Goal: Task Accomplishment & Management: Use online tool/utility

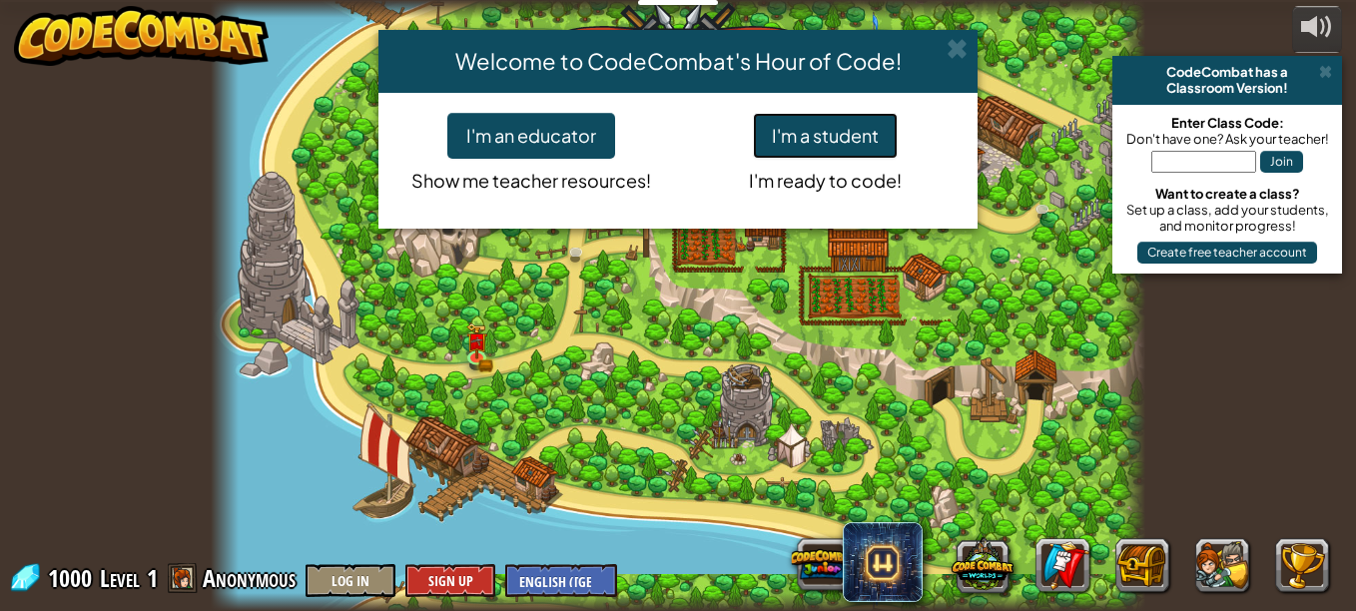
click at [782, 145] on button "I'm a student" at bounding box center [825, 136] width 145 height 46
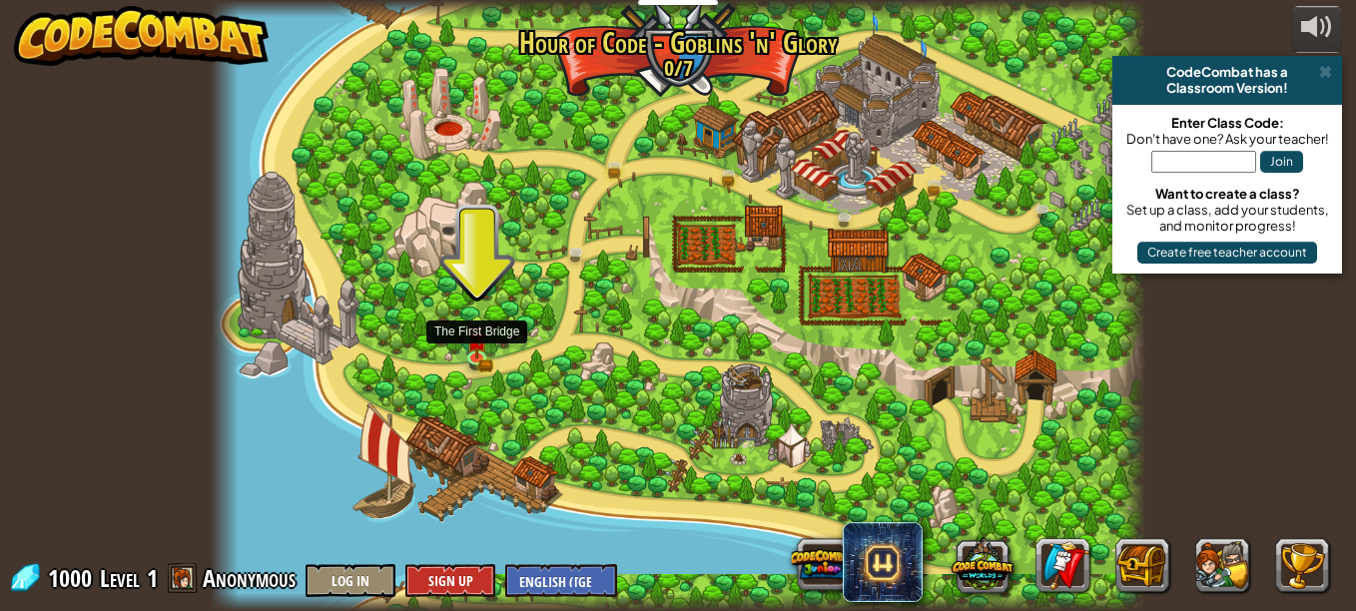
click at [478, 347] on img at bounding box center [477, 342] width 22 height 36
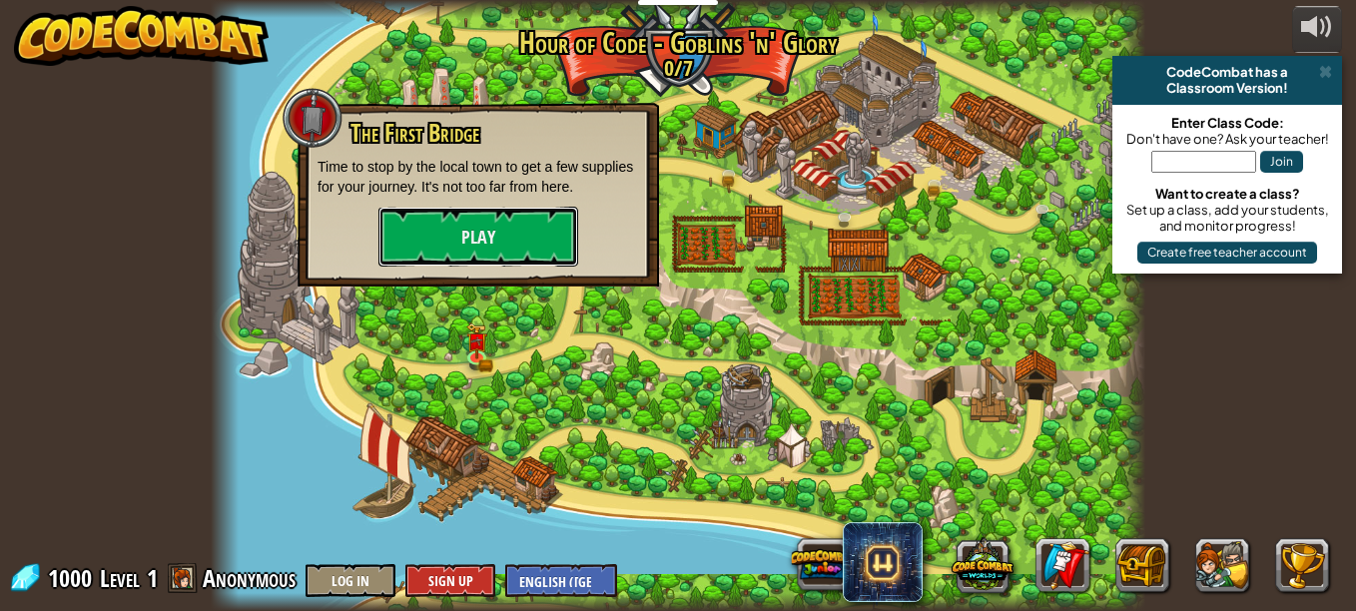
click at [478, 242] on button "Play" at bounding box center [479, 237] width 200 height 60
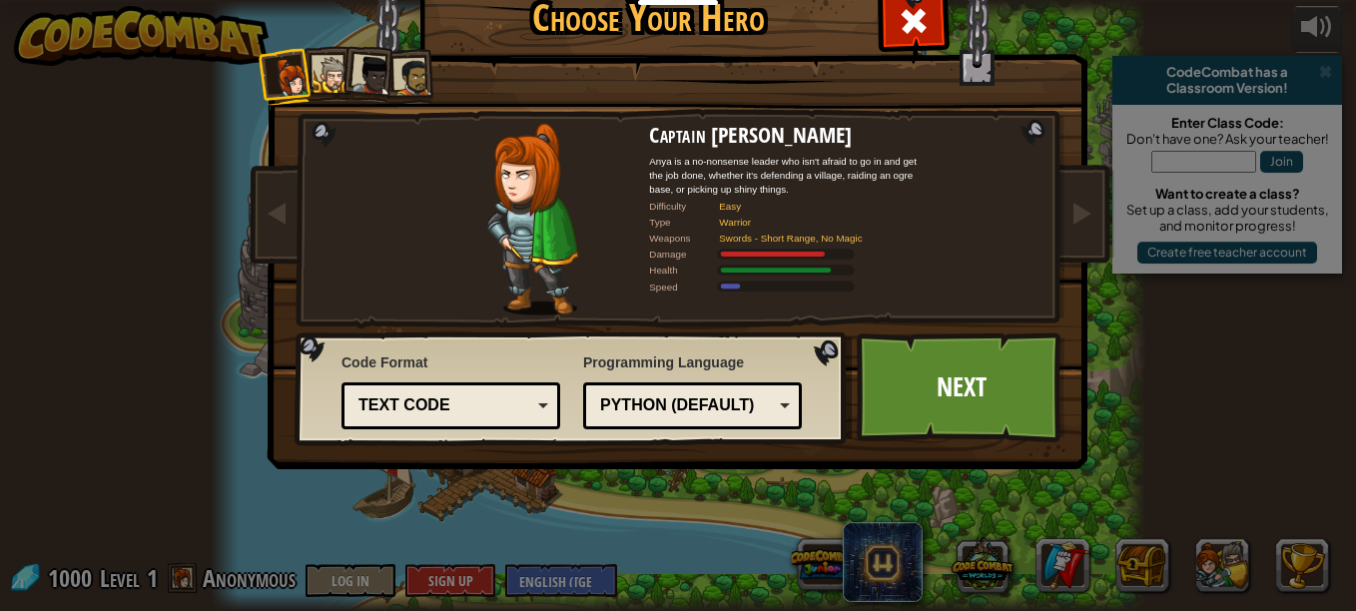
click at [506, 404] on div "Text code" at bounding box center [445, 406] width 173 height 23
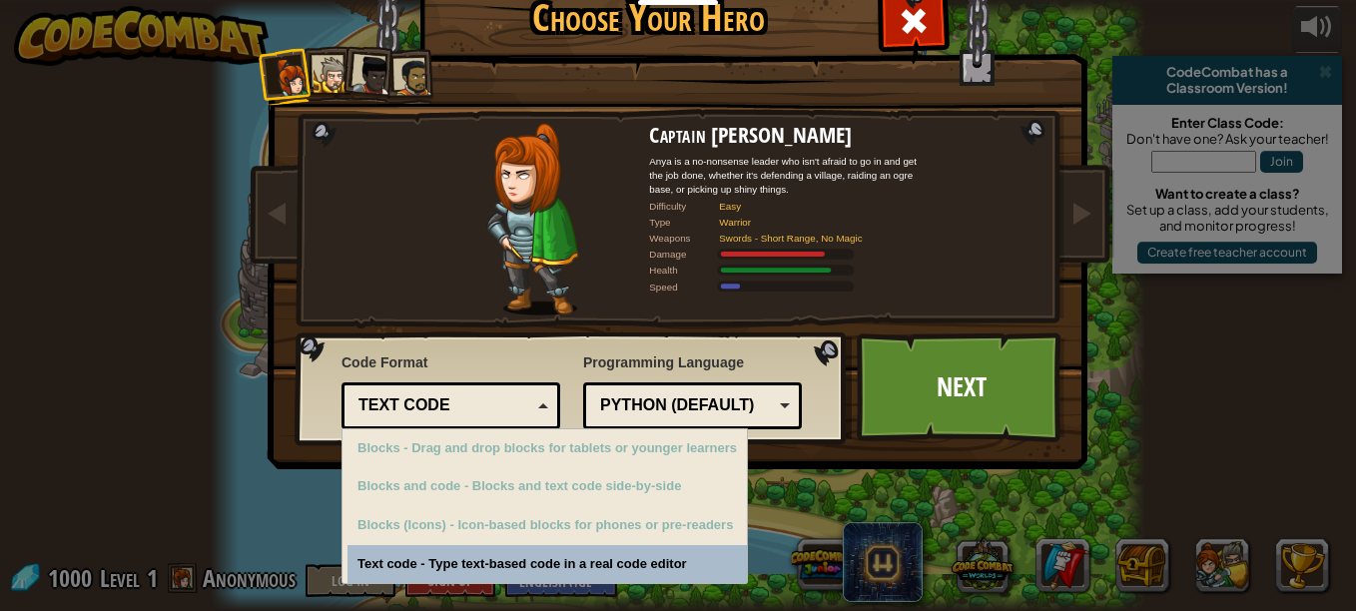
click at [506, 404] on div "Text code" at bounding box center [445, 406] width 173 height 23
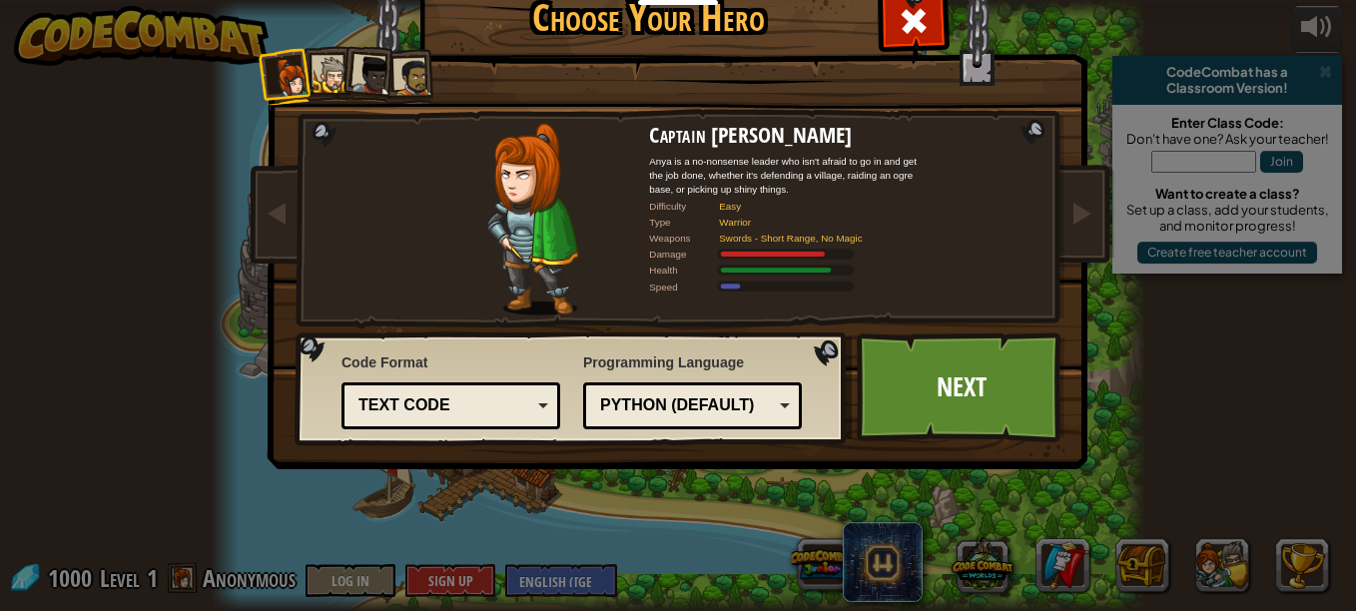
click at [506, 404] on div "Text code" at bounding box center [445, 406] width 173 height 23
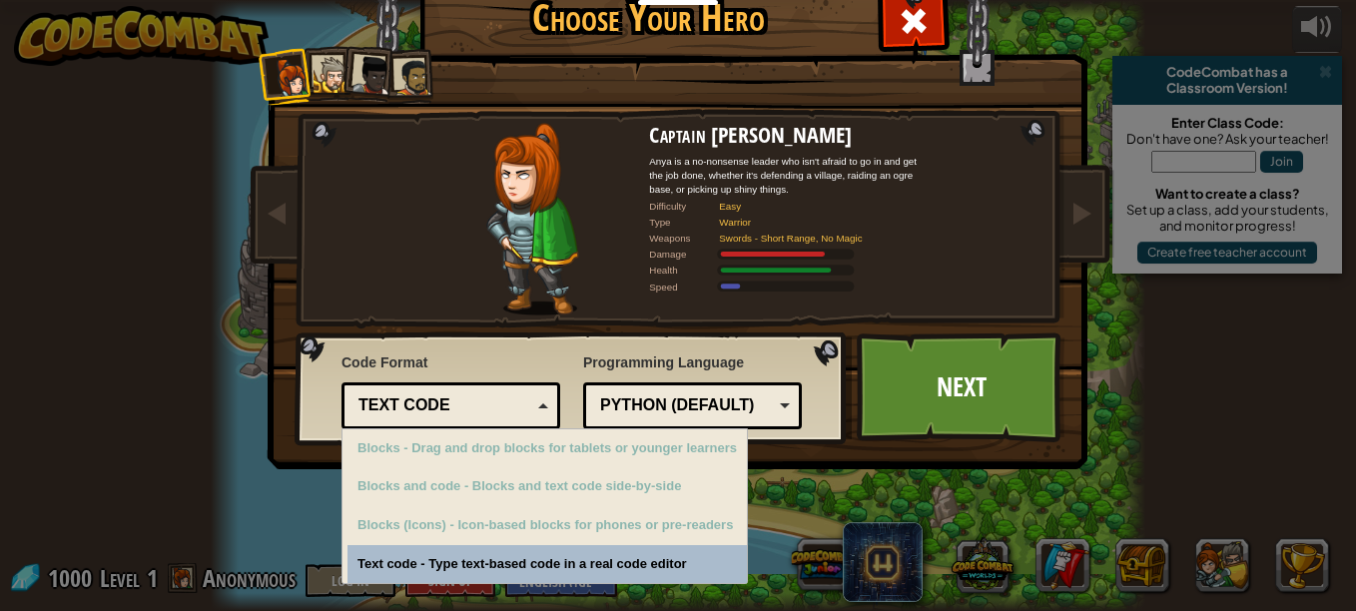
drag, startPoint x: 506, startPoint y: 404, endPoint x: 419, endPoint y: 406, distance: 87.9
click at [419, 406] on div "Text code" at bounding box center [445, 406] width 173 height 23
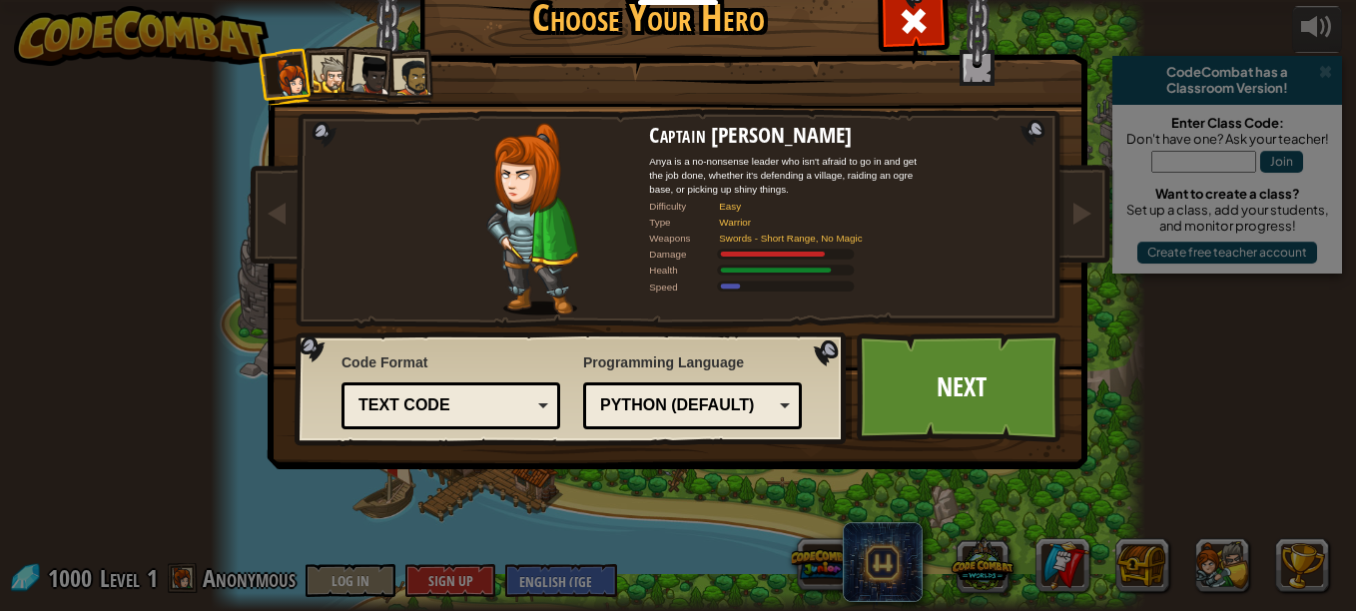
click at [701, 406] on div "Python (Default)" at bounding box center [686, 406] width 173 height 23
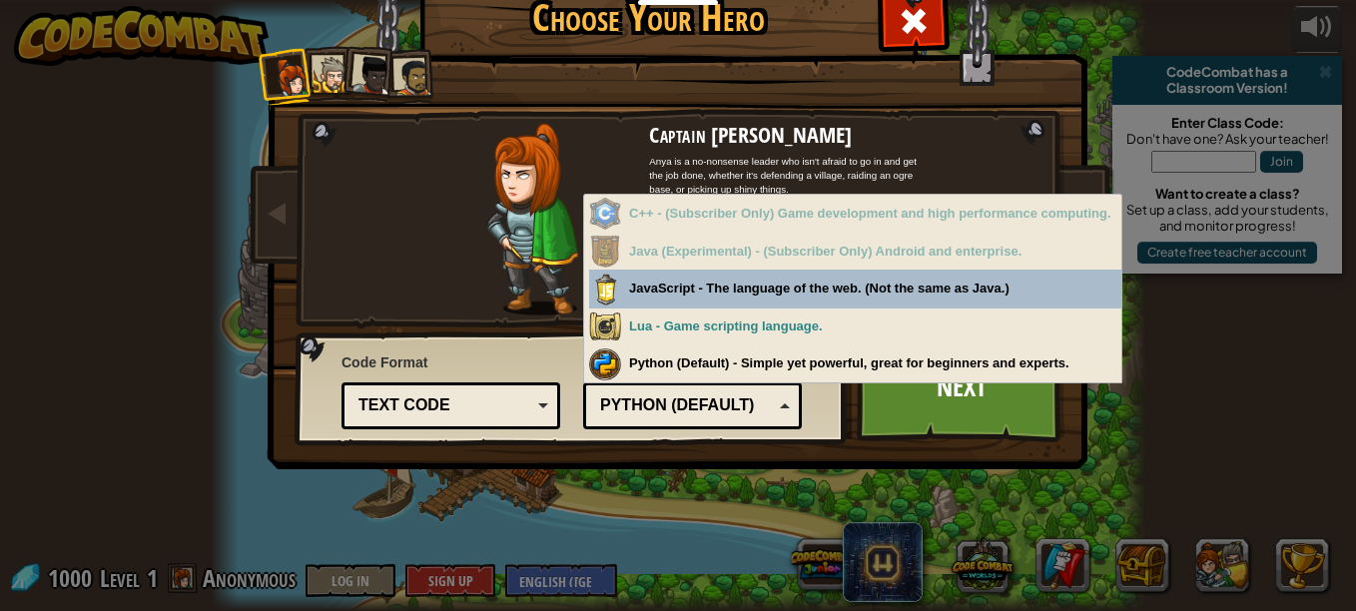
click at [737, 409] on div "Python (Default)" at bounding box center [686, 406] width 173 height 23
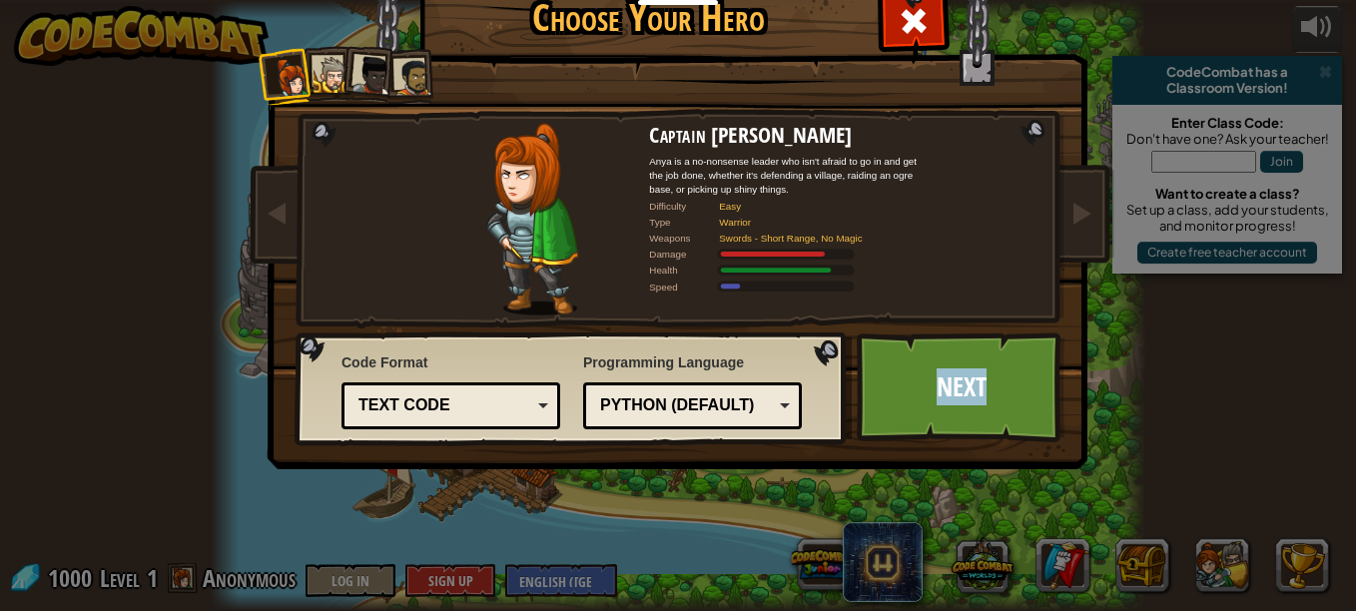
drag, startPoint x: 975, startPoint y: 393, endPoint x: 909, endPoint y: 370, distance: 69.8
click at [909, 370] on link "Next" at bounding box center [961, 388] width 209 height 110
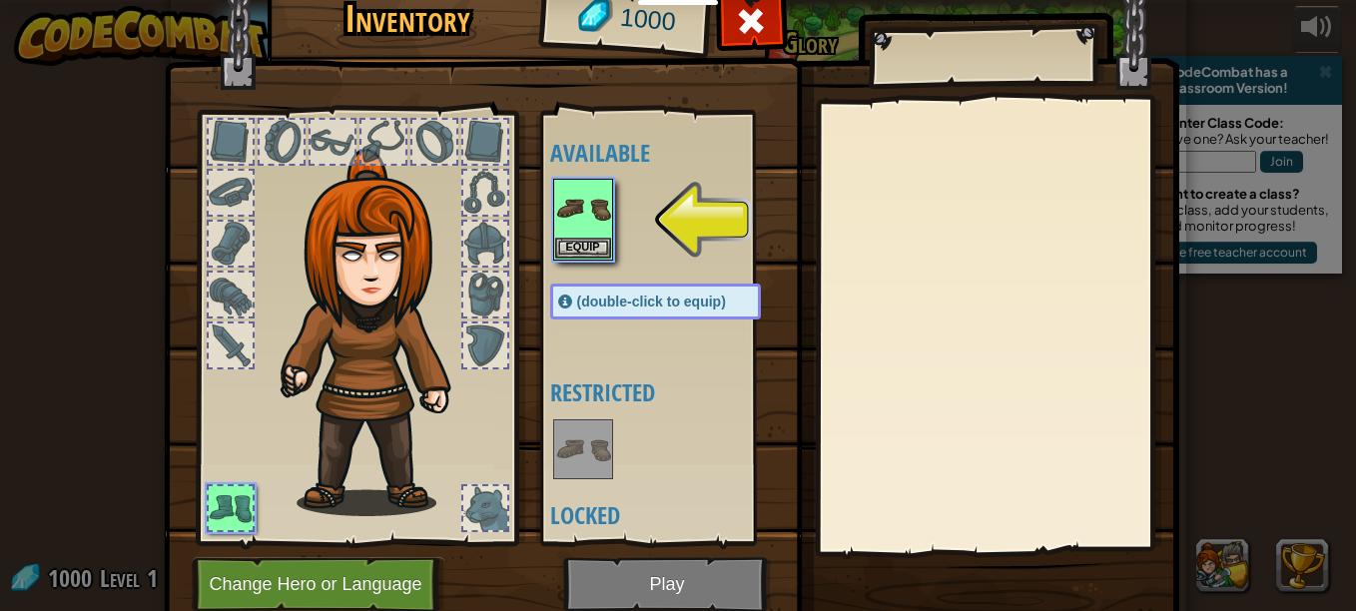
drag, startPoint x: 578, startPoint y: 493, endPoint x: 471, endPoint y: 404, distance: 139.7
click at [521, 470] on div "Inventory 1000 Available Equip (double-click to equip) Restricted Locked Equip …" at bounding box center [679, 304] width 1016 height 659
click at [577, 244] on button "Equip" at bounding box center [583, 248] width 56 height 21
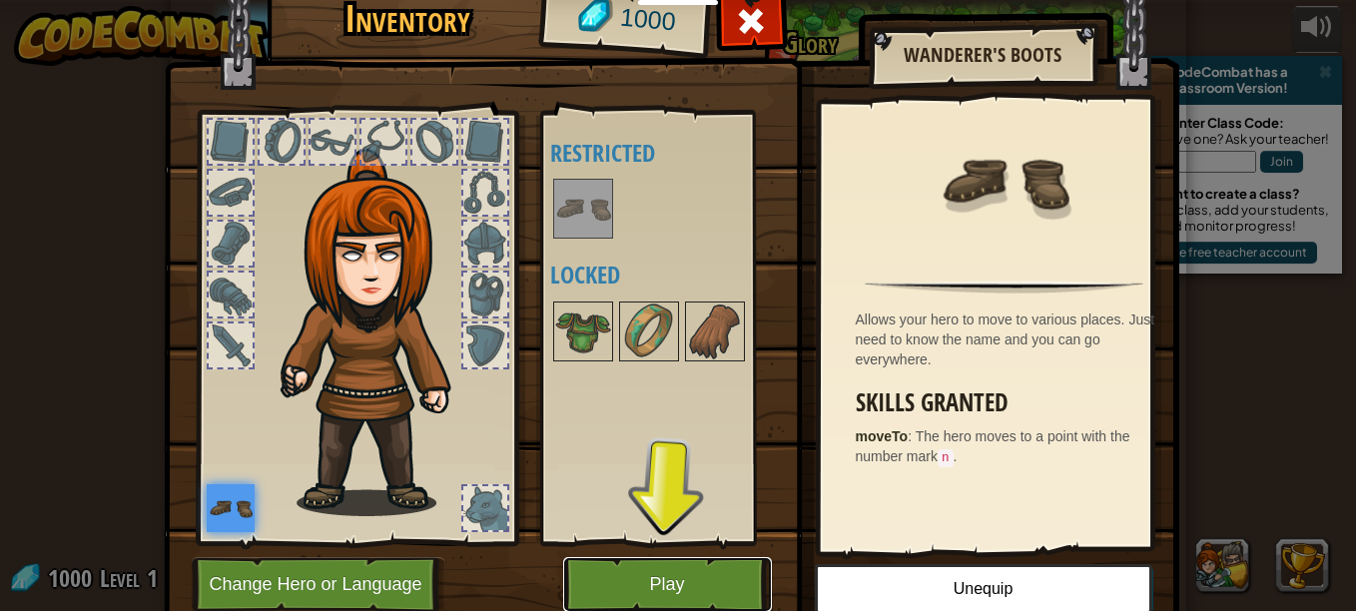
click at [610, 567] on button "Play" at bounding box center [667, 584] width 209 height 55
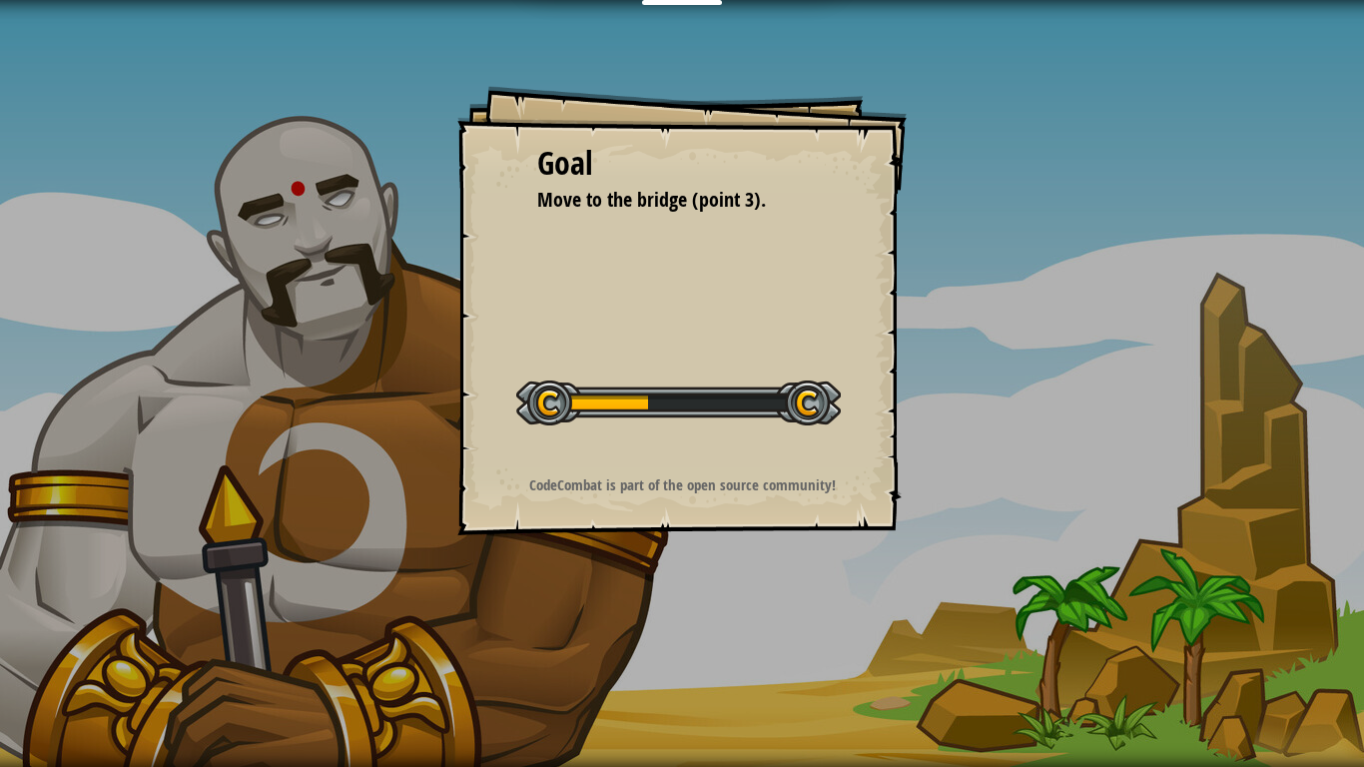
click at [635, 610] on div "Goal Move to the bridge (point 3). Start Level Error loading from server. Try r…" at bounding box center [682, 383] width 1364 height 767
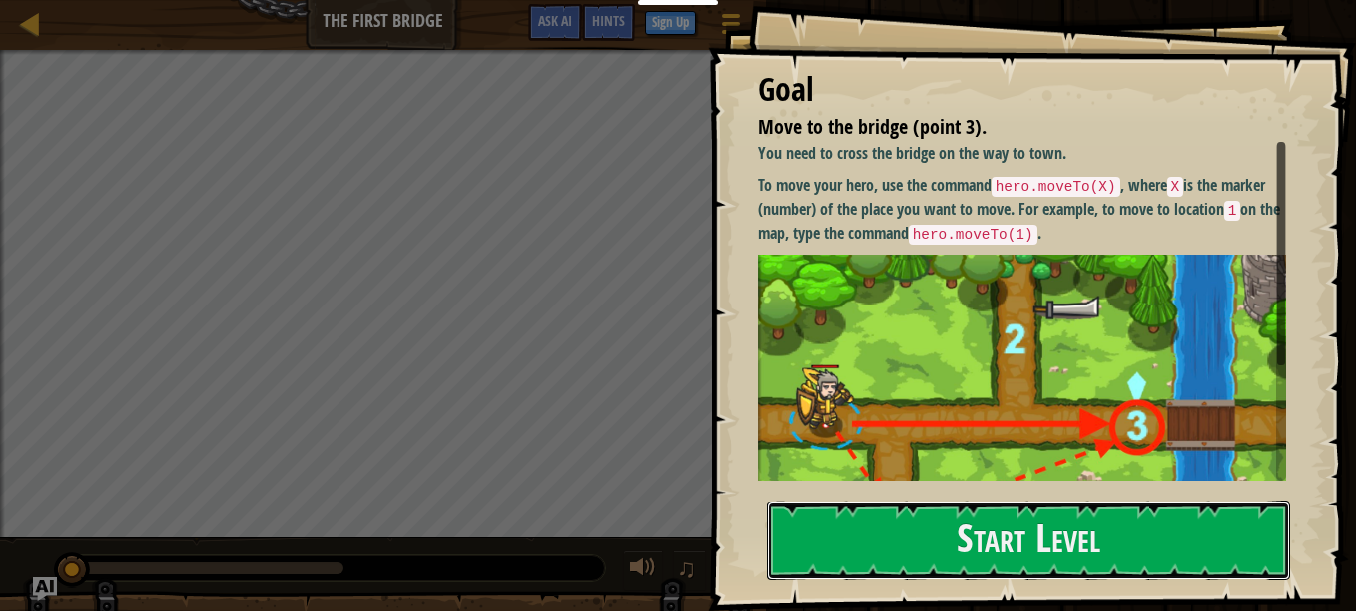
click at [884, 527] on button "Start Level" at bounding box center [1028, 540] width 523 height 79
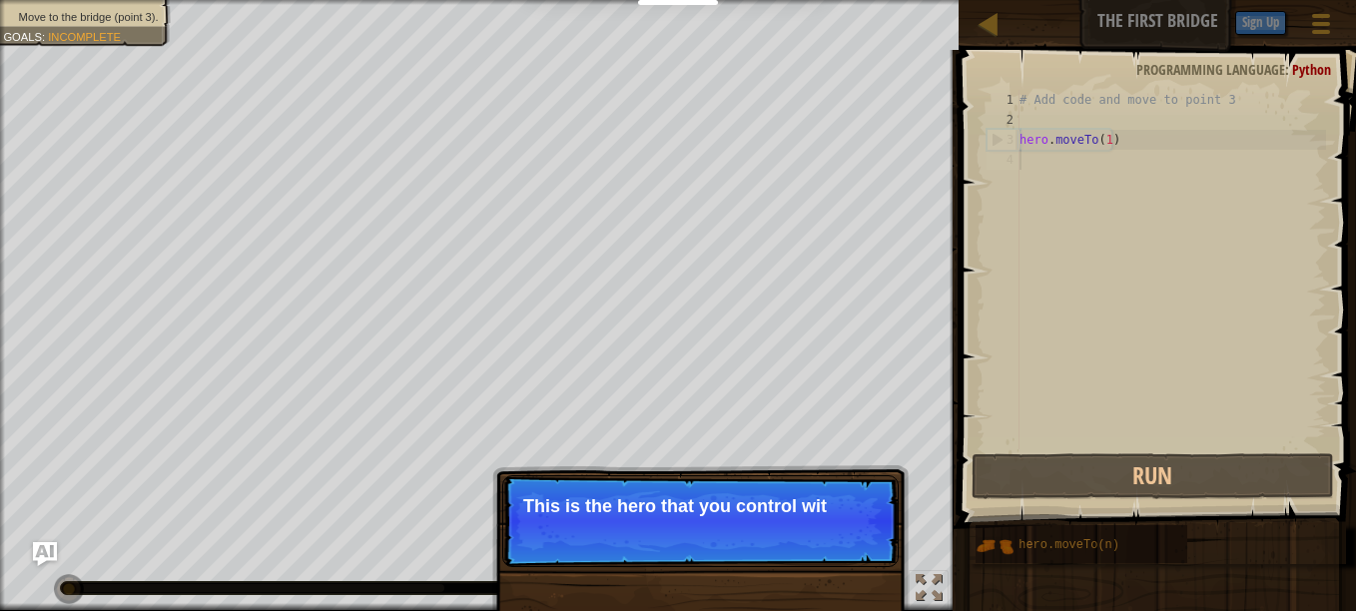
click at [794, 481] on p "Skip (esc) Continue This is the hero that you control wit" at bounding box center [700, 521] width 397 height 92
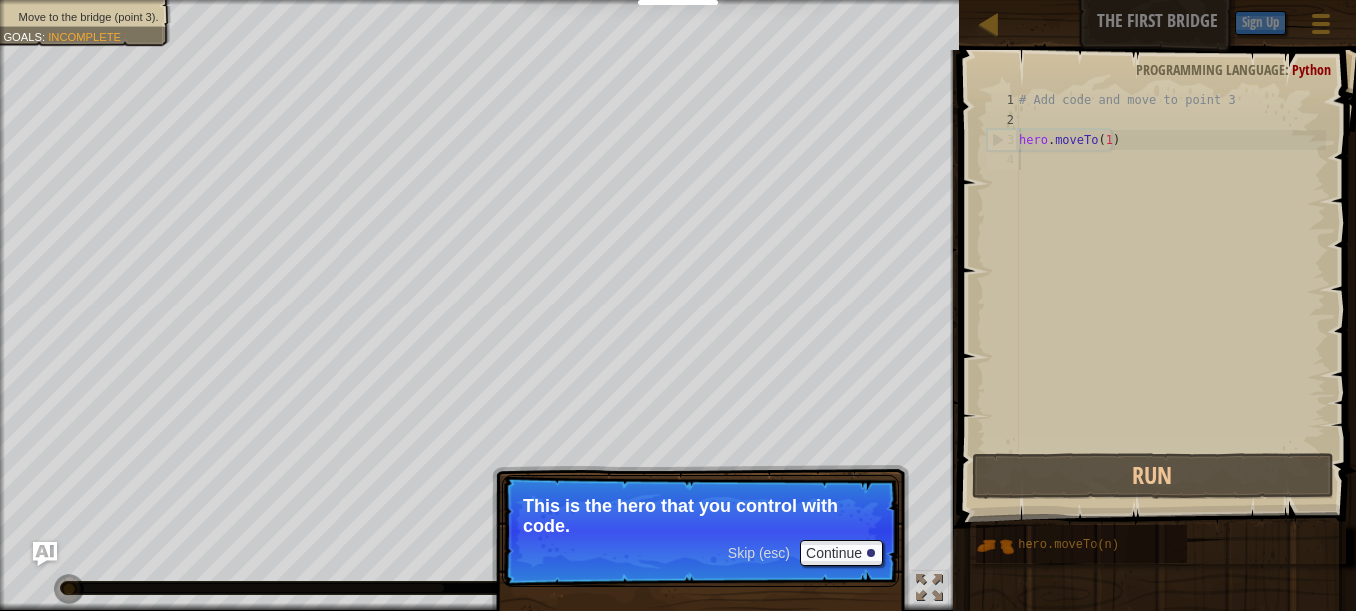
click at [606, 539] on p "Skip (esc) Continue This is the hero that you control with code." at bounding box center [700, 531] width 397 height 112
click at [859, 563] on button "Continue" at bounding box center [841, 553] width 83 height 26
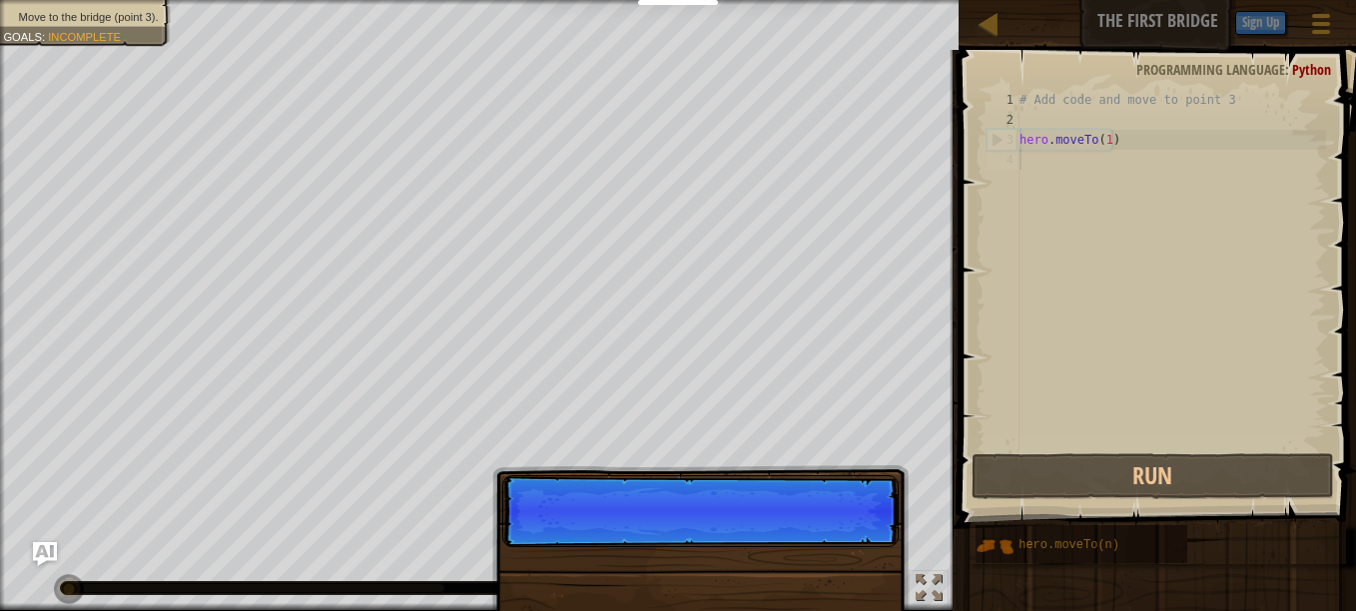
scroll to position [9, 0]
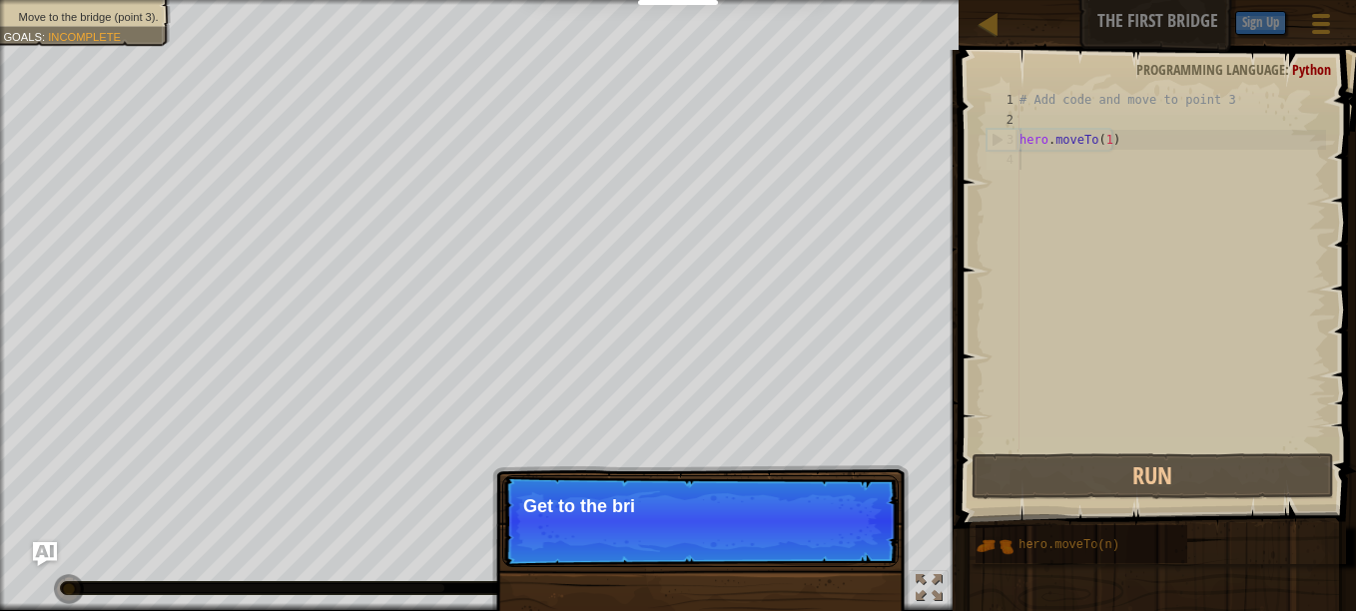
click at [854, 551] on p "Skip (esc) Continue Get to the bri" at bounding box center [700, 521] width 397 height 92
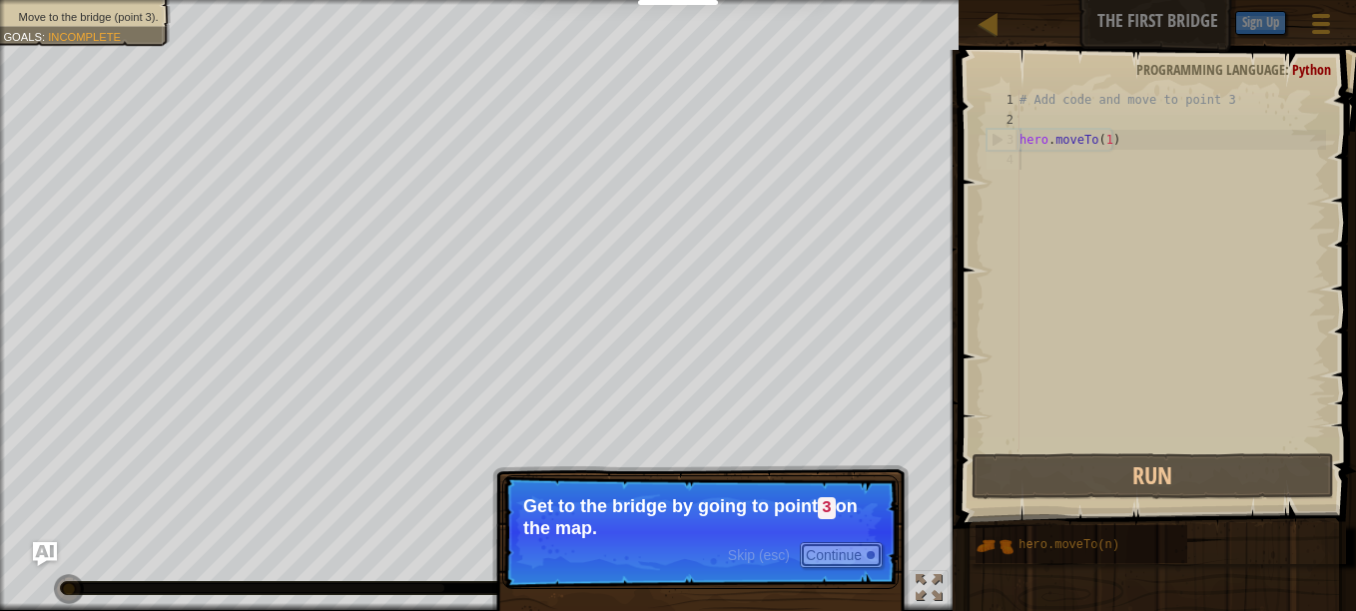
click at [870, 549] on button "Continue" at bounding box center [841, 555] width 83 height 26
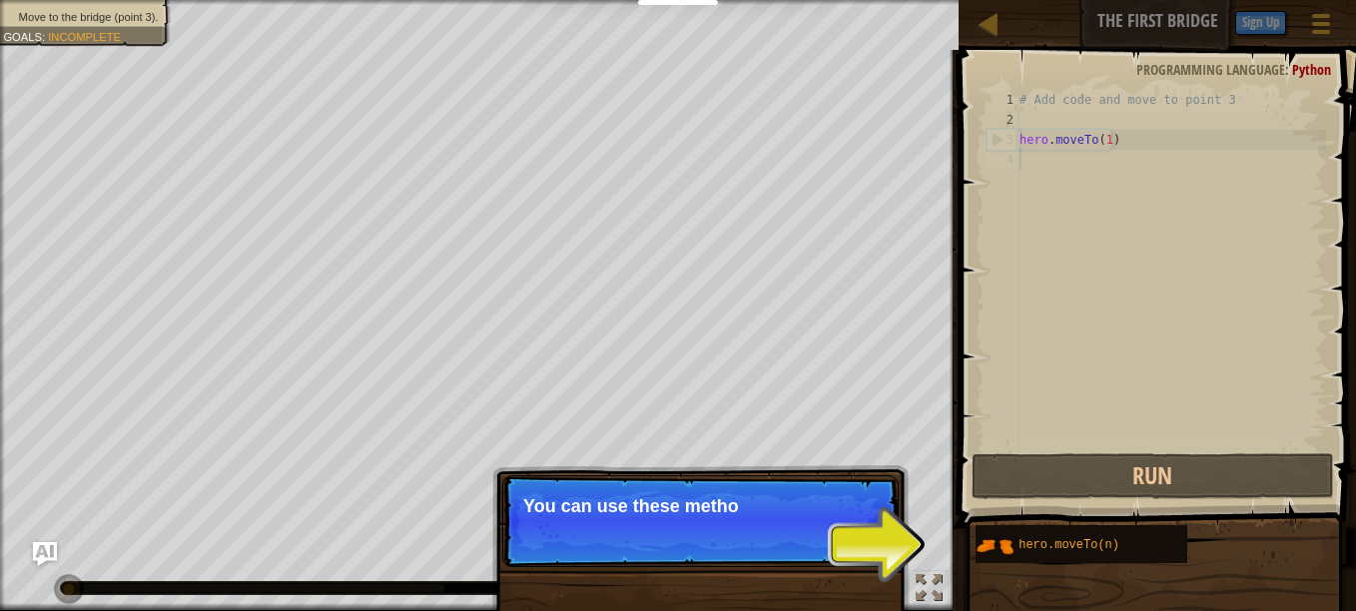
click at [868, 547] on p "Skip (esc) Continue You can use these metho" at bounding box center [700, 521] width 397 height 92
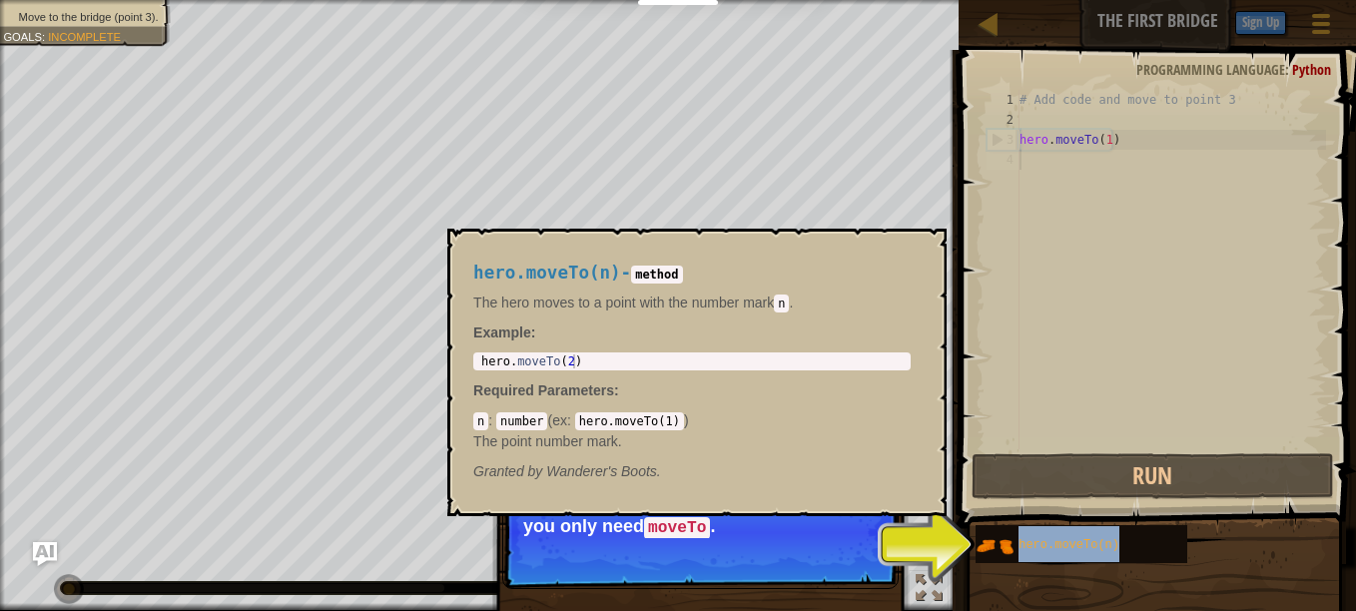
click at [1089, 542] on span "hero.moveTo(n)" at bounding box center [1069, 545] width 101 height 14
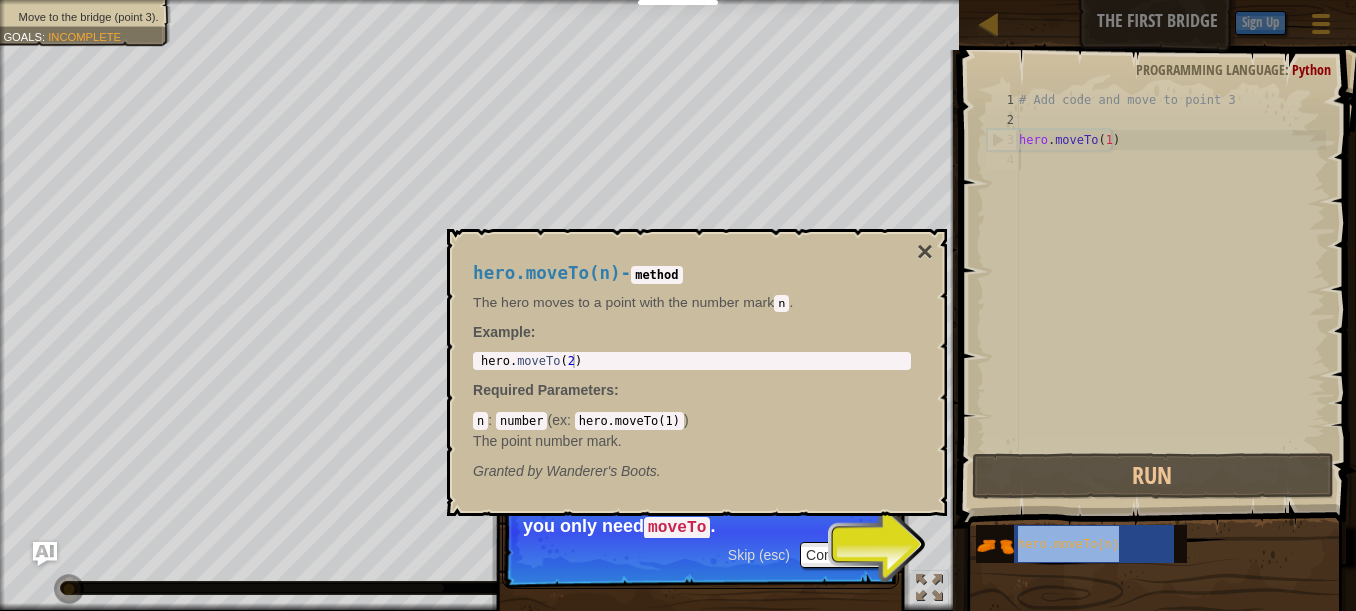
type textarea "hero.moveTo(2)"
click at [722, 364] on div "hero . moveTo ( 2 )" at bounding box center [692, 376] width 430 height 42
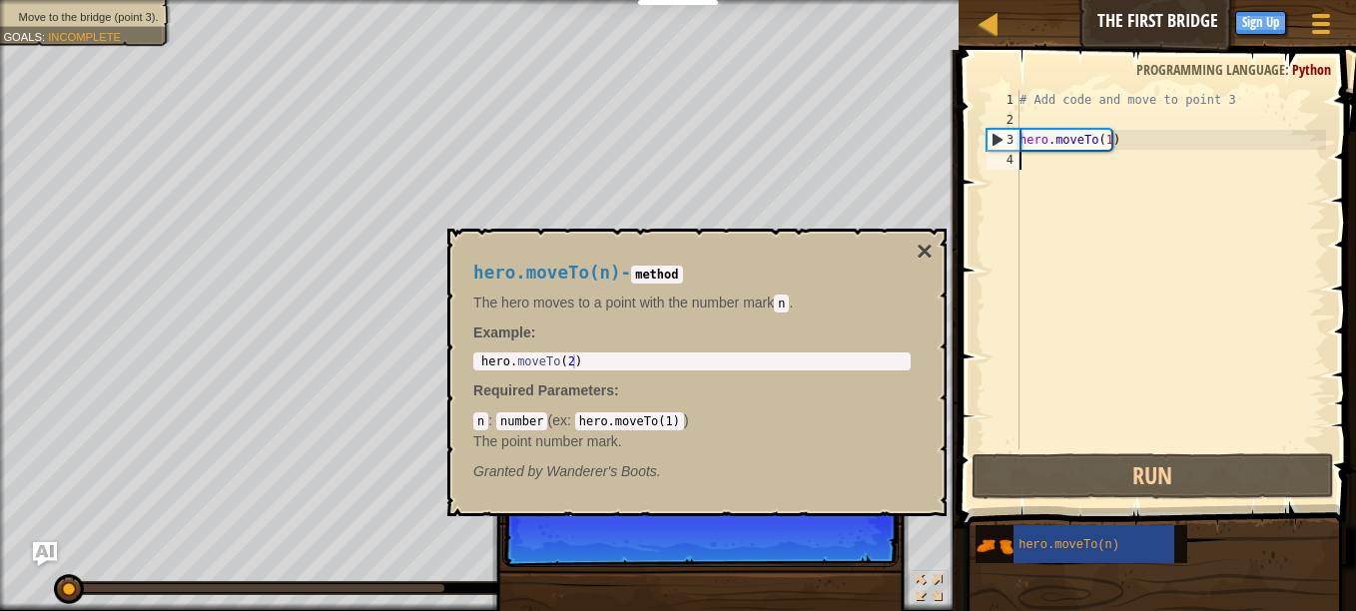
drag, startPoint x: 1054, startPoint y: 561, endPoint x: 1084, endPoint y: 406, distance: 158.7
click at [1084, 406] on div "Hints 1 2 3 4 # Add code and move to point 3 hero . moveTo ( 1 ) הההההההההההההה…" at bounding box center [1155, 325] width 404 height 551
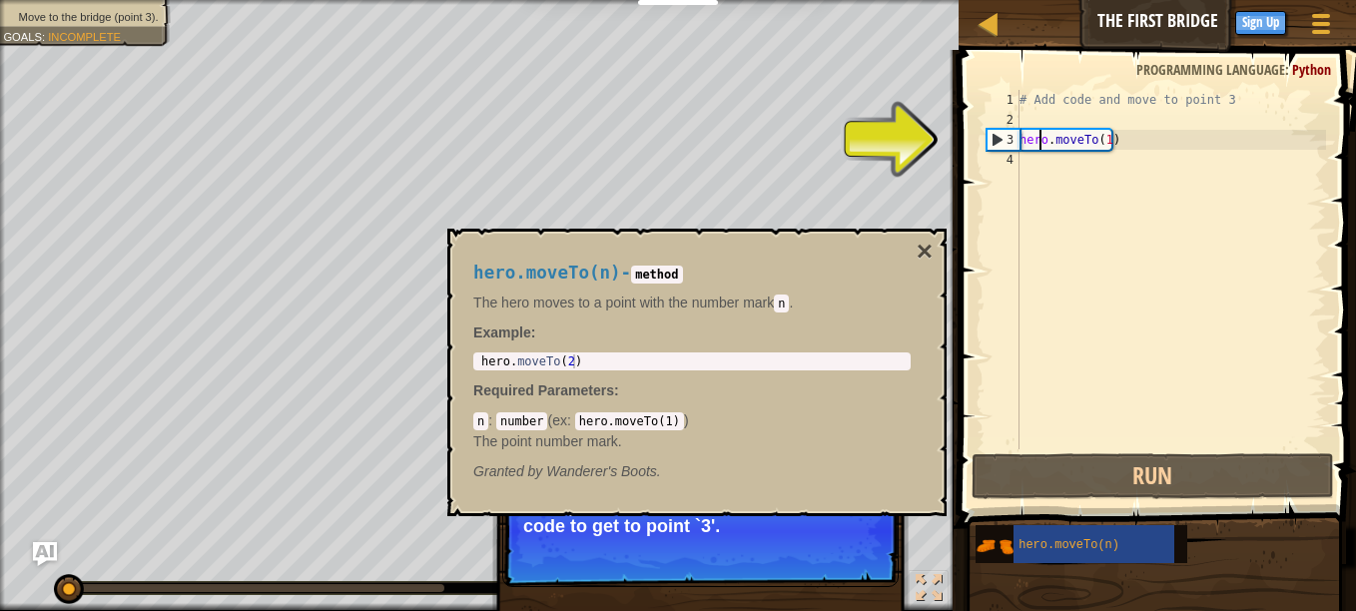
click at [1042, 134] on div "# Add code and move to point 3 hero . moveTo ( 1 )" at bounding box center [1171, 290] width 311 height 400
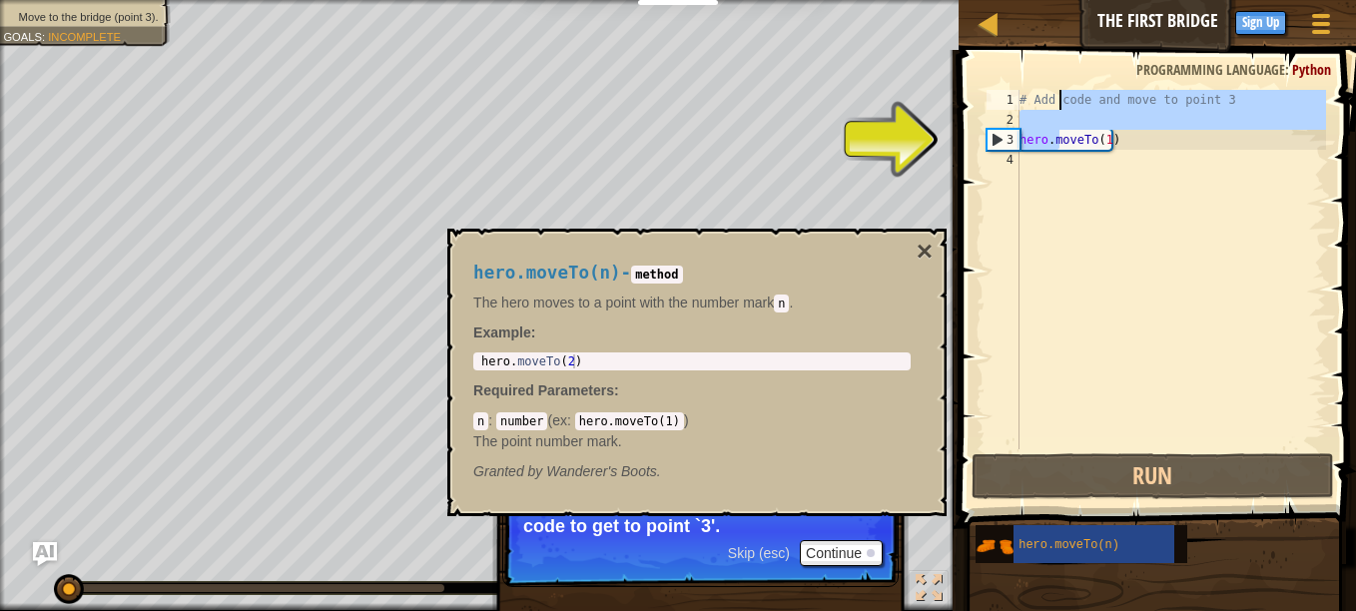
drag, startPoint x: 1060, startPoint y: 134, endPoint x: 1060, endPoint y: 104, distance: 30.0
click at [1060, 104] on div "# Add code and move to point 3 hero . moveTo ( 1 )" at bounding box center [1171, 290] width 311 height 400
type textarea "# Add code and move to point 3"
click at [1027, 273] on div "# Add code and move to point 3 hero . moveTo ( 1 )" at bounding box center [1171, 290] width 311 height 400
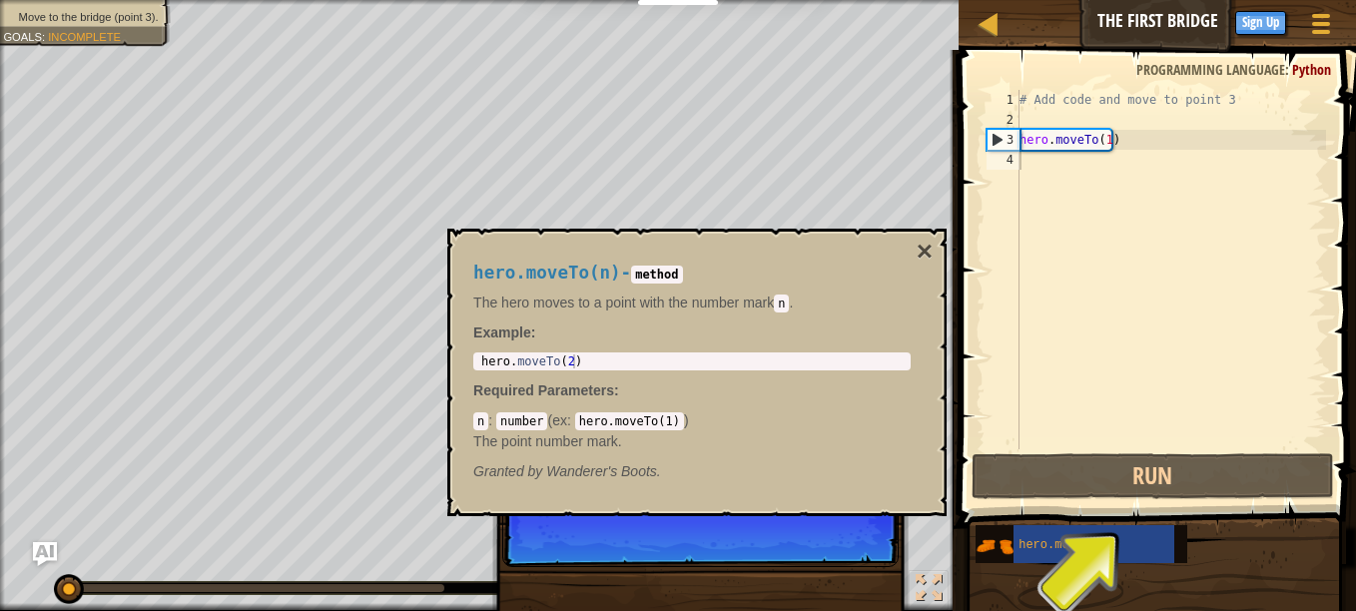
drag, startPoint x: 1045, startPoint y: 521, endPoint x: 1035, endPoint y: 563, distance: 43.1
click at [1035, 563] on div "hero.moveTo(n)" at bounding box center [1159, 544] width 368 height 40
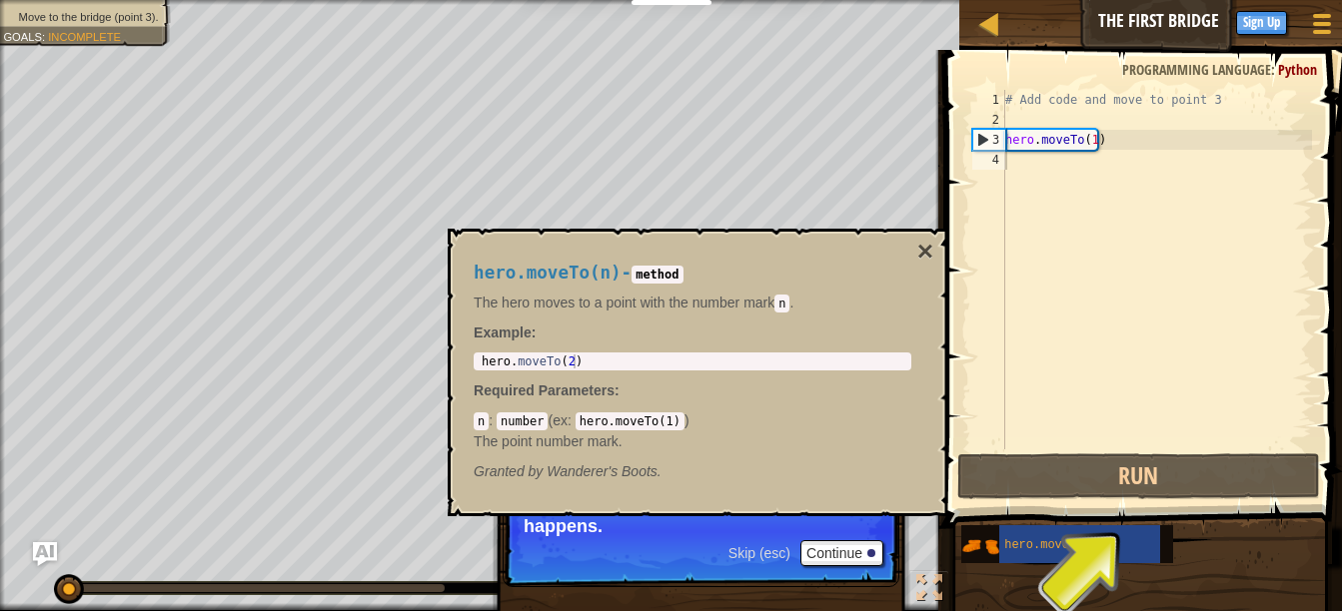
drag, startPoint x: 1035, startPoint y: 563, endPoint x: 956, endPoint y: 418, distance: 165.8
click at [956, 418] on span at bounding box center [1145, 260] width 414 height 537
click at [1032, 475] on button "Run" at bounding box center [1138, 476] width 363 height 46
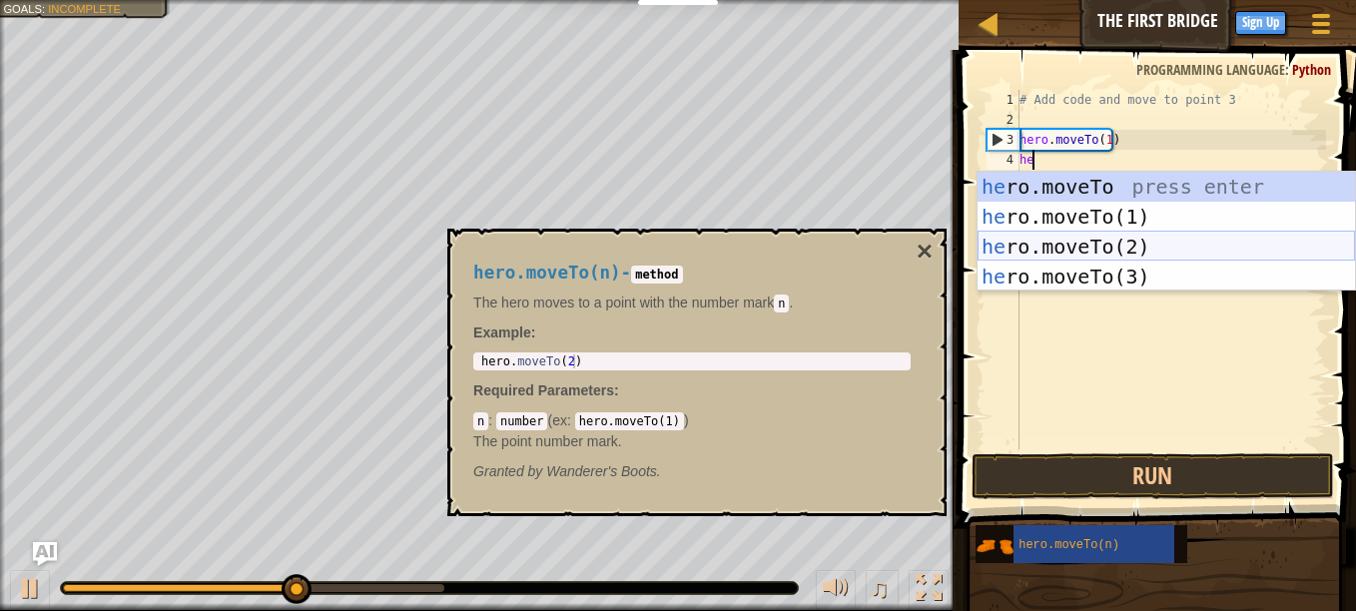
click at [1106, 242] on div "he ro.moveTo press enter he ro.moveTo(1) press enter he ro.moveTo(2) press ente…" at bounding box center [1167, 262] width 378 height 180
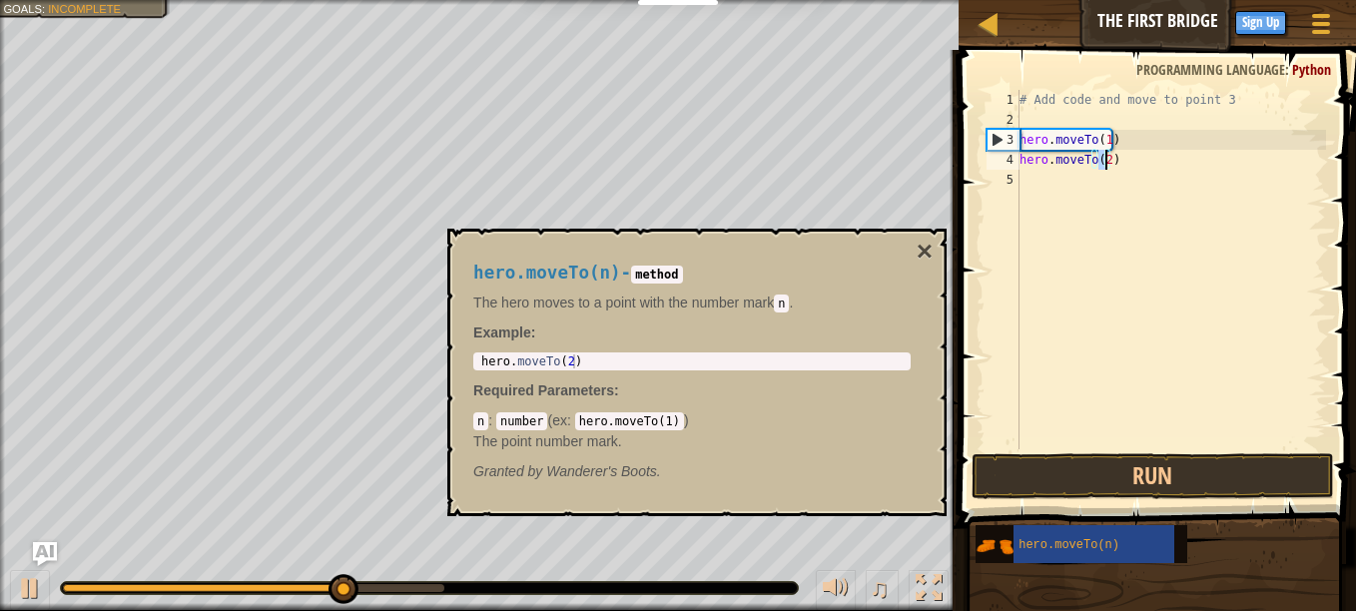
type textarea "hero.moveTo(2)"
click at [1130, 475] on button "Run" at bounding box center [1153, 476] width 363 height 46
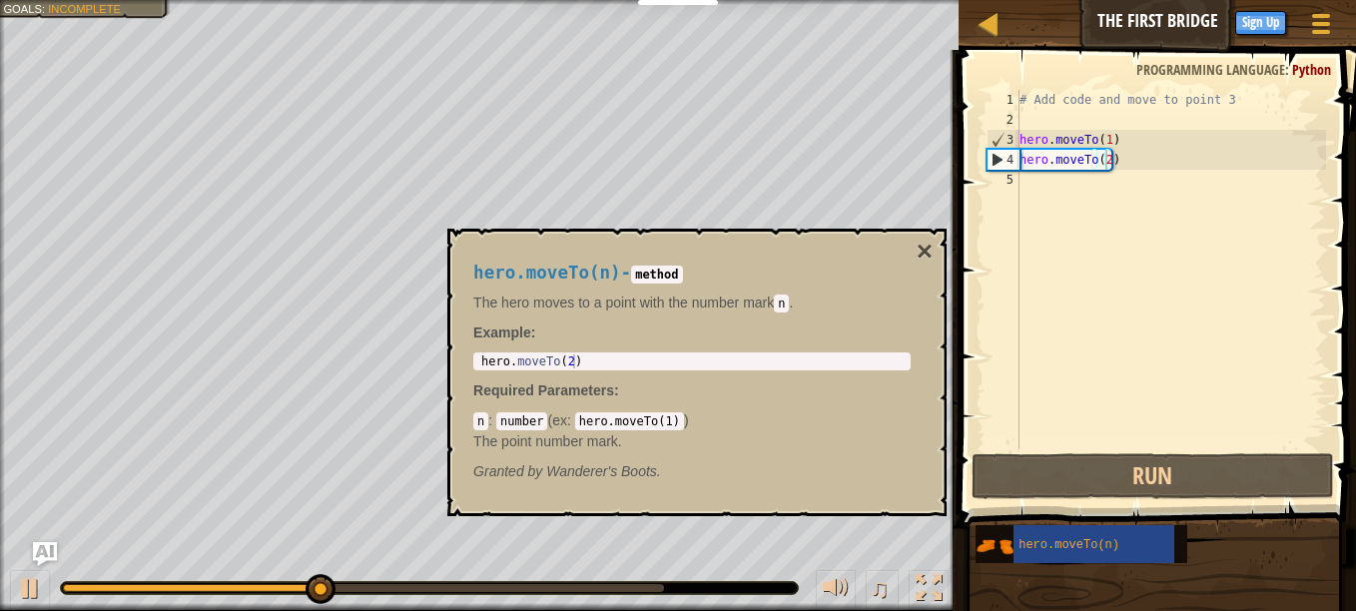
click at [923, 242] on button "×" at bounding box center [925, 252] width 16 height 28
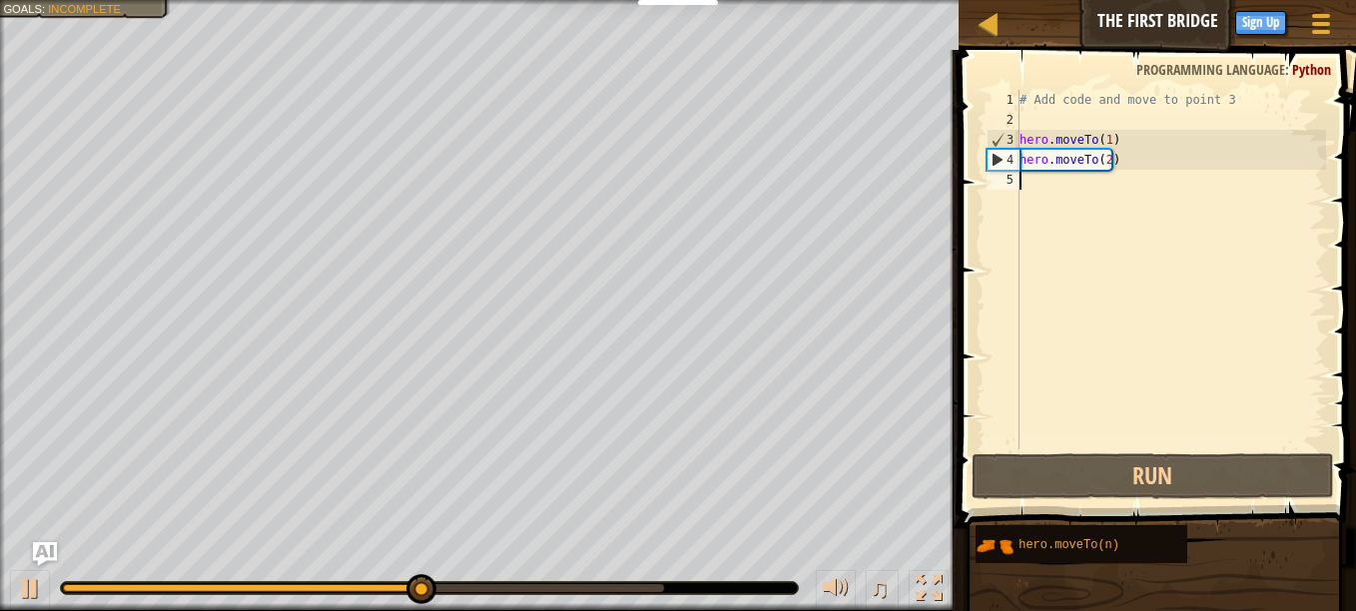
click at [1030, 195] on div "# Add code and move to point 3 hero . moveTo ( 1 ) hero . moveTo ( 2 )" at bounding box center [1171, 290] width 311 height 400
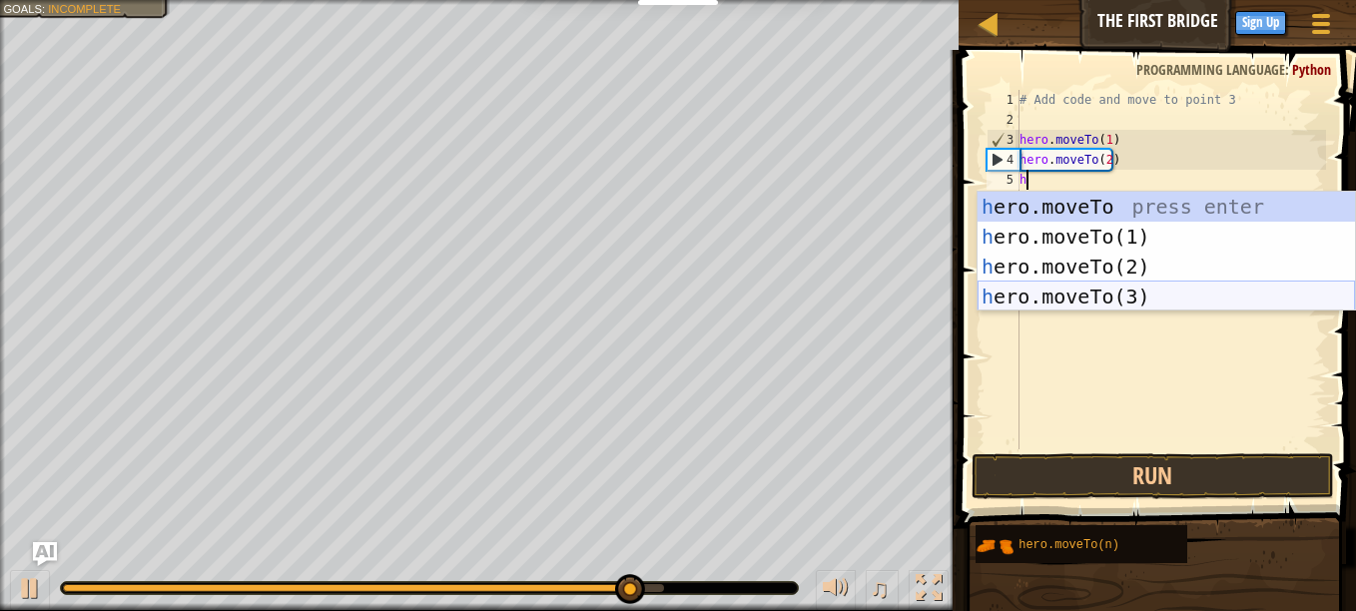
click at [1150, 298] on div "h ero.moveTo press enter h ero.moveTo(1) press enter h ero.moveTo(2) press ente…" at bounding box center [1167, 282] width 378 height 180
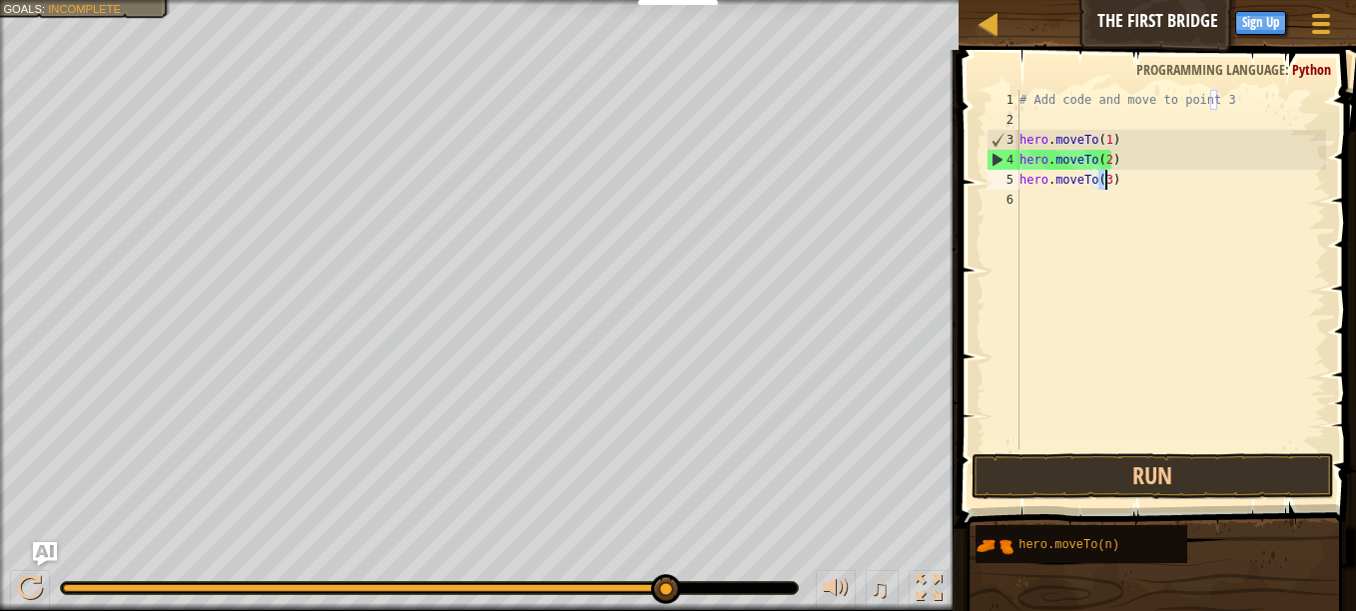
type textarea "hero.moveTo(3)"
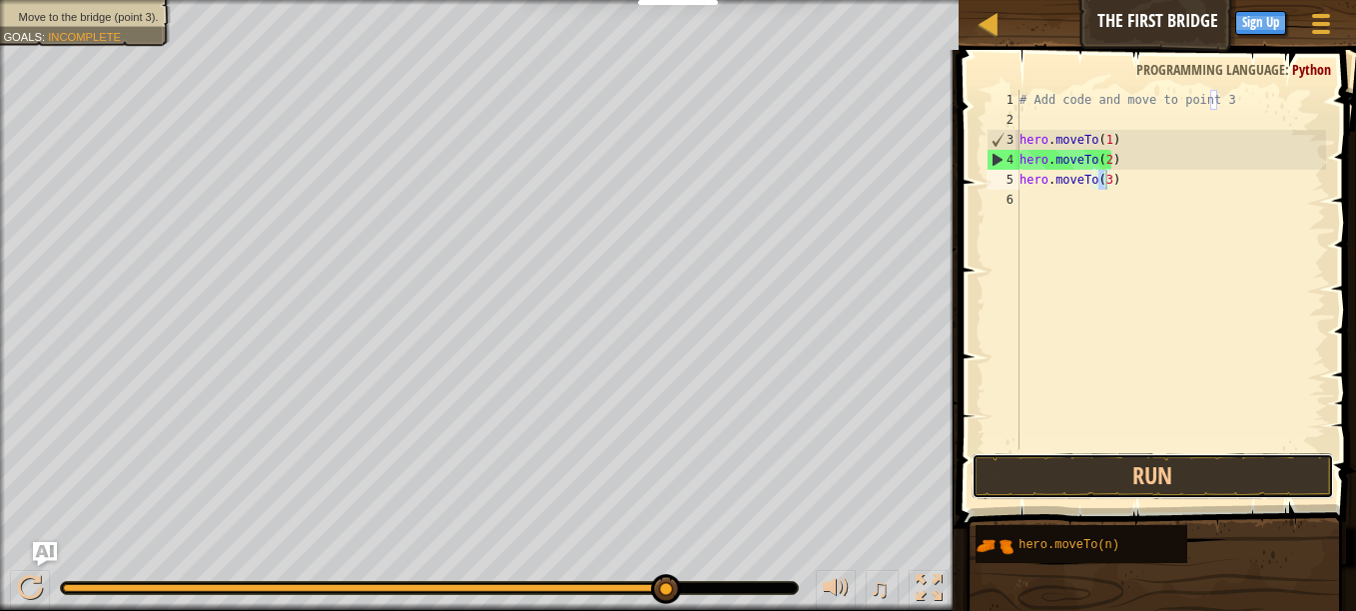
click at [1040, 478] on button "Run" at bounding box center [1153, 476] width 363 height 46
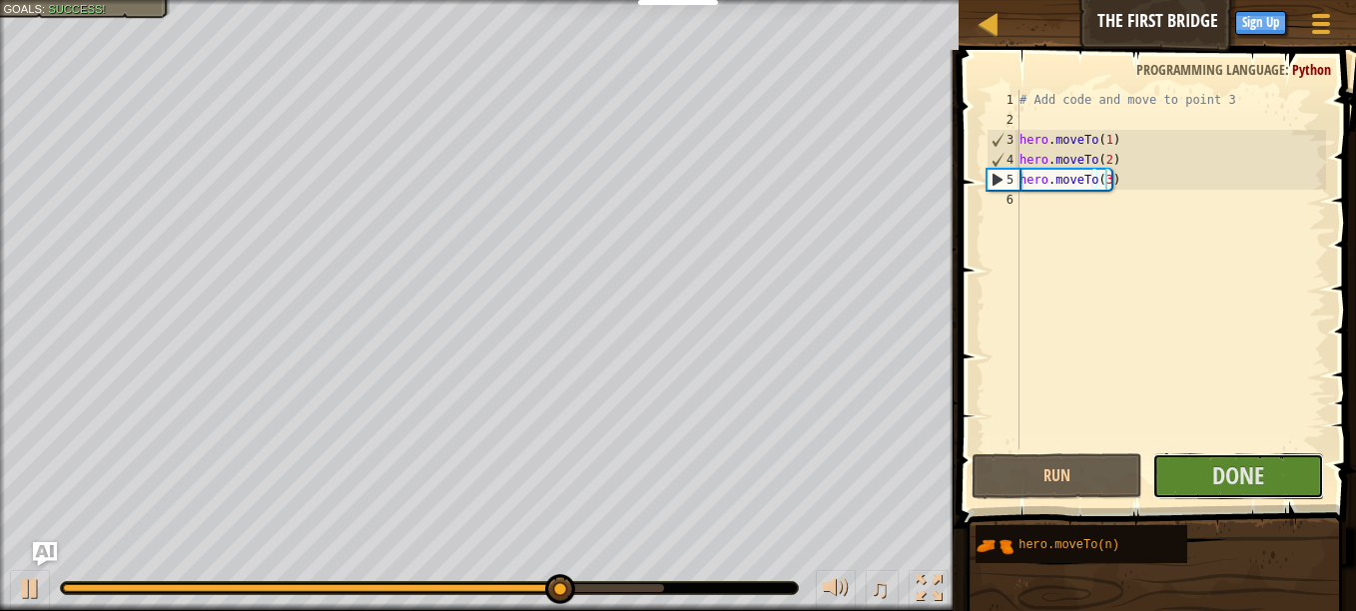
click at [1268, 467] on button "Done" at bounding box center [1238, 476] width 171 height 46
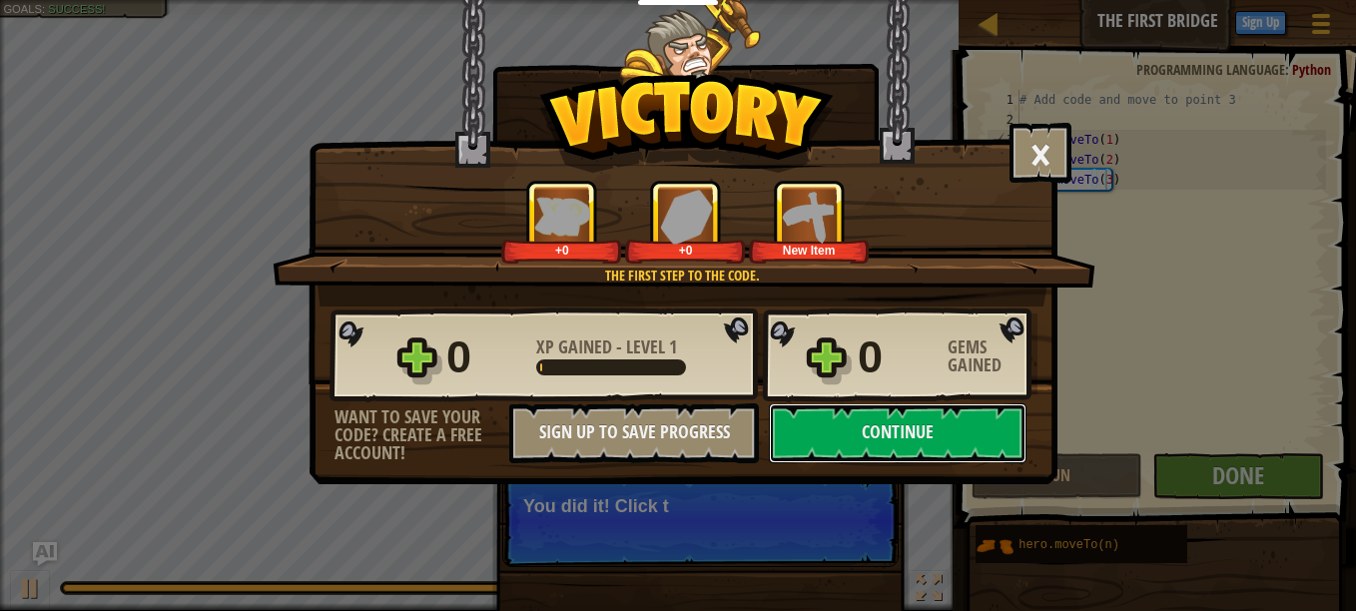
click at [910, 442] on button "Continue" at bounding box center [898, 434] width 258 height 60
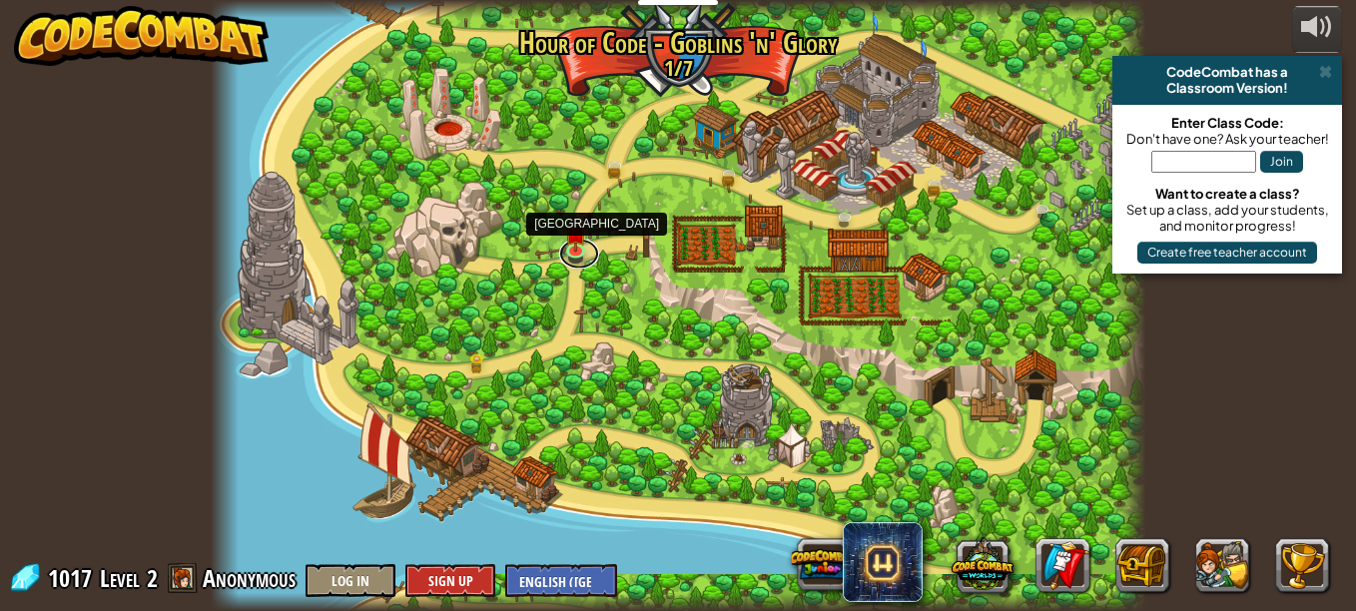
click at [574, 252] on link at bounding box center [579, 254] width 40 height 30
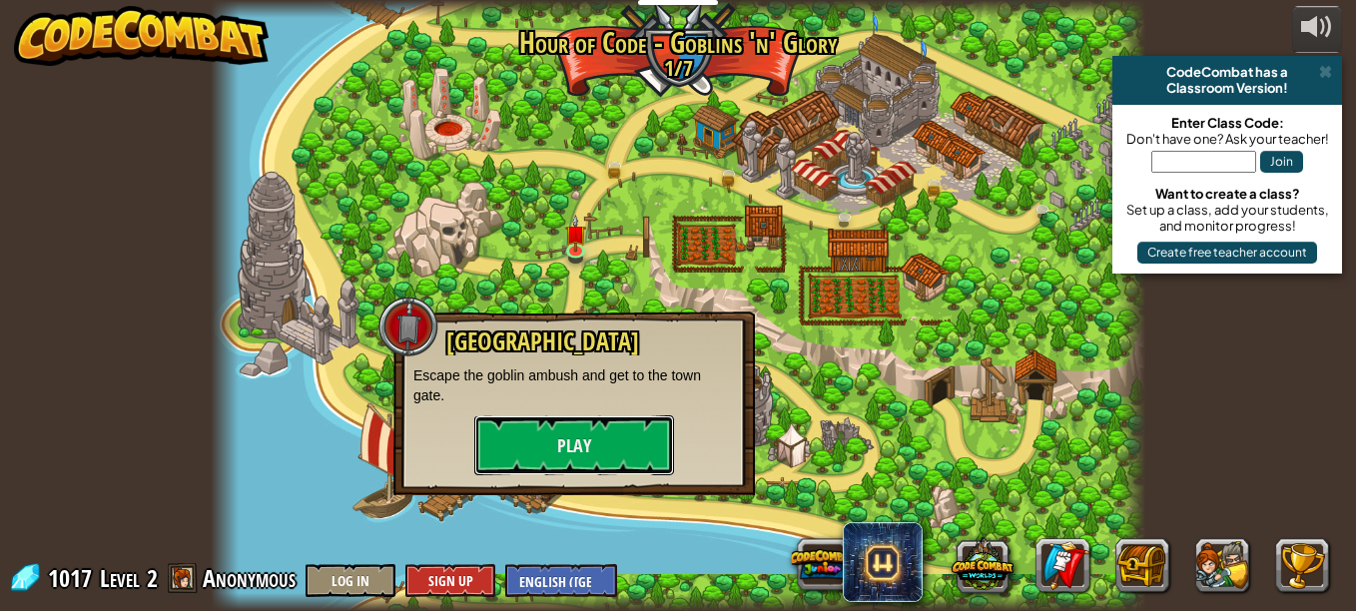
click at [583, 425] on button "Play" at bounding box center [574, 446] width 200 height 60
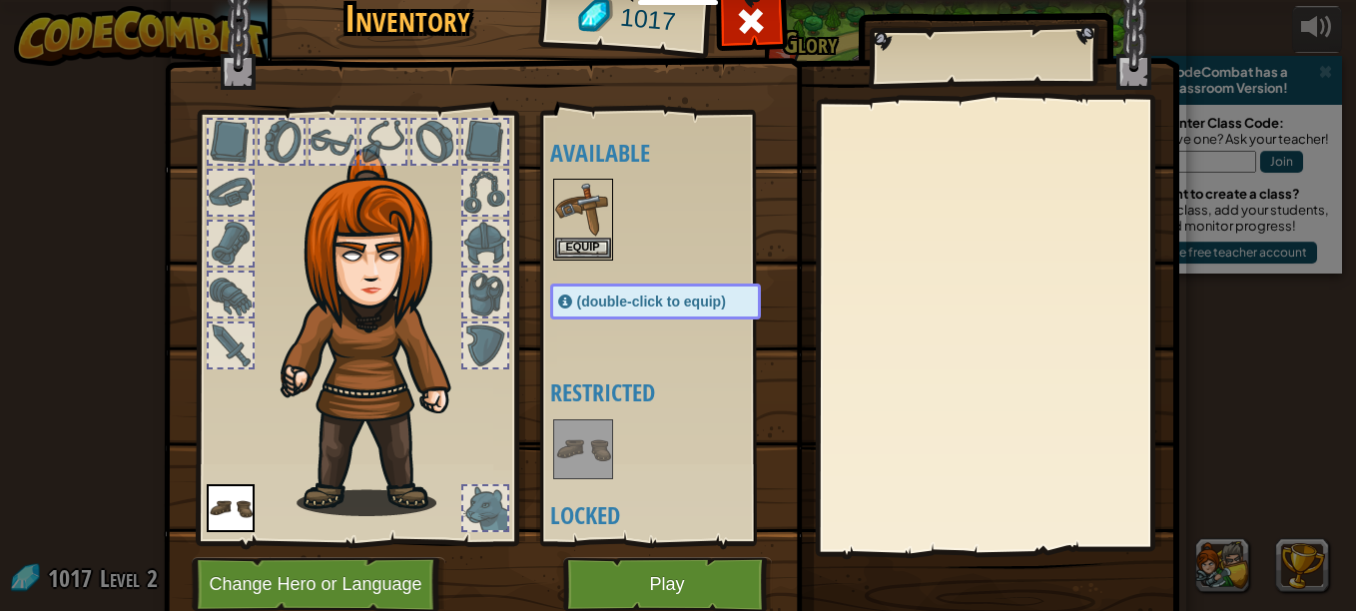
click at [590, 230] on img at bounding box center [583, 209] width 56 height 56
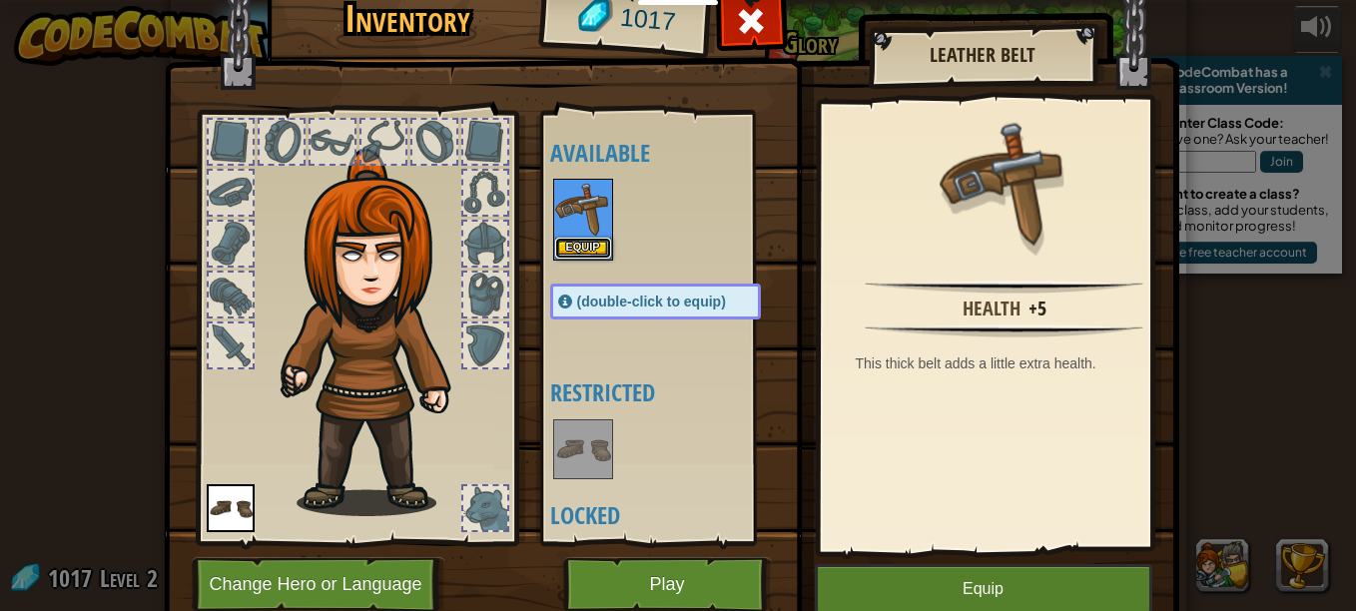
click at [589, 238] on button "Equip" at bounding box center [583, 248] width 56 height 21
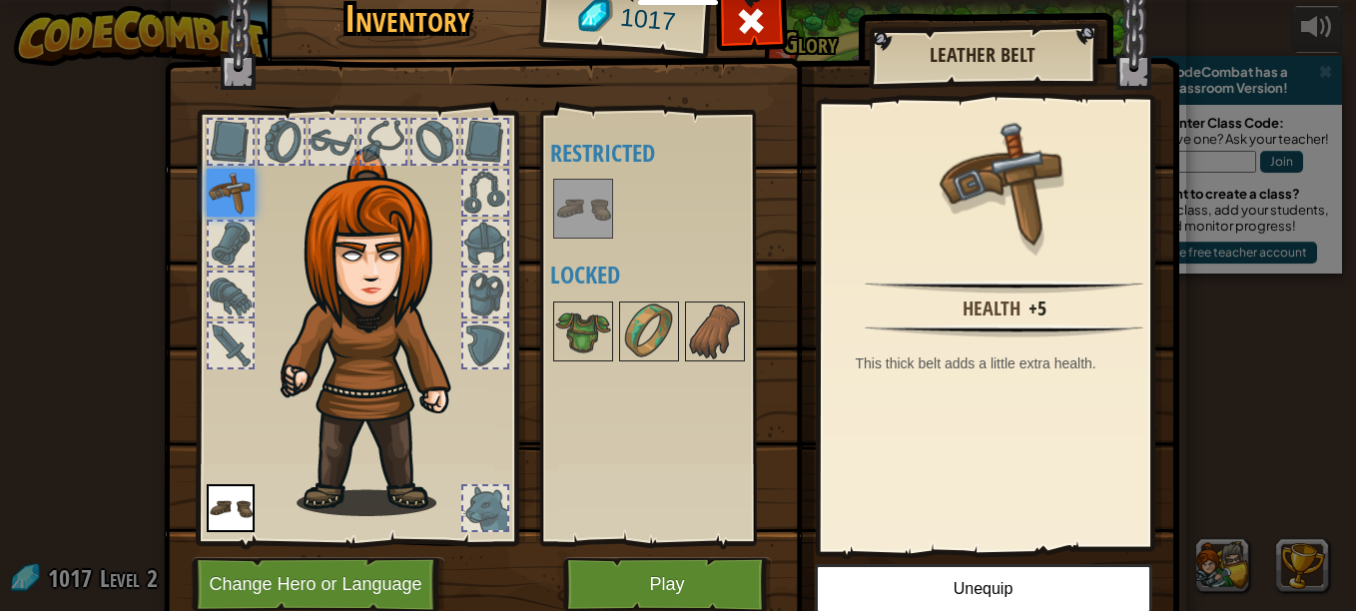
click at [627, 350] on img at bounding box center [649, 332] width 56 height 56
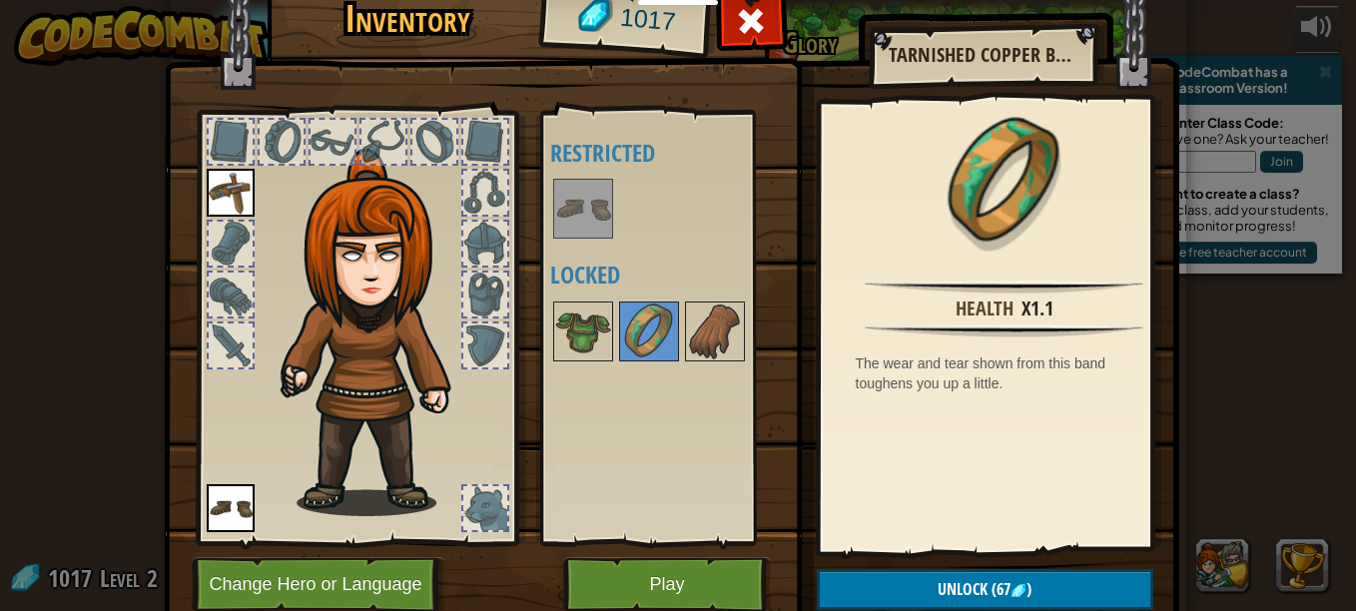
click at [577, 341] on img at bounding box center [583, 332] width 56 height 56
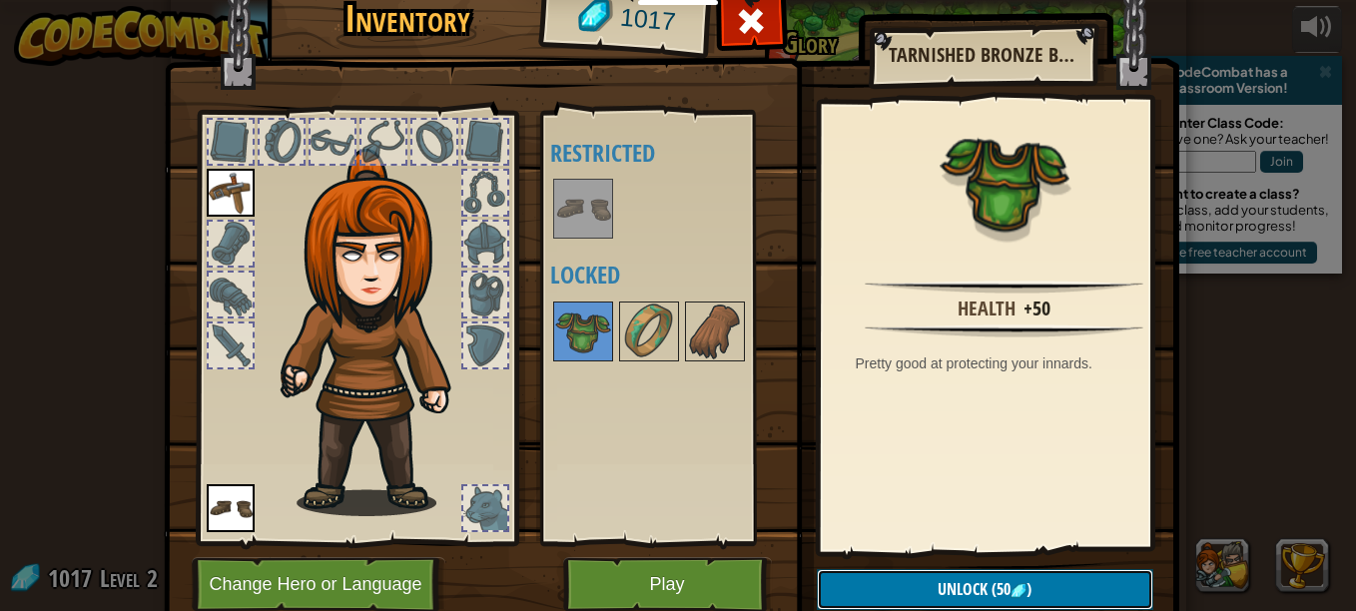
click at [884, 593] on button "Unlock (50 )" at bounding box center [985, 589] width 337 height 41
drag, startPoint x: 1355, startPoint y: 279, endPoint x: 835, endPoint y: 545, distance: 584.8
click at [835, 545] on div "Health +50 Pretty good at protecting your innards." at bounding box center [1005, 326] width 368 height 448
click at [848, 589] on button "Unlock" at bounding box center [985, 589] width 337 height 41
click at [851, 586] on button "Confirm" at bounding box center [985, 589] width 337 height 41
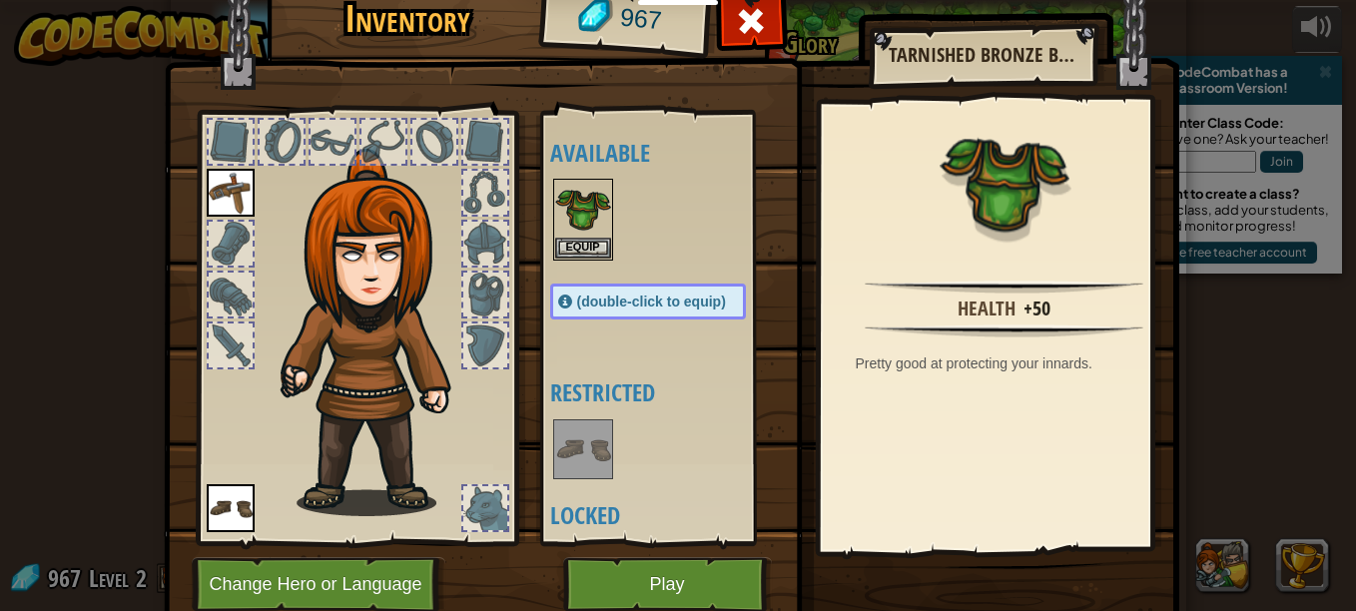
click at [568, 225] on img at bounding box center [583, 209] width 56 height 56
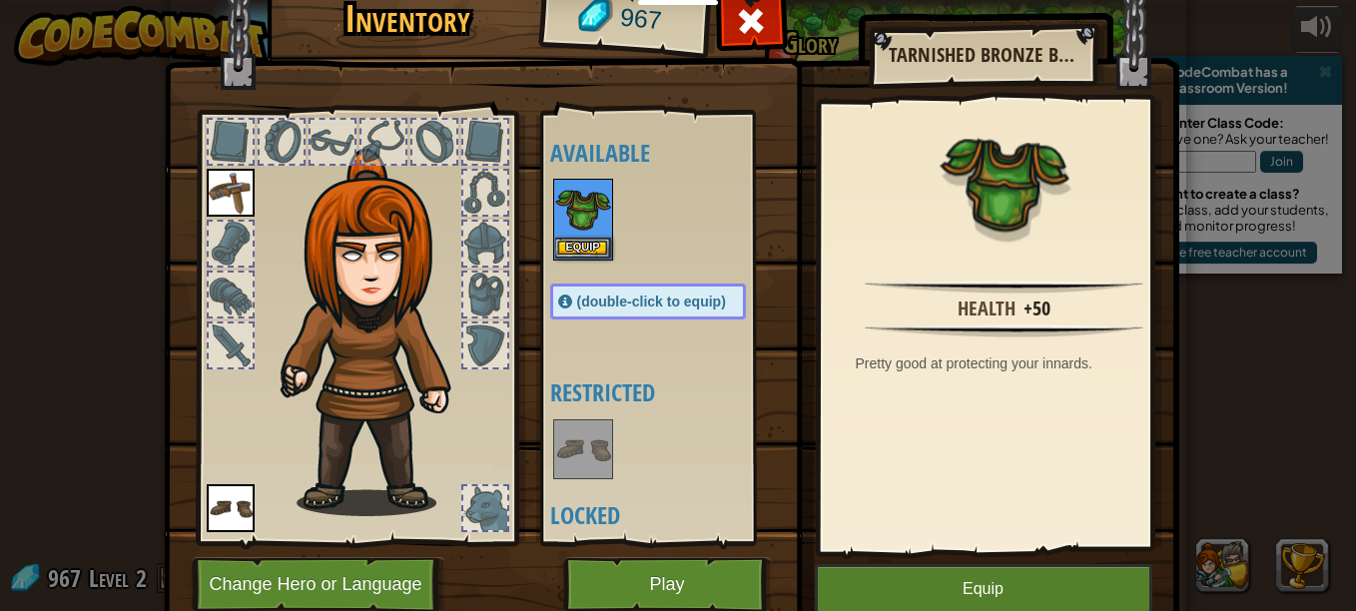
click at [569, 232] on img at bounding box center [583, 209] width 56 height 56
click at [573, 245] on button "Equip" at bounding box center [583, 248] width 56 height 21
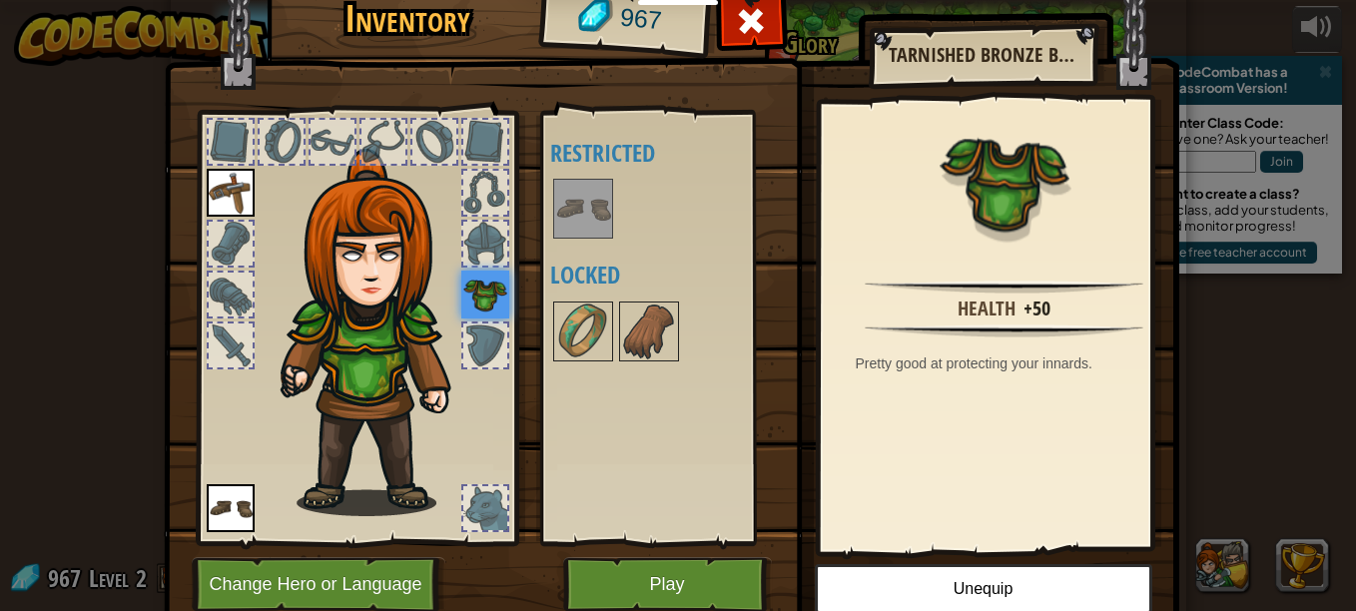
click at [572, 375] on div "Available Equip Equip (double-click to equip) Restricted Locked" at bounding box center [668, 328] width 236 height 417
click at [573, 328] on img at bounding box center [583, 332] width 56 height 56
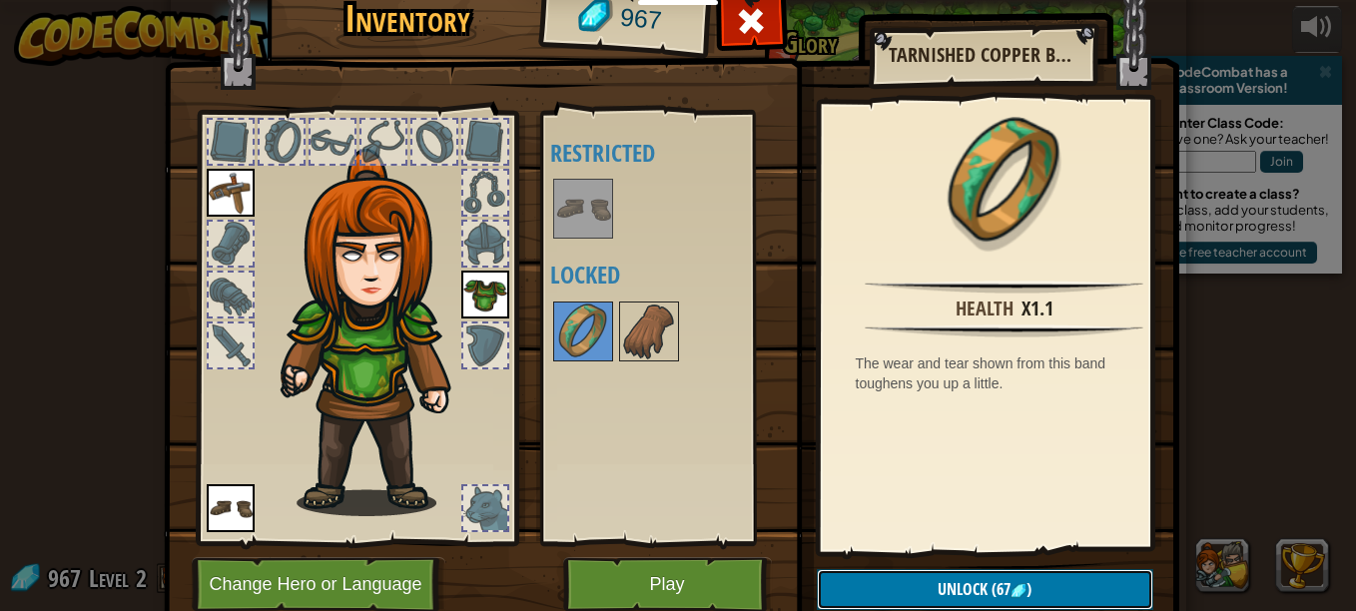
click at [988, 591] on span "(67" at bounding box center [999, 589] width 23 height 22
click at [1006, 578] on button "Confirm" at bounding box center [985, 589] width 337 height 41
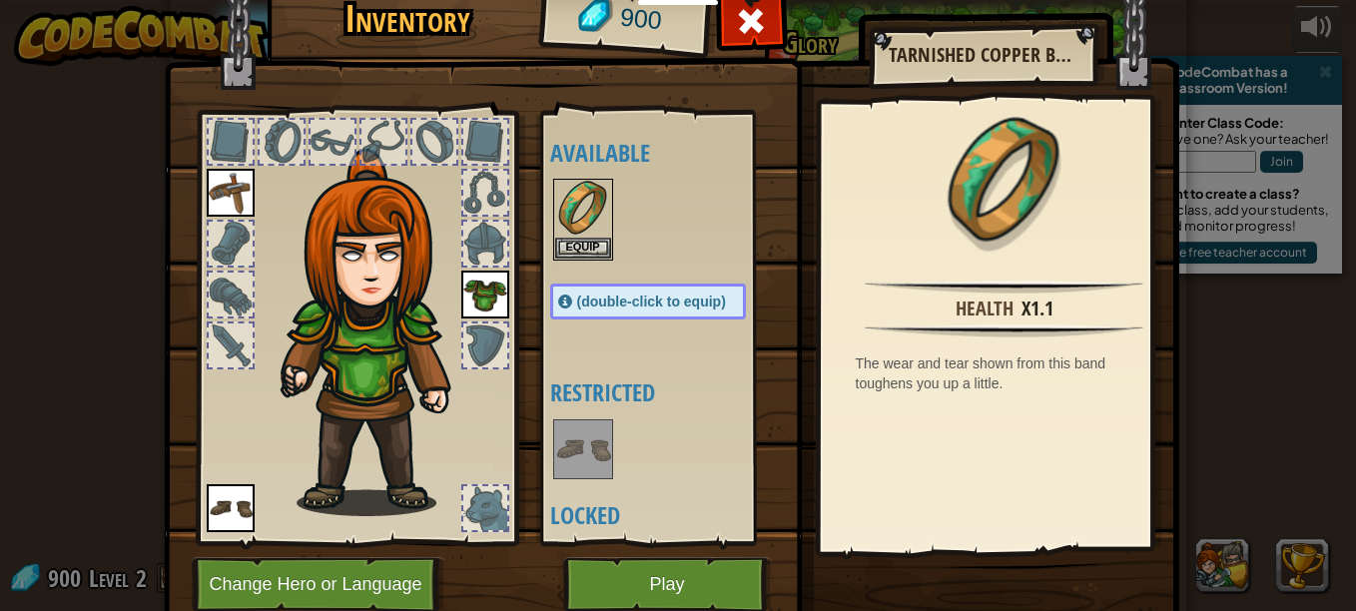
click at [568, 236] on img at bounding box center [583, 209] width 56 height 56
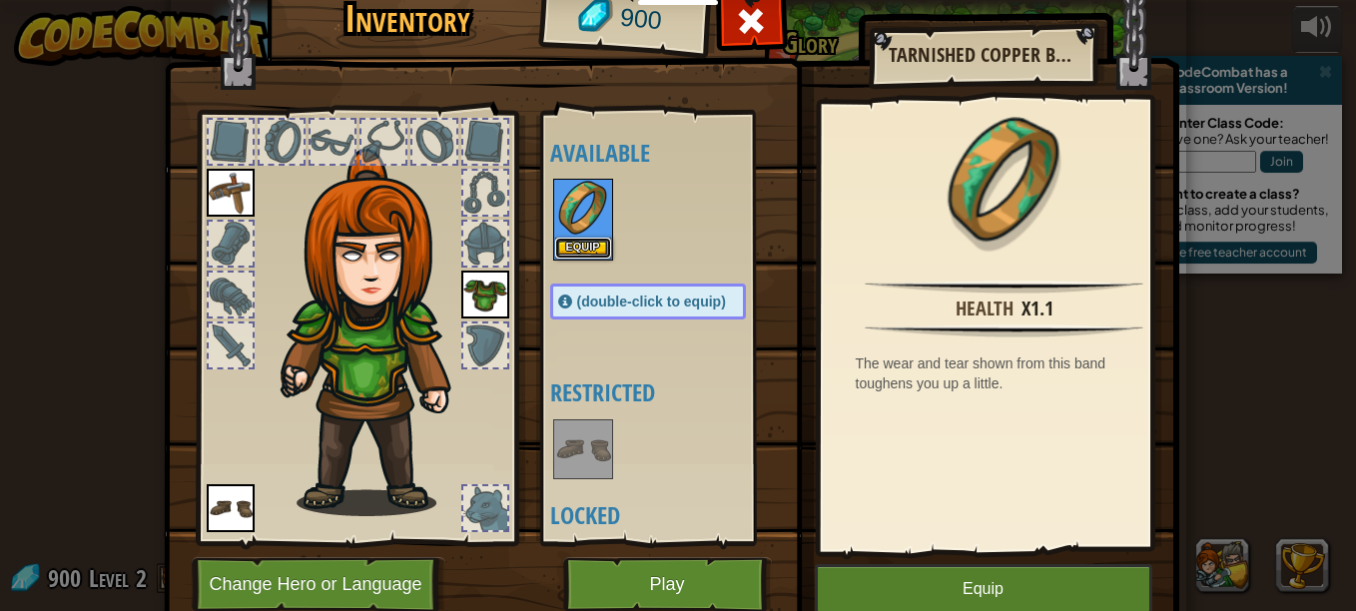
click at [571, 244] on button "Equip" at bounding box center [583, 248] width 56 height 21
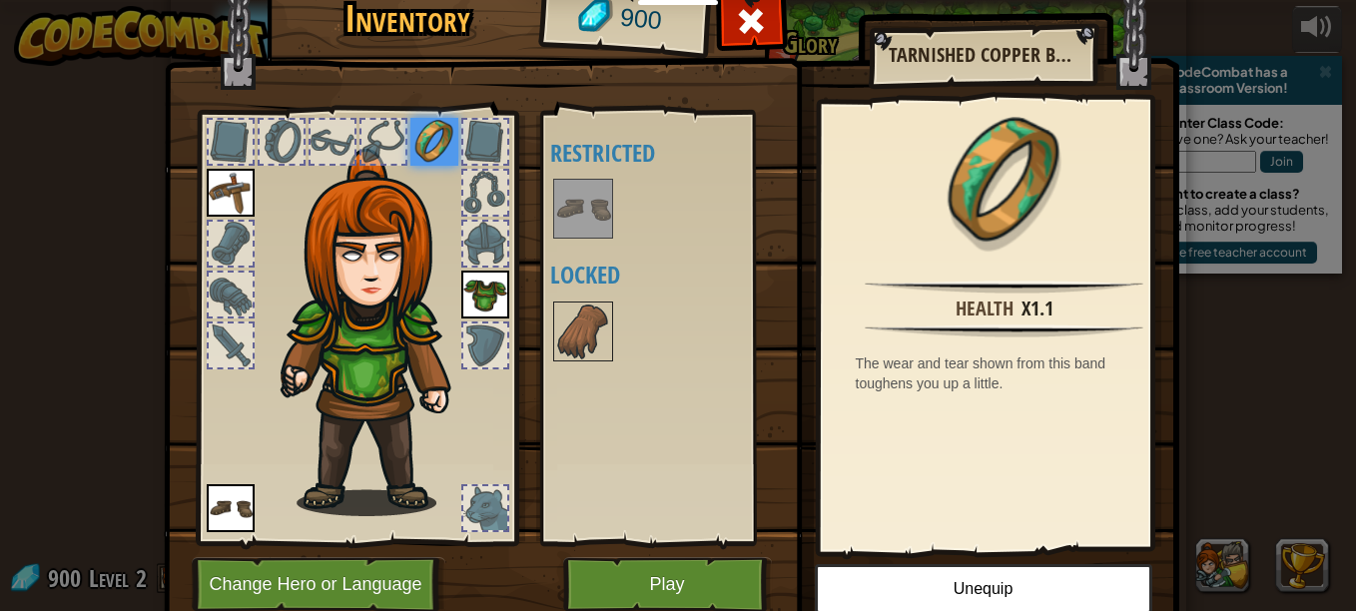
click at [555, 348] on img at bounding box center [583, 332] width 56 height 56
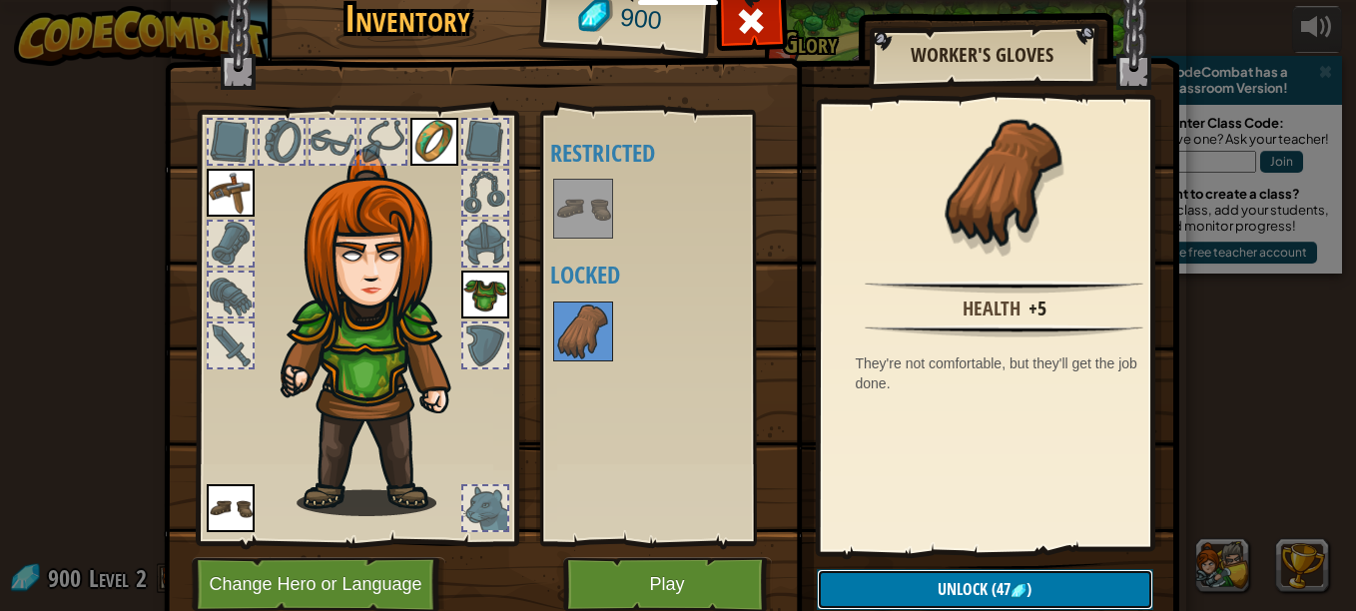
click at [1011, 587] on img at bounding box center [1019, 591] width 16 height 16
click at [992, 580] on button "Confirm" at bounding box center [985, 589] width 337 height 41
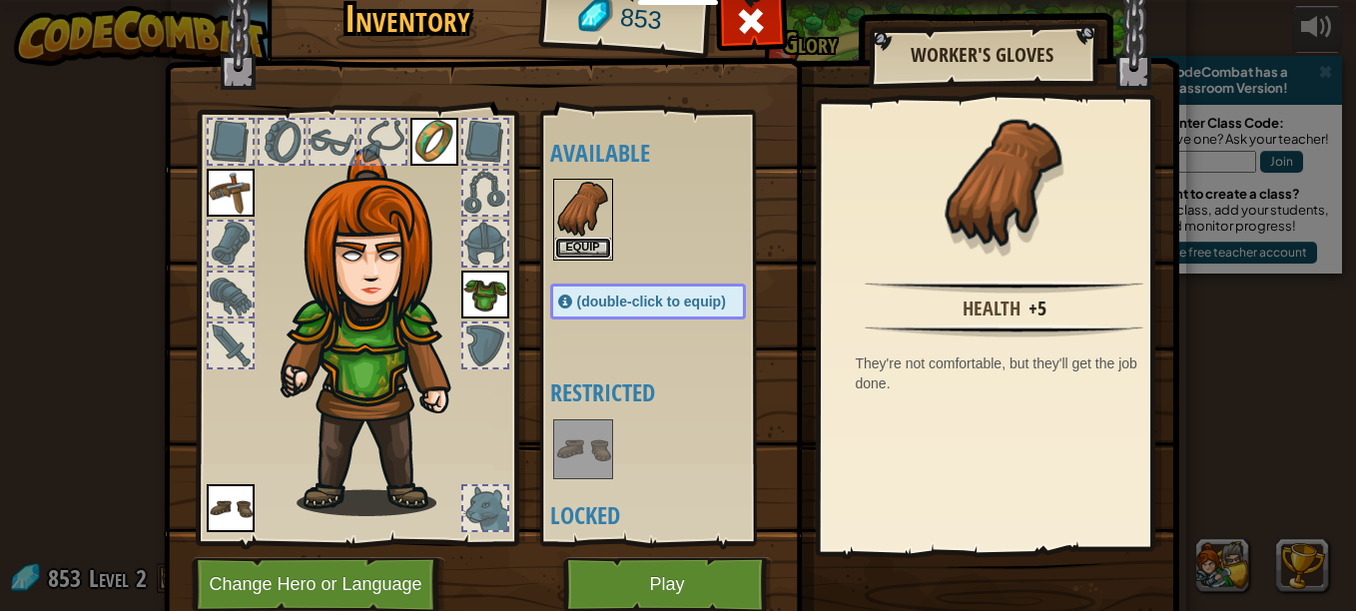
click at [579, 238] on button "Equip" at bounding box center [583, 248] width 56 height 21
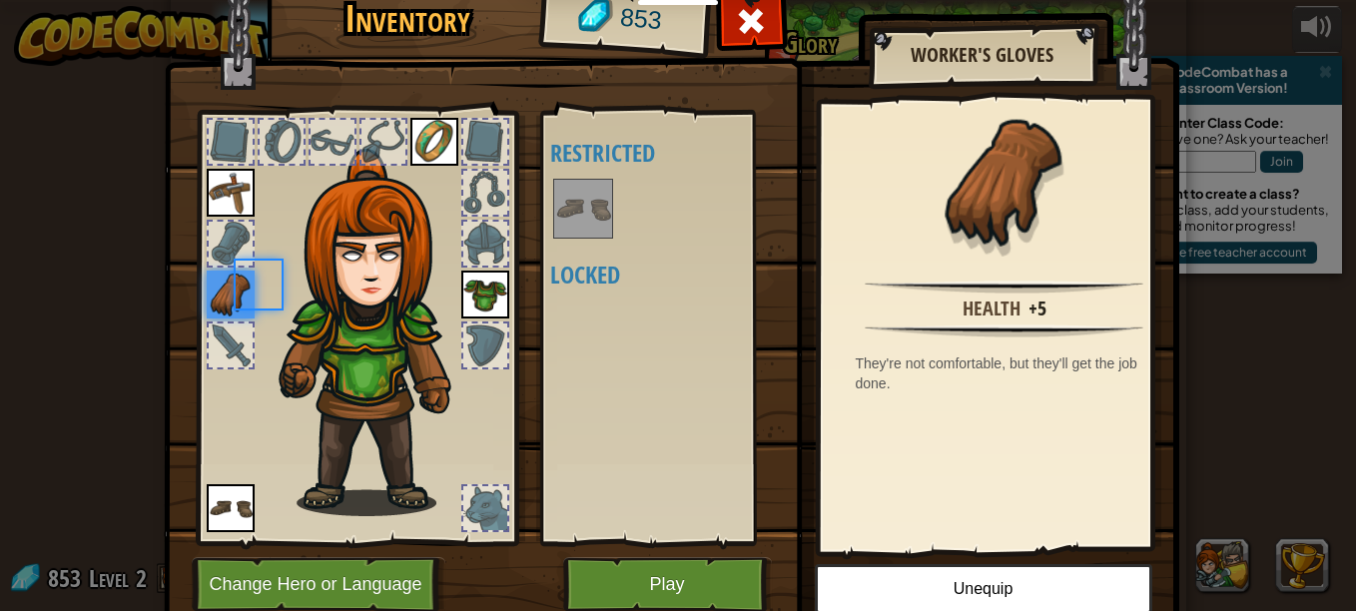
click at [579, 238] on div at bounding box center [583, 209] width 60 height 60
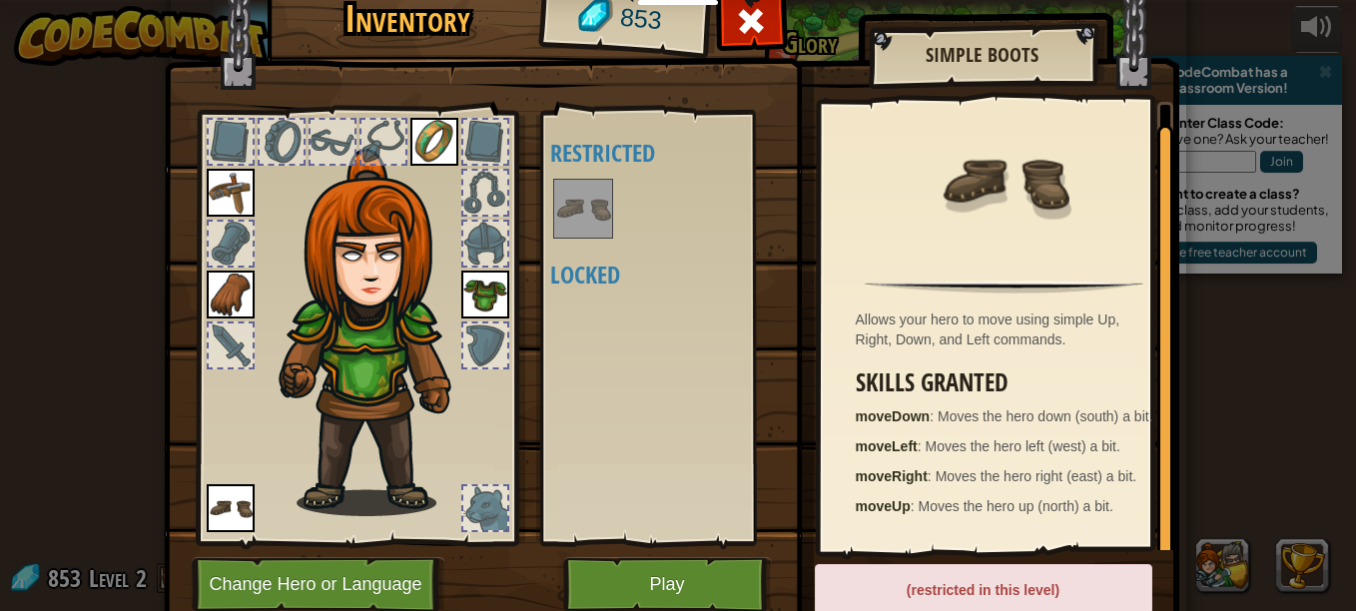
scroll to position [6, 0]
click at [601, 592] on button "Play" at bounding box center [667, 584] width 209 height 55
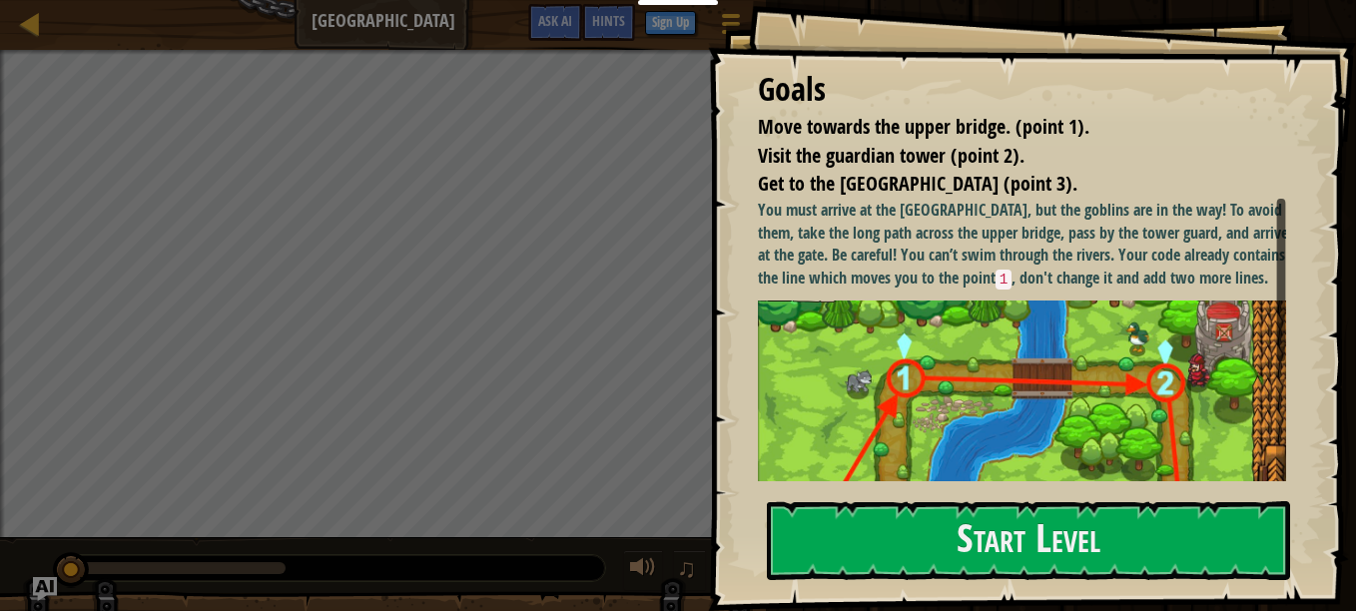
click at [903, 501] on button "Start Level" at bounding box center [1028, 540] width 523 height 79
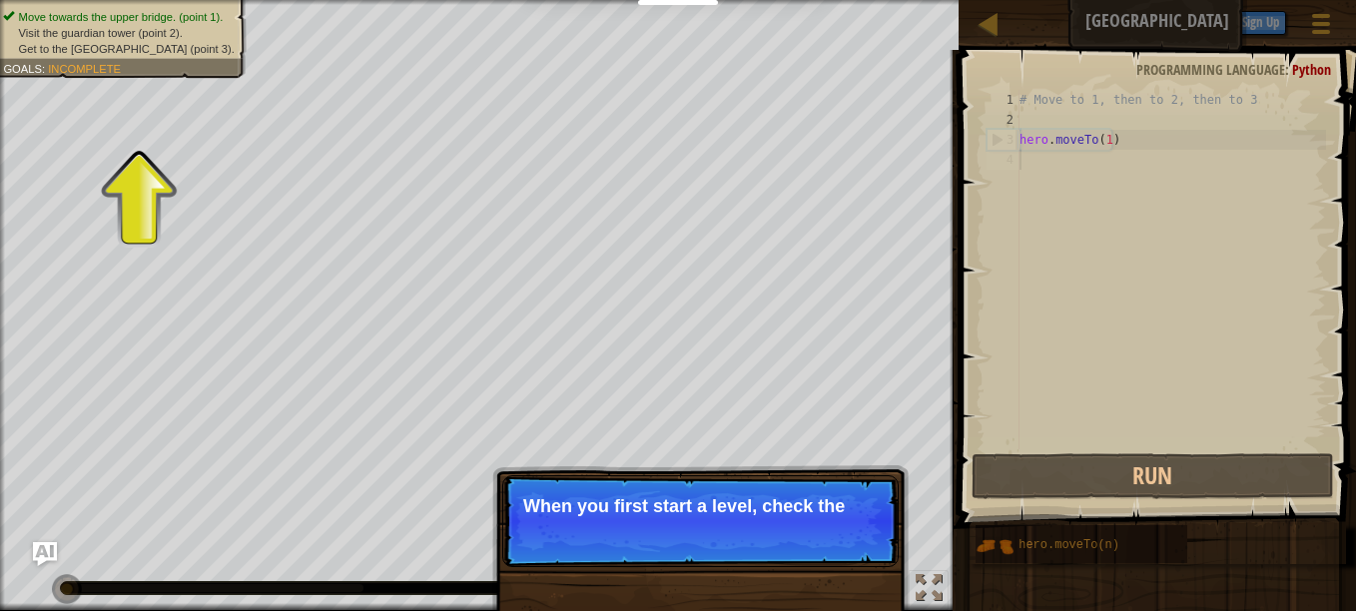
click at [1041, 230] on div "# Move to 1, then to 2, then to 3 hero . moveTo ( 1 )" at bounding box center [1171, 290] width 311 height 400
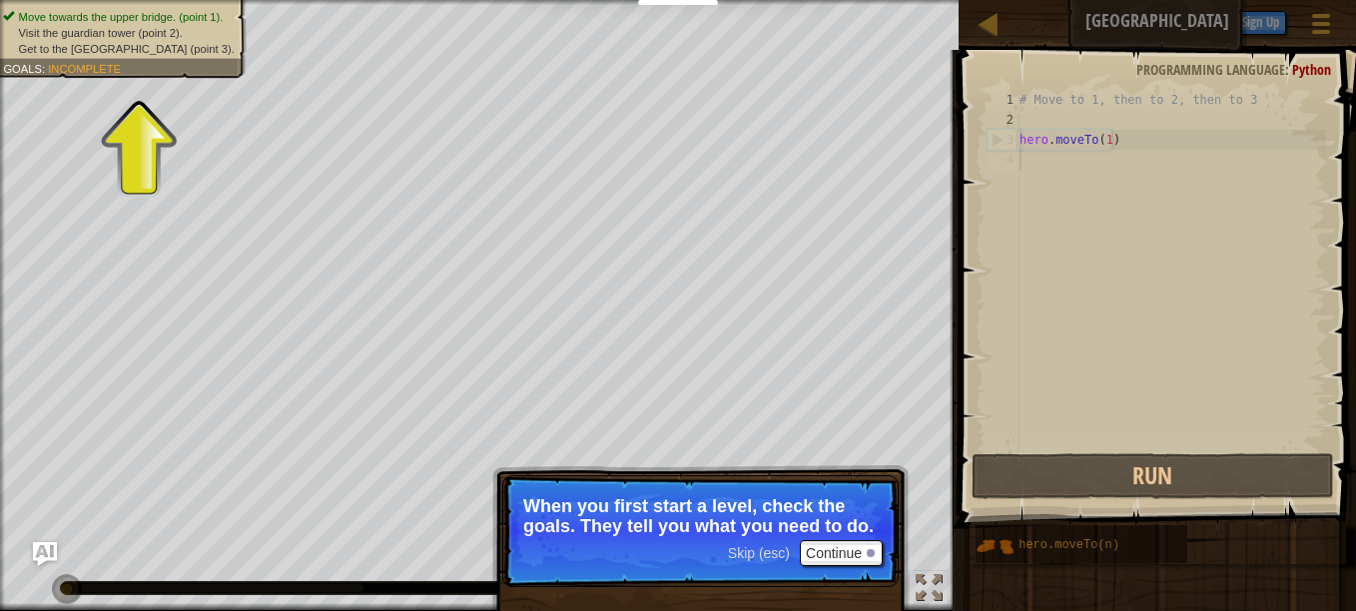
click at [102, 38] on span "Visit the guardian tower (point 2)." at bounding box center [101, 32] width 164 height 13
click at [94, 65] on span "Incomplete" at bounding box center [84, 68] width 73 height 13
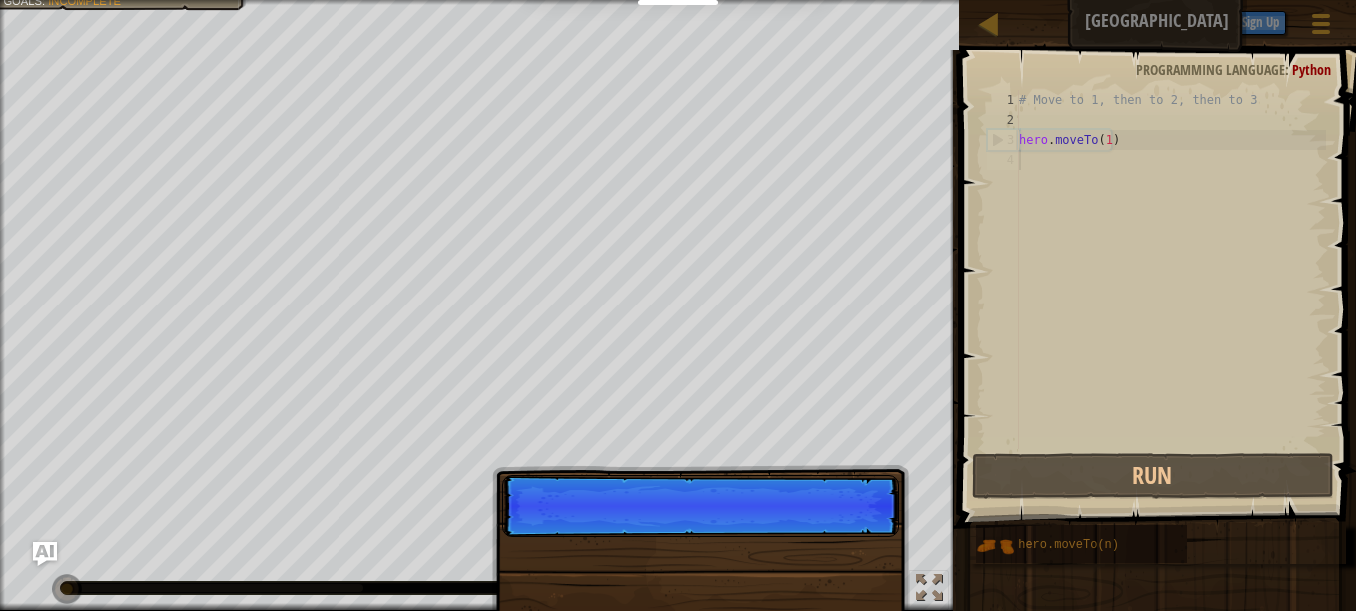
scroll to position [9, 0]
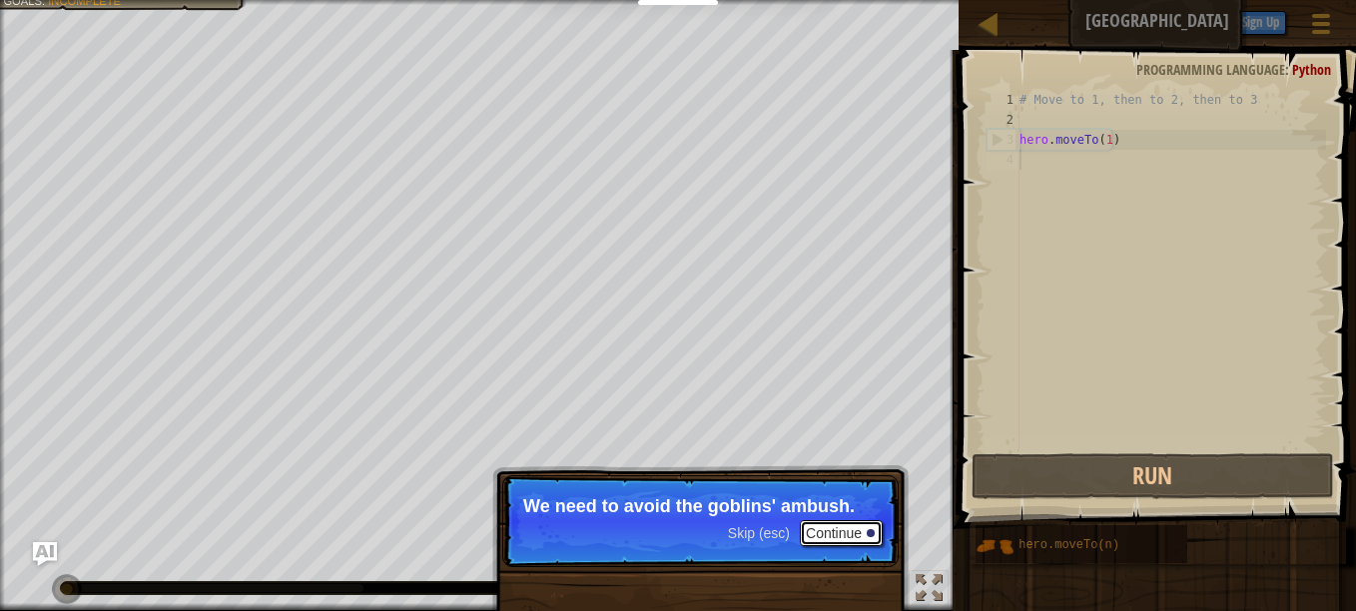
click at [833, 525] on button "Continue" at bounding box center [841, 533] width 83 height 26
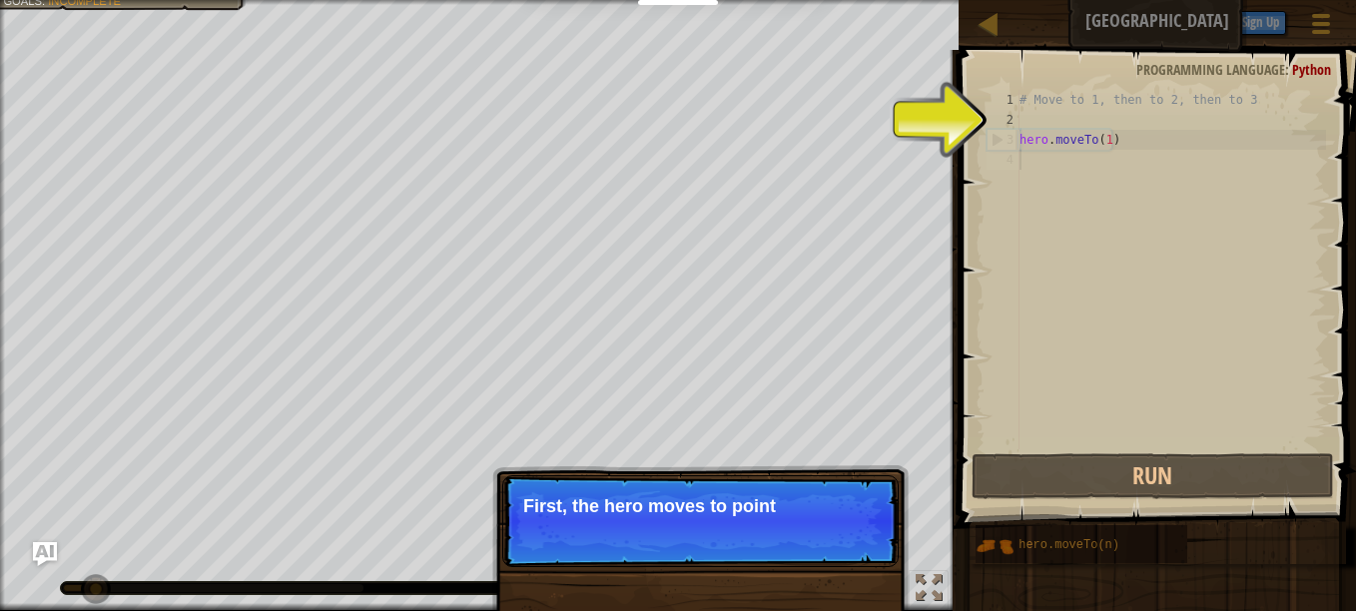
click at [869, 482] on div "Skip (esc) Continue First, the hero moves to point" at bounding box center [700, 613] width 417 height 296
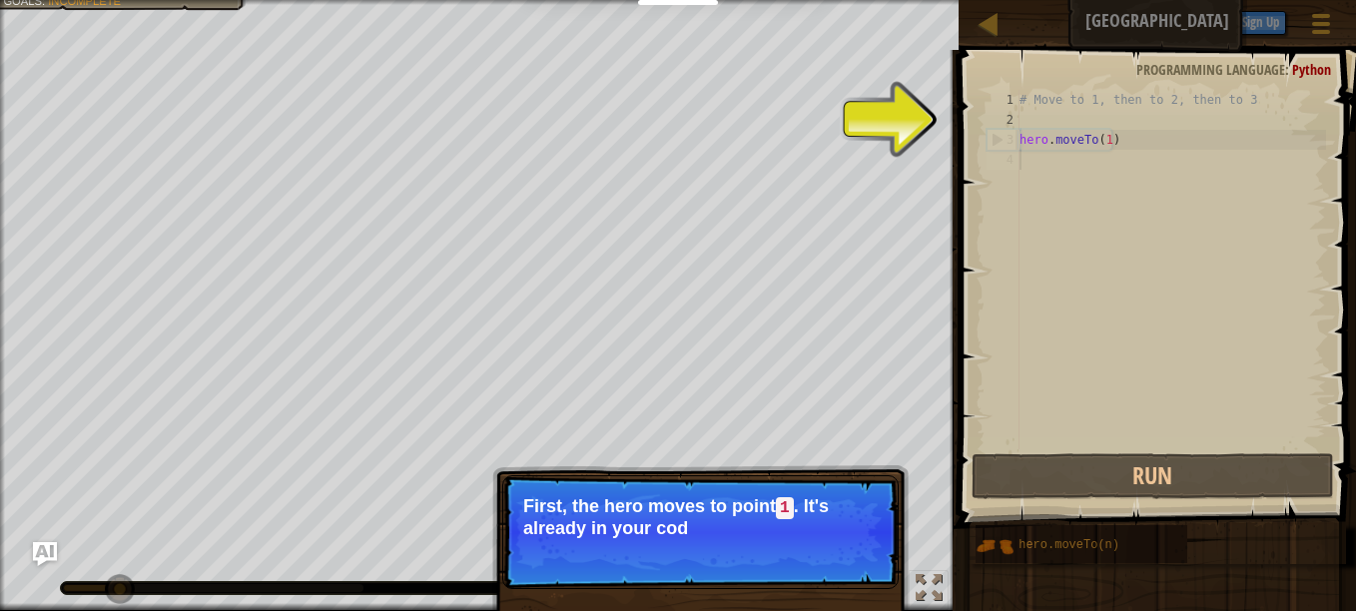
click at [1159, 199] on div "# Move to 1, then to 2, then to 3 hero . moveTo ( 1 )" at bounding box center [1171, 290] width 311 height 400
click at [1077, 157] on div "# Move to 1, then to 2, then to 3 hero . moveTo ( 1 )" at bounding box center [1171, 290] width 311 height 400
click at [819, 549] on button "Continue" at bounding box center [841, 555] width 83 height 26
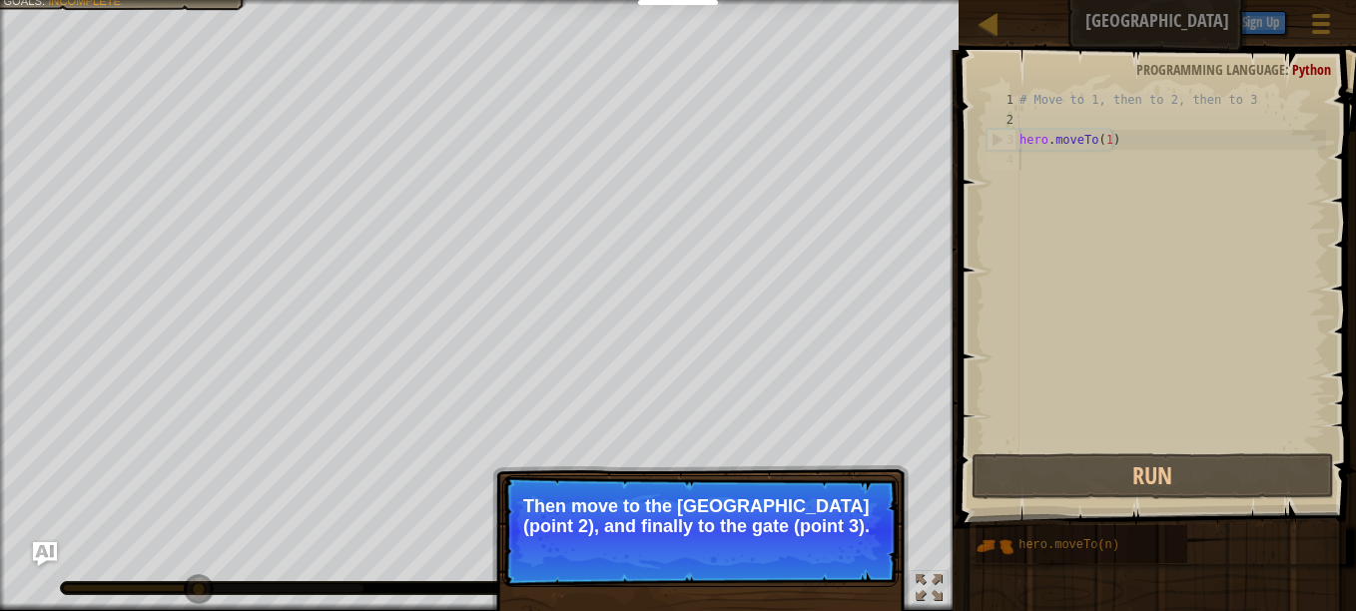
click at [854, 547] on button "Continue" at bounding box center [841, 553] width 83 height 26
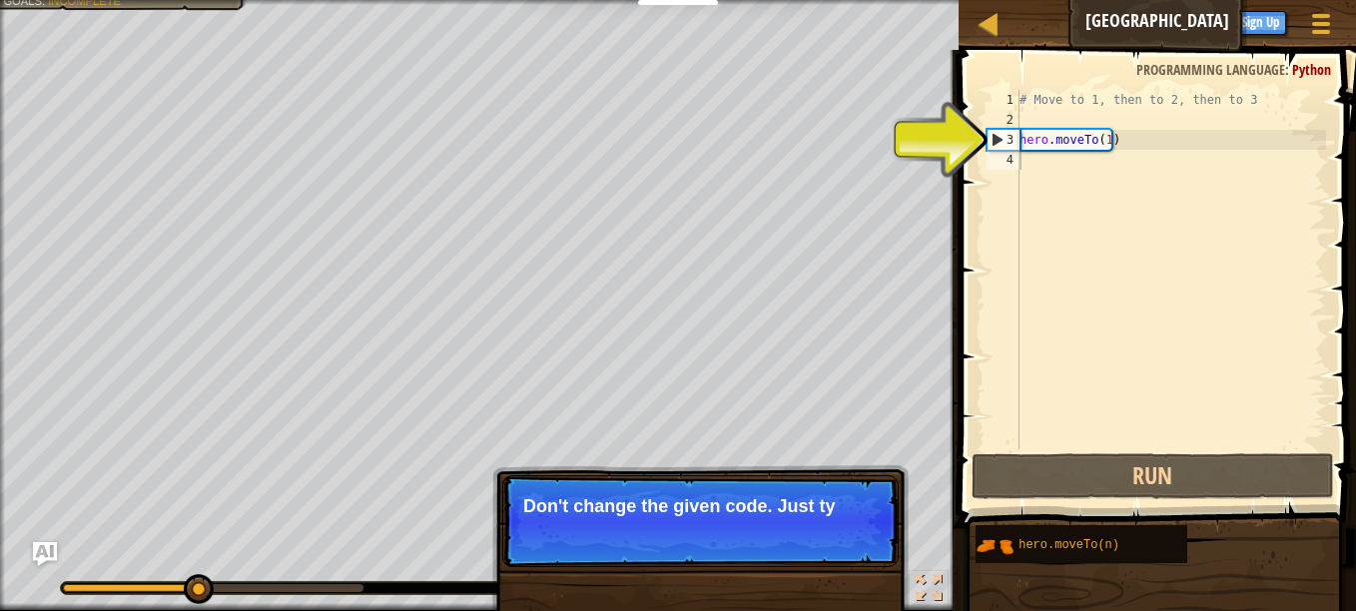
click at [822, 549] on p "Skip (esc) Continue Don't change the given code. Just ty" at bounding box center [700, 521] width 397 height 92
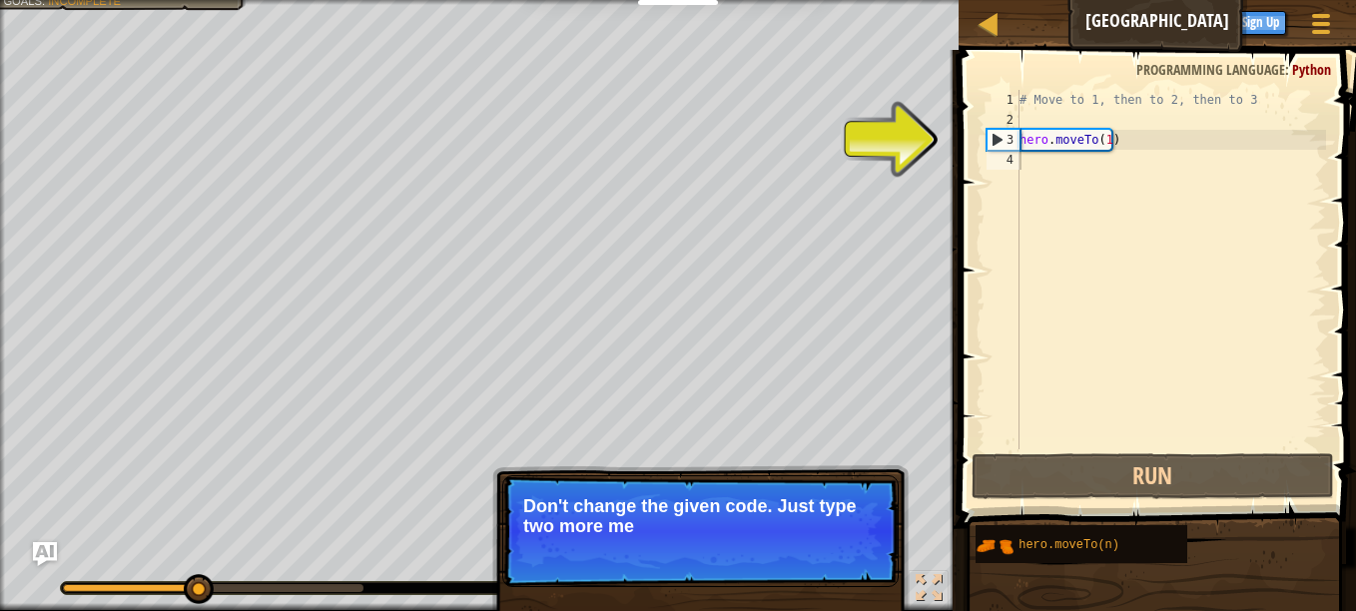
click at [824, 550] on p "Skip (esc) Continue Don't change the given code. Just type two more me" at bounding box center [700, 531] width 397 height 112
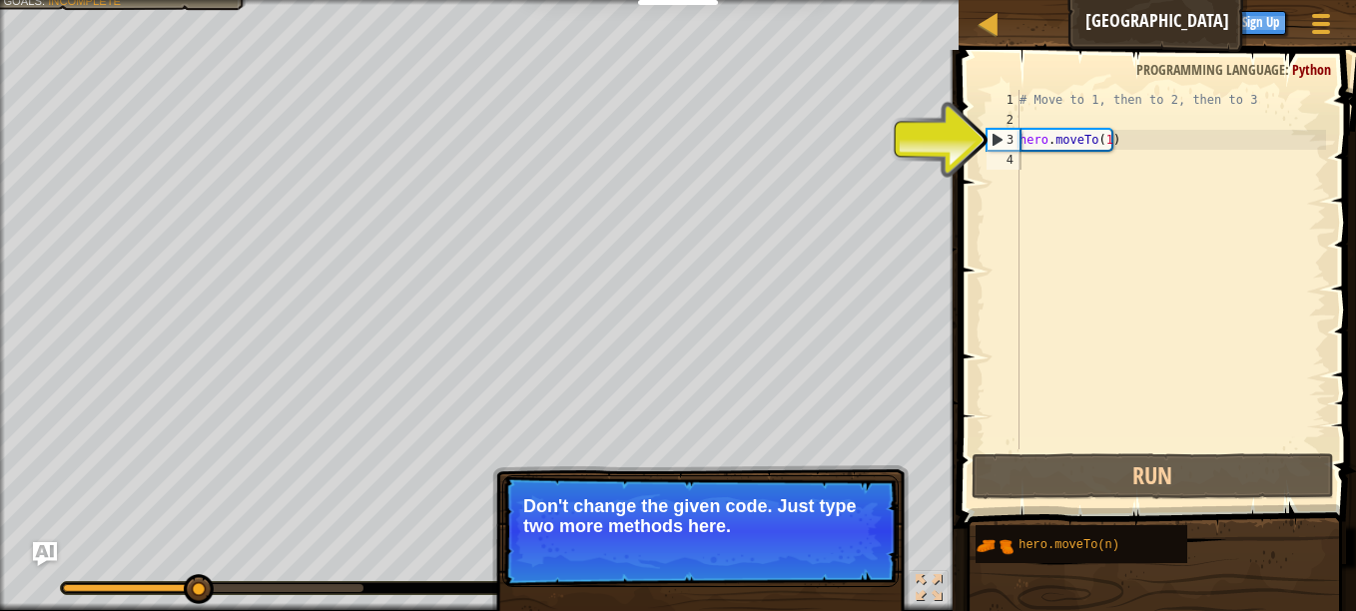
click at [826, 556] on p "Skip (esc) Continue Don't change the given code. Just type two more methods her…" at bounding box center [700, 531] width 397 height 112
click at [829, 563] on button "Continue" at bounding box center [841, 553] width 83 height 26
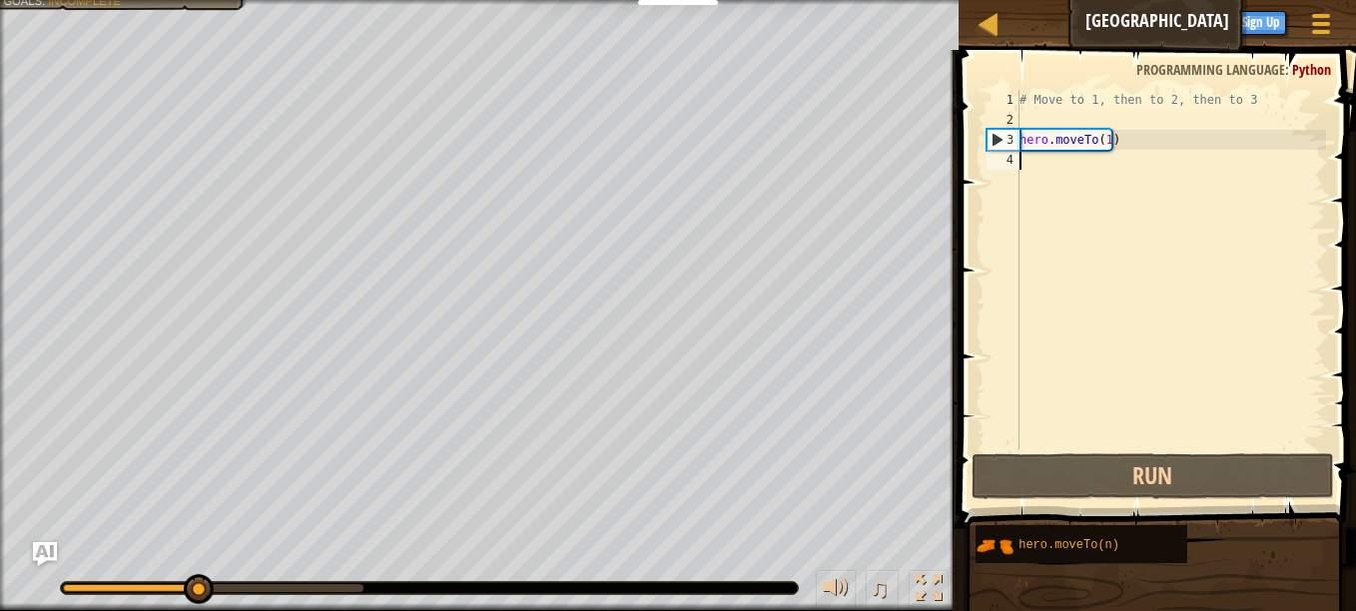
click at [1144, 197] on div "# Move to 1, then to 2, then to 3 hero . moveTo ( 1 )" at bounding box center [1171, 290] width 311 height 400
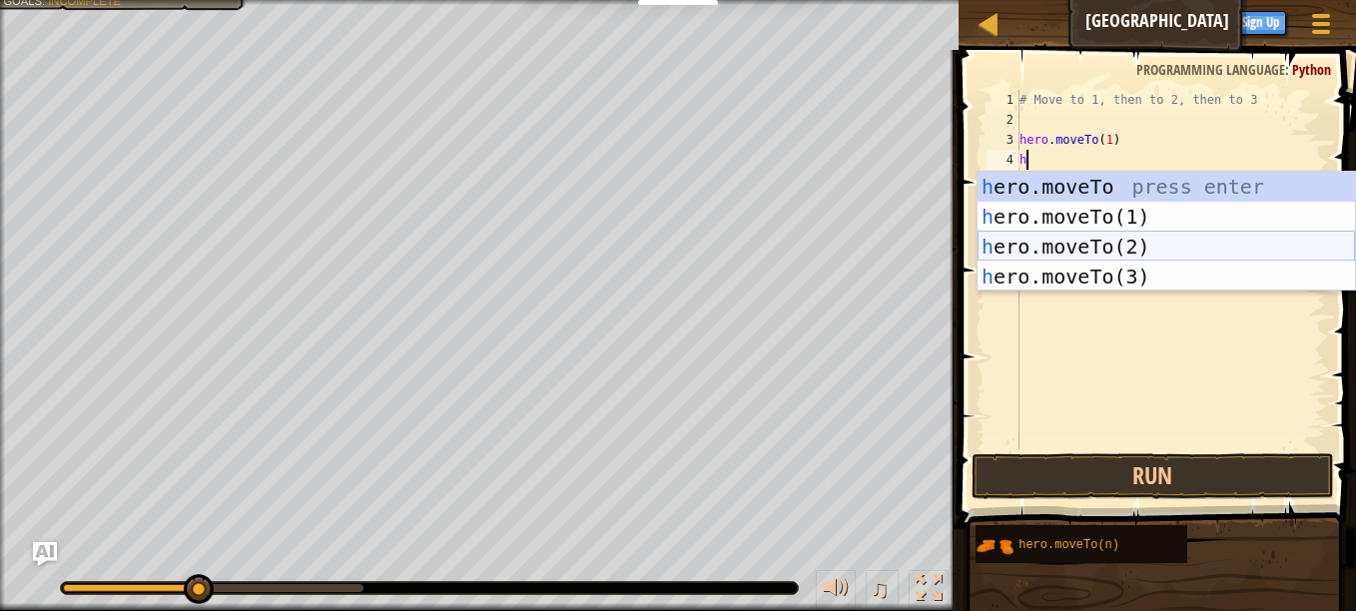
click at [1091, 242] on div "h ero.moveTo press enter h ero.moveTo(1) press enter h ero.moveTo(2) press ente…" at bounding box center [1167, 262] width 378 height 180
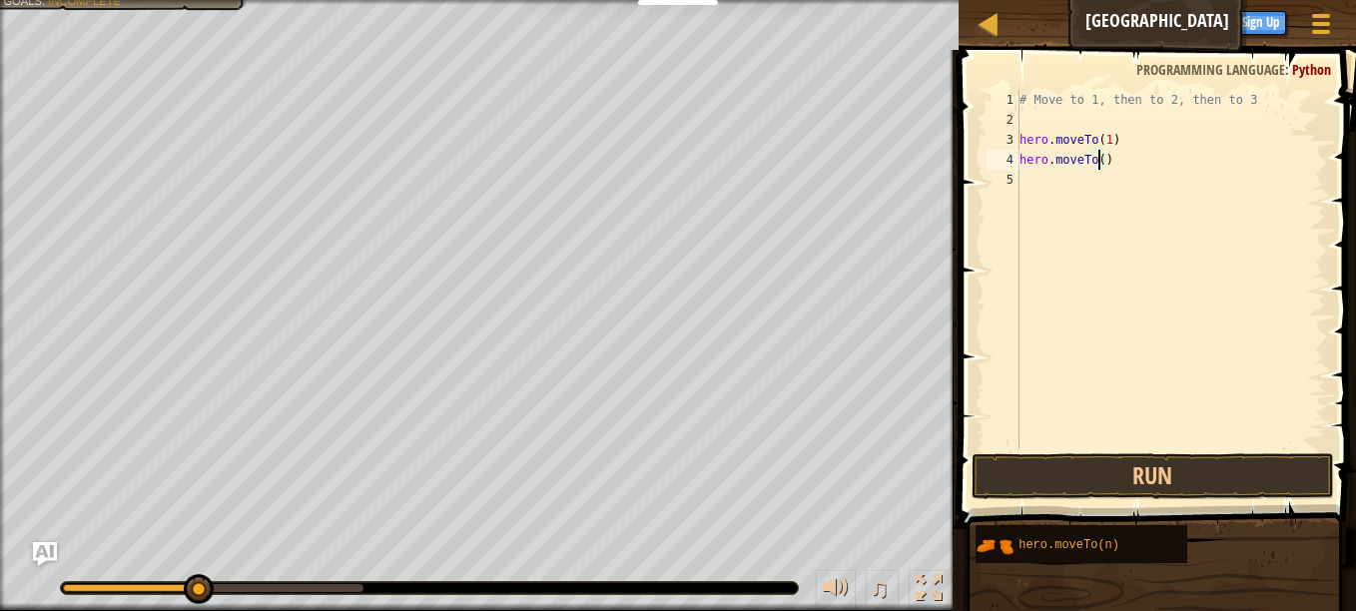
scroll to position [9, 7]
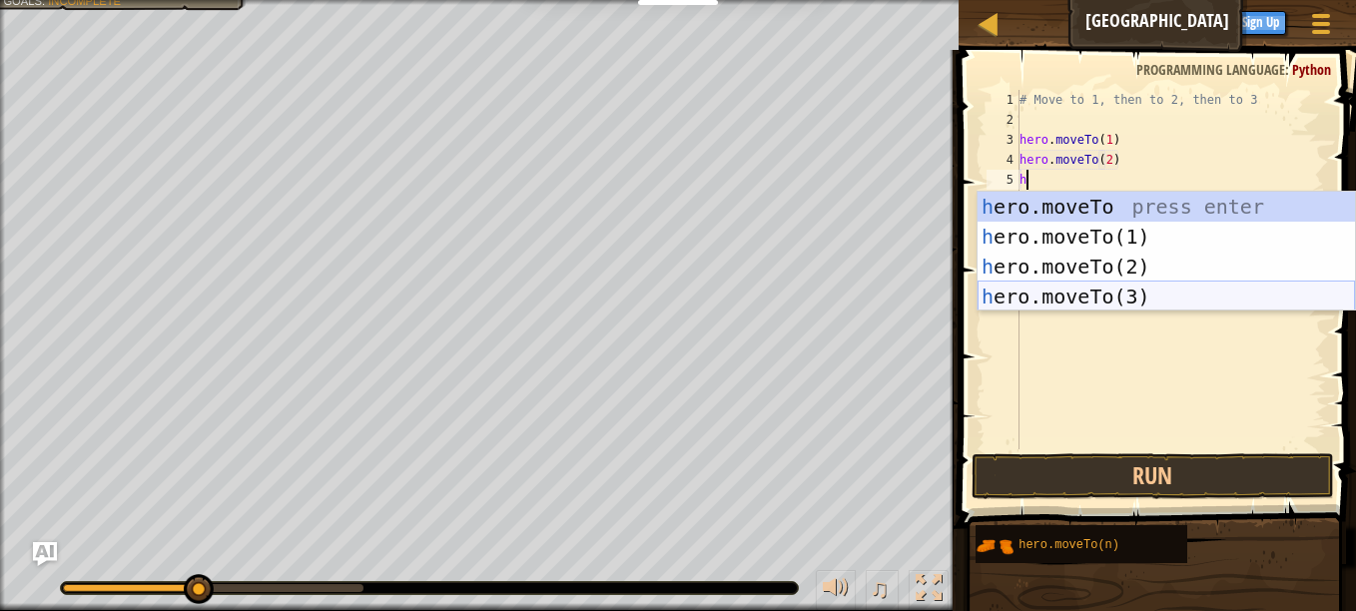
click at [1034, 284] on div "h ero.moveTo press enter h ero.moveTo(1) press enter h ero.moveTo(2) press ente…" at bounding box center [1167, 282] width 378 height 180
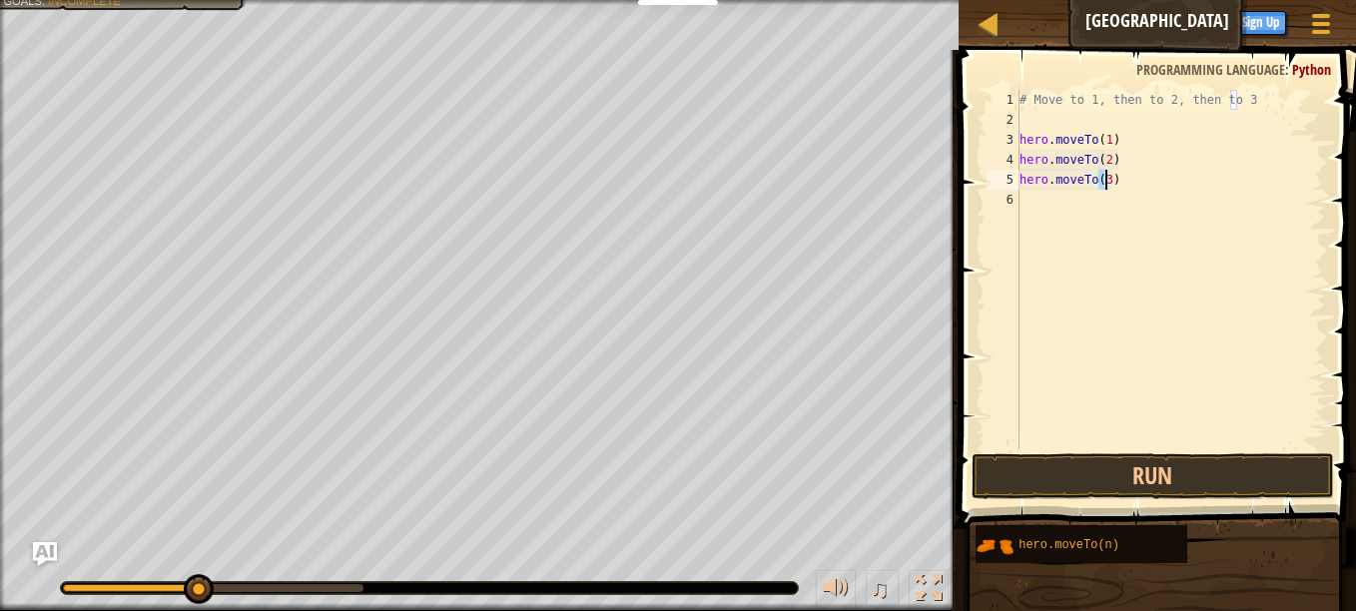
type textarea "hero.moveTo(3)"
click at [1095, 462] on button "Run" at bounding box center [1153, 476] width 363 height 46
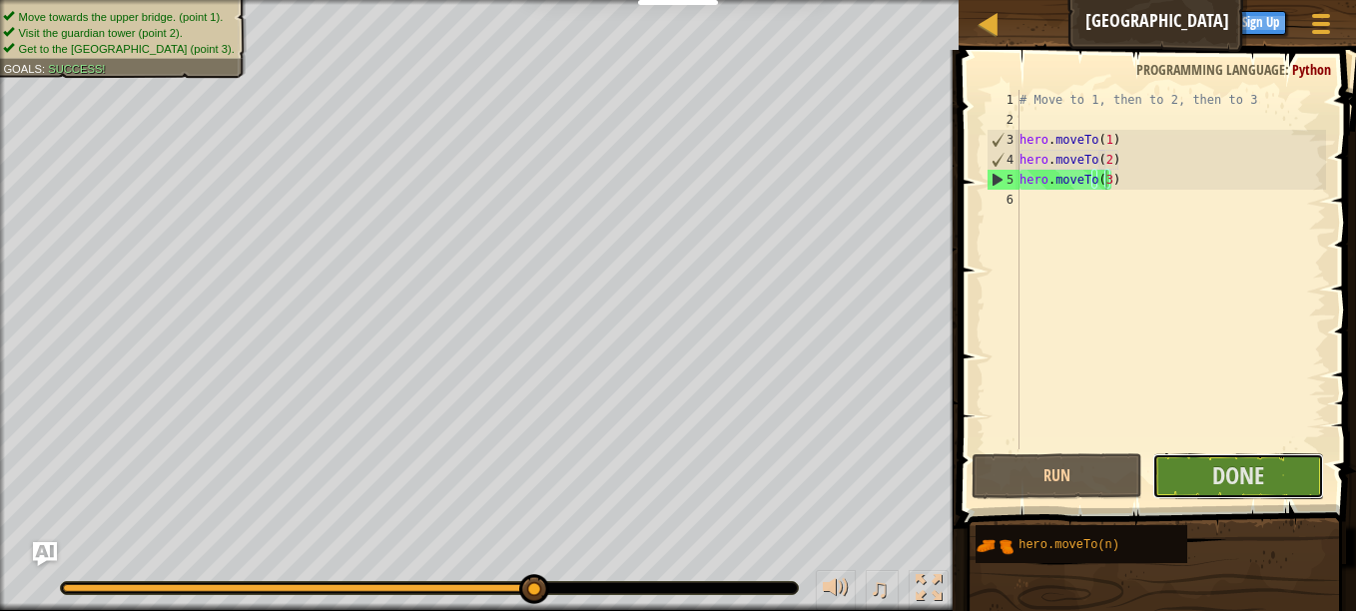
click at [1237, 481] on span "Done" at bounding box center [1239, 475] width 52 height 32
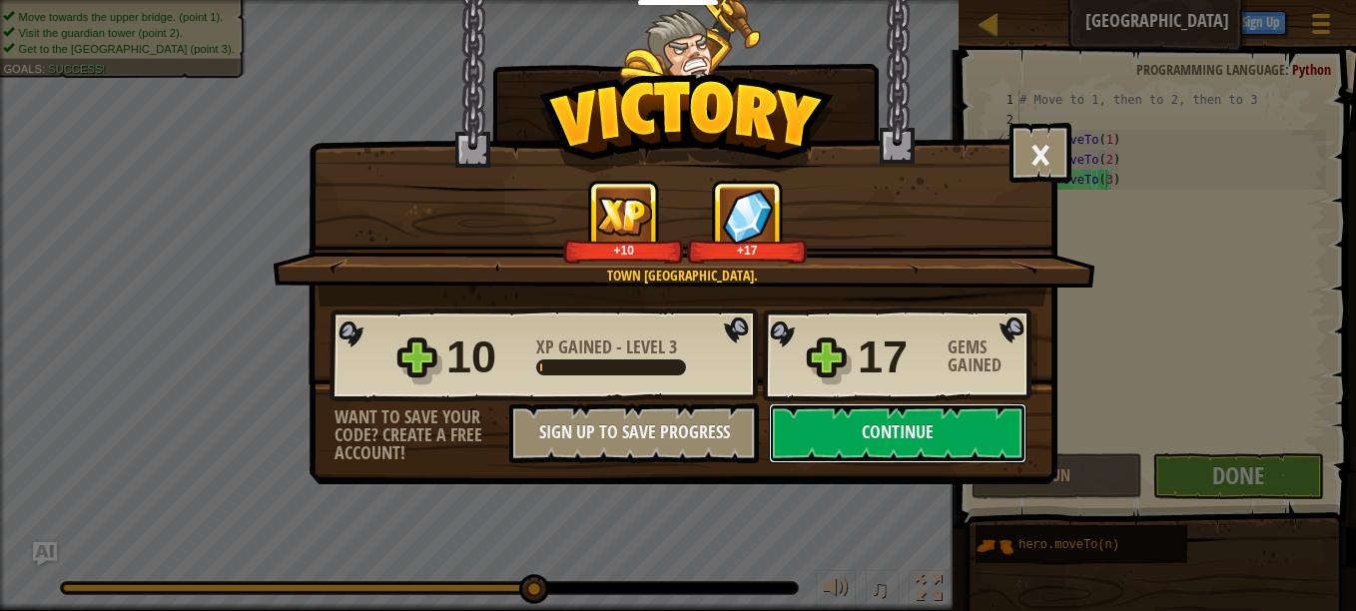
click at [912, 431] on button "Continue" at bounding box center [898, 434] width 258 height 60
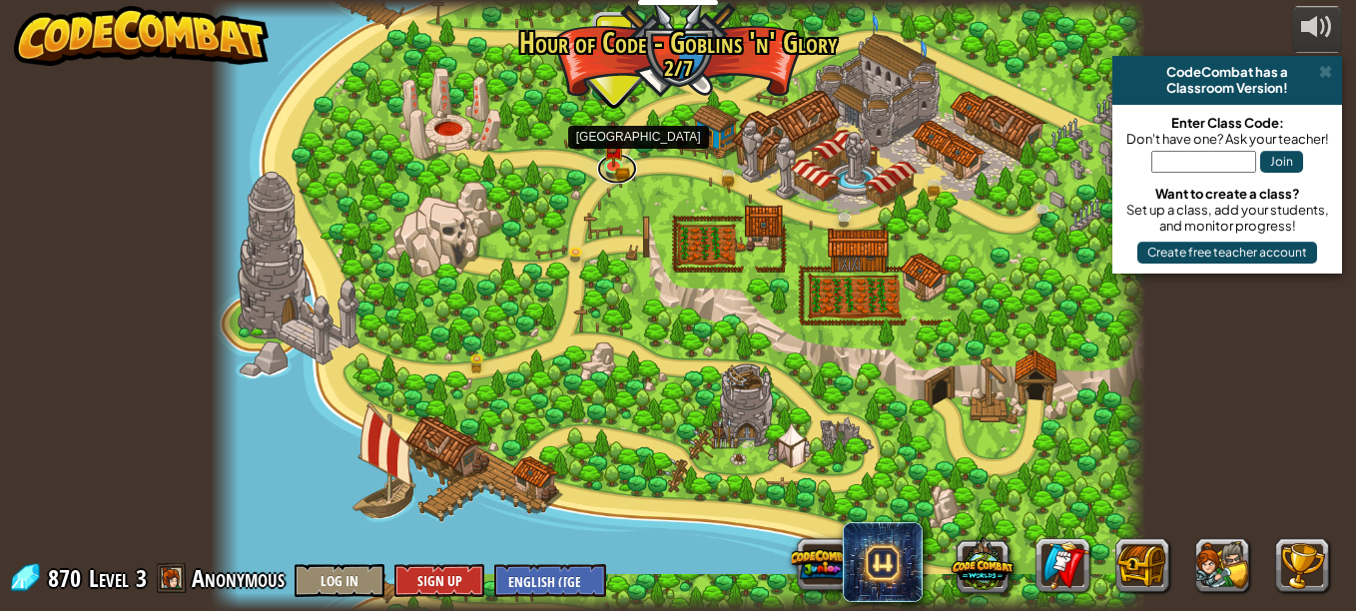
click at [627, 171] on link at bounding box center [617, 169] width 40 height 30
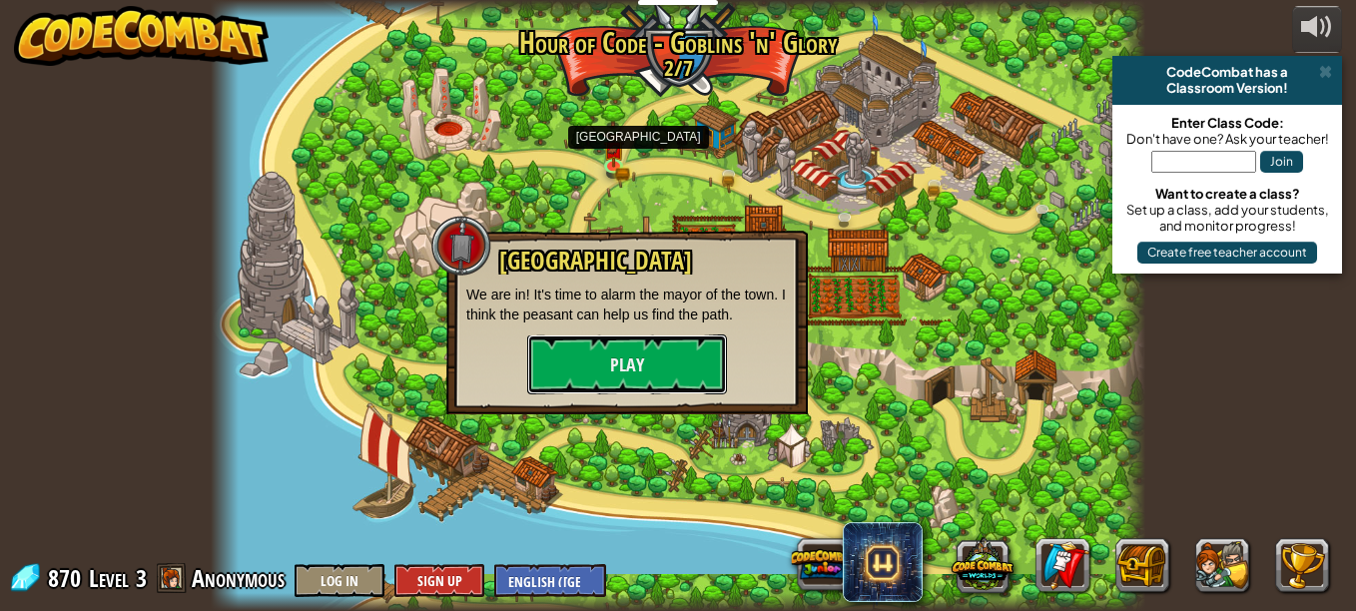
click at [589, 371] on button "Play" at bounding box center [627, 365] width 200 height 60
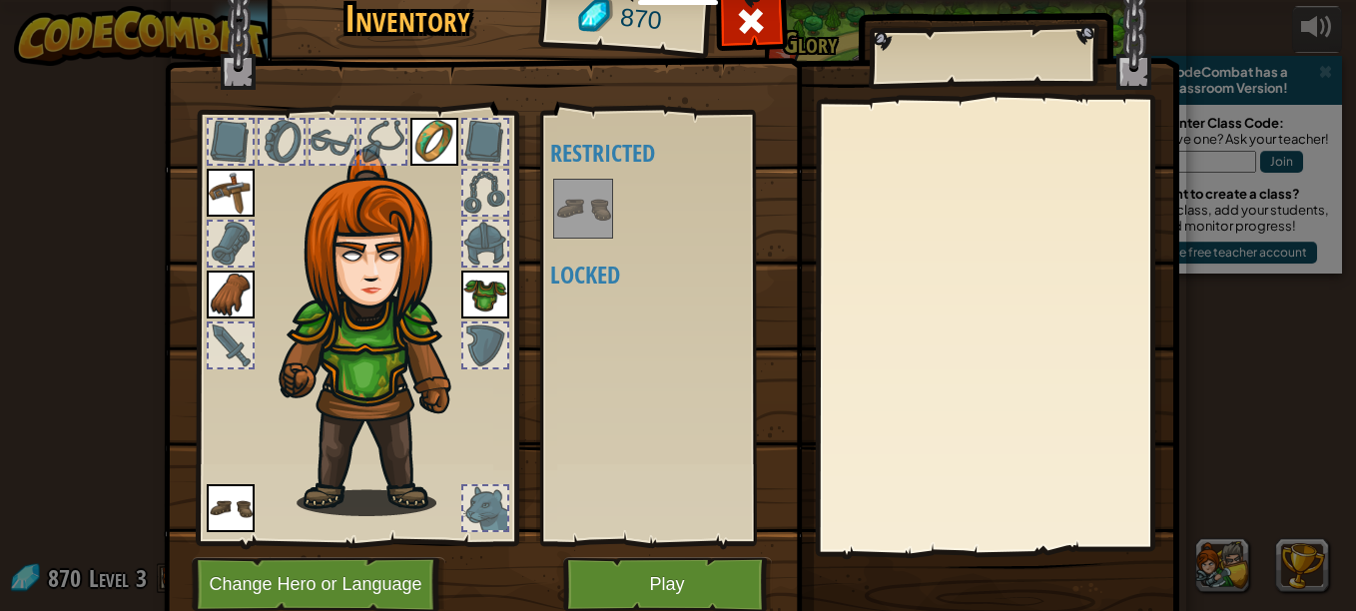
click at [574, 242] on div at bounding box center [675, 209] width 251 height 66
click at [577, 314] on div "Available Equip Equip Equip Equip (double-click to equip) Restricted Locked" at bounding box center [675, 328] width 251 height 417
click at [584, 358] on div "Available Equip Equip Equip Equip (double-click to equip) Restricted Locked" at bounding box center [675, 328] width 251 height 417
click at [631, 353] on div "Available Equip Equip Equip Equip (double-click to equip) Restricted Locked" at bounding box center [675, 328] width 251 height 417
click at [369, 145] on div at bounding box center [384, 142] width 44 height 44
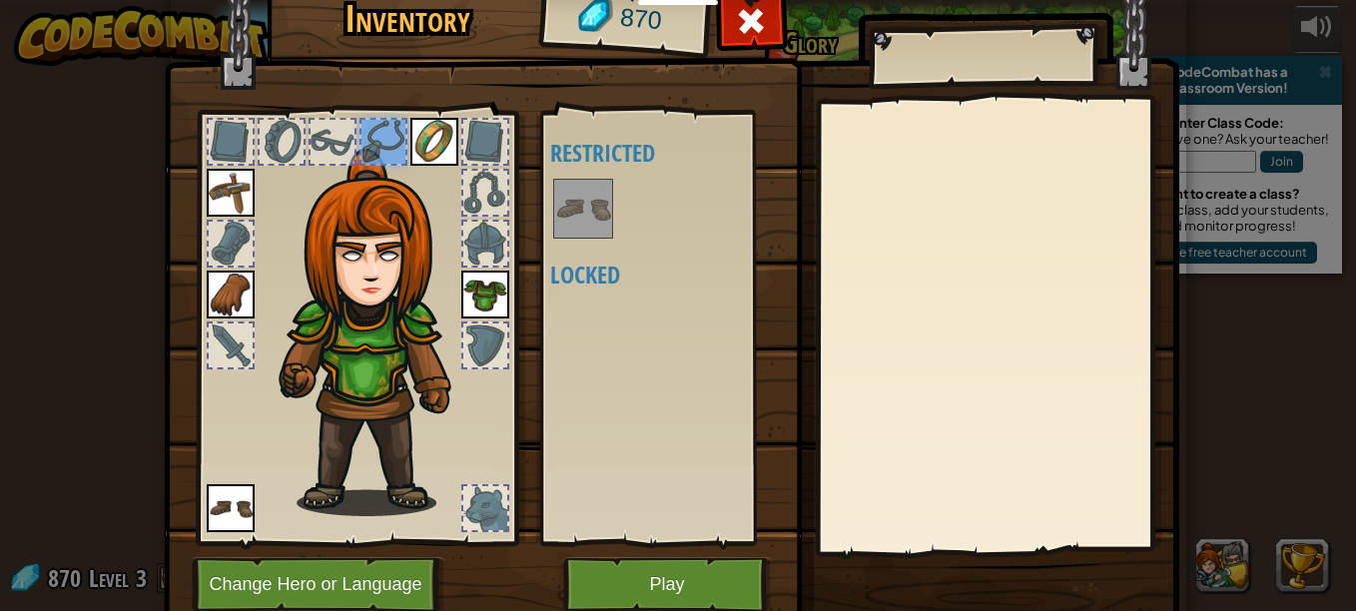
click at [319, 139] on div at bounding box center [333, 142] width 44 height 44
click at [635, 576] on button "Play" at bounding box center [667, 584] width 209 height 55
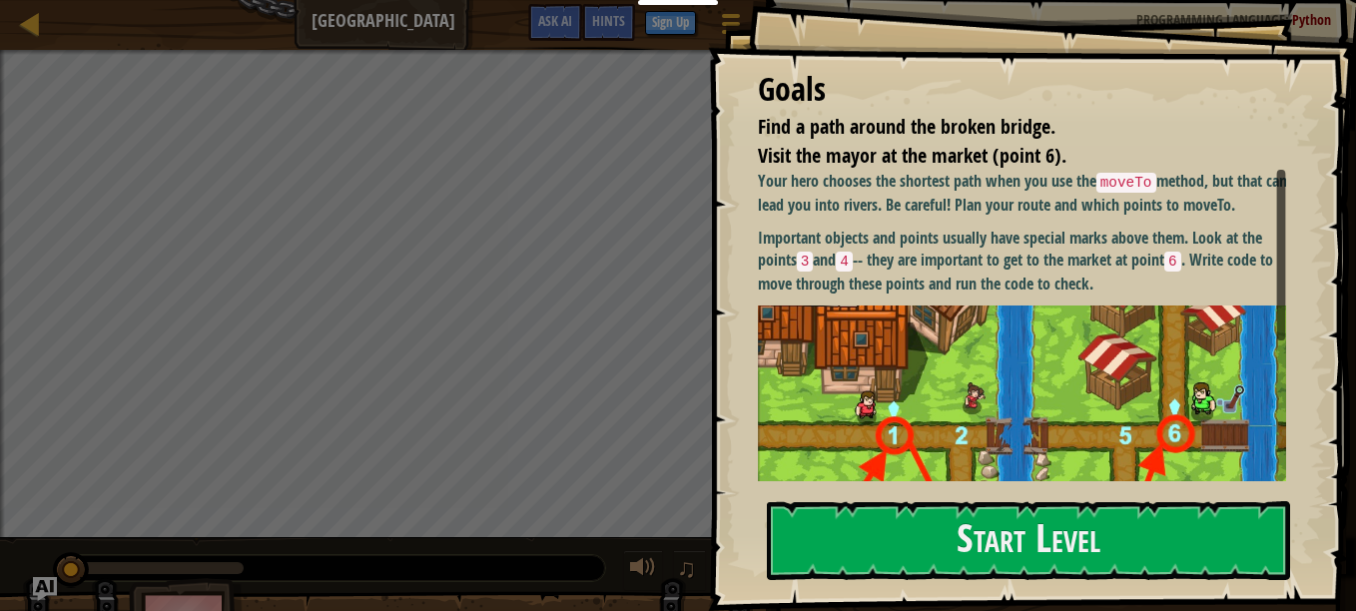
click at [1029, 512] on button "Start Level" at bounding box center [1028, 540] width 523 height 79
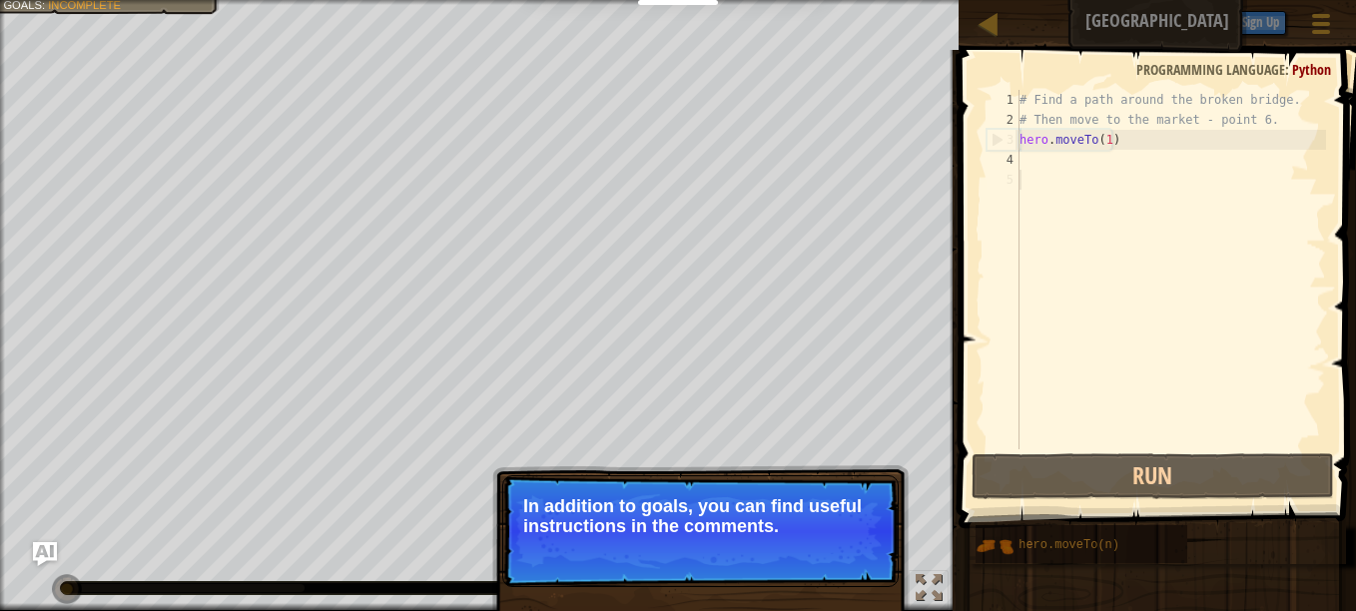
click at [661, 505] on p "In addition to goals, you can find useful instructions in the comments." at bounding box center [700, 516] width 355 height 40
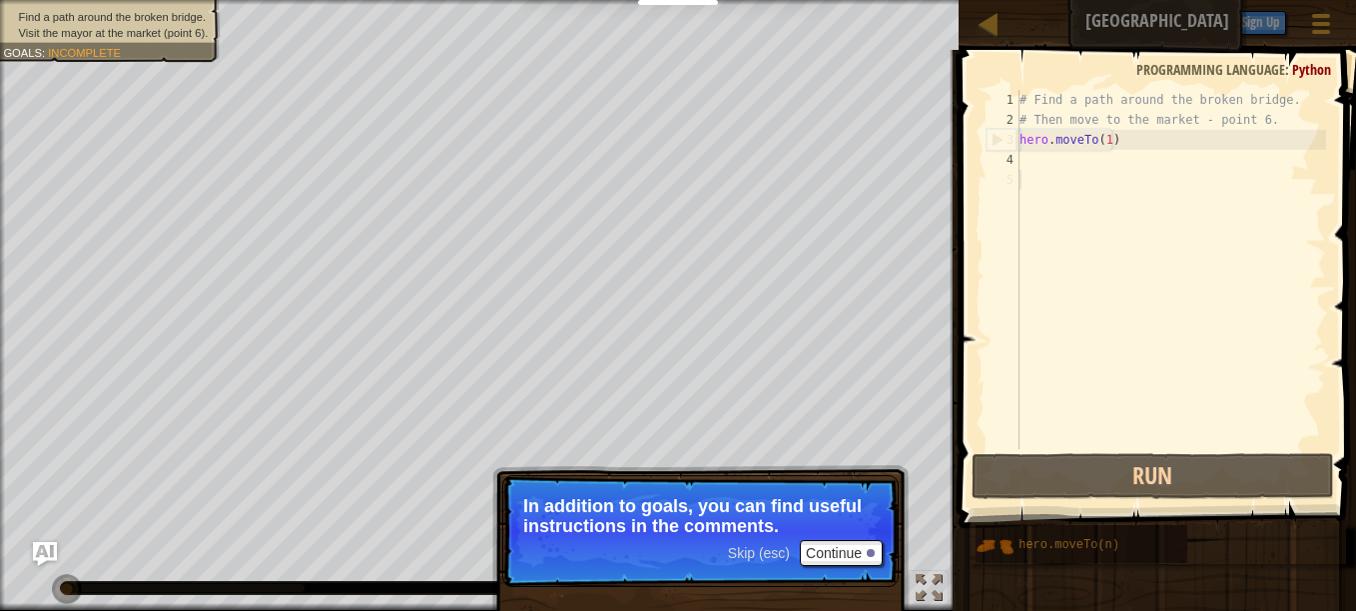
click at [177, 54] on div "Find a path around the broken bridge. Visit the mayor at the market (point 6). …" at bounding box center [98, 24] width 243 height 75
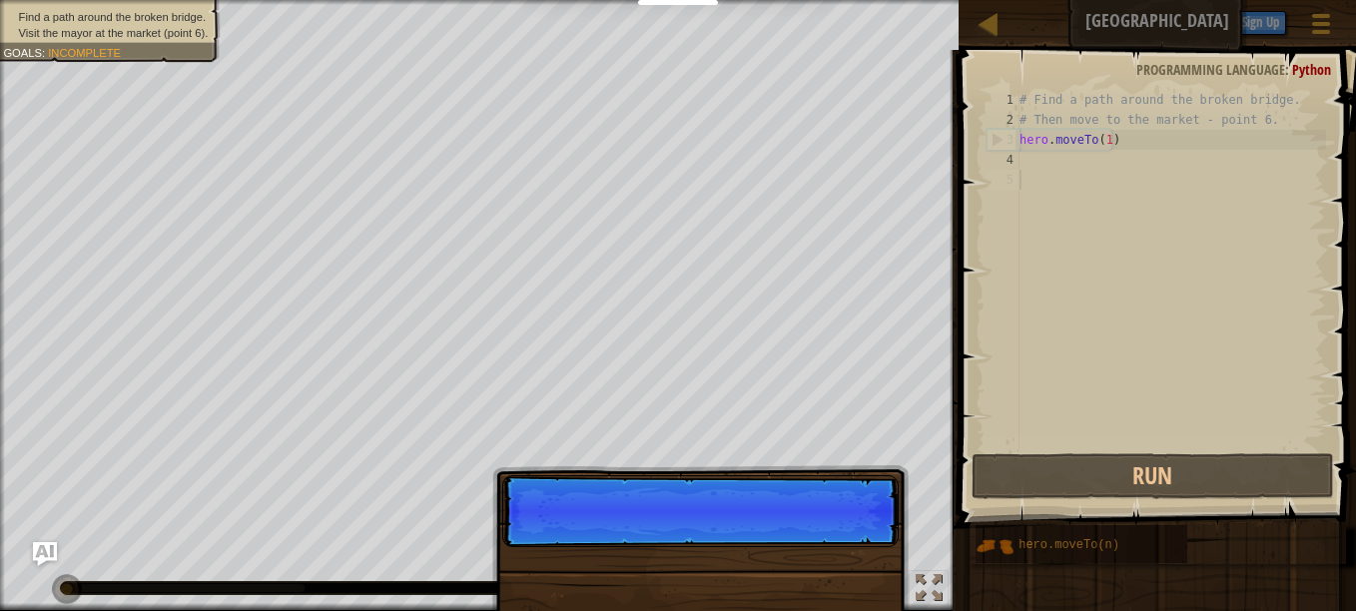
scroll to position [9, 0]
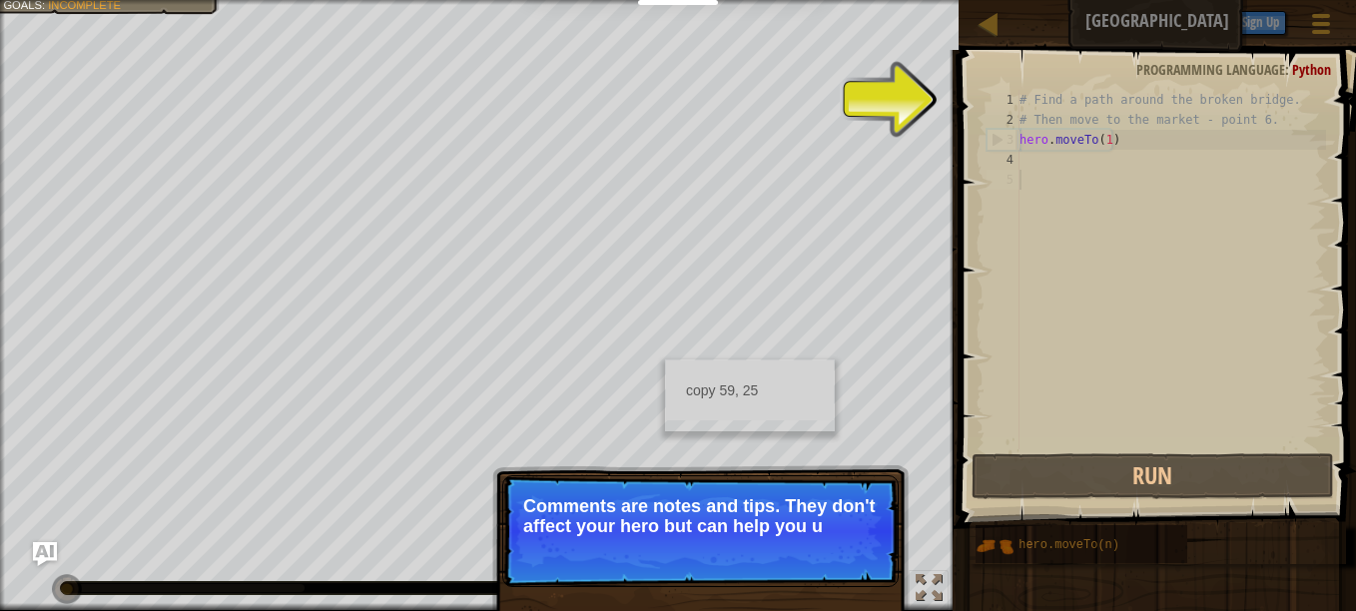
drag, startPoint x: 210, startPoint y: 58, endPoint x: 960, endPoint y: 444, distance: 843.4
click at [960, 444] on span at bounding box center [1160, 260] width 414 height 537
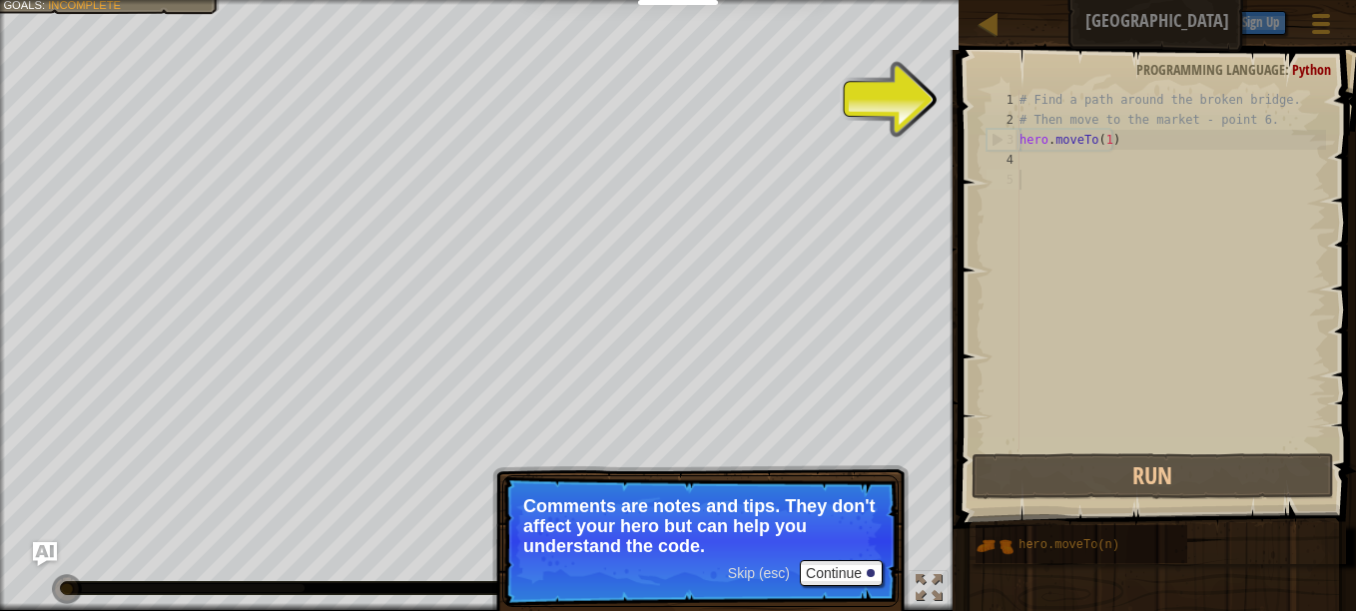
click at [1095, 176] on div "# Find a path around the broken bridge. # Then move to the market - point 6. he…" at bounding box center [1171, 290] width 311 height 400
click at [845, 572] on button "Continue" at bounding box center [841, 573] width 83 height 26
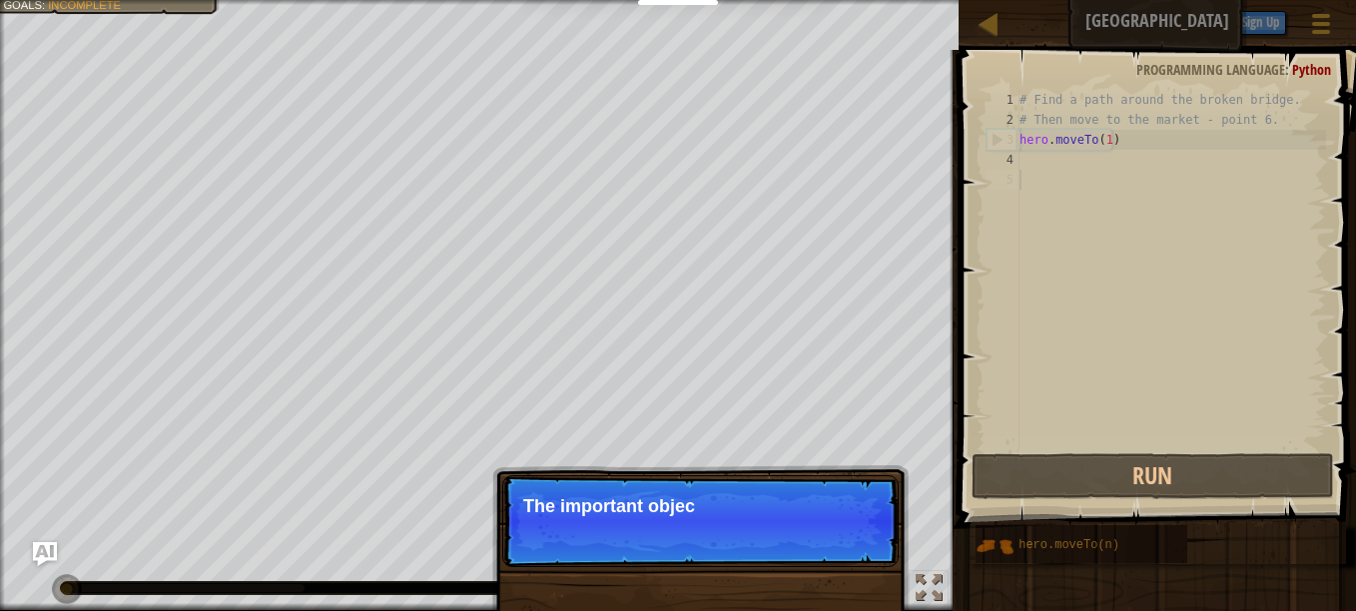
click at [843, 568] on div "Skip (esc) Continue The important objec" at bounding box center [700, 623] width 417 height 296
click at [1040, 476] on button "Run" at bounding box center [1153, 476] width 363 height 46
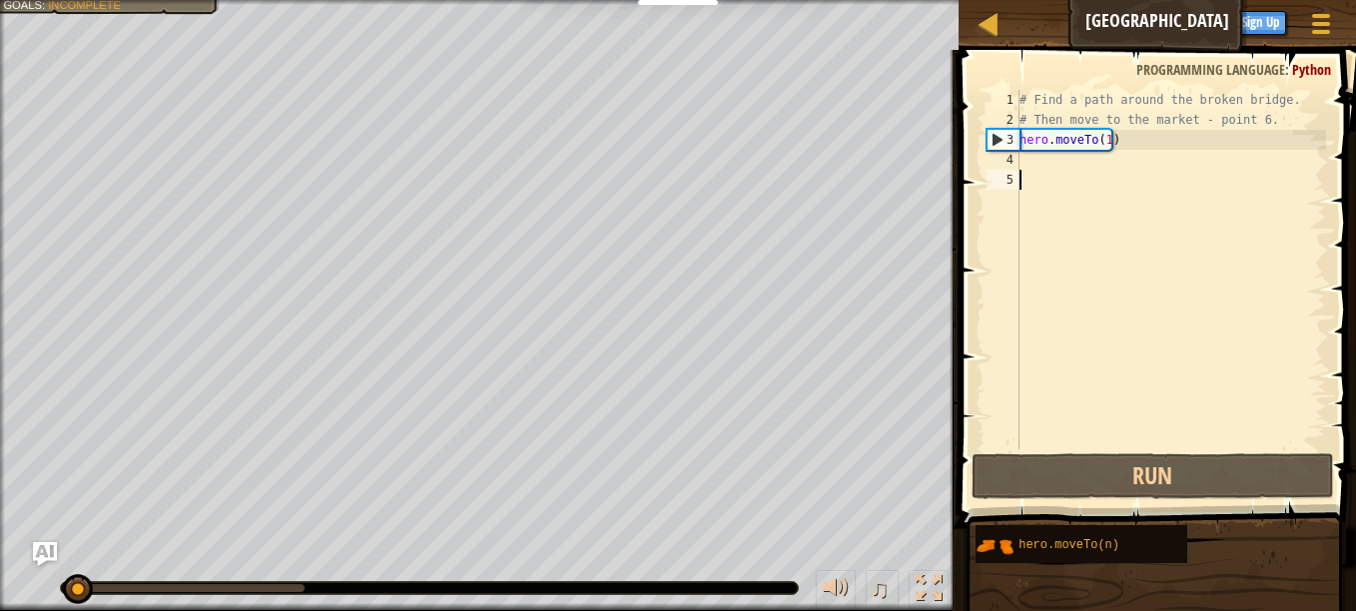
click at [1148, 229] on div "# Find a path around the broken bridge. # Then move to the market - point 6. he…" at bounding box center [1171, 290] width 311 height 400
click at [1093, 158] on div "# Find a path around the broken bridge. # Then move to the market - point 6. he…" at bounding box center [1171, 290] width 311 height 400
click at [1104, 183] on div "# Find a path around the broken bridge. # Then move to the market - point 6. he…" at bounding box center [1171, 290] width 311 height 400
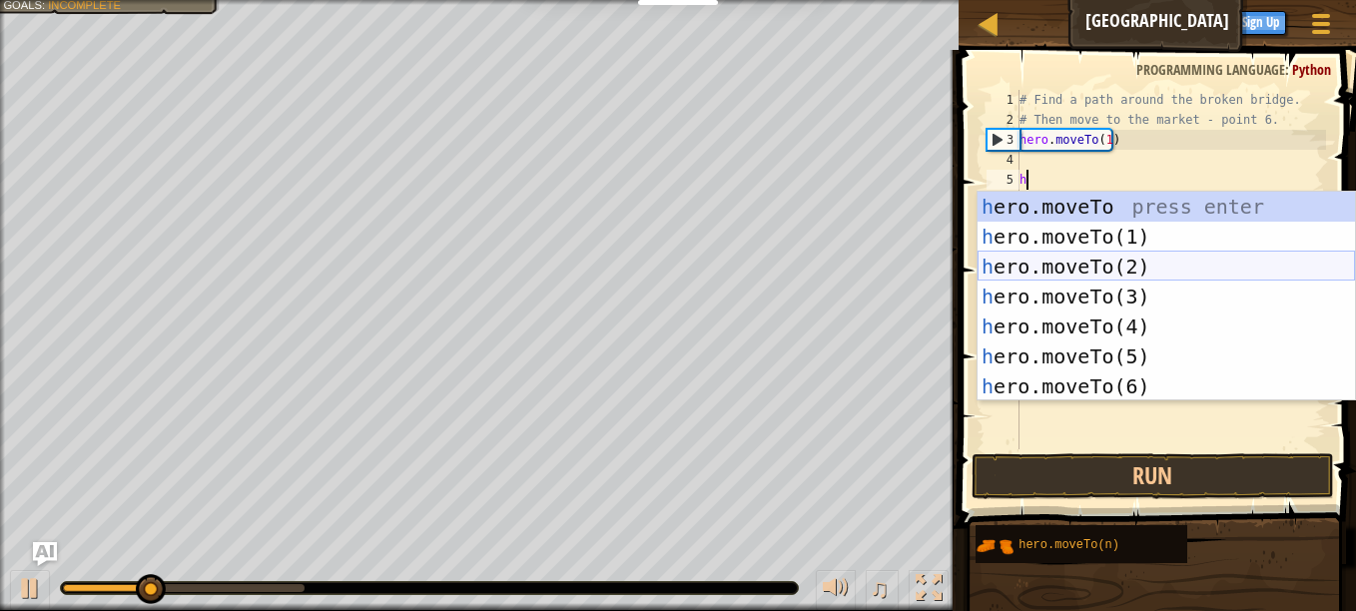
click at [1095, 257] on div "h ero.moveTo press enter h ero.moveTo(1) press enter h ero.moveTo(2) press ente…" at bounding box center [1167, 327] width 378 height 270
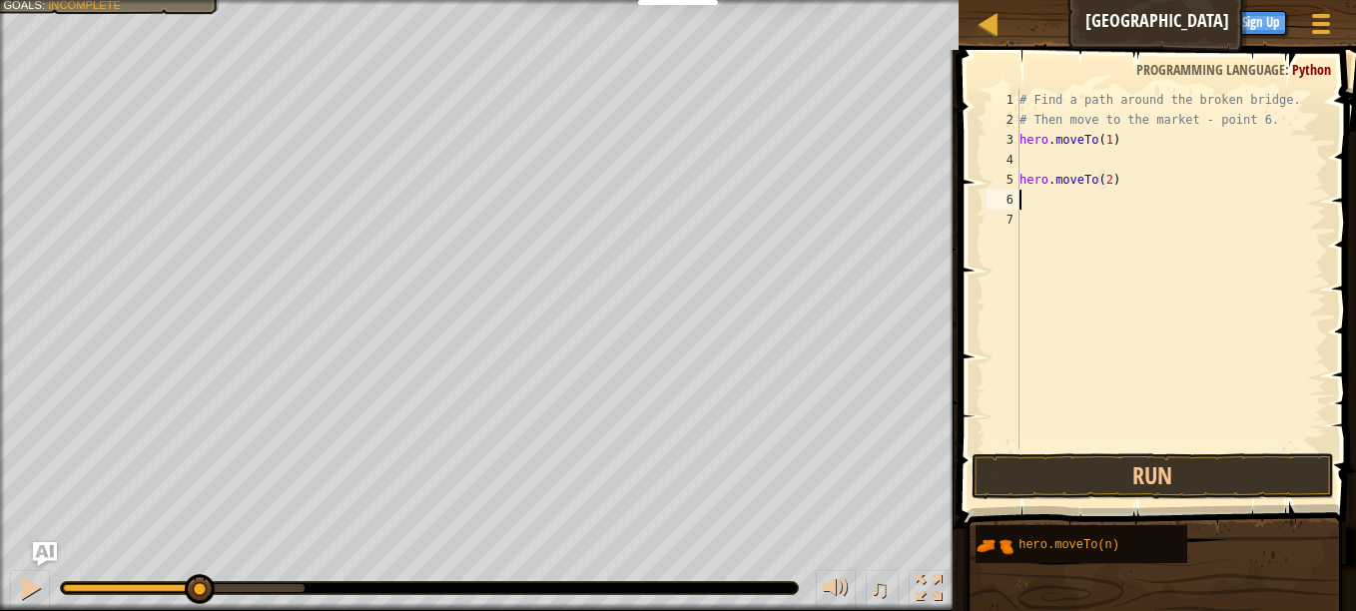
scroll to position [9, 7]
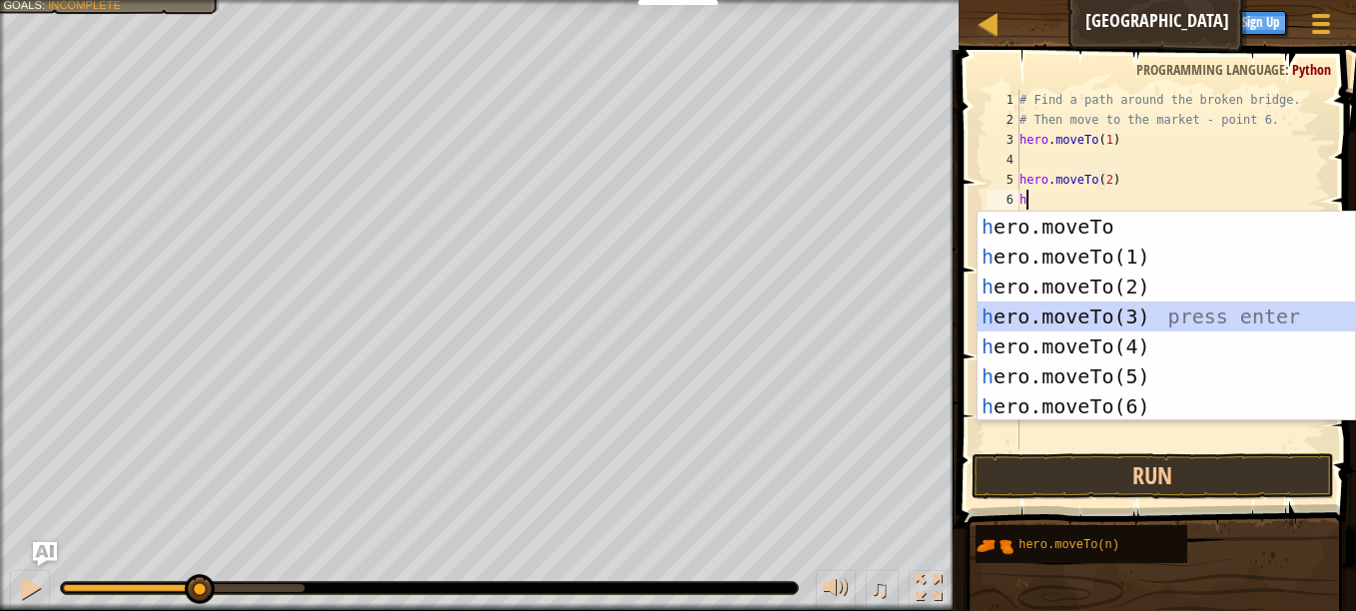
click at [1112, 311] on div "h ero.moveTo press enter h ero.moveTo(1) press enter h ero.moveTo(2) press ente…" at bounding box center [1167, 347] width 378 height 270
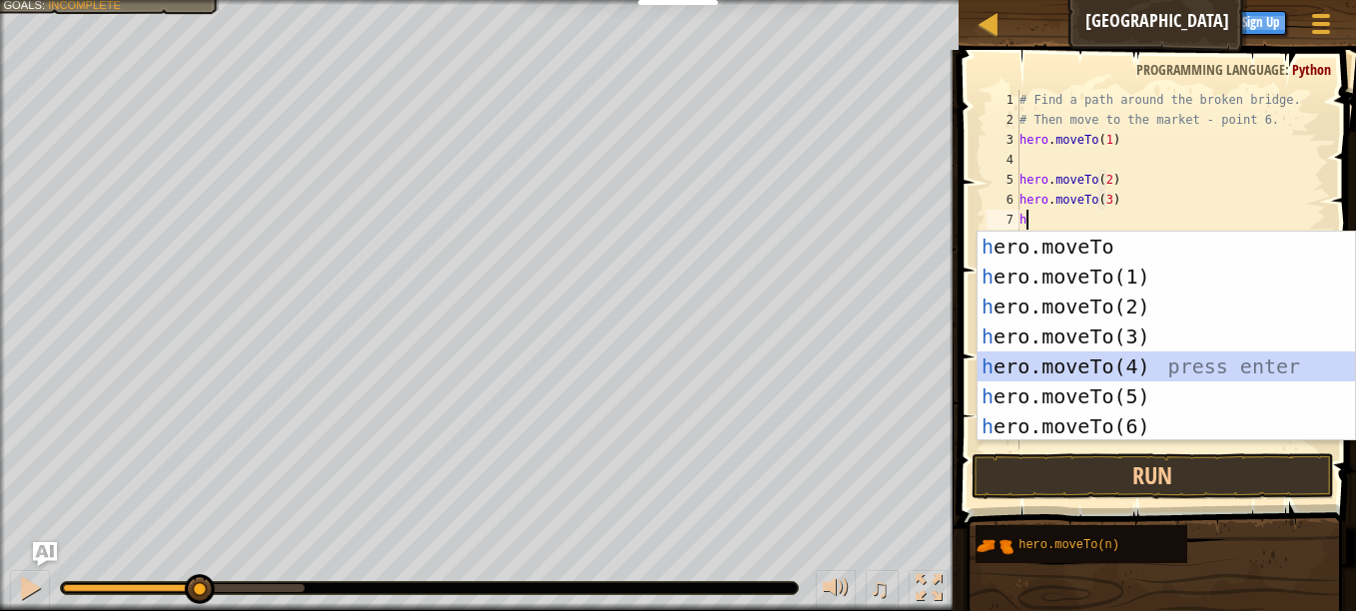
click at [1067, 368] on div "h ero.moveTo press enter h ero.moveTo(1) press enter h ero.moveTo(2) press ente…" at bounding box center [1167, 367] width 378 height 270
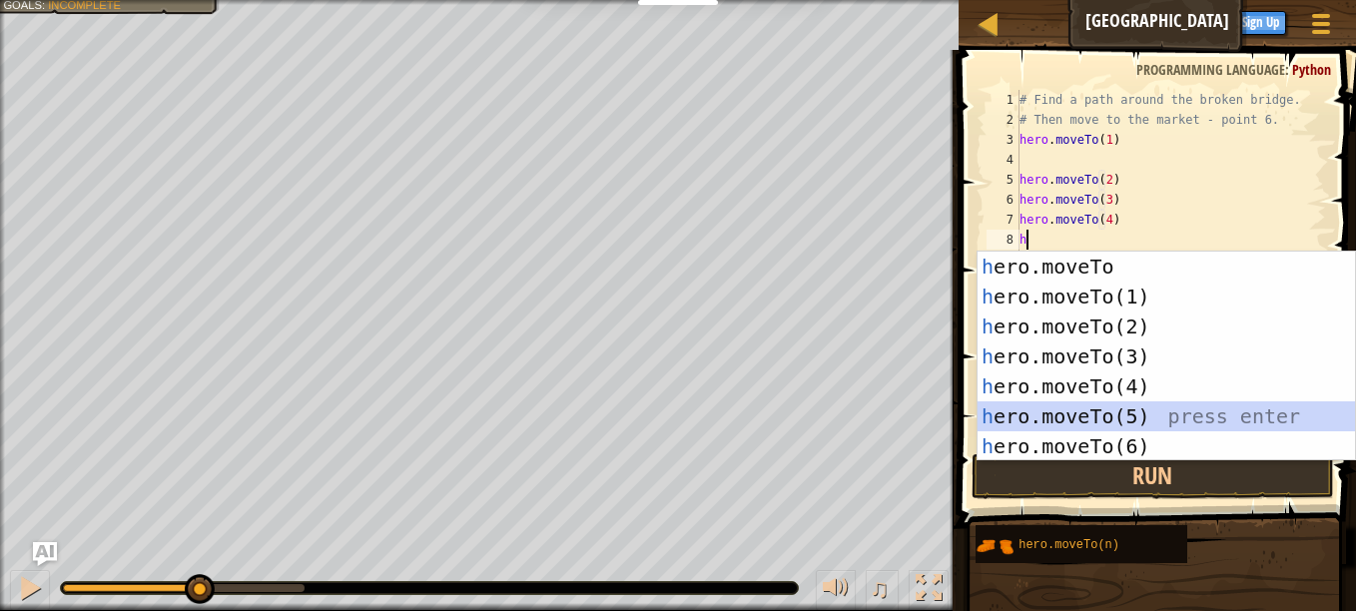
click at [1081, 408] on div "h ero.moveTo press enter h ero.moveTo(1) press enter h ero.moveTo(2) press ente…" at bounding box center [1167, 387] width 378 height 270
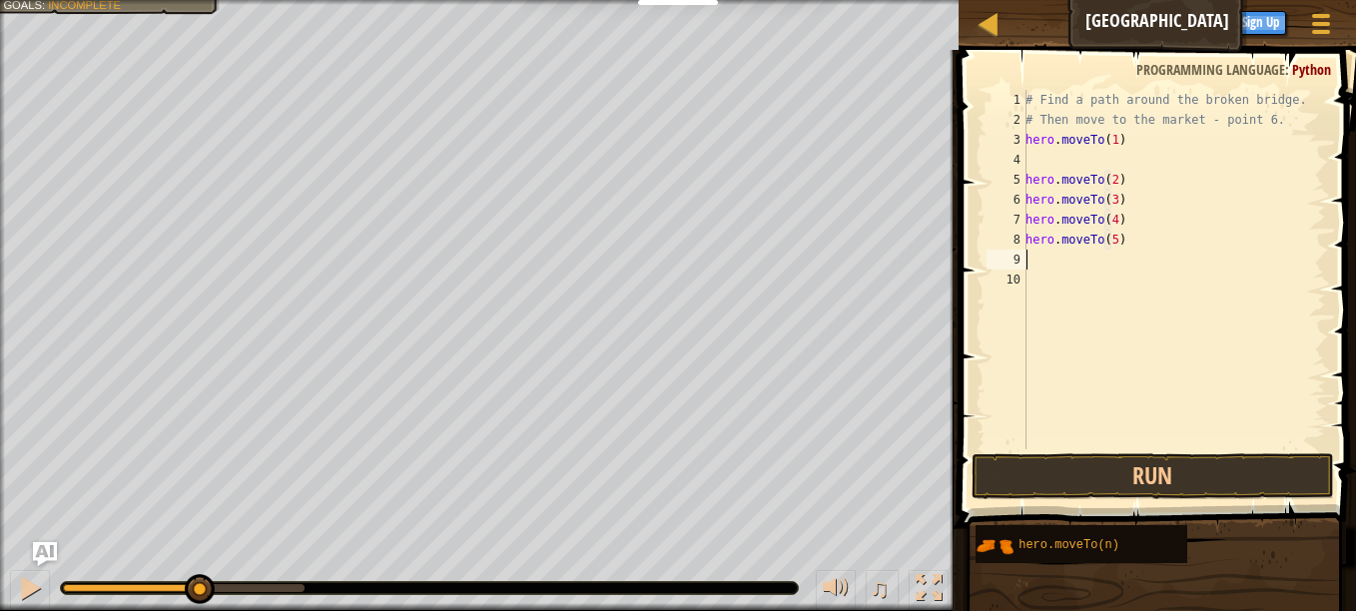
type textarea "hero.moveTo(5)j"
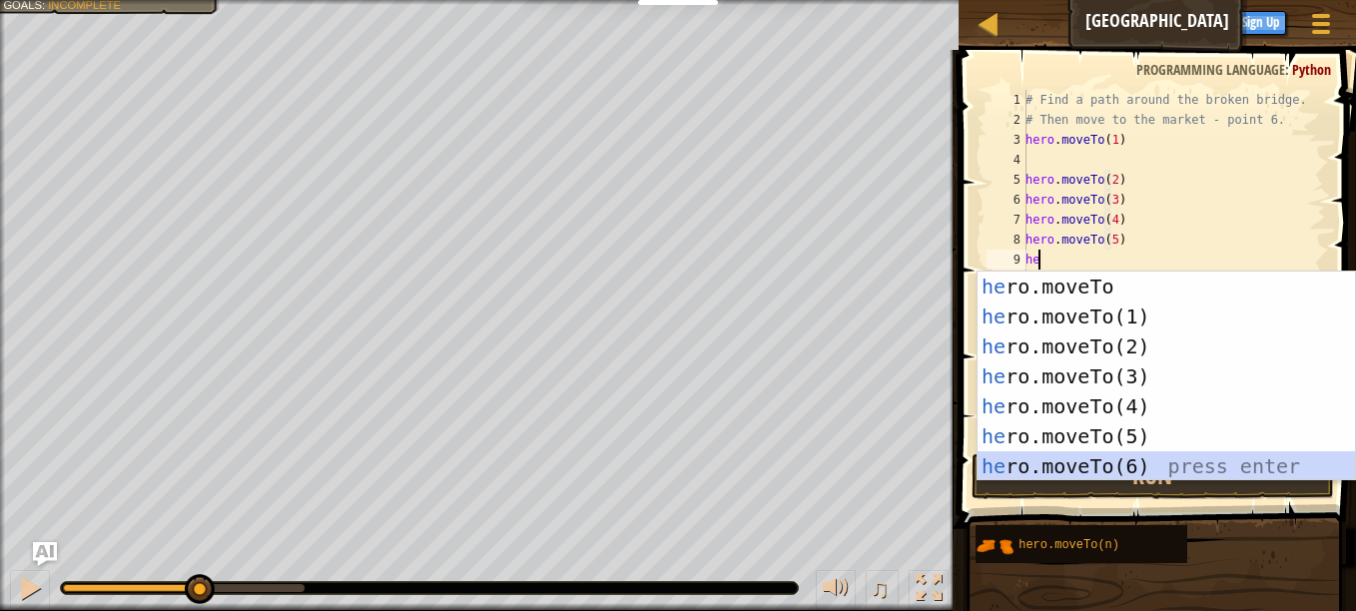
click at [1119, 466] on div "he ro.moveTo press enter he ro.moveTo(1) press enter he ro.moveTo(2) press ente…" at bounding box center [1167, 407] width 378 height 270
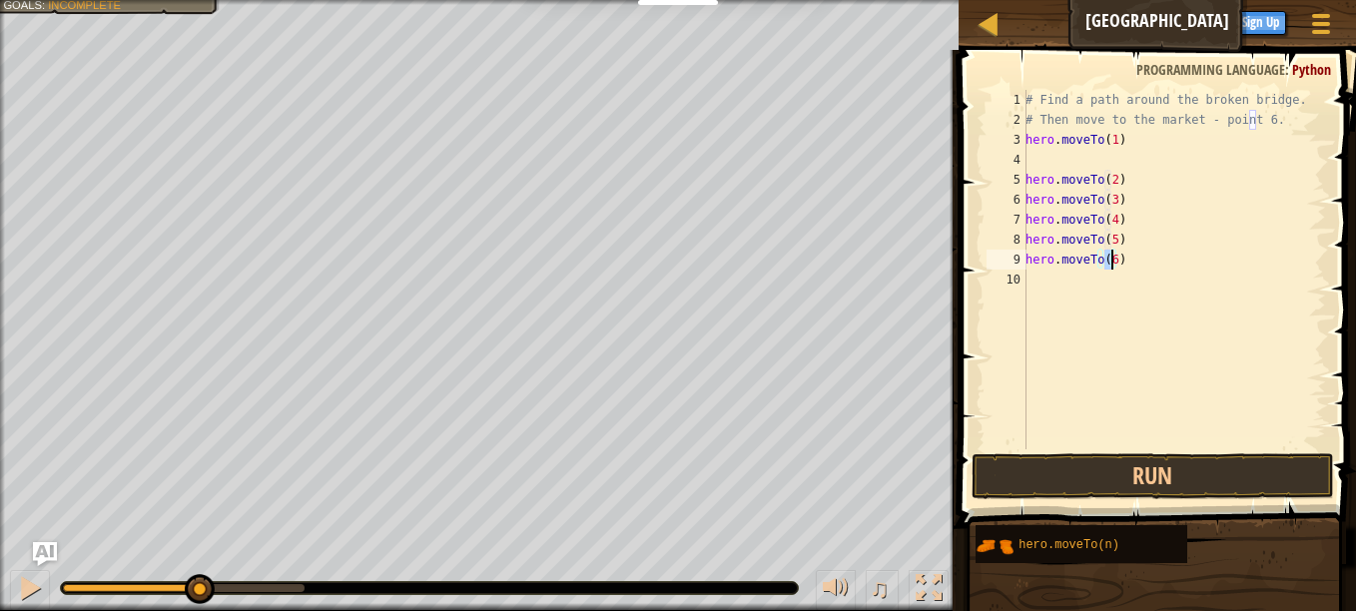
type textarea "hero.moveTo(6)"
click at [1150, 469] on button "Run" at bounding box center [1153, 476] width 363 height 46
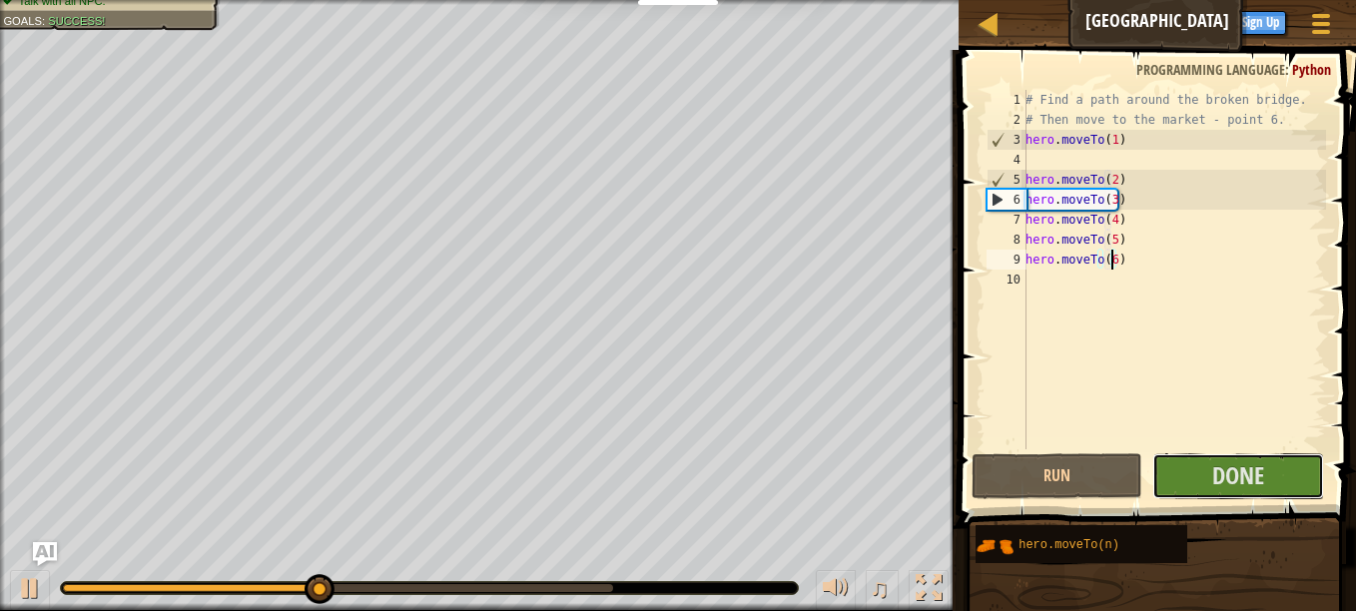
click at [1231, 472] on span "Done" at bounding box center [1239, 475] width 52 height 32
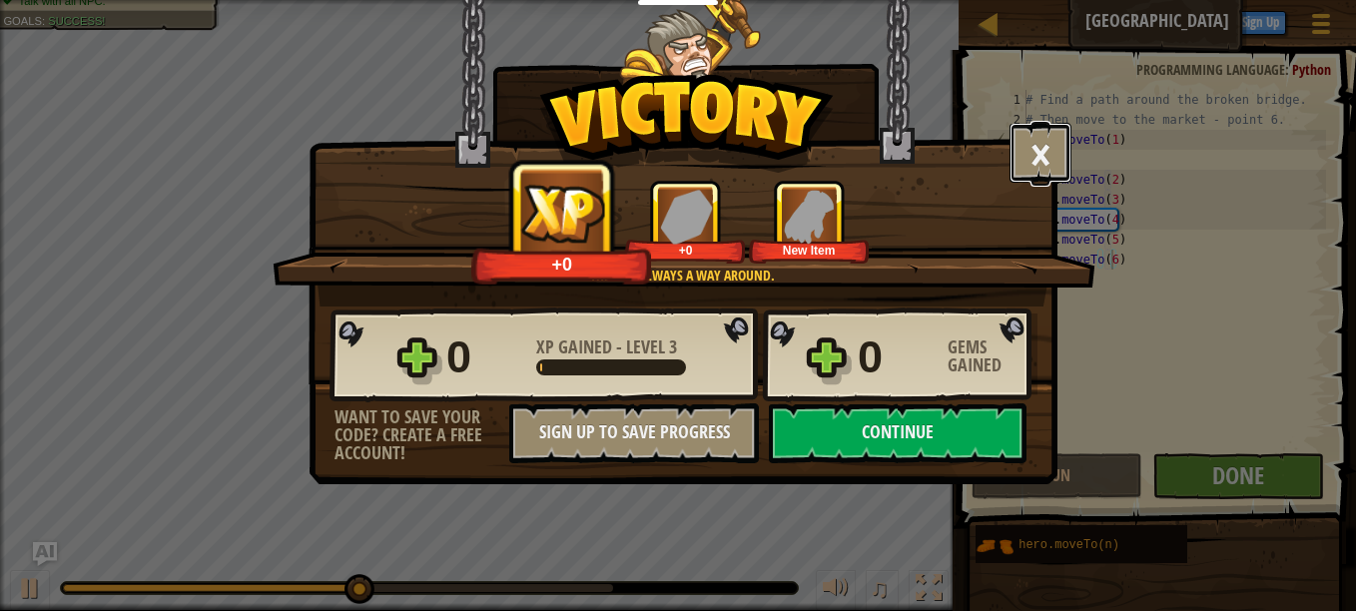
click at [1031, 171] on button "×" at bounding box center [1041, 153] width 62 height 60
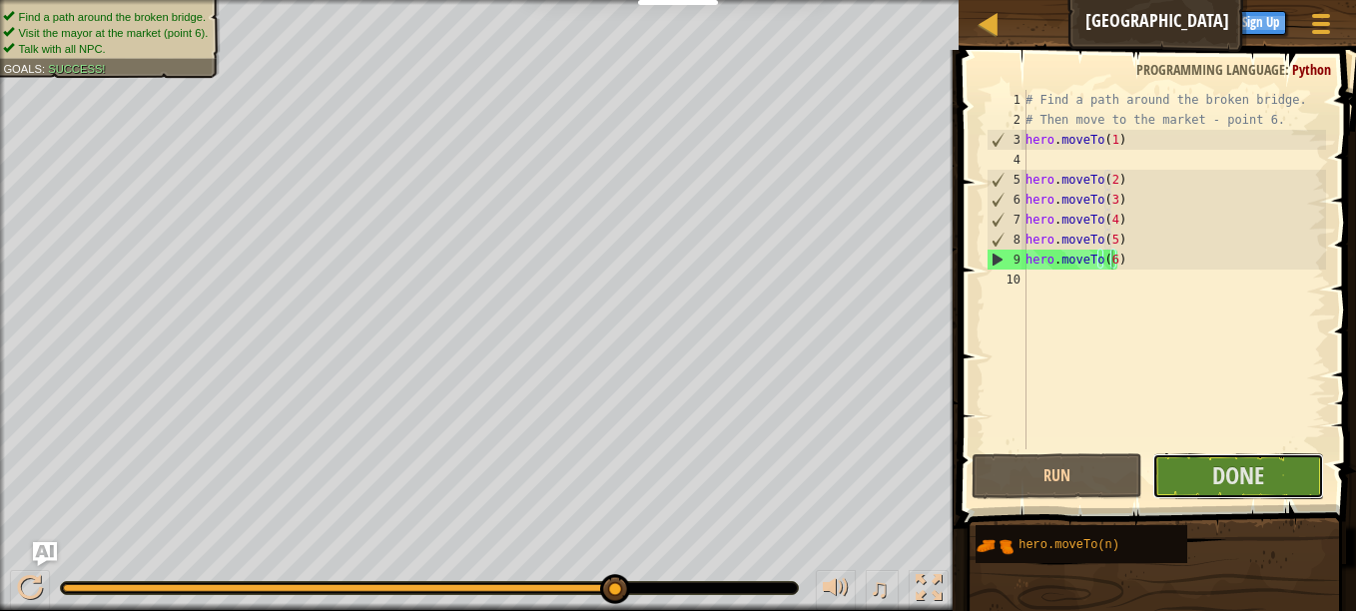
click at [1232, 464] on span "Done" at bounding box center [1239, 475] width 52 height 32
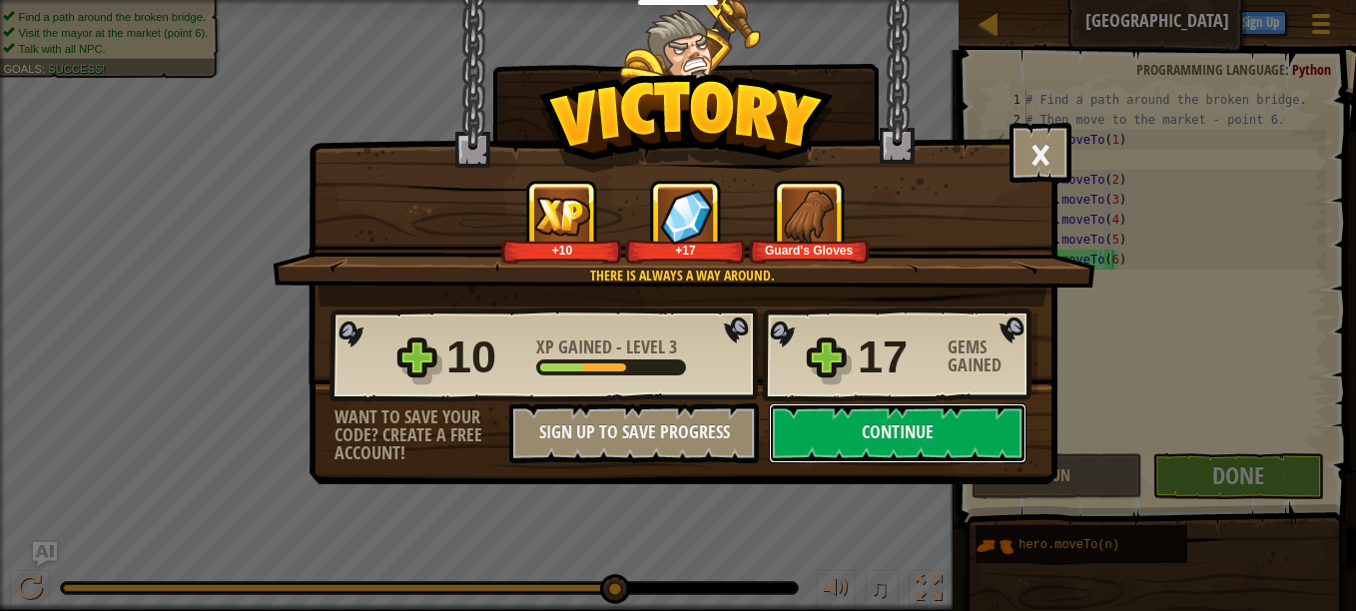
click at [893, 422] on button "Continue" at bounding box center [898, 434] width 258 height 60
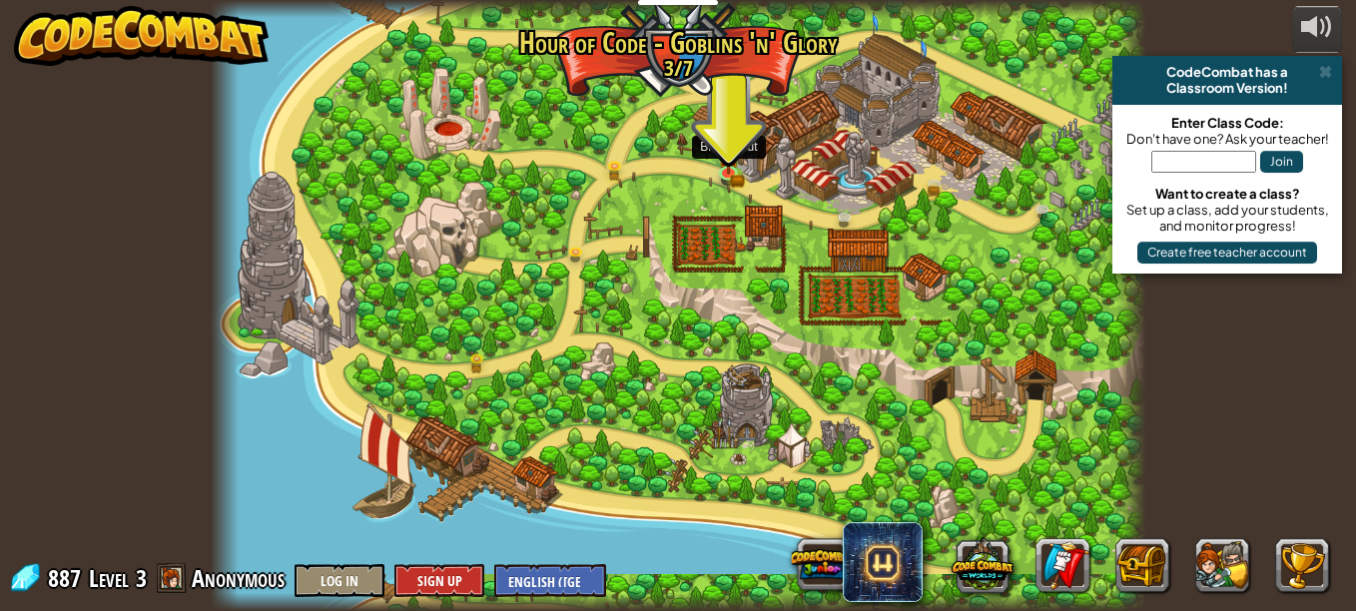
click at [726, 171] on img at bounding box center [729, 157] width 22 height 36
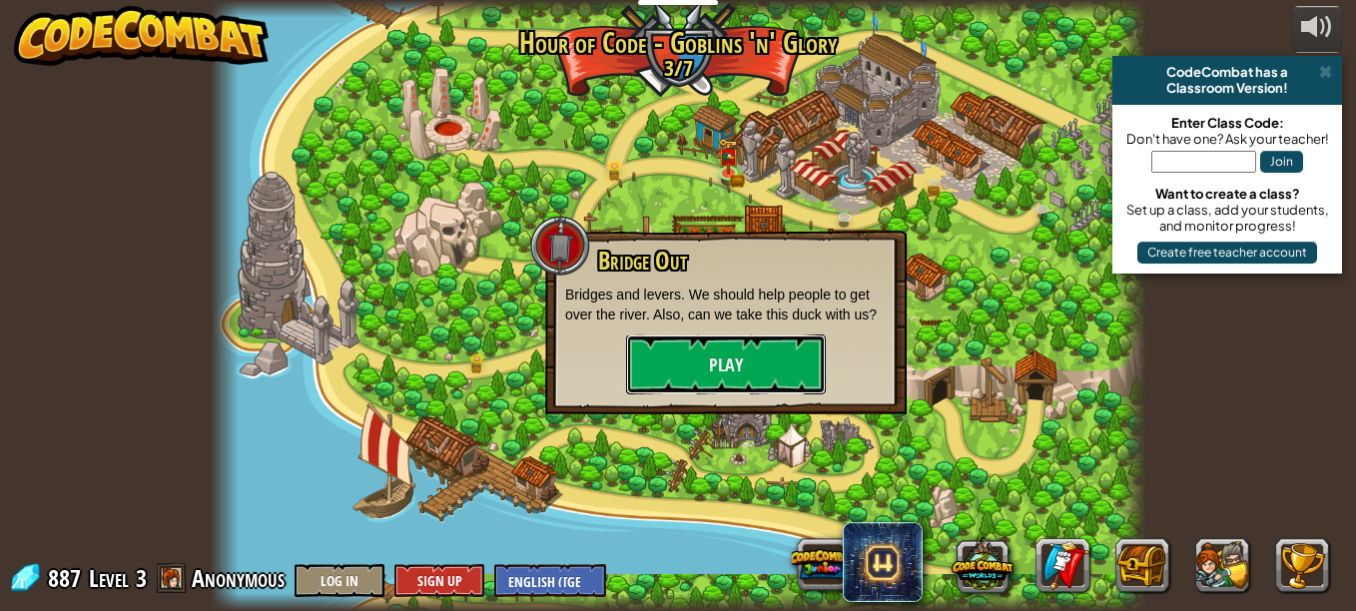
click at [766, 354] on button "Play" at bounding box center [726, 365] width 200 height 60
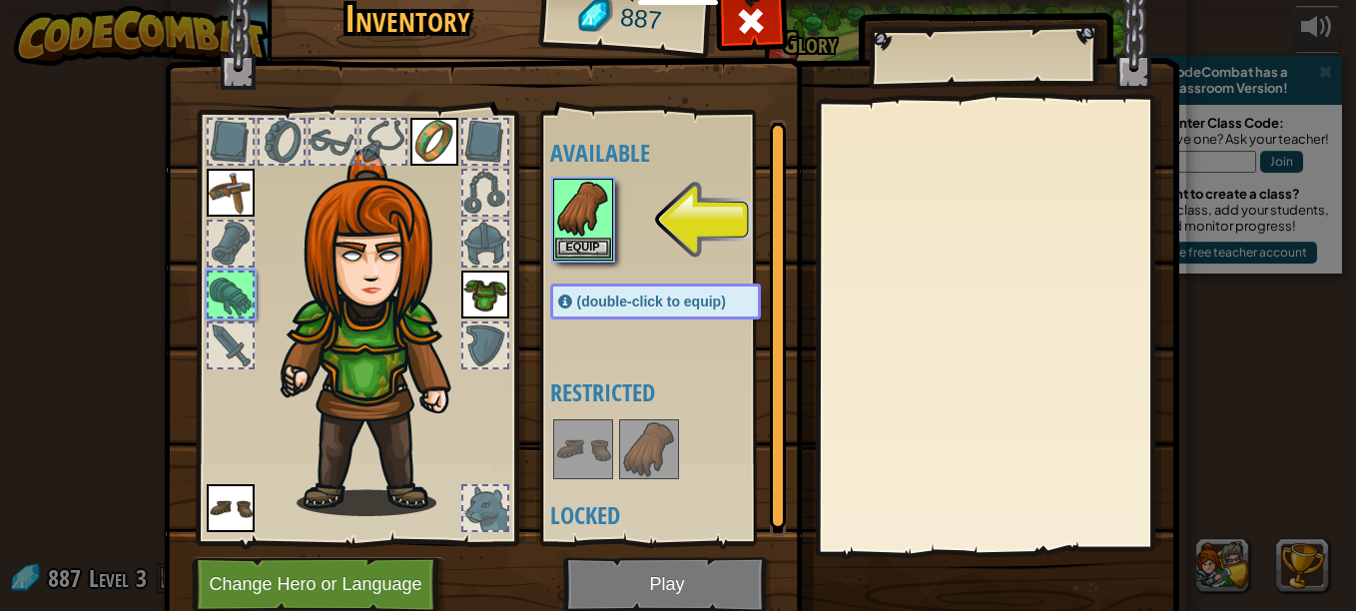
click at [647, 466] on img at bounding box center [649, 450] width 56 height 56
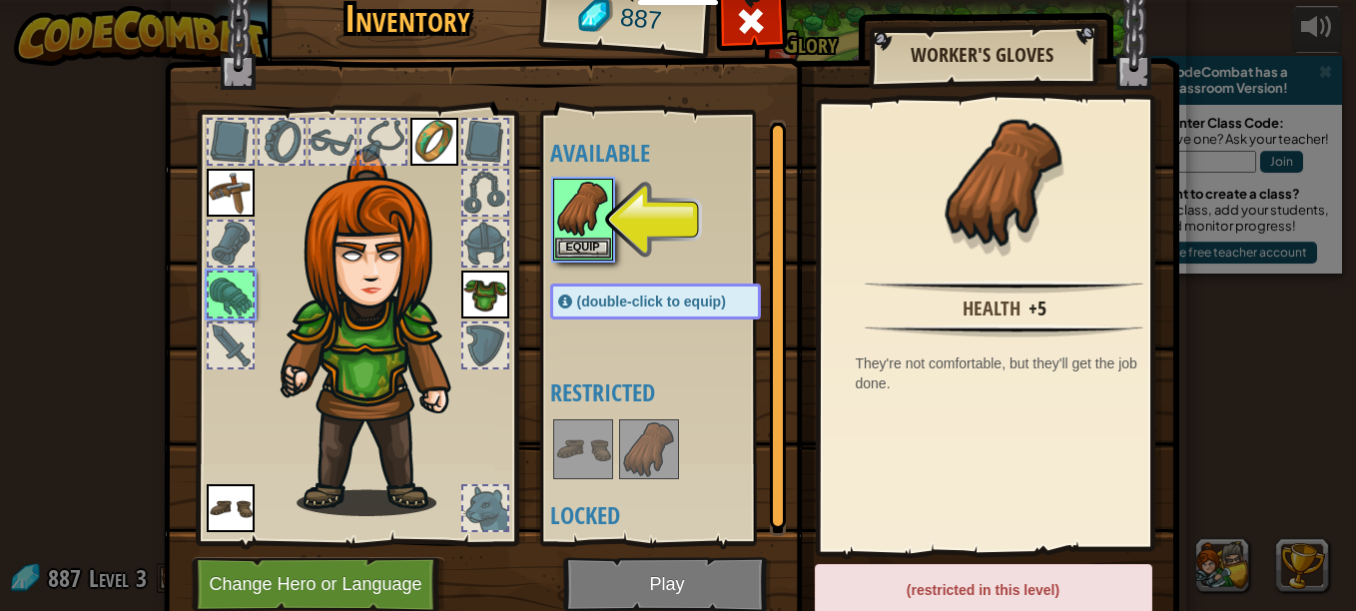
click at [592, 459] on img at bounding box center [583, 450] width 56 height 56
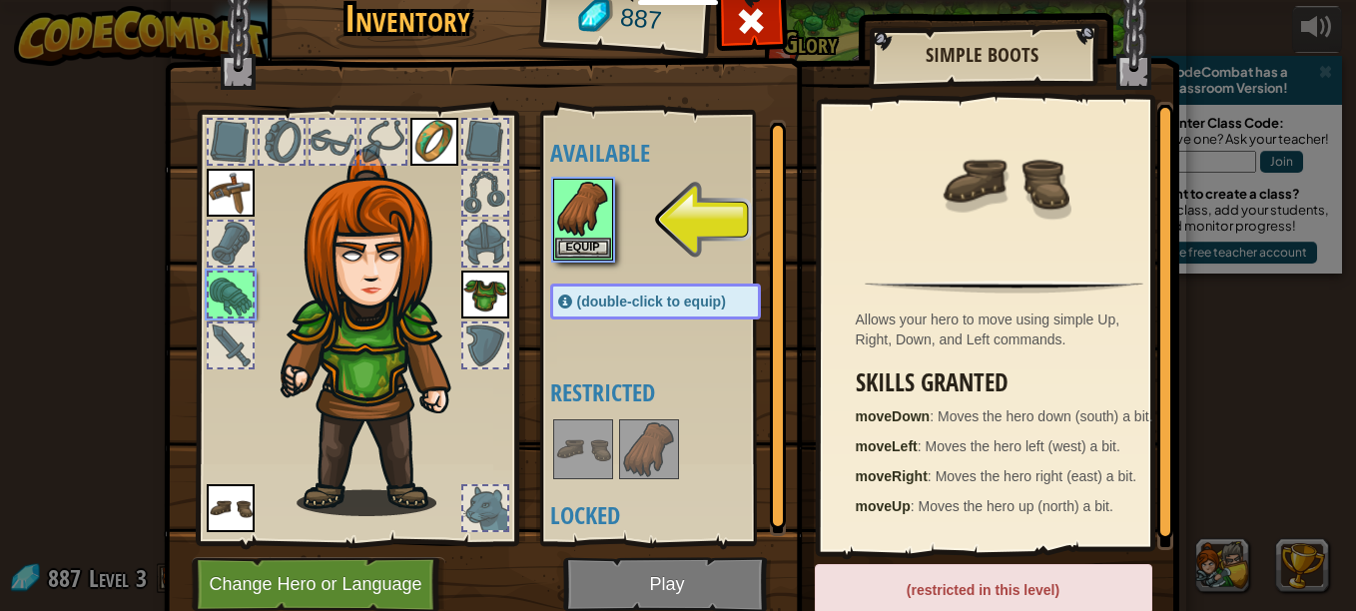
click at [599, 235] on img at bounding box center [583, 209] width 56 height 56
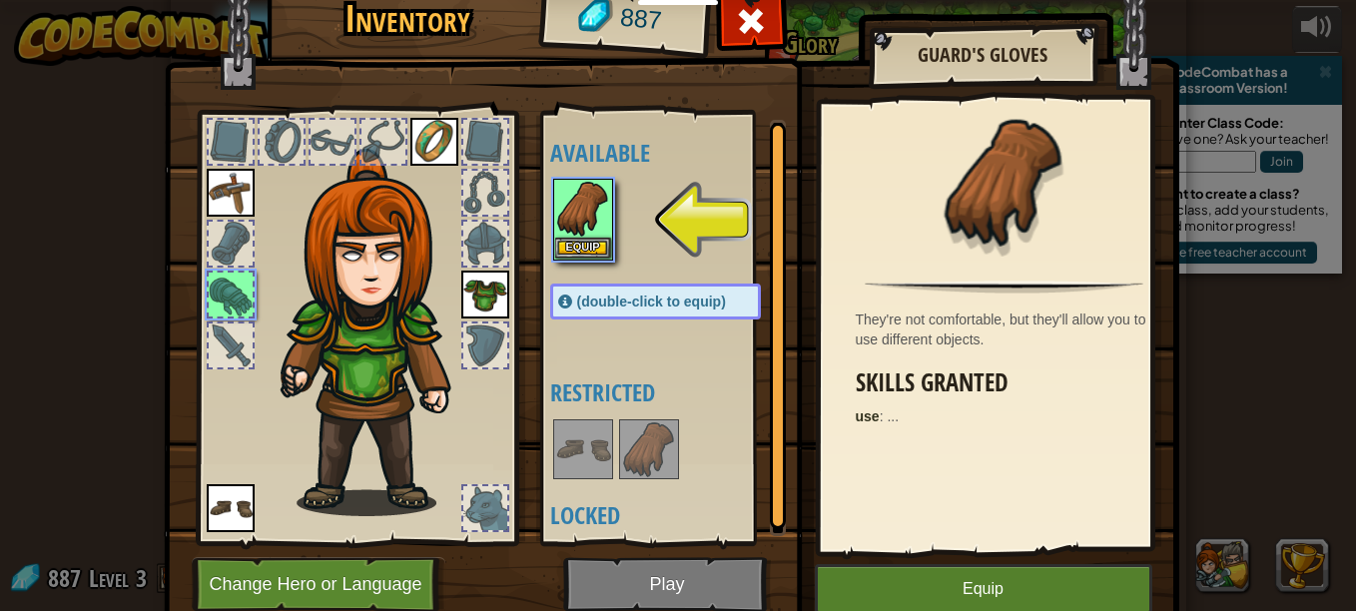
click at [599, 235] on img at bounding box center [583, 209] width 56 height 56
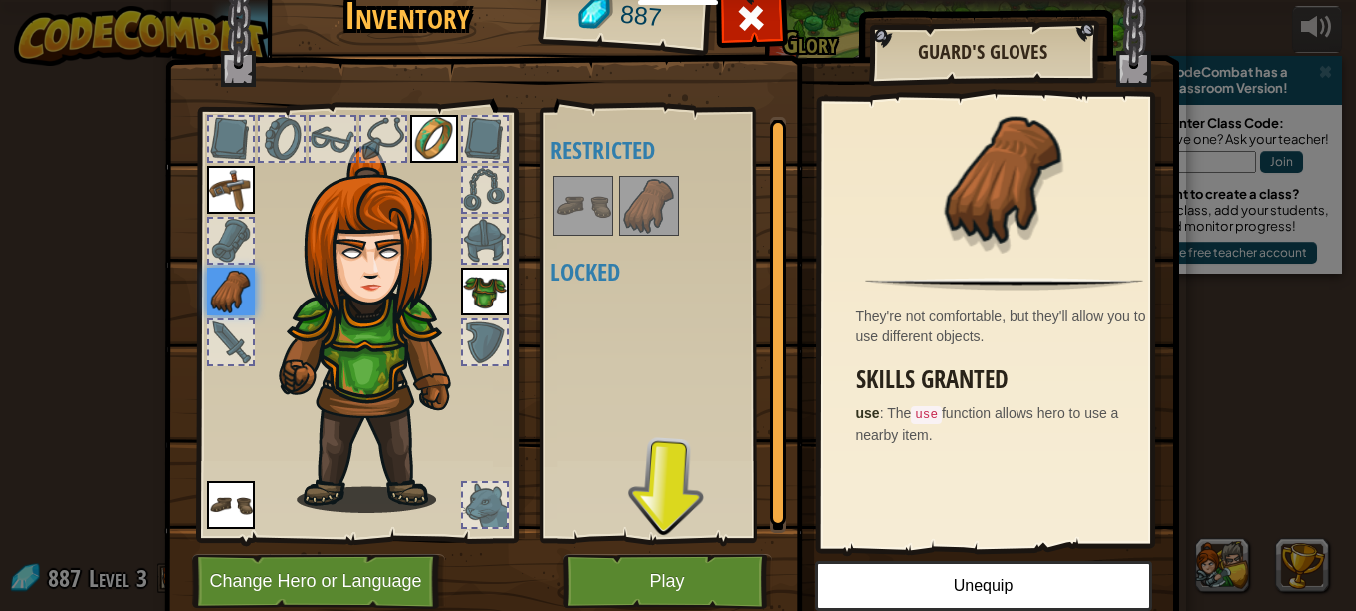
scroll to position [1, 0]
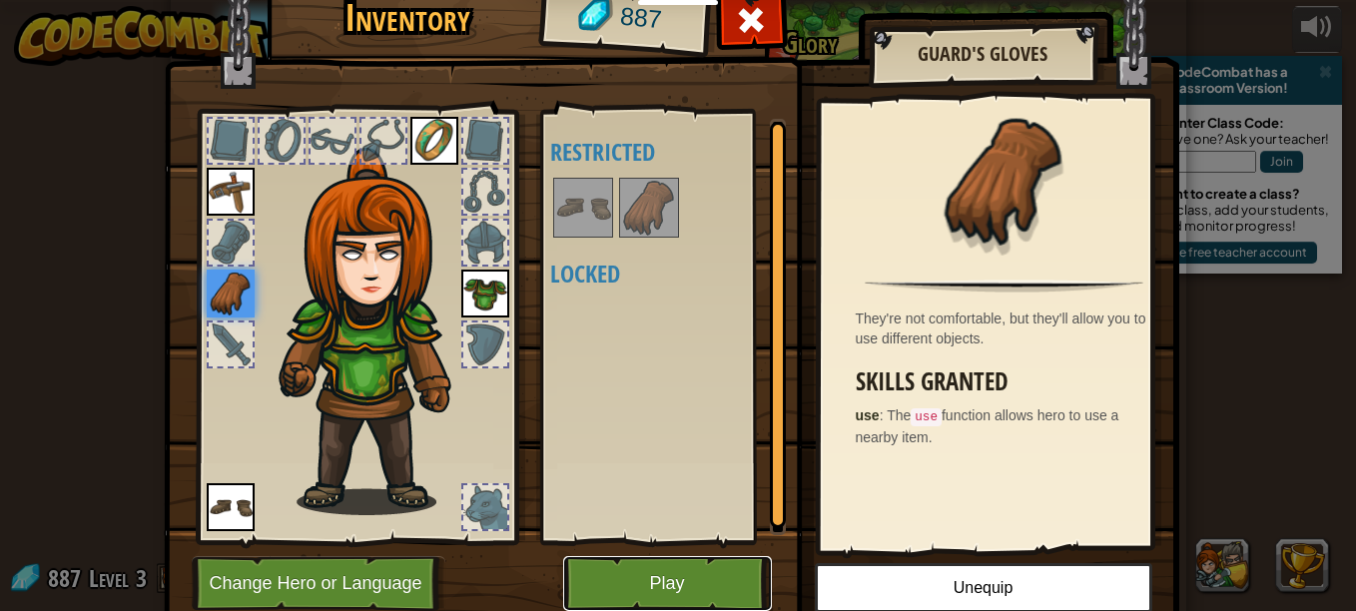
click at [706, 573] on button "Play" at bounding box center [667, 583] width 209 height 55
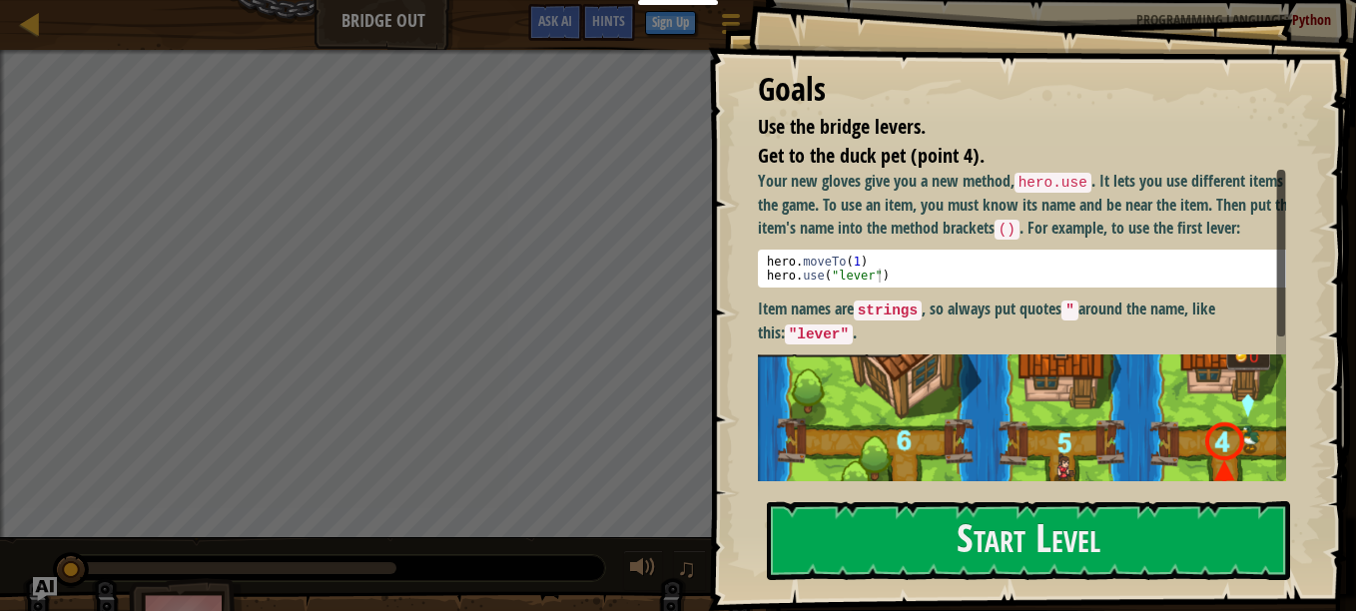
click at [850, 523] on button "Start Level" at bounding box center [1028, 540] width 523 height 79
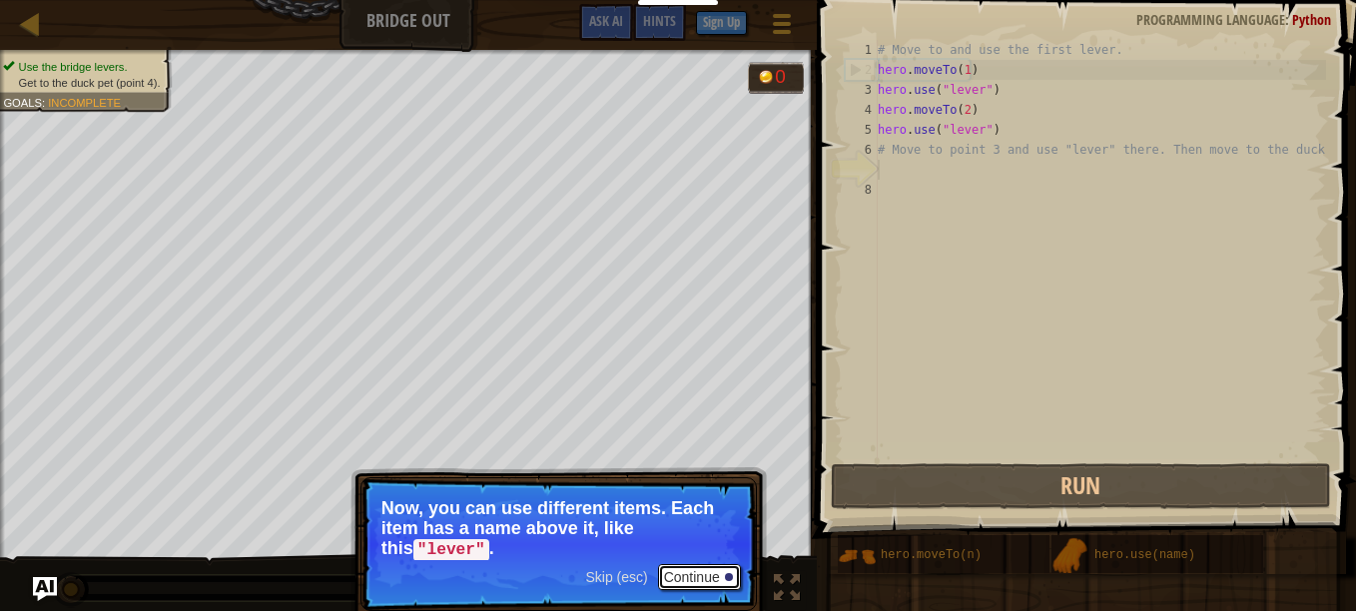
click at [715, 579] on button "Continue" at bounding box center [699, 577] width 83 height 26
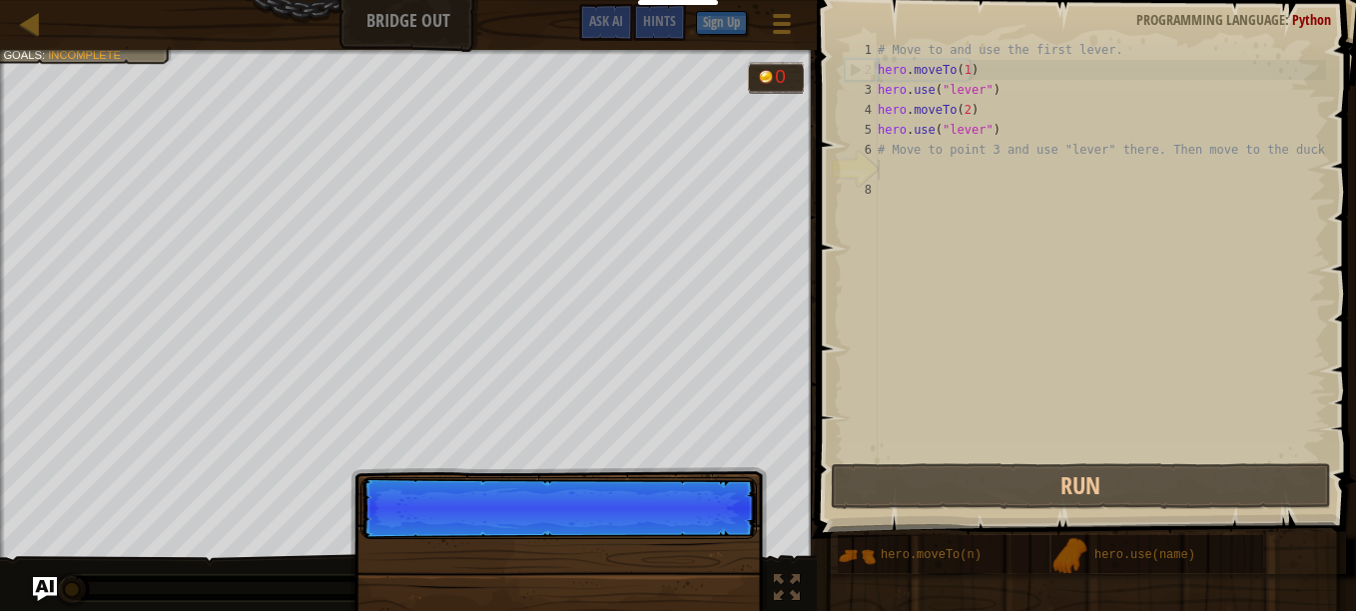
scroll to position [9, 0]
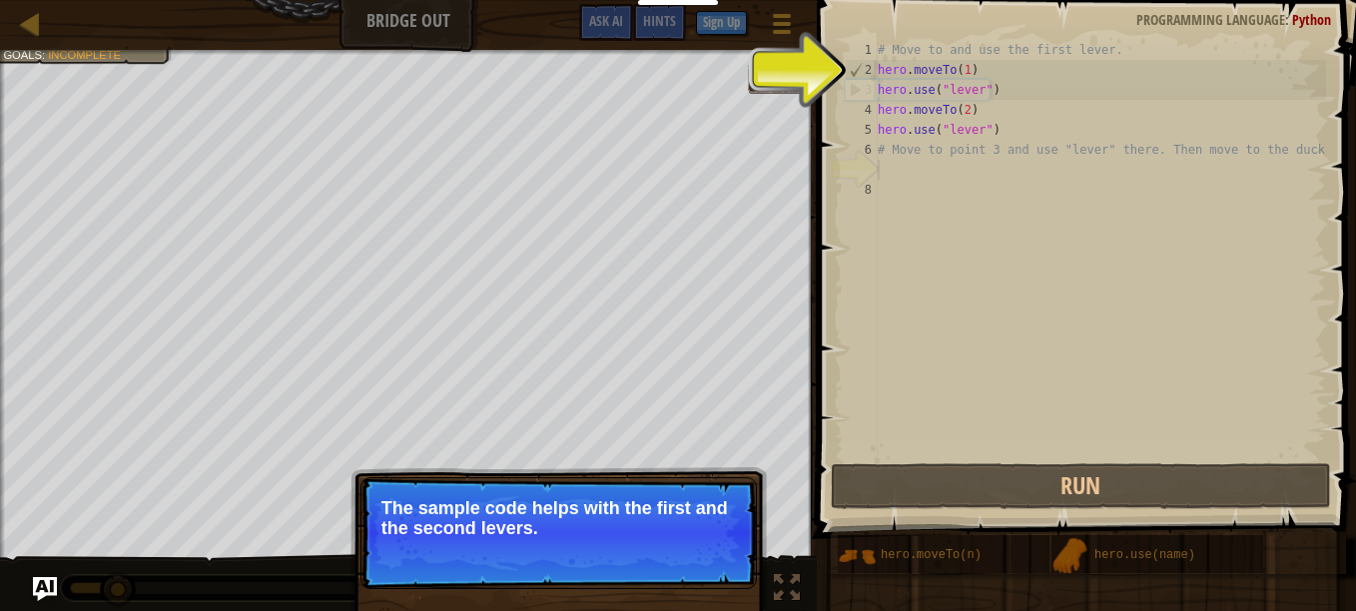
click at [953, 164] on div "# Move to and use the first lever. hero . moveTo ( 1 ) hero . use ( "lever" ) h…" at bounding box center [1100, 269] width 452 height 459
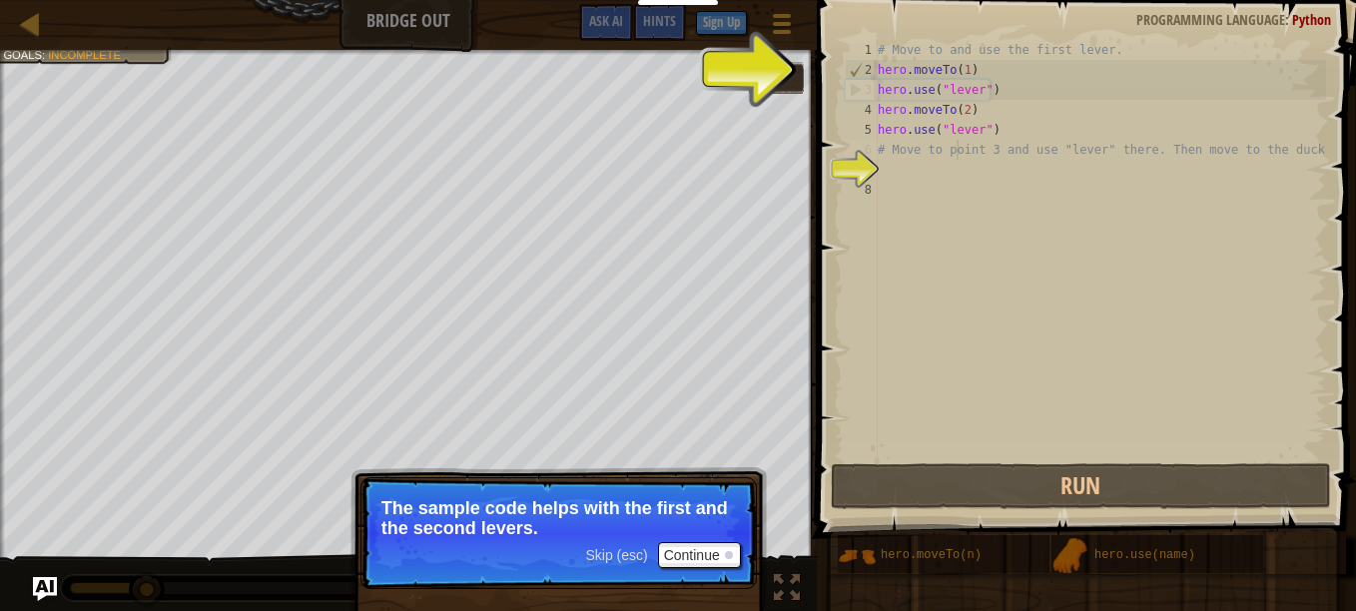
click at [954, 144] on div "# Move to and use the first lever. hero . moveTo ( 1 ) hero . use ( "lever" ) h…" at bounding box center [1100, 269] width 452 height 459
click at [864, 160] on div "7" at bounding box center [861, 170] width 33 height 20
type textarea "# Move to point 3 and use "lever" there. Then move to the duck."
drag, startPoint x: 864, startPoint y: 159, endPoint x: 913, endPoint y: 158, distance: 49.0
click at [913, 158] on div "# Move to and use the first lever. hero . moveTo ( 1 ) hero . use ( "lever" ) h…" at bounding box center [1100, 269] width 452 height 459
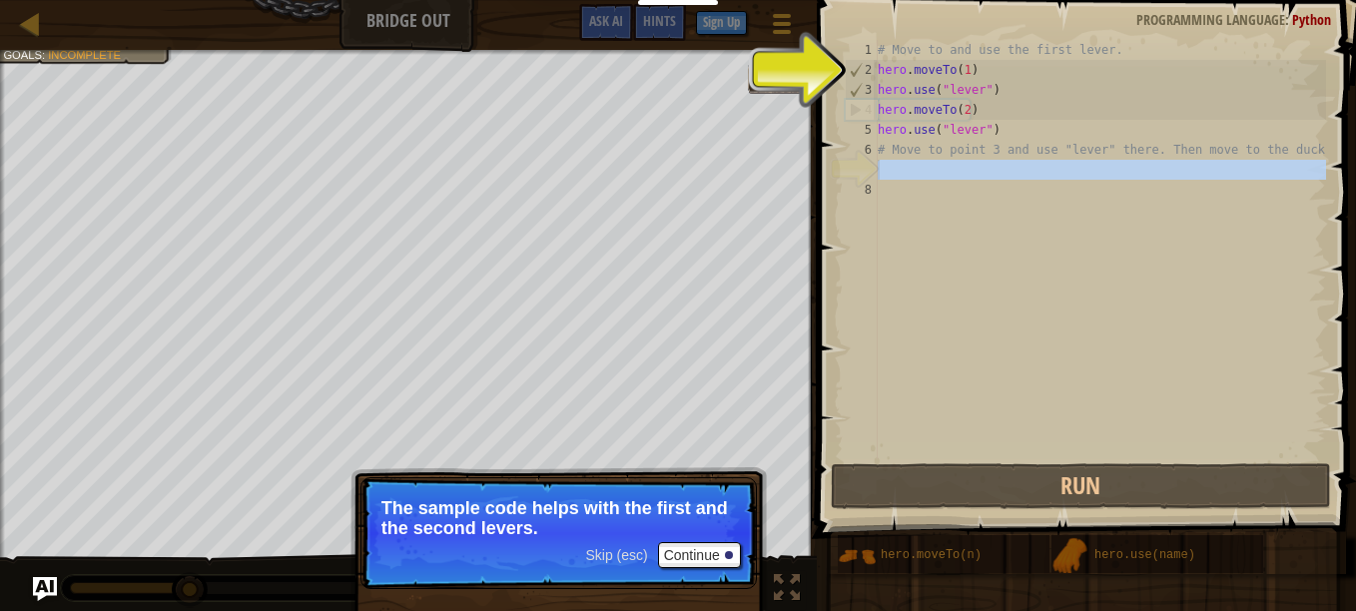
click at [852, 165] on div "7" at bounding box center [861, 170] width 33 height 20
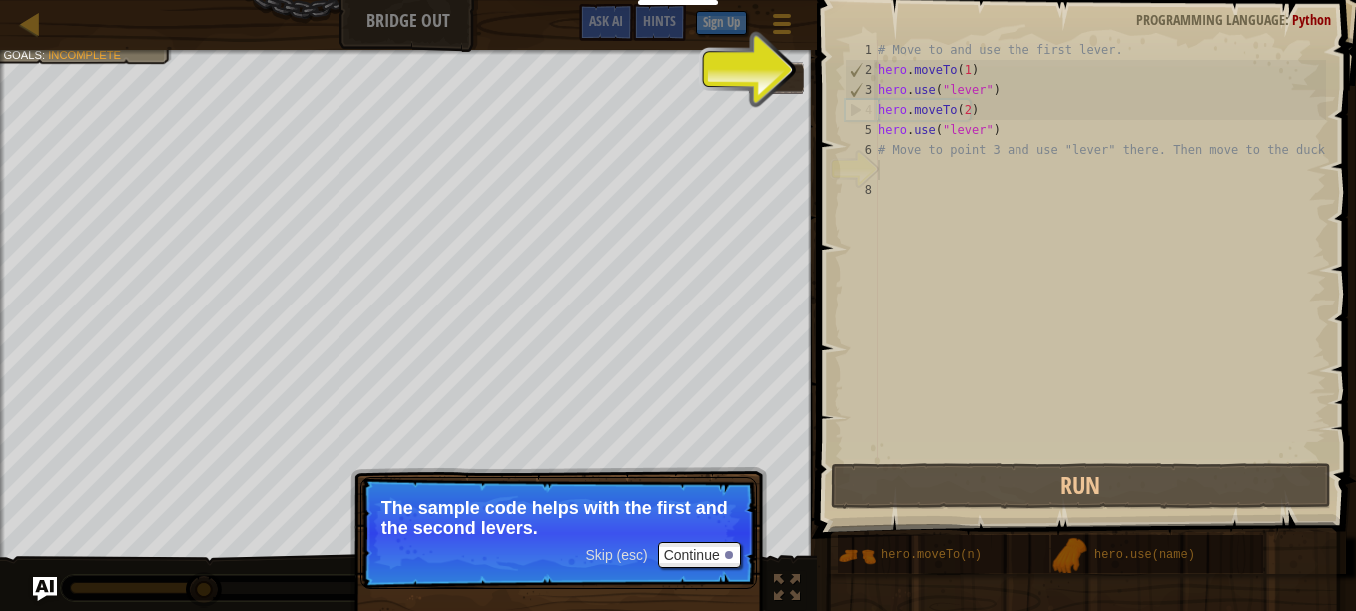
click at [866, 160] on div "7" at bounding box center [861, 170] width 33 height 20
type textarea "# Move to point 3 and use "lever" there. Then move to the duck."
drag, startPoint x: 866, startPoint y: 153, endPoint x: 917, endPoint y: 170, distance: 53.7
click at [917, 170] on div "# Move to and use the first lever. hero . moveTo ( 1 ) hero . use ( "lever" ) h…" at bounding box center [1100, 269] width 452 height 459
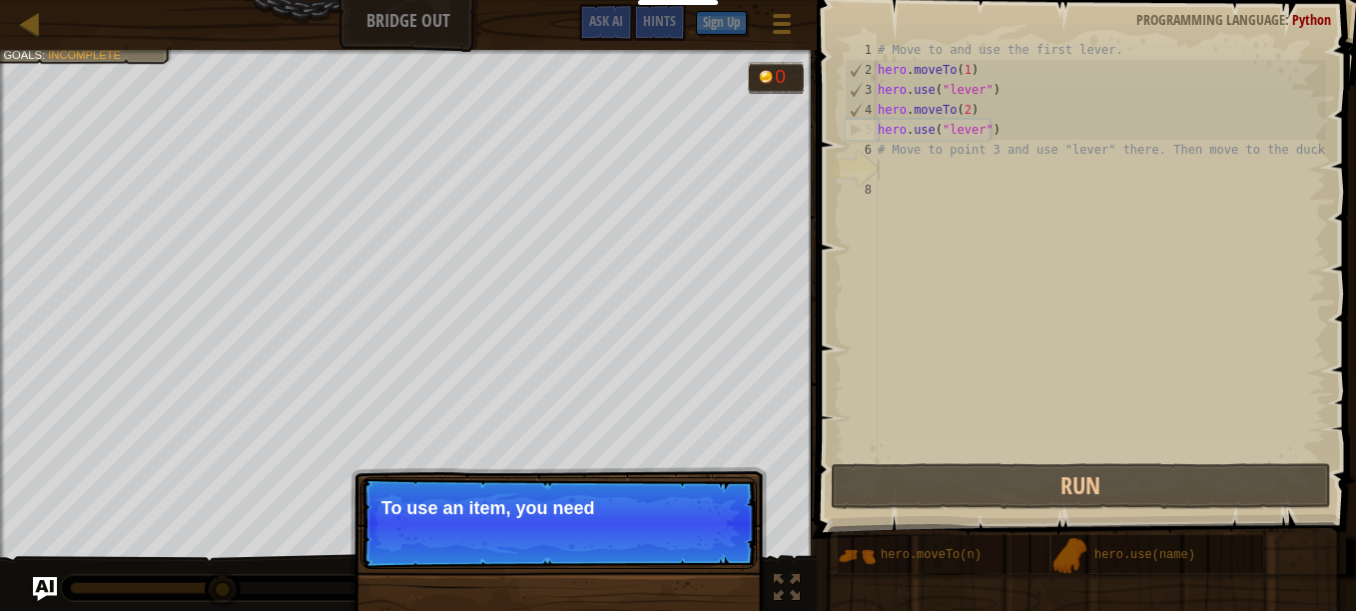
click at [961, 112] on div "# Move to and use the first lever. hero . moveTo ( 1 ) hero . use ( "lever" ) h…" at bounding box center [1100, 269] width 452 height 459
type textarea "hero.moveTo(2)"
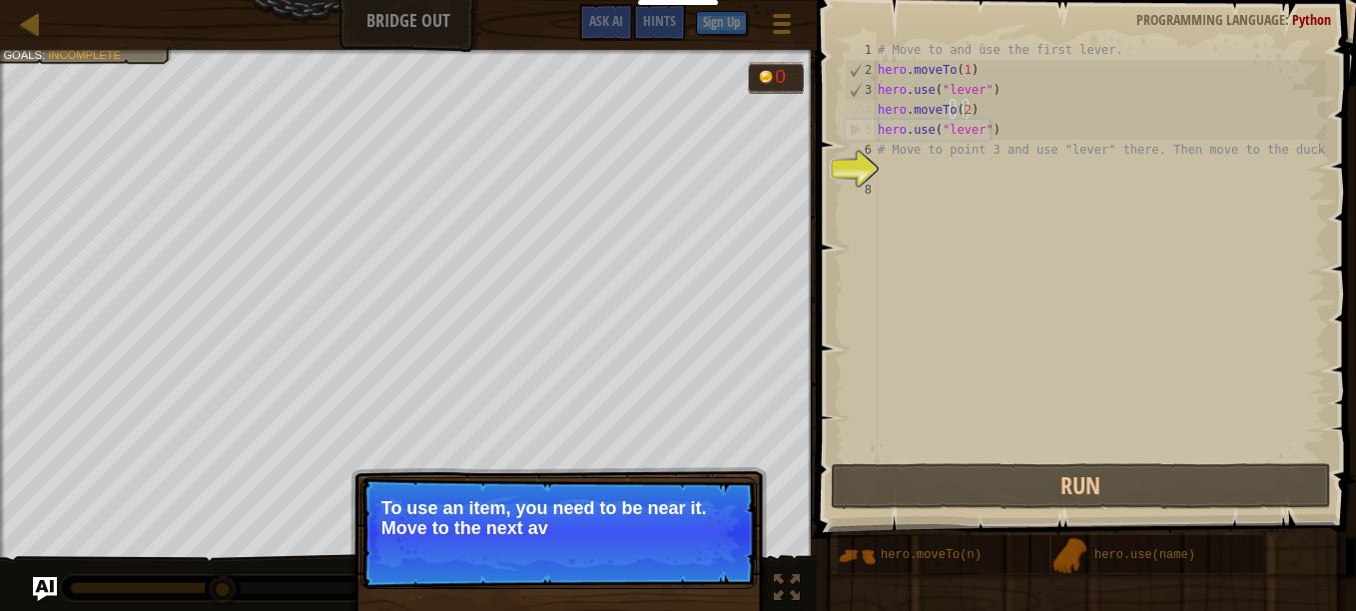
click at [608, 563] on p "Skip (esc) Continue To use an item, you need to be near it. Move to the next av" at bounding box center [559, 533] width 397 height 112
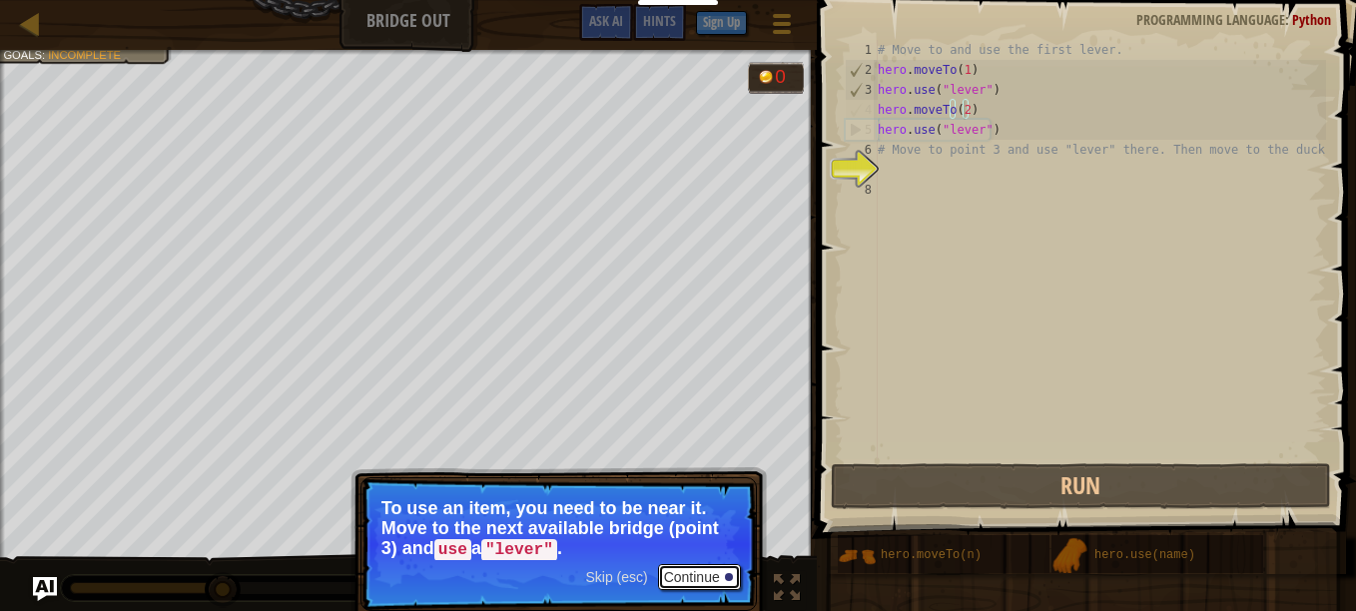
click at [691, 565] on button "Continue" at bounding box center [699, 577] width 83 height 26
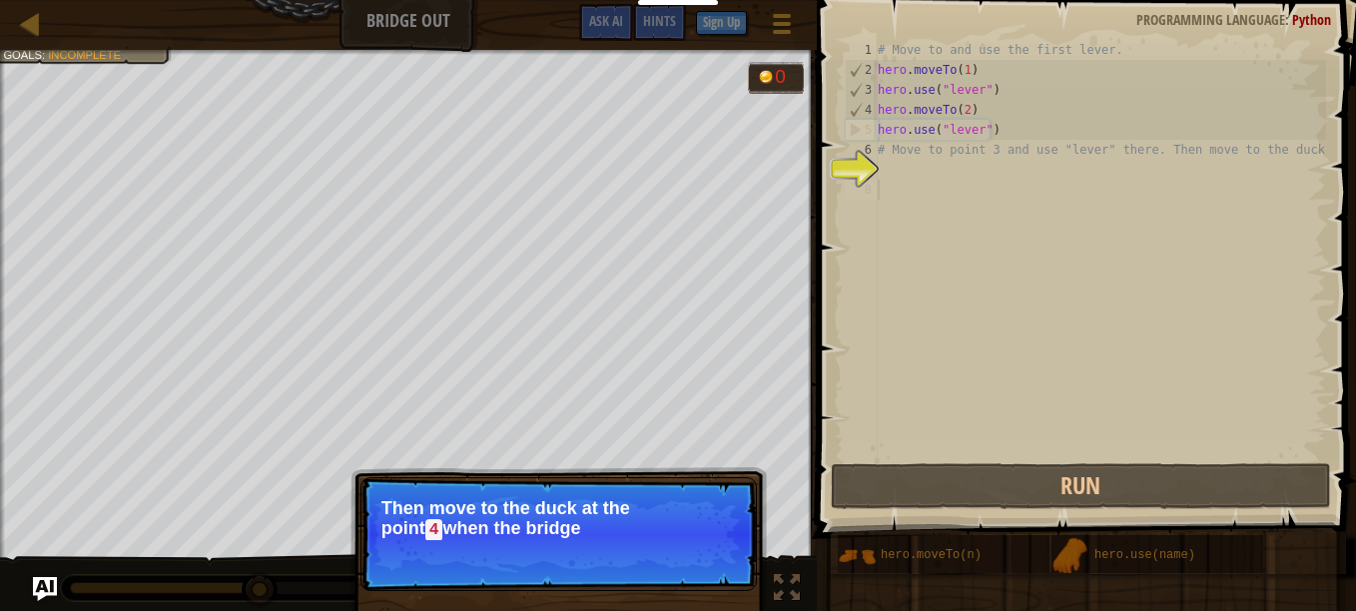
click at [940, 451] on div "# Move to and use the first lever. hero . moveTo ( 1 ) hero . use ( "lever" ) h…" at bounding box center [1100, 269] width 452 height 459
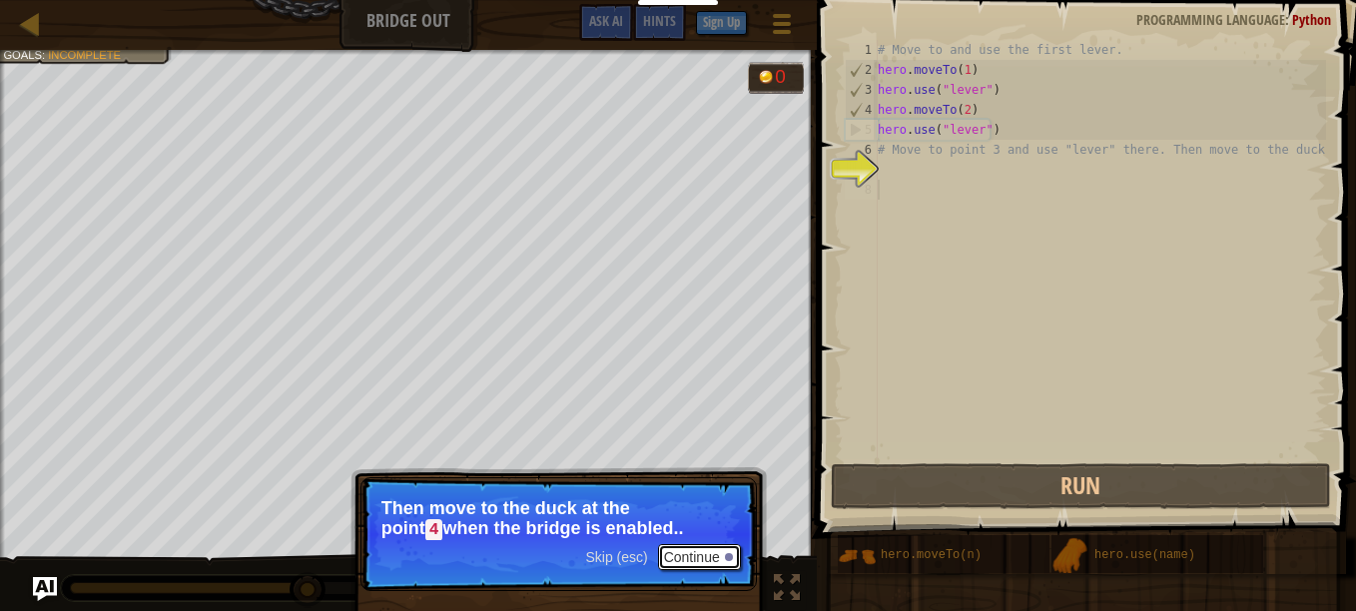
click at [681, 554] on button "Continue" at bounding box center [699, 557] width 83 height 26
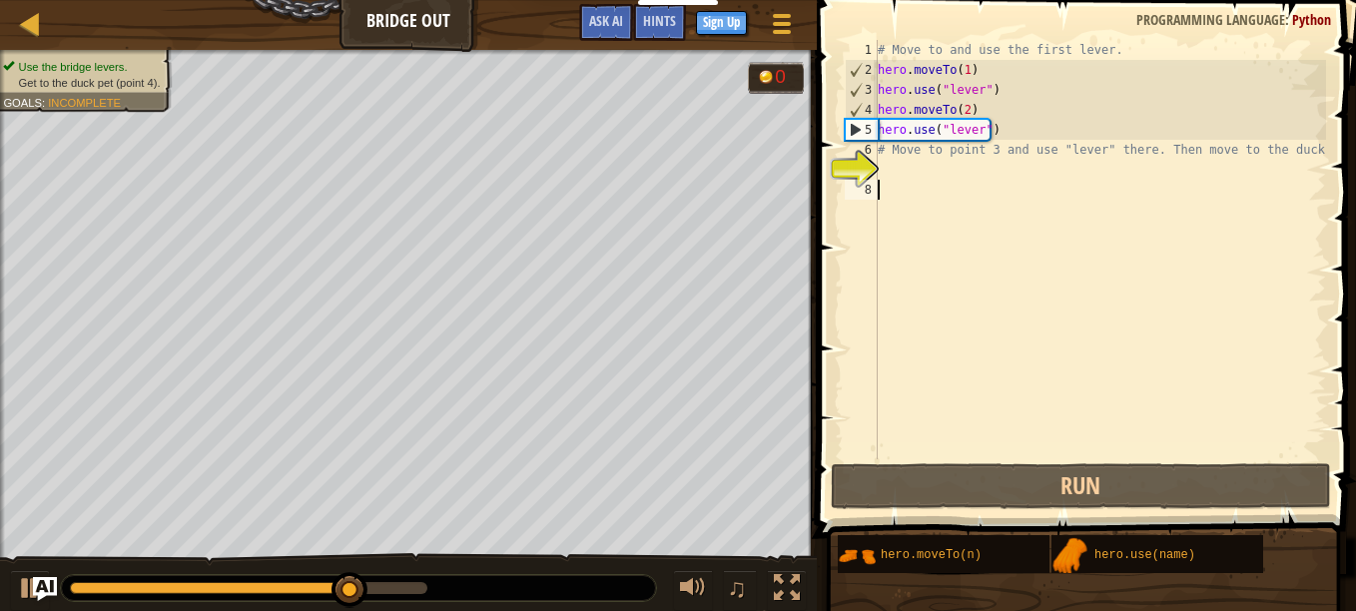
click at [108, 59] on ul "Use the bridge levers. Get to the duck pet (point 4)." at bounding box center [83, 75] width 161 height 32
type textarea "# Move to point 3 and use "lever" there. Then move to the duck."
click at [912, 149] on div "# Move to and use the first lever. hero . moveTo ( 1 ) hero . use ( "lever" ) h…" at bounding box center [1100, 269] width 452 height 459
click at [898, 152] on div "# Move to and use the first lever. hero . moveTo ( 1 ) hero . use ( "lever" ) h…" at bounding box center [1100, 269] width 452 height 459
click at [1167, 170] on div "# Move to and use the first lever. hero . moveTo ( 1 ) hero . use ( "lever" ) h…" at bounding box center [1100, 269] width 452 height 459
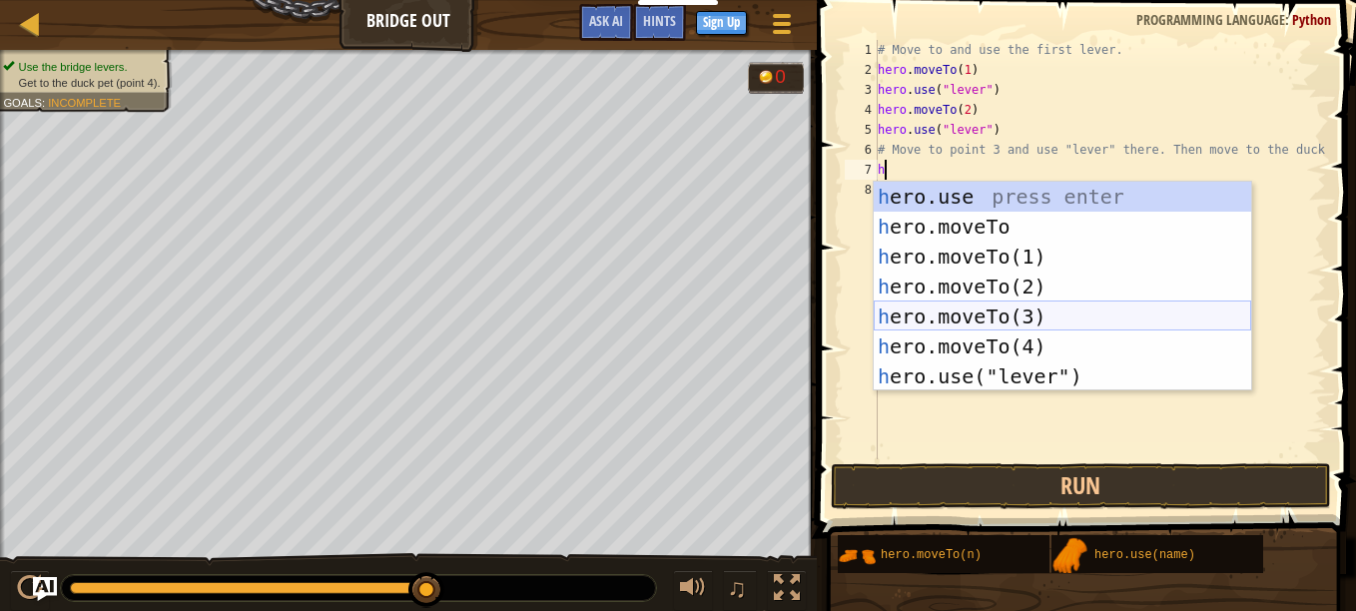
click at [978, 313] on div "h ero.use press enter h ero.moveTo press enter h ero.moveTo(1) press enter h er…" at bounding box center [1063, 317] width 378 height 270
type textarea "hero.moveTo(3)"
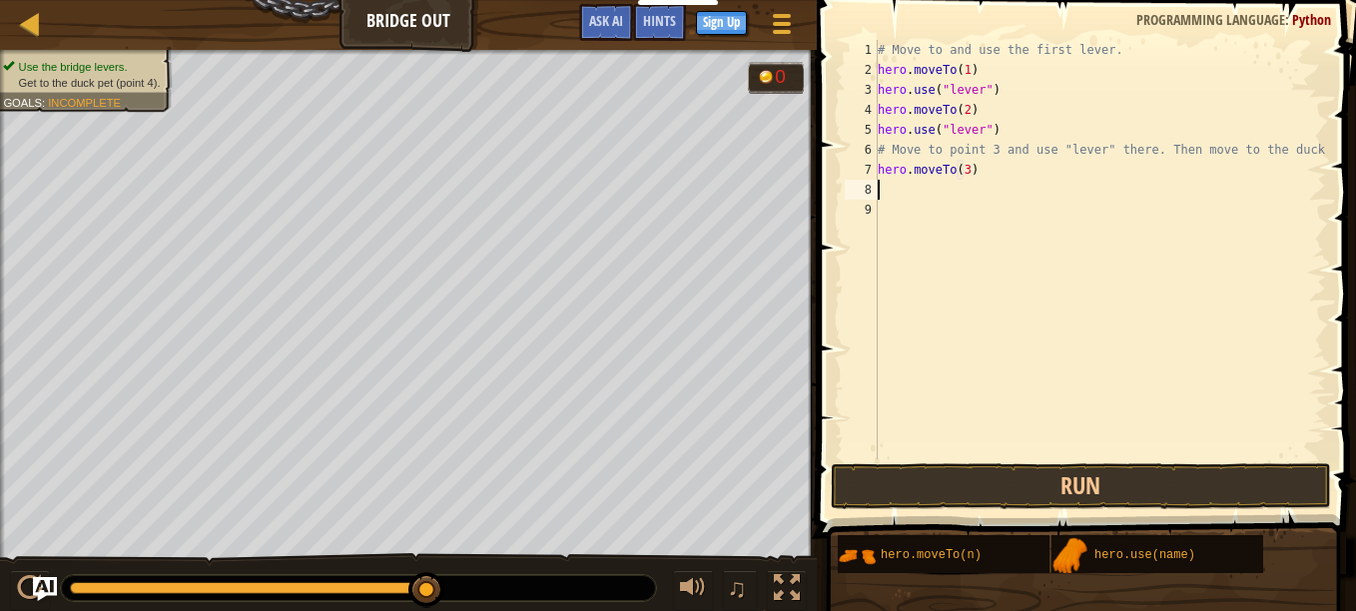
click at [919, 189] on div "# Move to and use the first lever. hero . moveTo ( 1 ) hero . use ( "lever" ) h…" at bounding box center [1100, 269] width 452 height 459
drag, startPoint x: 925, startPoint y: 193, endPoint x: 888, endPoint y: 202, distance: 38.0
click at [888, 202] on div "# Move to and use the first lever. hero . moveTo ( 1 ) hero . use ( "lever" ) h…" at bounding box center [1100, 269] width 452 height 459
click at [906, 179] on div "# Move to and use the first lever. hero . moveTo ( 1 ) hero . use ( "lever" ) h…" at bounding box center [1100, 269] width 452 height 459
type textarea "hero.moveTo(3)"
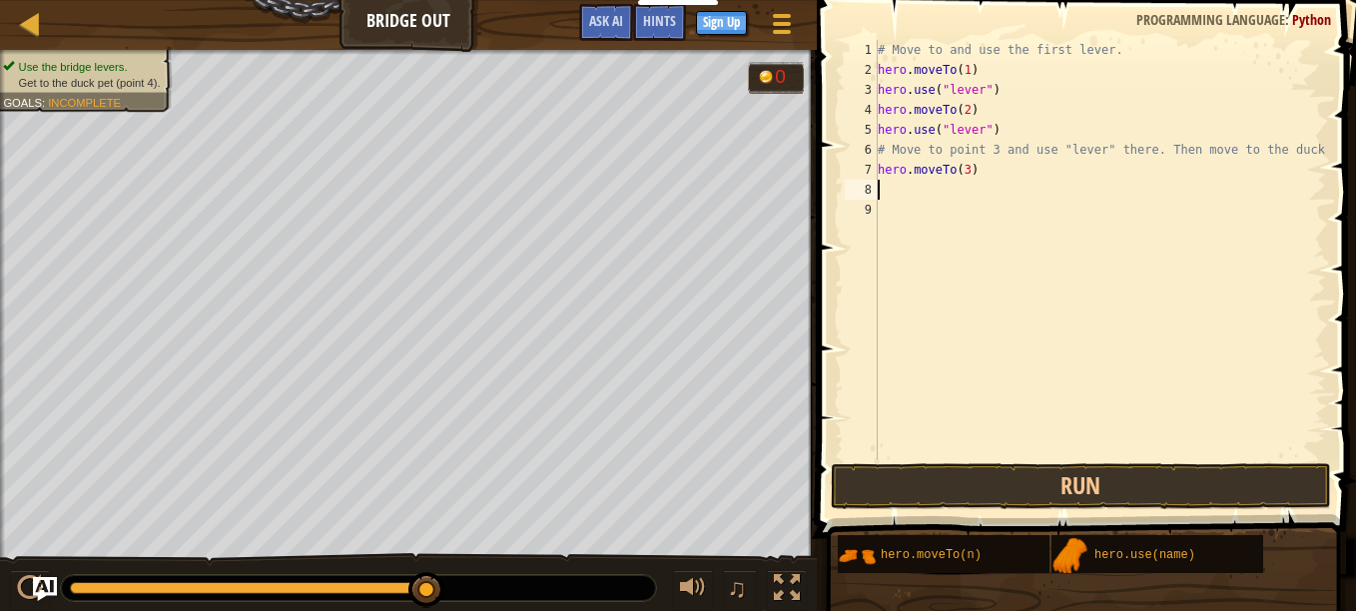
click at [899, 189] on div "# Move to and use the first lever. hero . moveTo ( 1 ) hero . use ( "lever" ) h…" at bounding box center [1100, 269] width 452 height 459
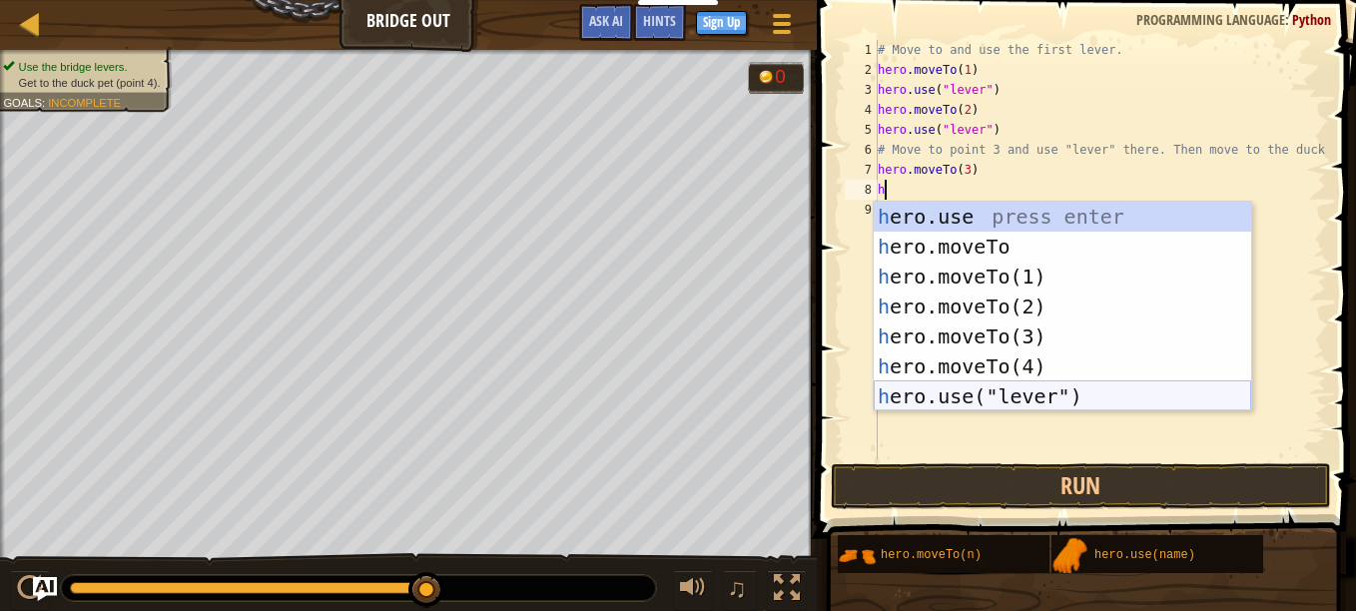
click at [1039, 388] on div "h ero.use press enter h ero.moveTo press enter h ero.moveTo(1) press enter h er…" at bounding box center [1063, 337] width 378 height 270
type textarea "hero.use("lever")"
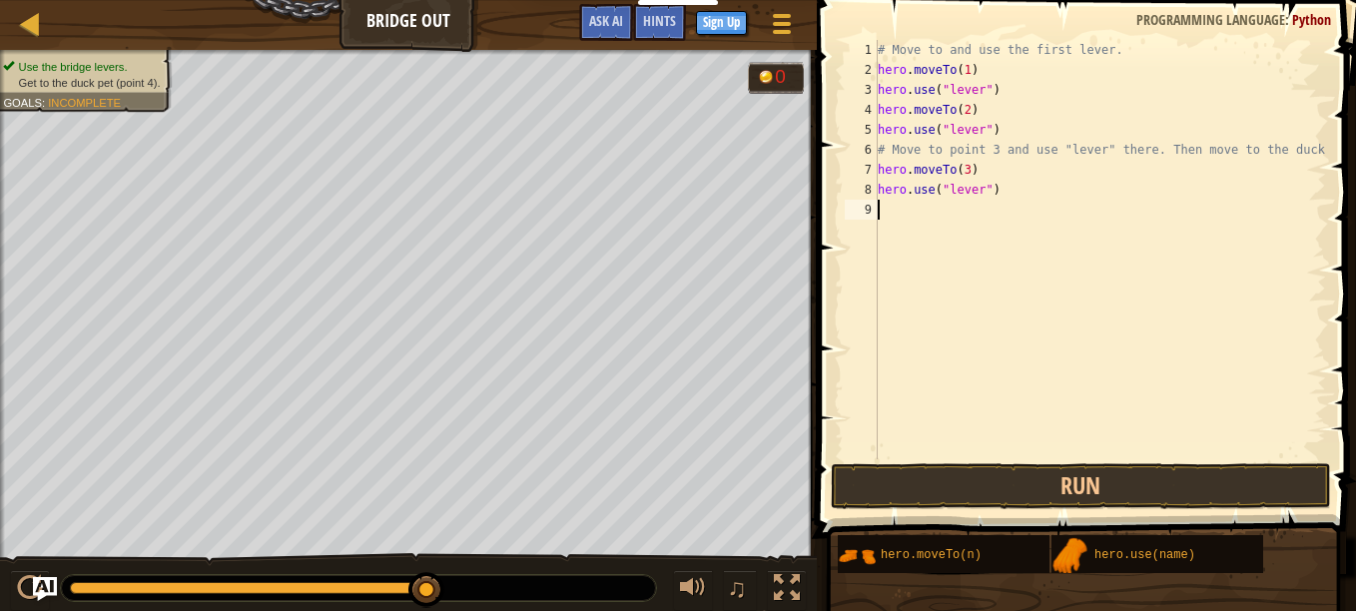
click at [931, 216] on div "# Move to and use the first lever. hero . moveTo ( 1 ) hero . use ( "lever" ) h…" at bounding box center [1100, 269] width 452 height 459
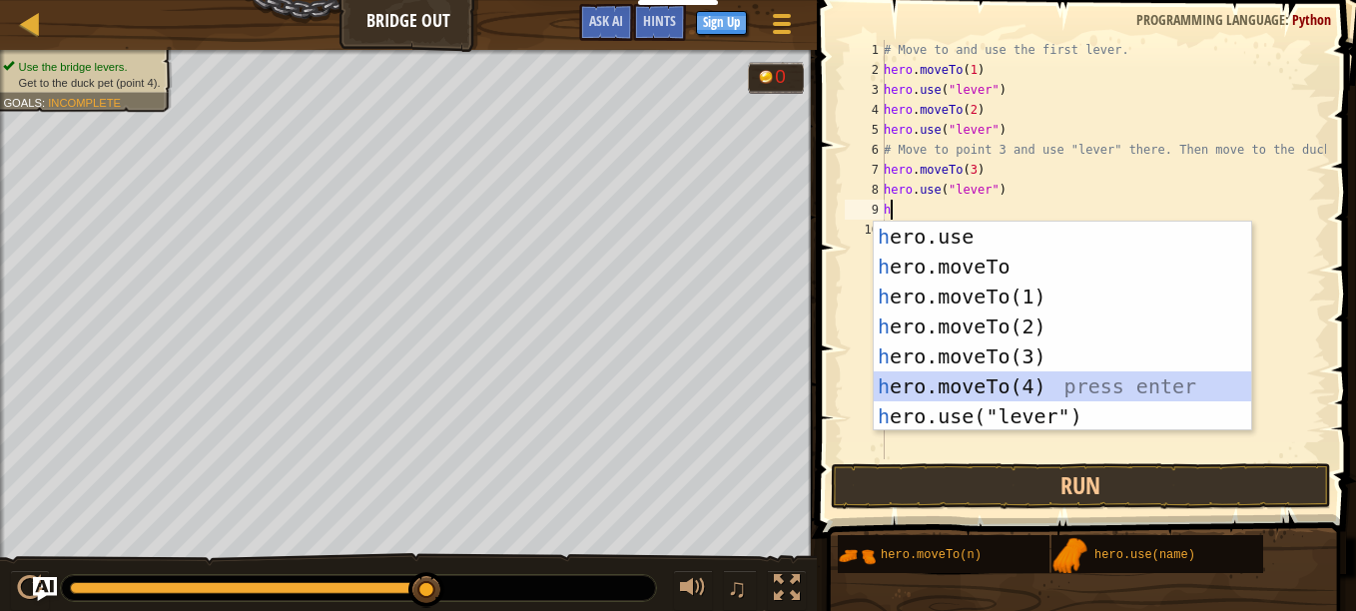
click at [959, 377] on div "h ero.use press enter h ero.moveTo press enter h ero.moveTo(1) press enter h er…" at bounding box center [1063, 357] width 378 height 270
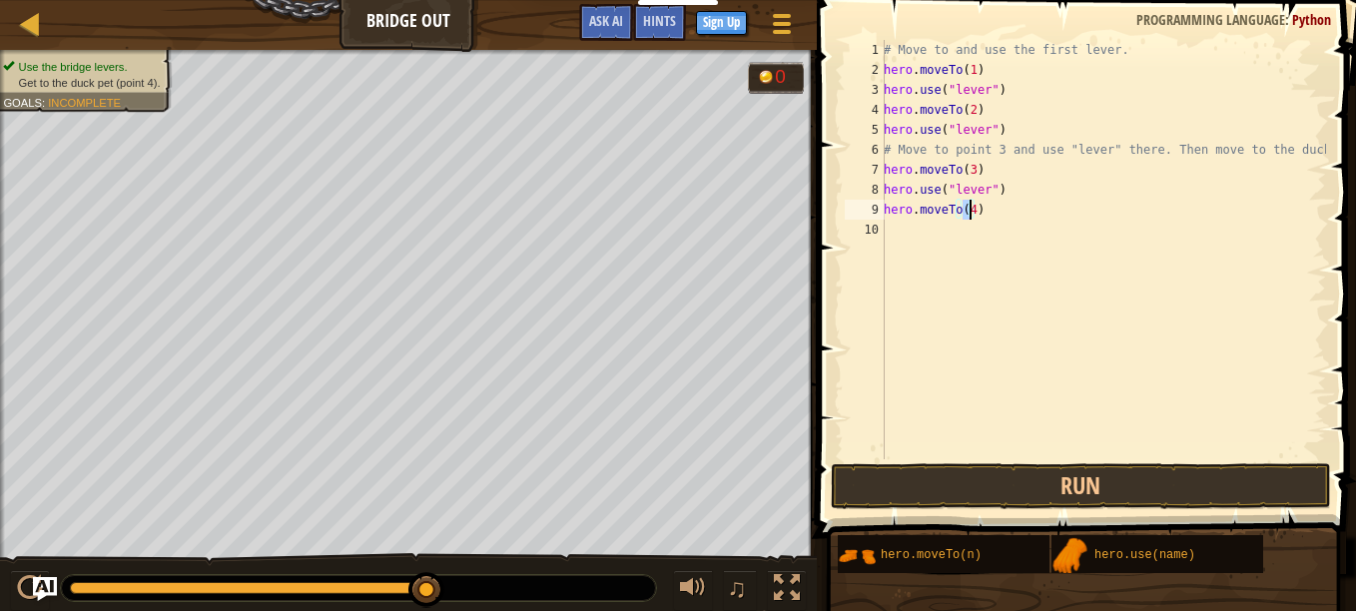
type textarea "hero.moveTo(4)"
click at [993, 476] on button "Run" at bounding box center [1081, 486] width 500 height 46
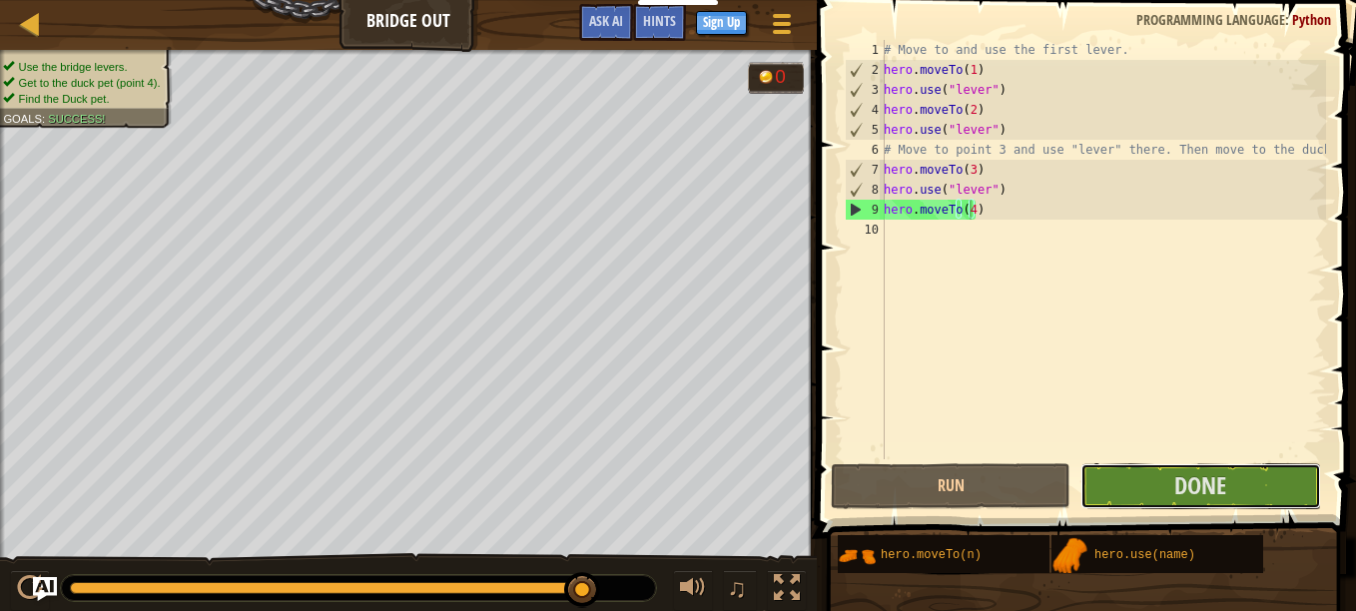
click at [1240, 475] on button "Done" at bounding box center [1201, 486] width 240 height 46
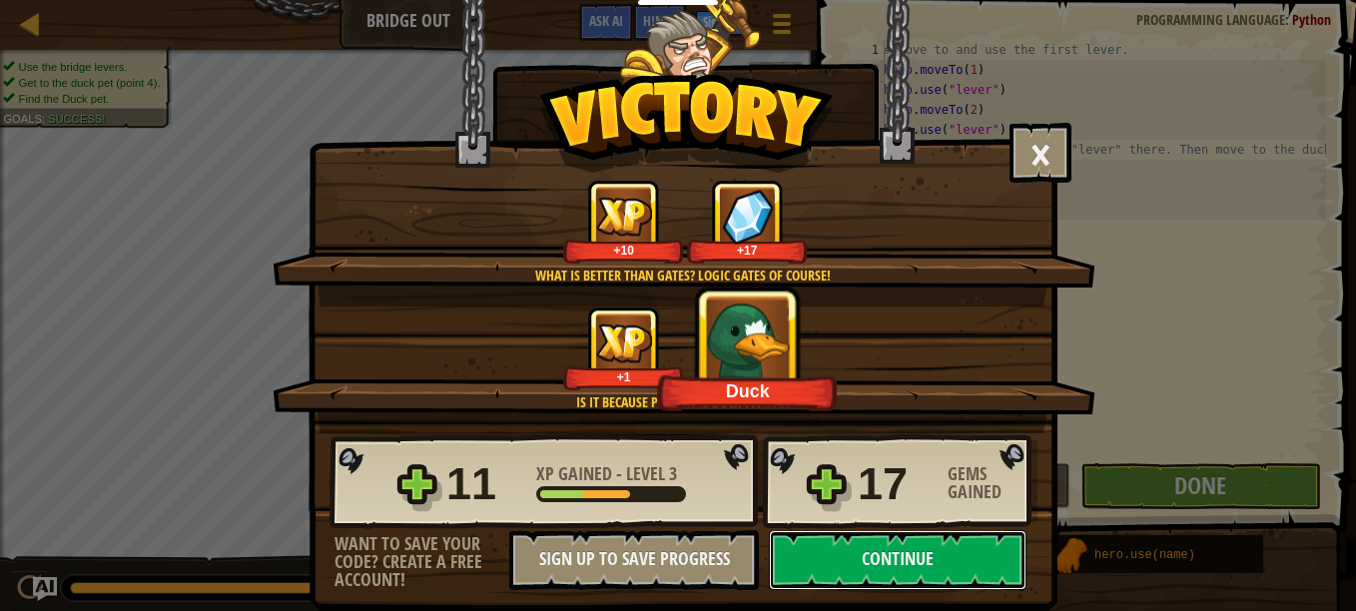
click at [845, 549] on button "Continue" at bounding box center [898, 560] width 258 height 60
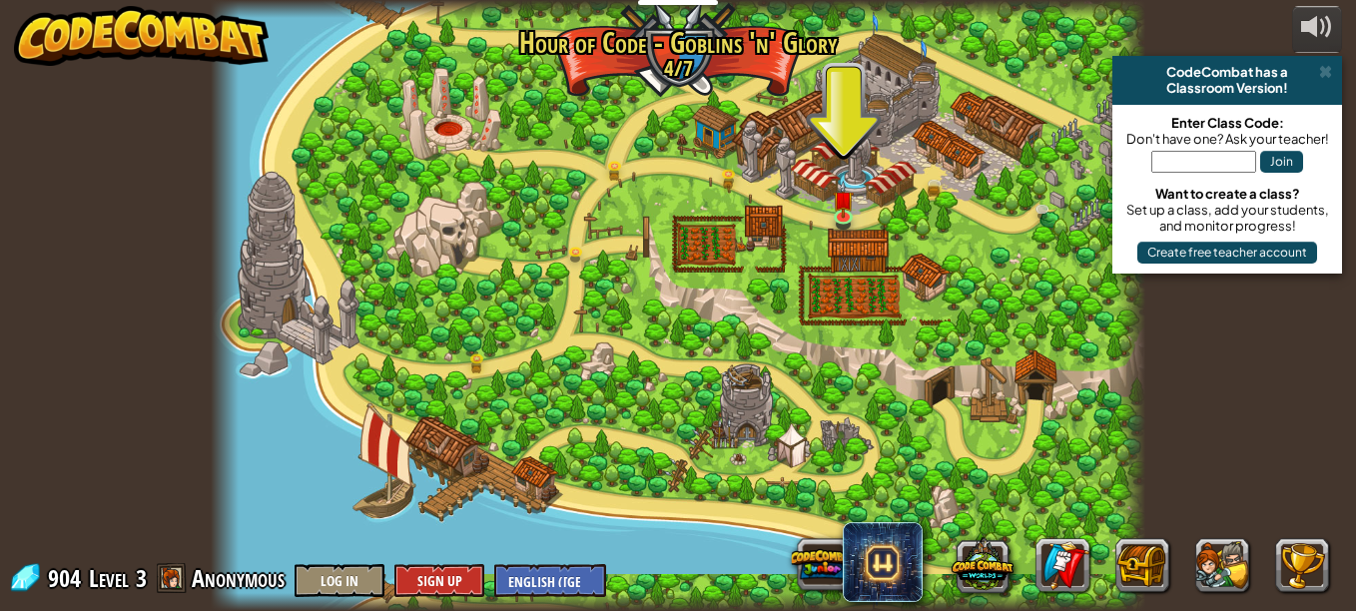
click at [848, 201] on img at bounding box center [844, 199] width 22 height 37
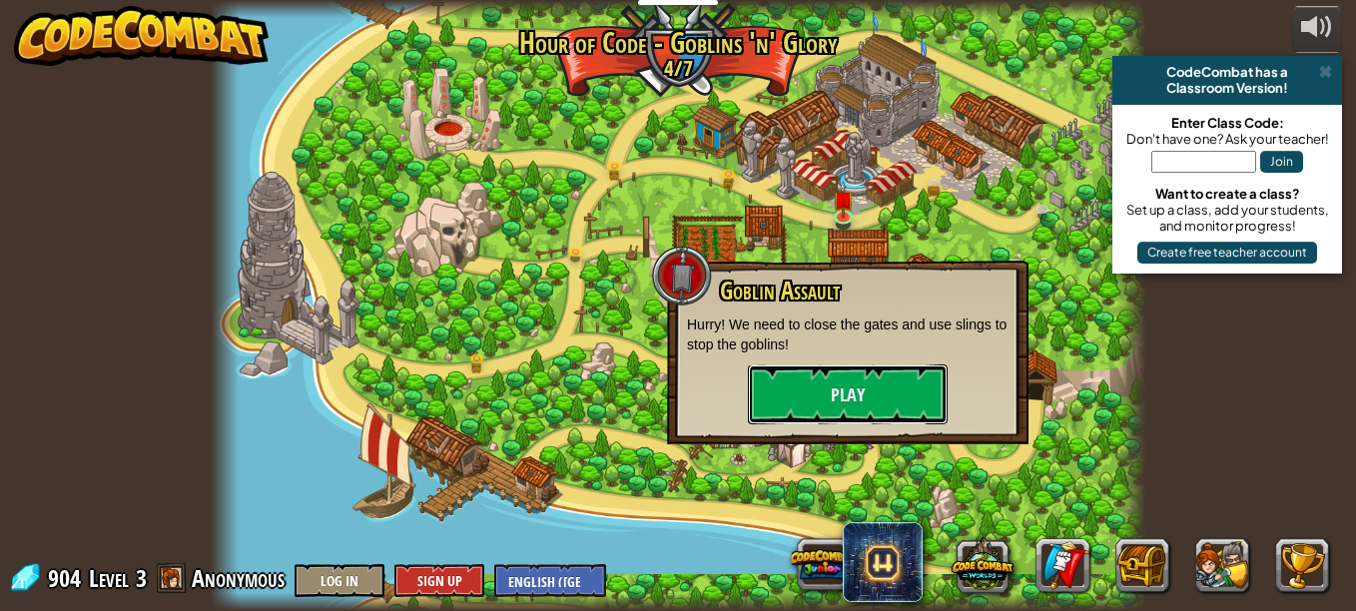
click at [821, 403] on button "Play" at bounding box center [848, 395] width 200 height 60
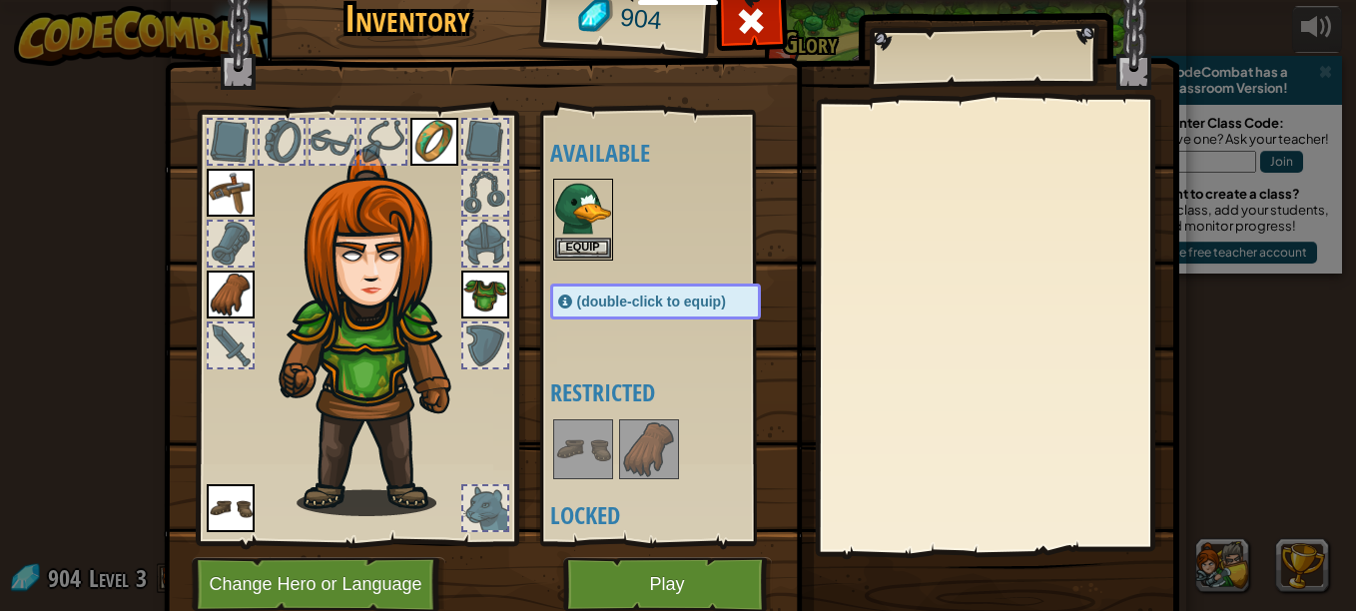
click at [634, 310] on span "(double-click to equip)" at bounding box center [651, 302] width 149 height 16
click at [563, 227] on img at bounding box center [583, 209] width 56 height 56
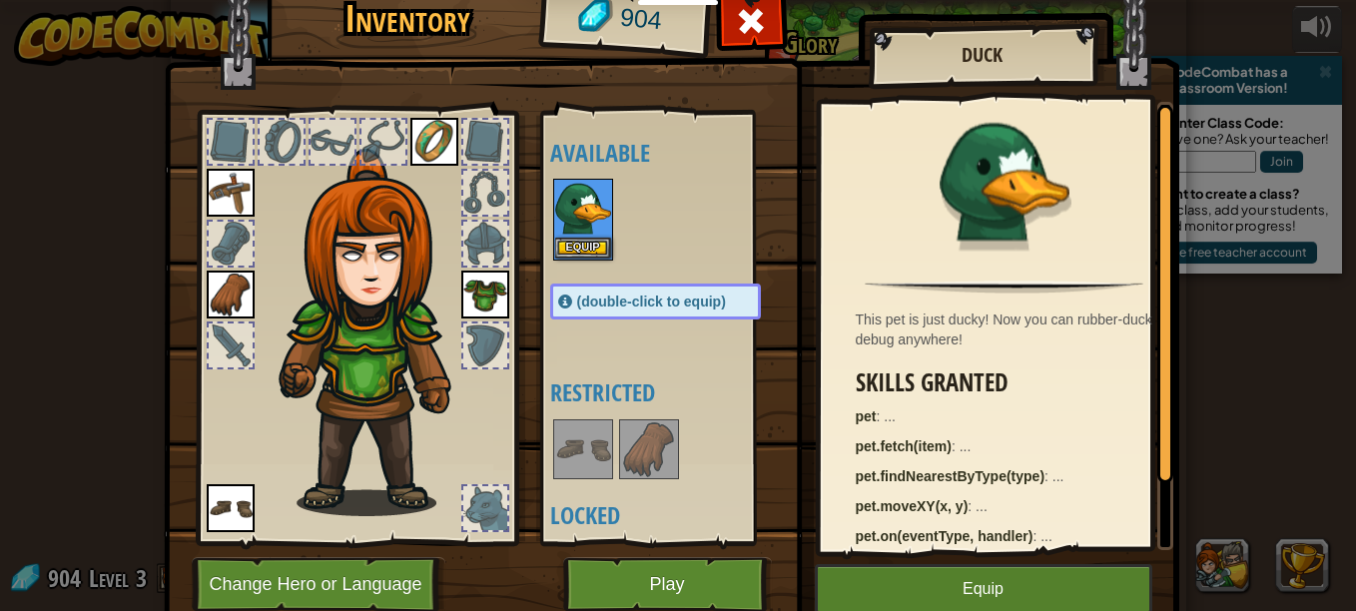
click at [563, 227] on img at bounding box center [583, 209] width 56 height 56
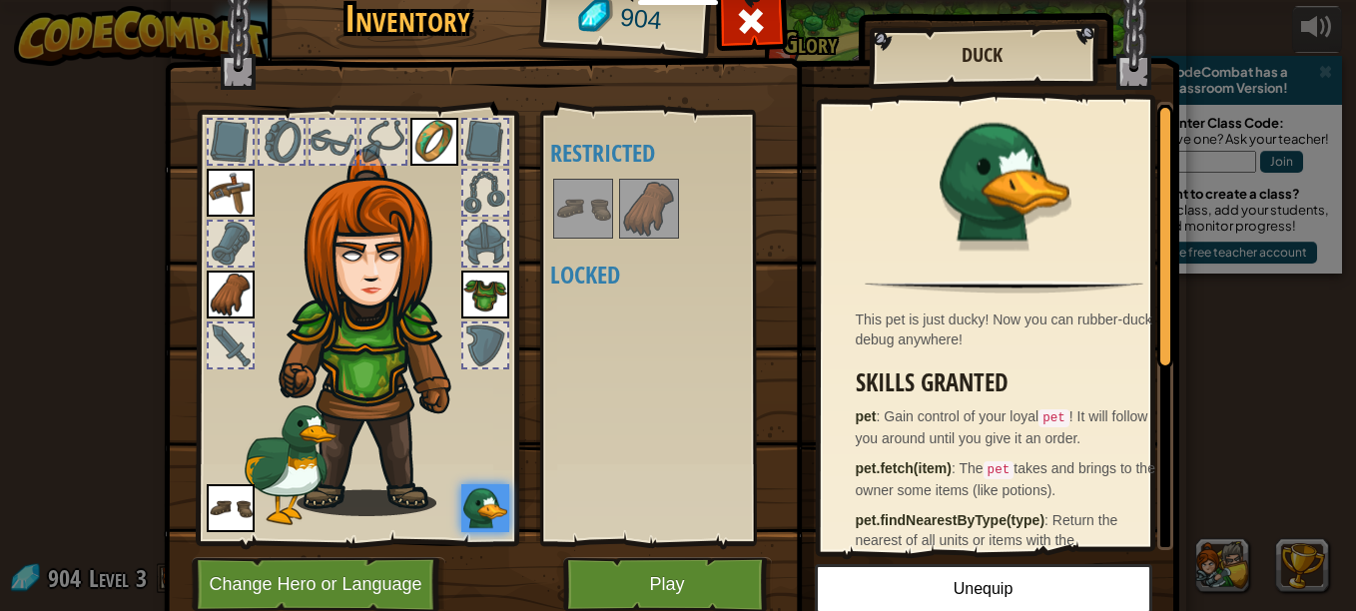
click at [629, 220] on img at bounding box center [649, 209] width 56 height 56
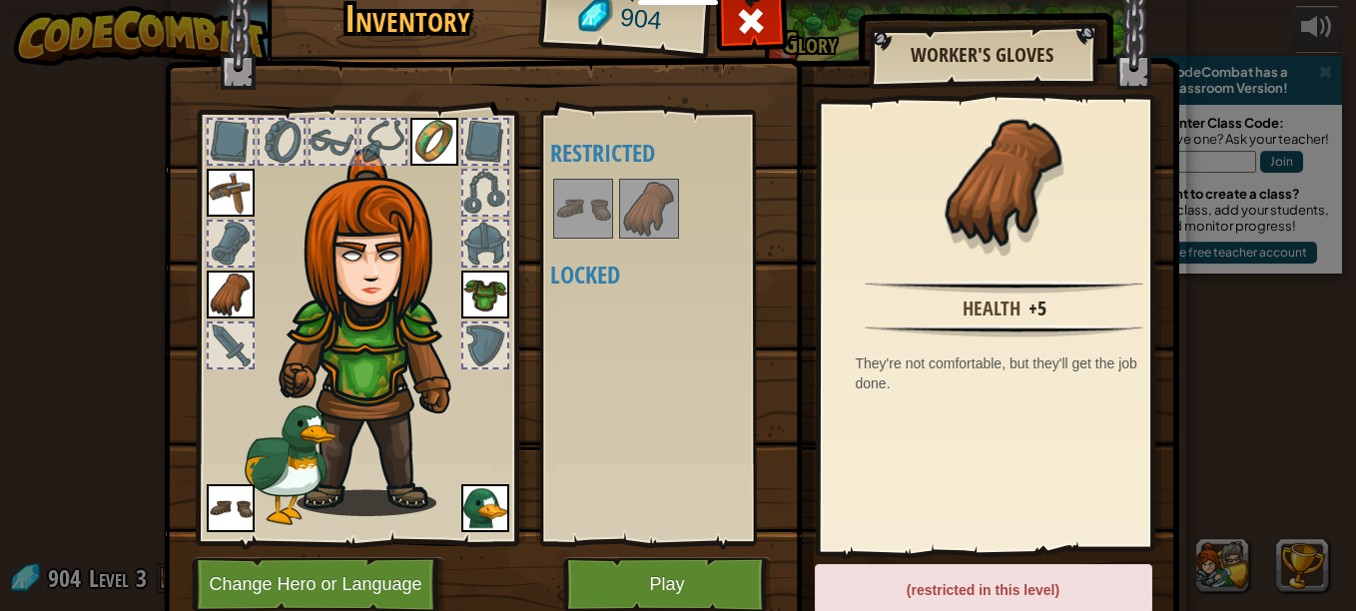
click at [541, 184] on div "Available Equip Equip Equip Equip Equip (double-click to equip) Restricted Lock…" at bounding box center [663, 328] width 245 height 435
click at [664, 218] on img at bounding box center [649, 209] width 56 height 56
click at [702, 570] on button "Play" at bounding box center [667, 584] width 209 height 55
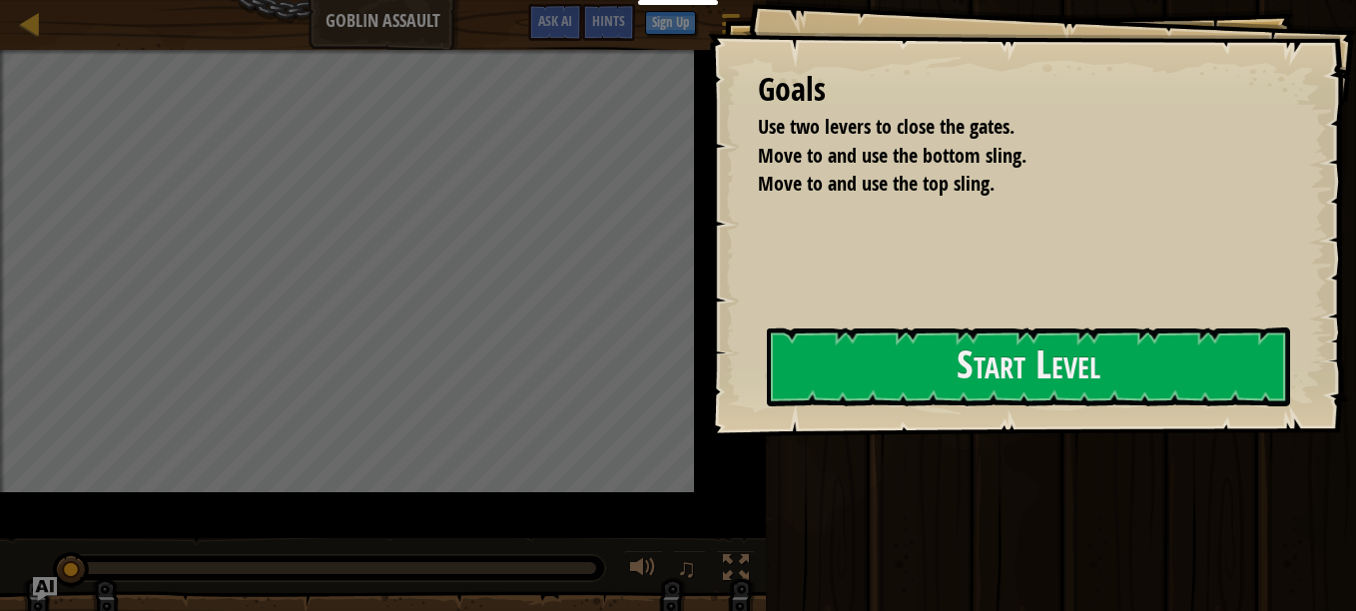
click at [876, 438] on div "Goals Use two levers to close the gates. Move to and use the bottom sling. Move…" at bounding box center [1032, 219] width 648 height 438
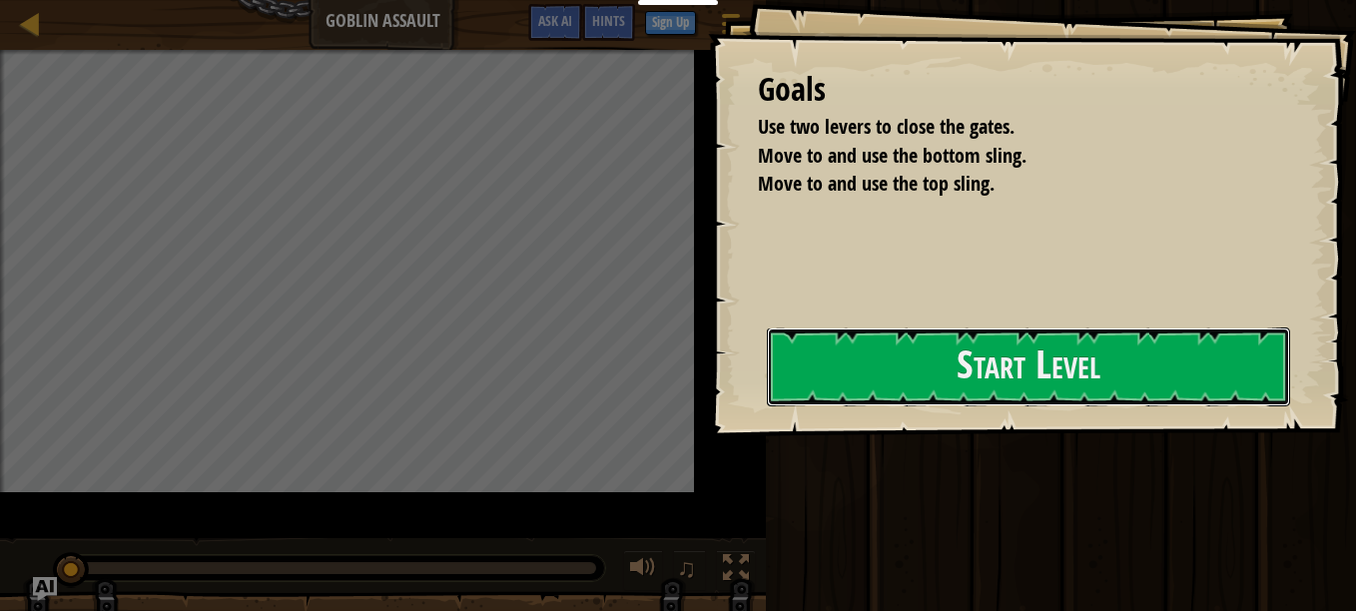
click at [791, 406] on button "Start Level" at bounding box center [1028, 367] width 523 height 79
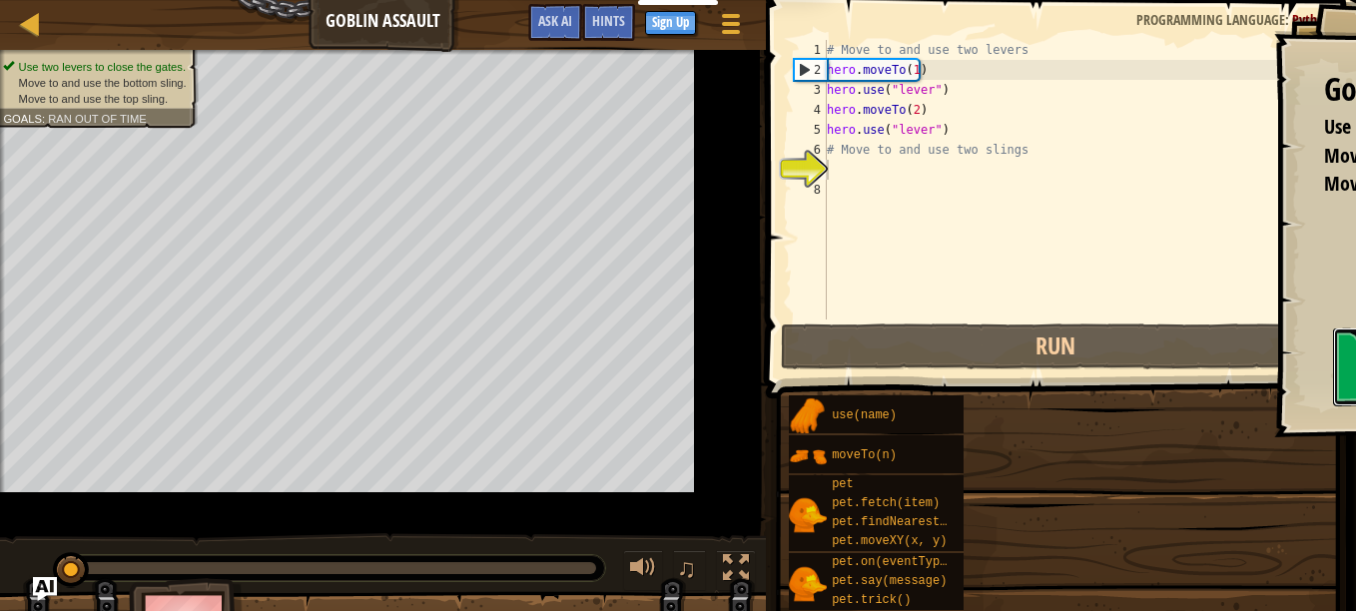
click at [790, 383] on div "Educators Create Free Account School & District Solutions Teacher Toolkit Previ…" at bounding box center [678, 305] width 1356 height 611
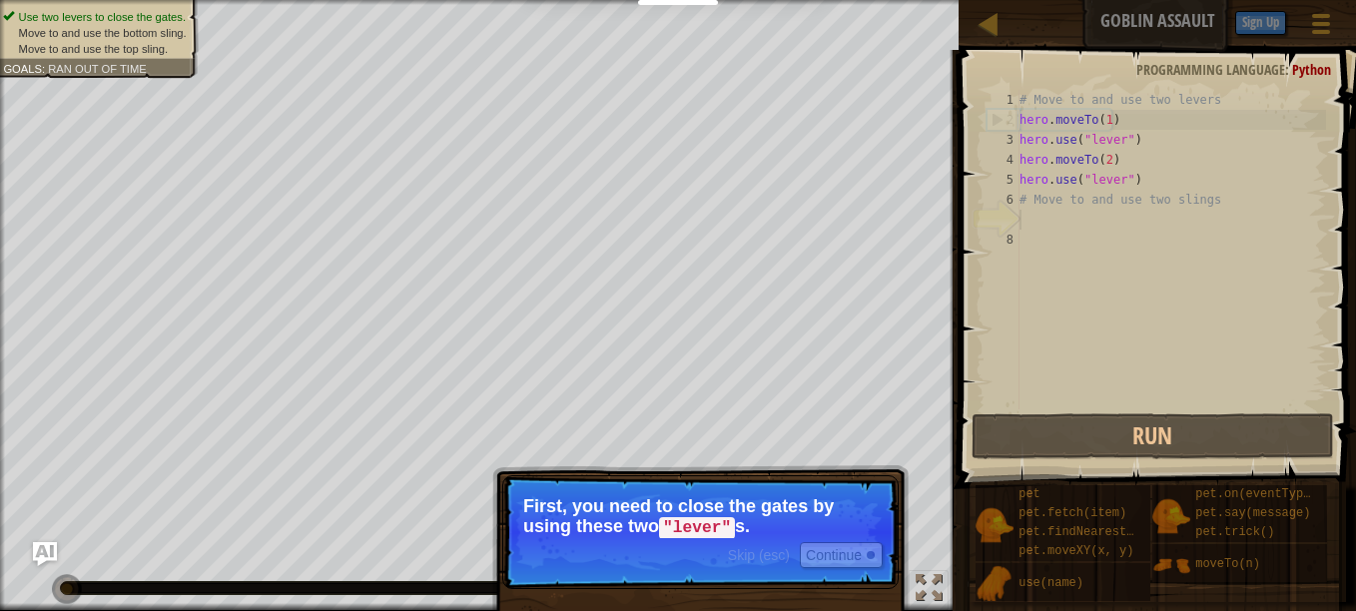
click at [1146, 339] on div "# Move to and use two levers hero . moveTo ( 1 ) hero . use ( "lever" ) hero . …" at bounding box center [1171, 270] width 311 height 360
click at [1033, 219] on div "# Move to and use two levers hero . moveTo ( 1 ) hero . use ( "lever" ) hero . …" at bounding box center [1171, 270] width 311 height 360
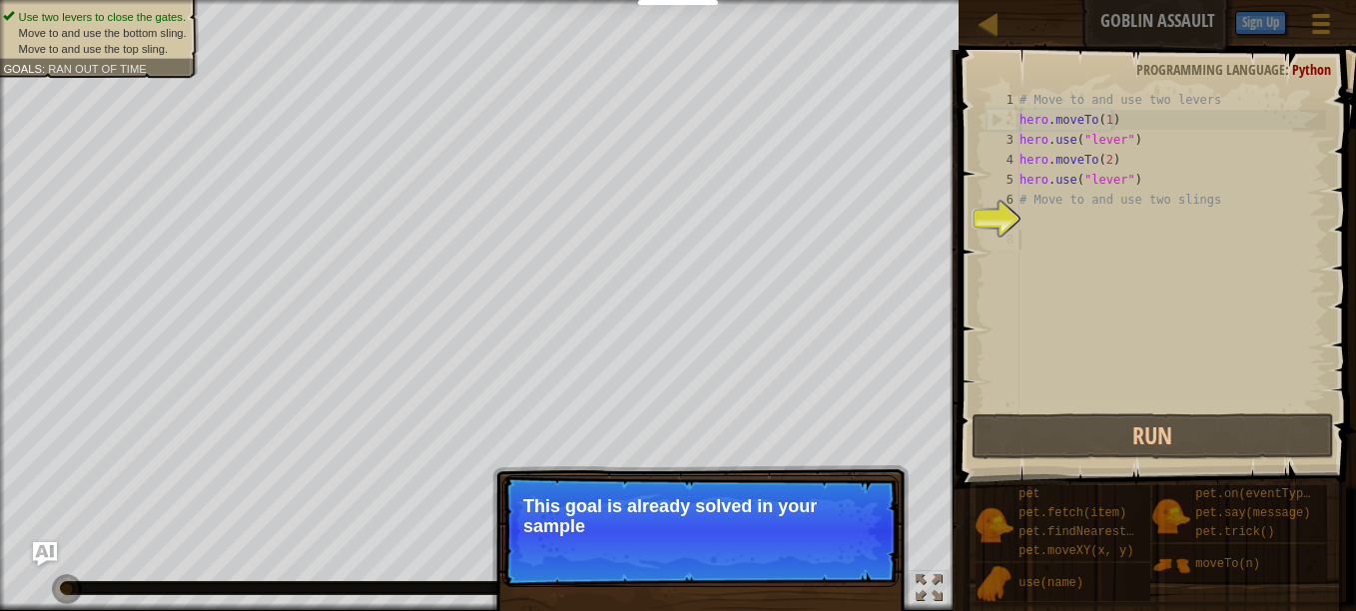
click at [1119, 323] on div "# Move to and use two levers hero . moveTo ( 1 ) hero . use ( "lever" ) hero . …" at bounding box center [1171, 270] width 311 height 360
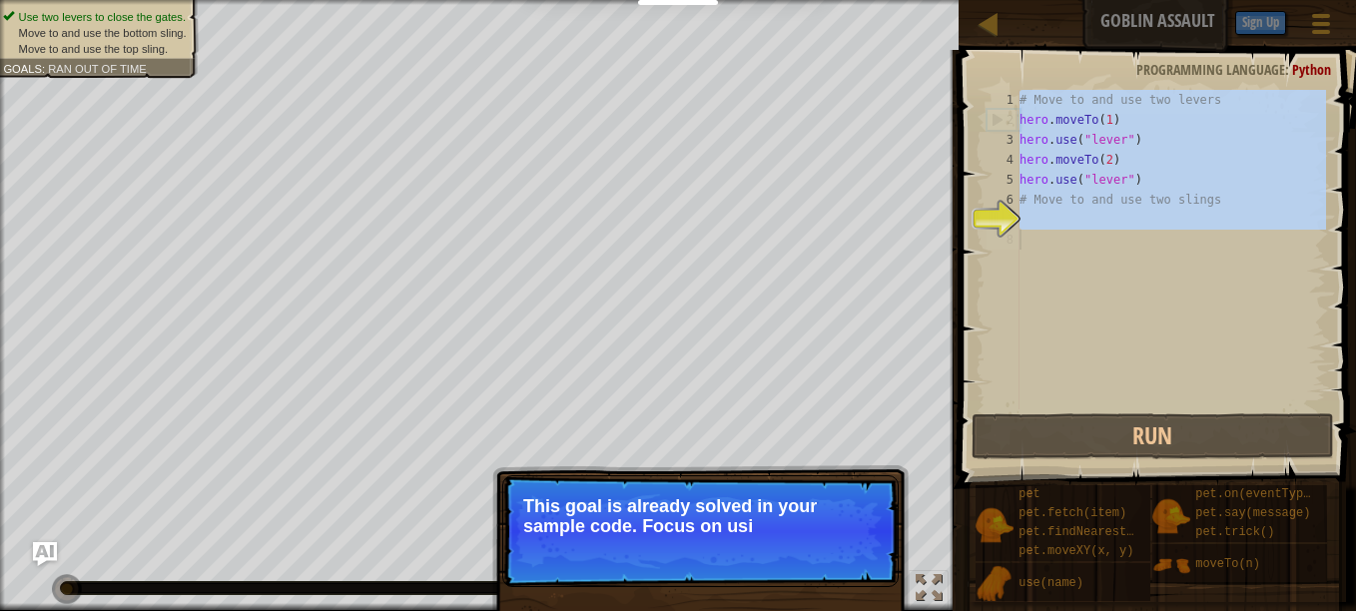
click at [1119, 323] on div "# Move to and use two levers hero . moveTo ( 1 ) hero . use ( "lever" ) hero . …" at bounding box center [1171, 270] width 311 height 360
click at [1120, 321] on div "# Move to and use two levers hero . moveTo ( 1 ) hero . use ( "lever" ) hero . …" at bounding box center [1171, 270] width 311 height 360
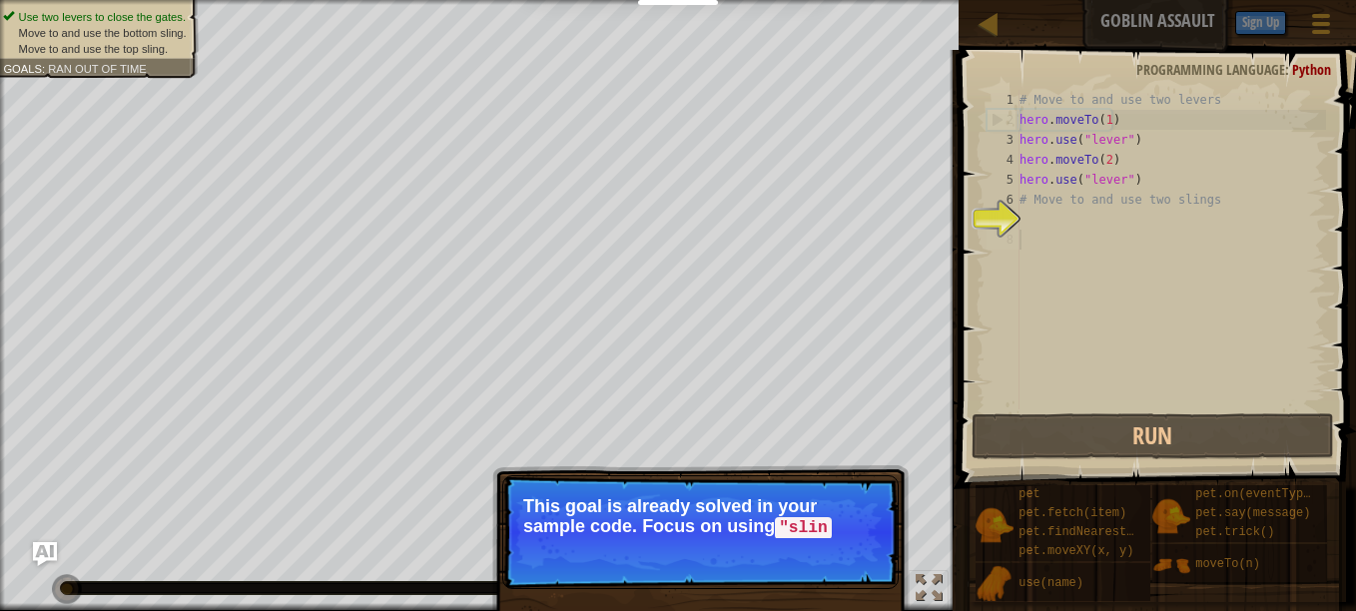
click at [1120, 321] on div "# Move to and use two levers hero . moveTo ( 1 ) hero . use ( "lever" ) hero . …" at bounding box center [1171, 270] width 311 height 360
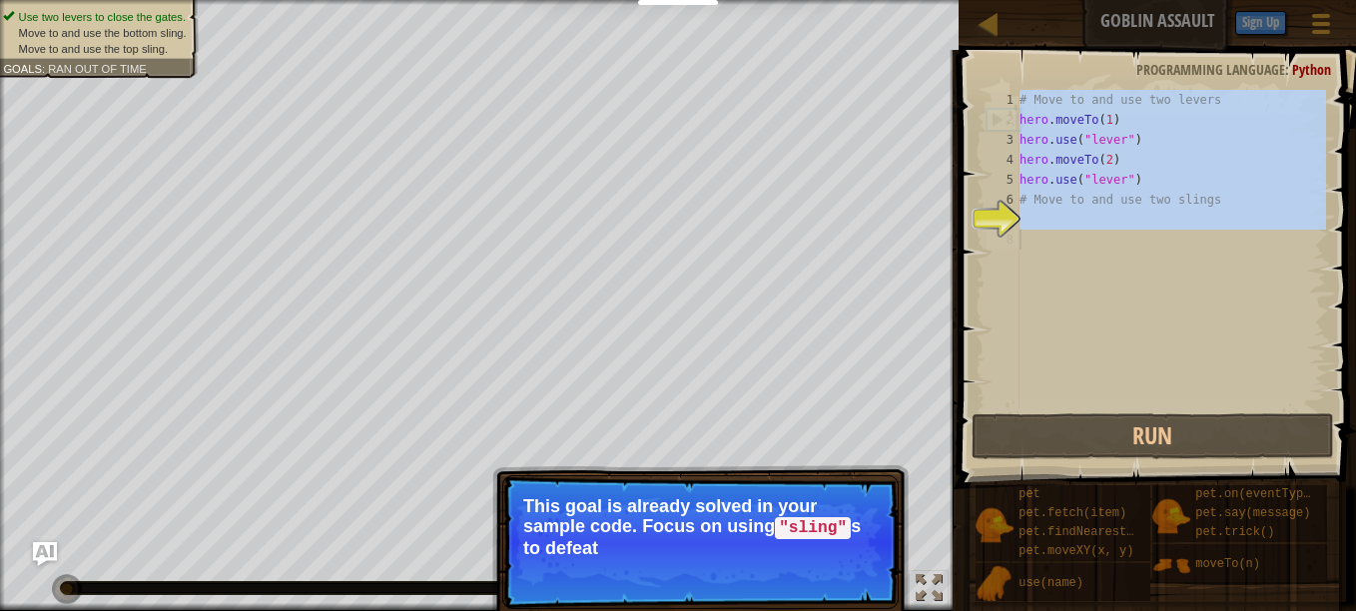
click at [1120, 321] on div "# Move to and use two levers hero . moveTo ( 1 ) hero . use ( "lever" ) hero . …" at bounding box center [1171, 270] width 311 height 360
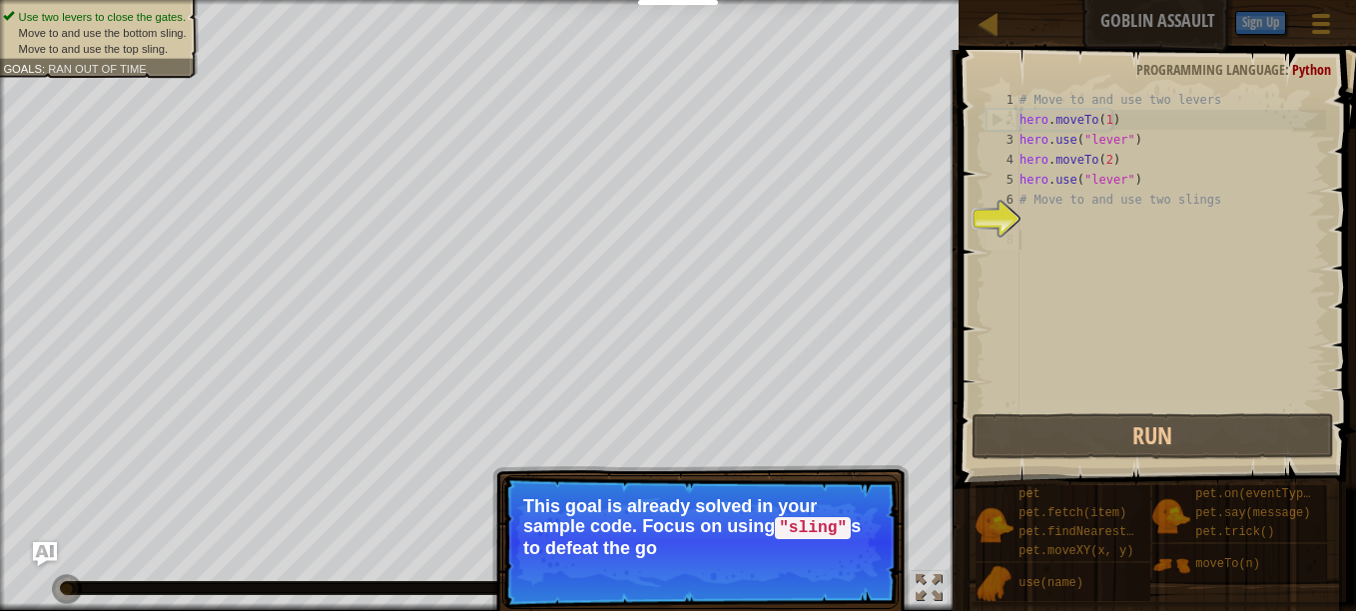
click at [1120, 321] on div "# Move to and use two levers hero . moveTo ( 1 ) hero . use ( "lever" ) hero . …" at bounding box center [1171, 270] width 311 height 360
click at [1114, 330] on div "# Move to and use two levers hero . moveTo ( 1 ) hero . use ( "lever" ) hero . …" at bounding box center [1171, 270] width 311 height 360
click at [1120, 316] on div "# Move to and use two levers hero . moveTo ( 1 ) hero . use ( "lever" ) hero . …" at bounding box center [1171, 270] width 311 height 360
click at [1117, 433] on button "Run" at bounding box center [1153, 437] width 363 height 46
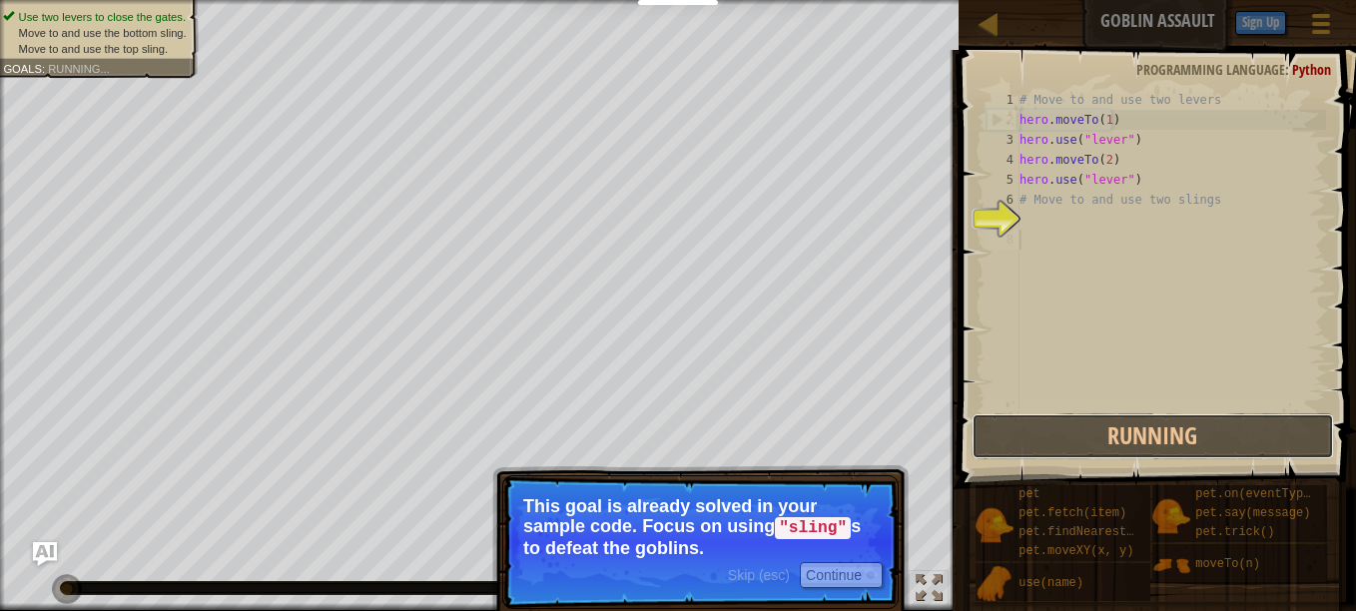
click at [1117, 433] on button "Running" at bounding box center [1153, 437] width 363 height 46
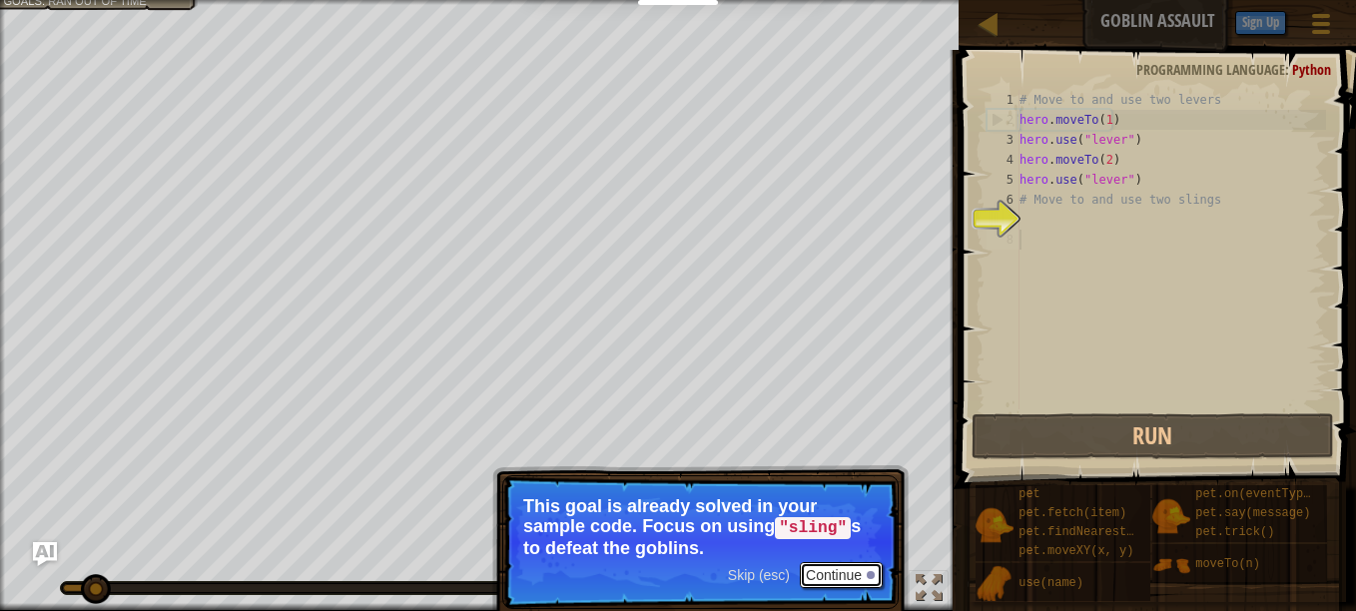
click at [873, 583] on button "Continue" at bounding box center [841, 575] width 83 height 26
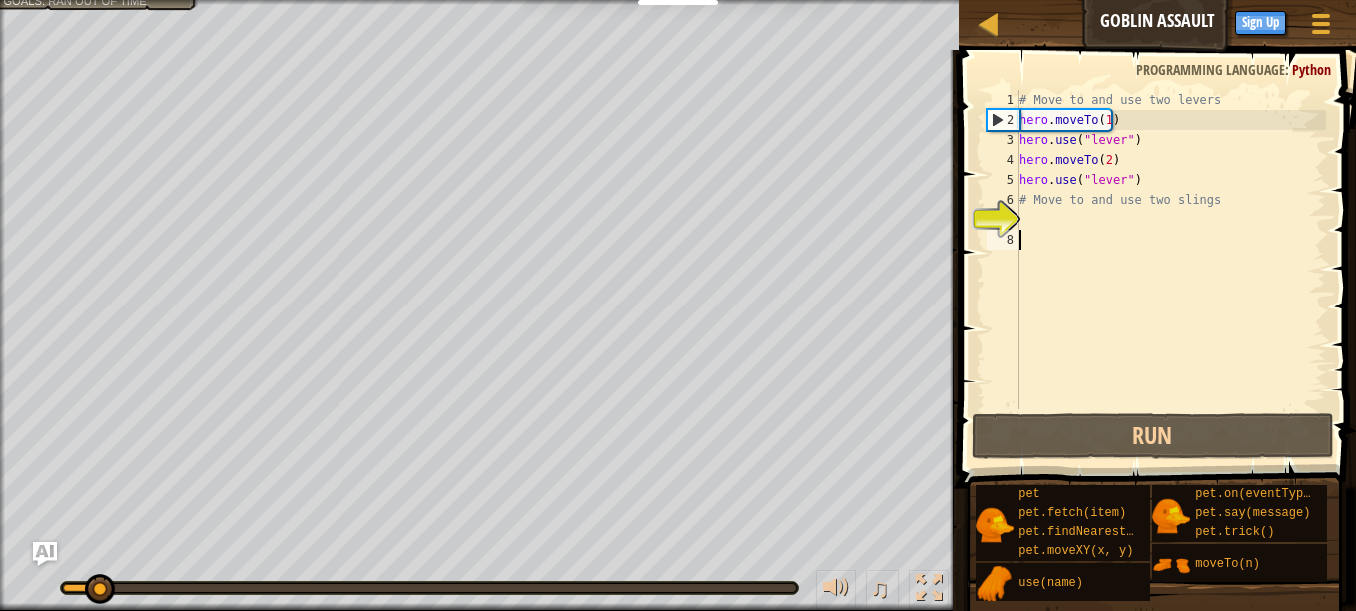
scroll to position [9, 0]
click at [1270, 335] on div "# Move to and use two levers hero . moveTo ( 1 ) hero . use ( "lever" ) hero . …" at bounding box center [1171, 270] width 311 height 360
click at [1071, 210] on div "# Move to and use two levers hero . moveTo ( 1 ) hero . use ( "lever" ) hero . …" at bounding box center [1171, 270] width 311 height 360
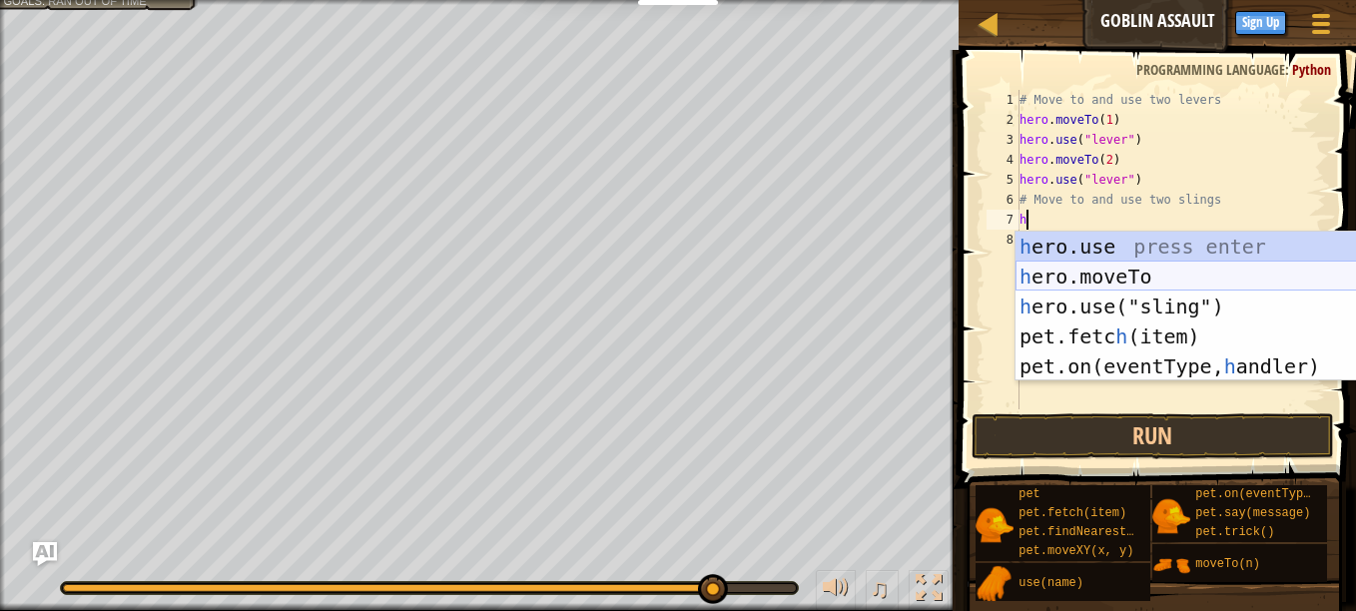
click at [1228, 271] on div "h ero.use press enter h ero.moveTo press enter h ero.use("sling") press enter p…" at bounding box center [1205, 337] width 378 height 210
type textarea "hero.moveTo(2)"
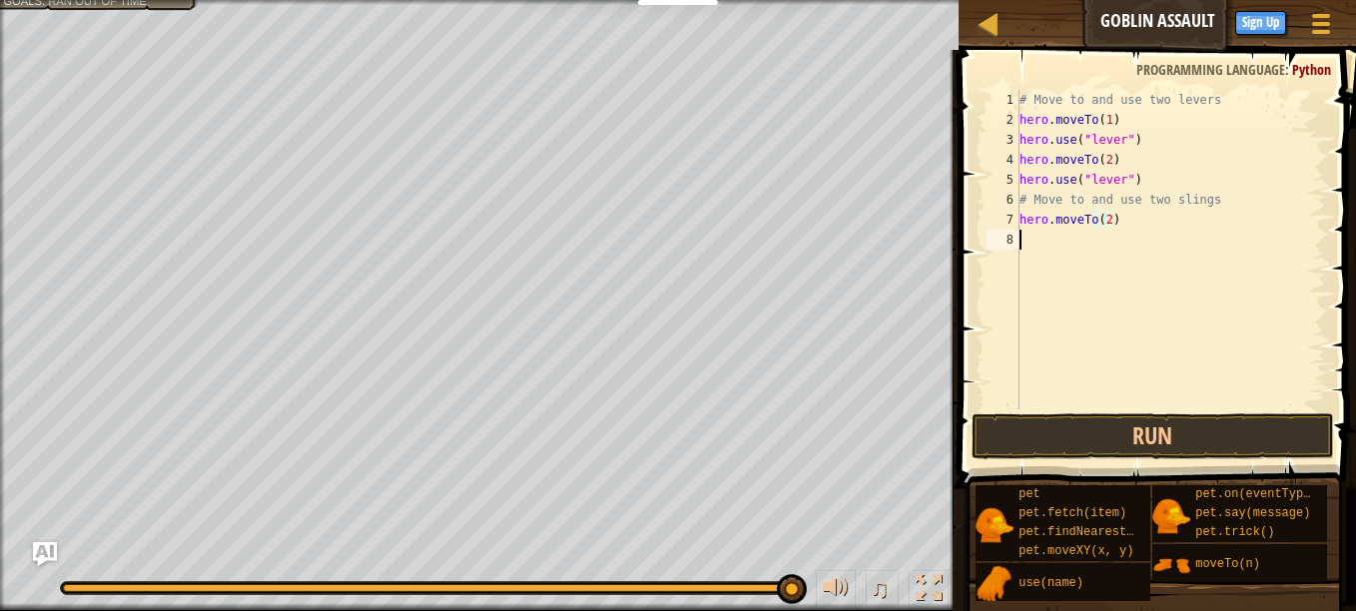
click at [1228, 271] on div "# Move to and use two levers hero . moveTo ( 1 ) hero . use ( "lever" ) hero . …" at bounding box center [1171, 270] width 311 height 360
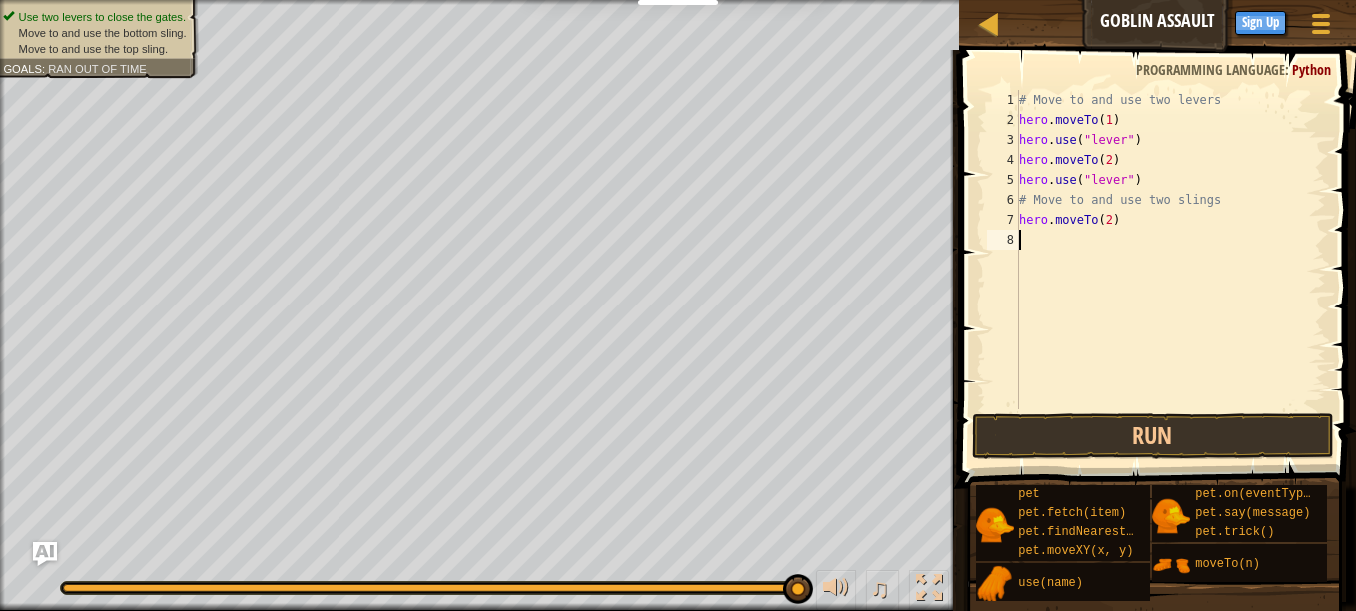
click at [1228, 271] on div "# Move to and use two levers hero . moveTo ( 1 ) hero . use ( "lever" ) hero . …" at bounding box center [1171, 270] width 311 height 360
drag, startPoint x: 1228, startPoint y: 271, endPoint x: 1122, endPoint y: 210, distance: 122.2
click at [1122, 210] on div "# Move to and use two levers hero . moveTo ( 1 ) hero . use ( "lever" ) hero . …" at bounding box center [1171, 270] width 311 height 360
type textarea "hero.moveTo(4)"
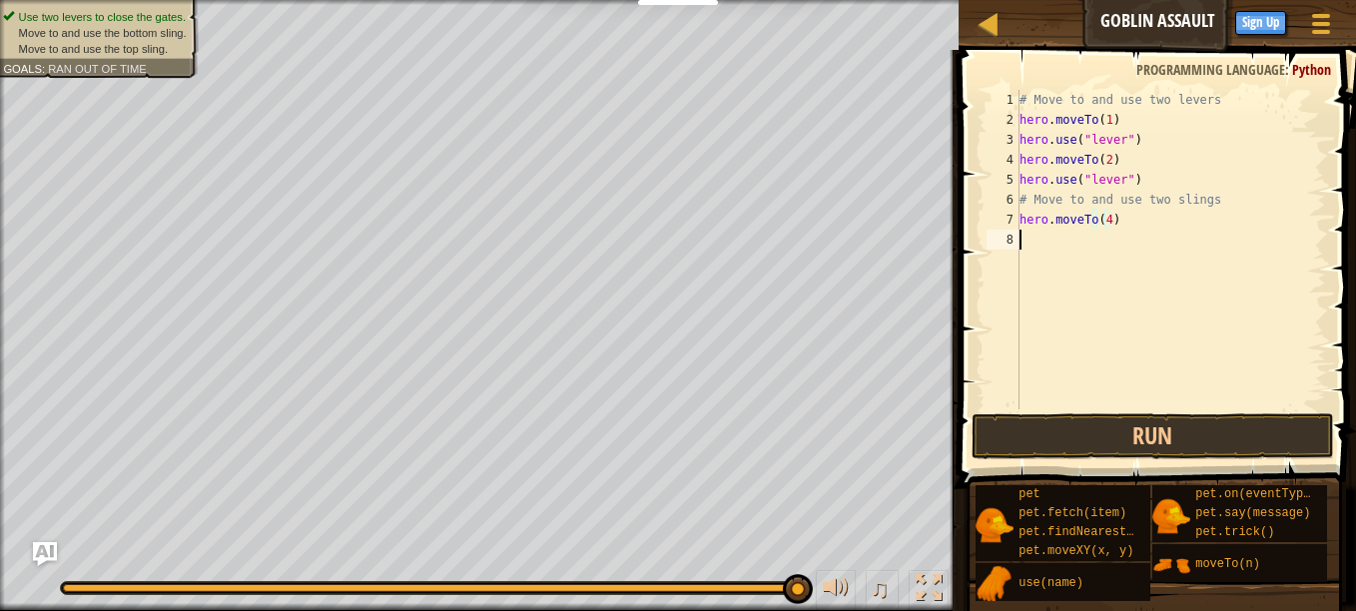
click at [1123, 243] on div "# Move to and use two levers hero . moveTo ( 1 ) hero . use ( "lever" ) hero . …" at bounding box center [1171, 270] width 311 height 360
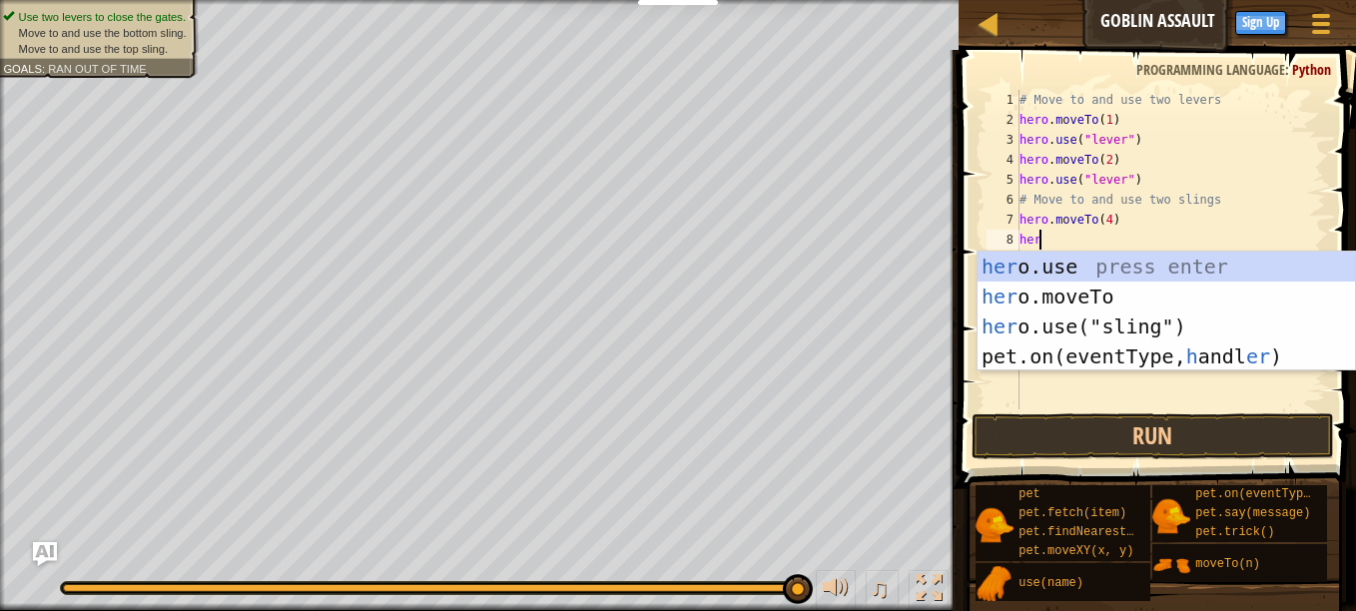
scroll to position [9, 1]
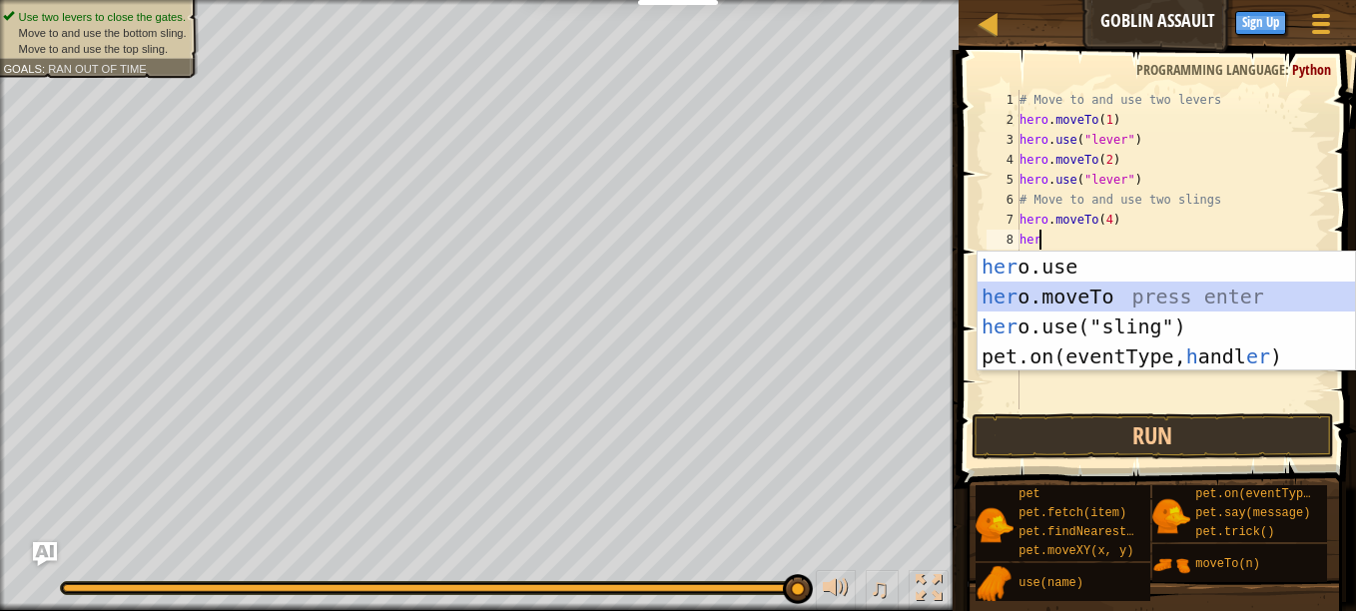
click at [1132, 286] on div "her o.use press enter her o.moveTo press enter her o.use("sling") press enter p…" at bounding box center [1167, 342] width 378 height 180
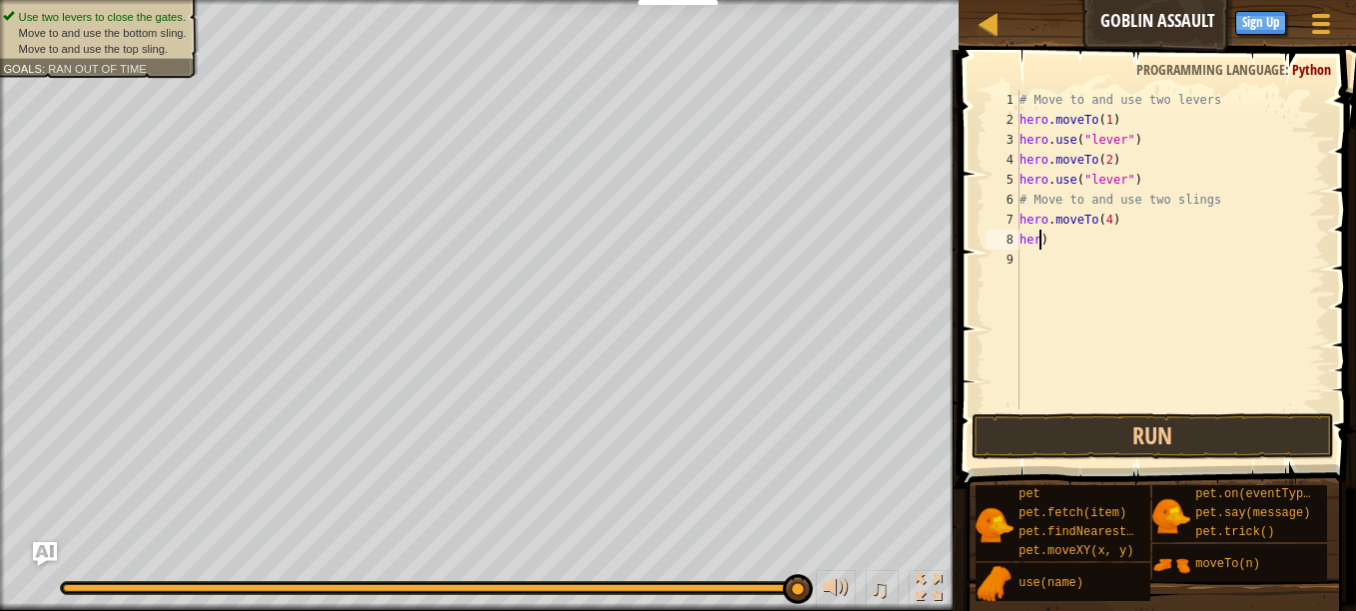
type textarea ")"
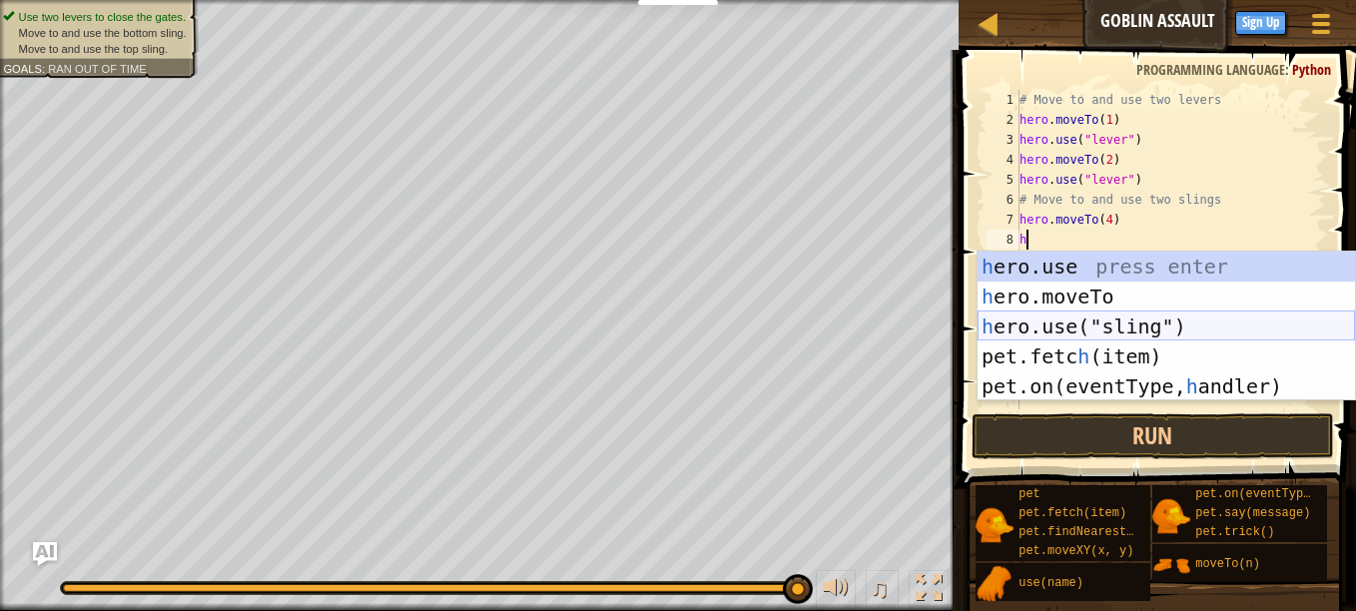
click at [1130, 314] on div "h ero.use press enter h ero.moveTo press enter h ero.use("sling") press enter p…" at bounding box center [1167, 357] width 378 height 210
type textarea "hero.use("sling")"
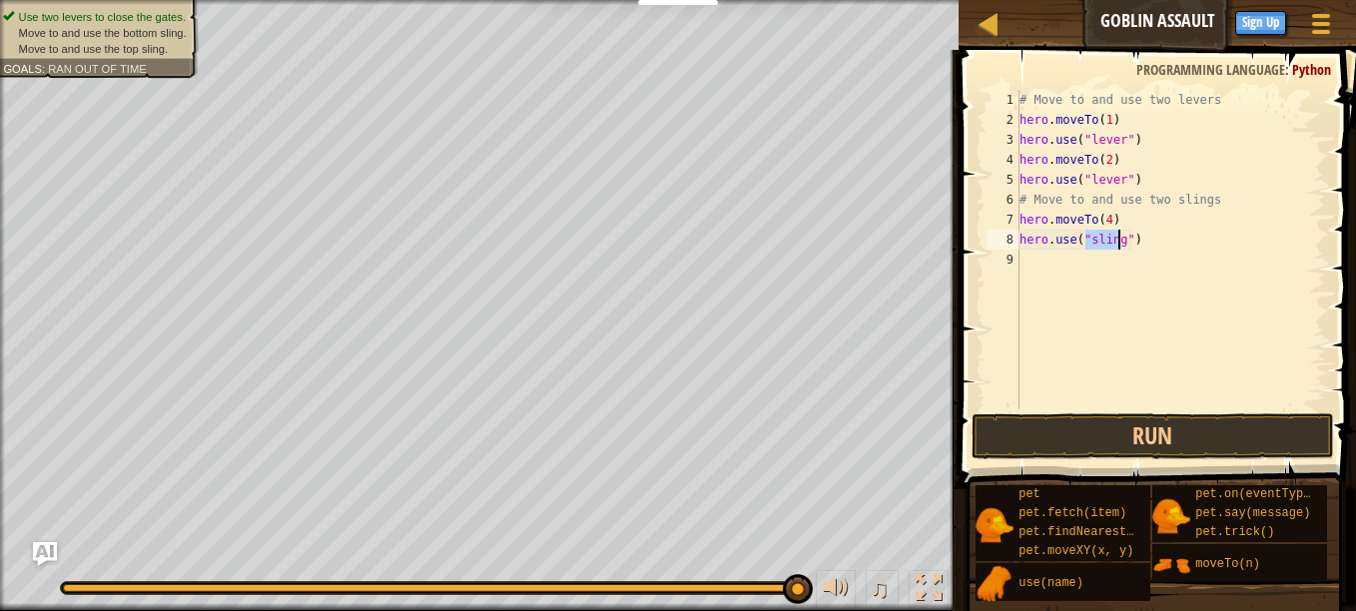
click at [1090, 262] on div "# Move to and use two levers hero . moveTo ( 1 ) hero . use ( "lever" ) hero . …" at bounding box center [1171, 270] width 311 height 360
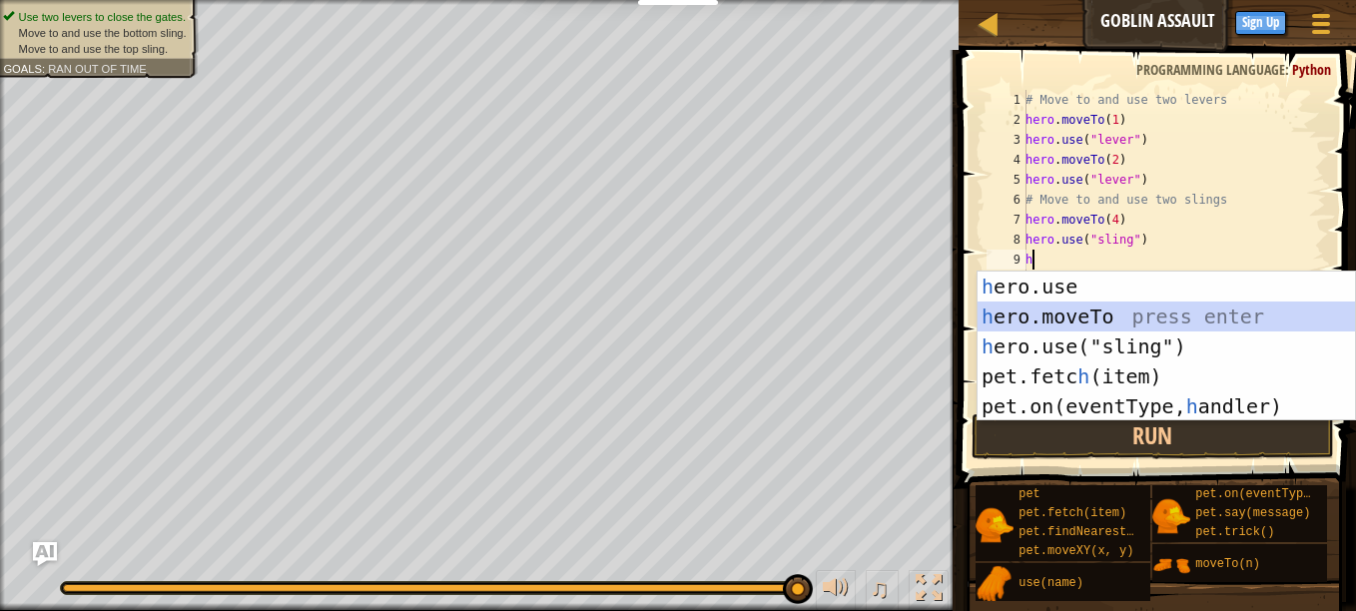
click at [1109, 313] on div "h ero.use press enter h ero.moveTo press enter h ero.use("sling") press enter p…" at bounding box center [1167, 377] width 378 height 210
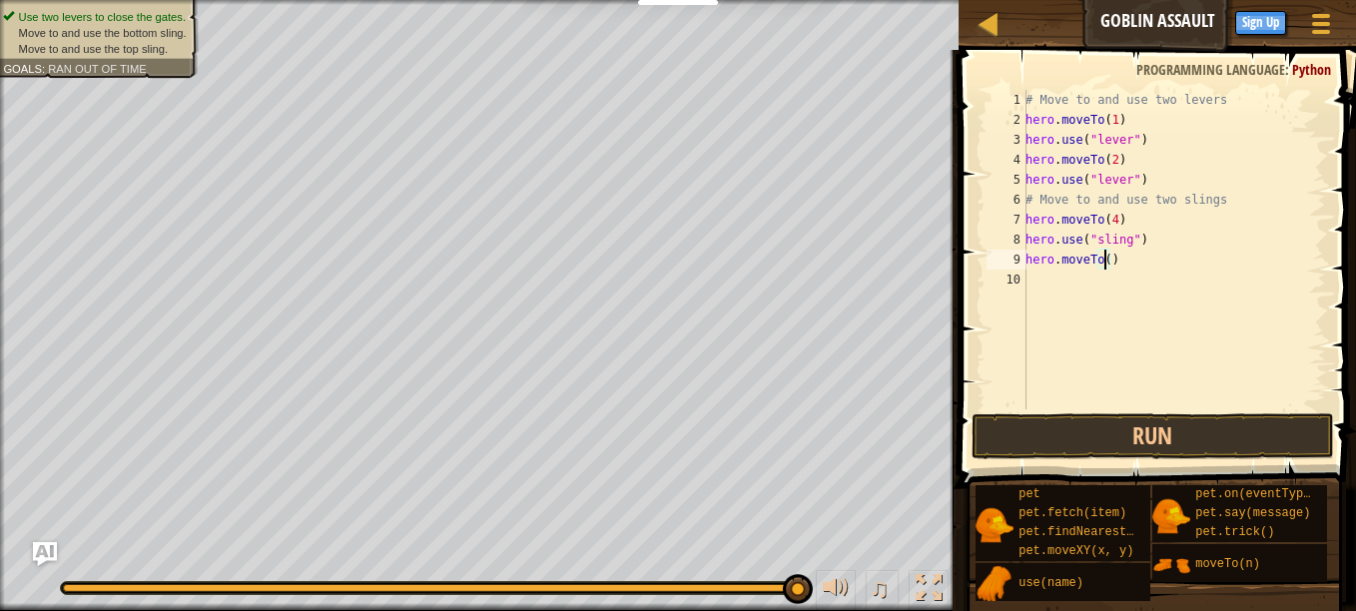
type textarea "hero.moveTo(4)"
click at [1093, 276] on div "# Move to and use two levers hero . moveTo ( 1 ) hero . use ( "lever" ) hero . …" at bounding box center [1174, 270] width 305 height 360
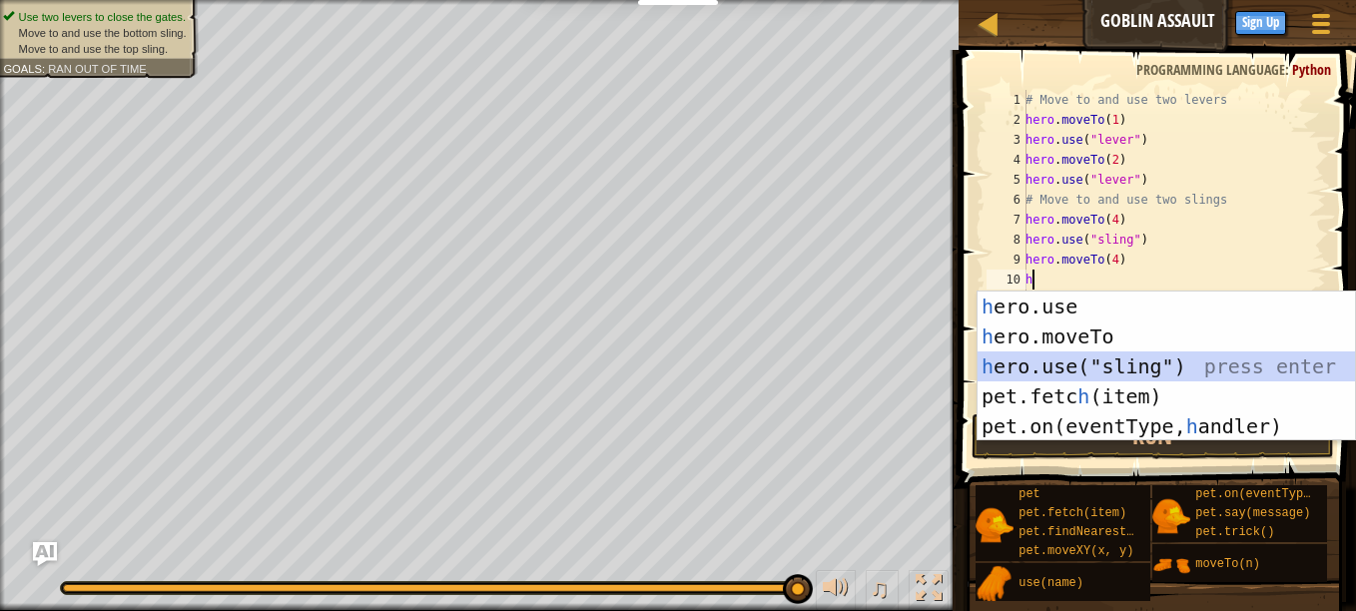
click at [1127, 364] on div "h ero.use press enter h ero.moveTo press enter h ero.use("sling") press enter p…" at bounding box center [1167, 397] width 378 height 210
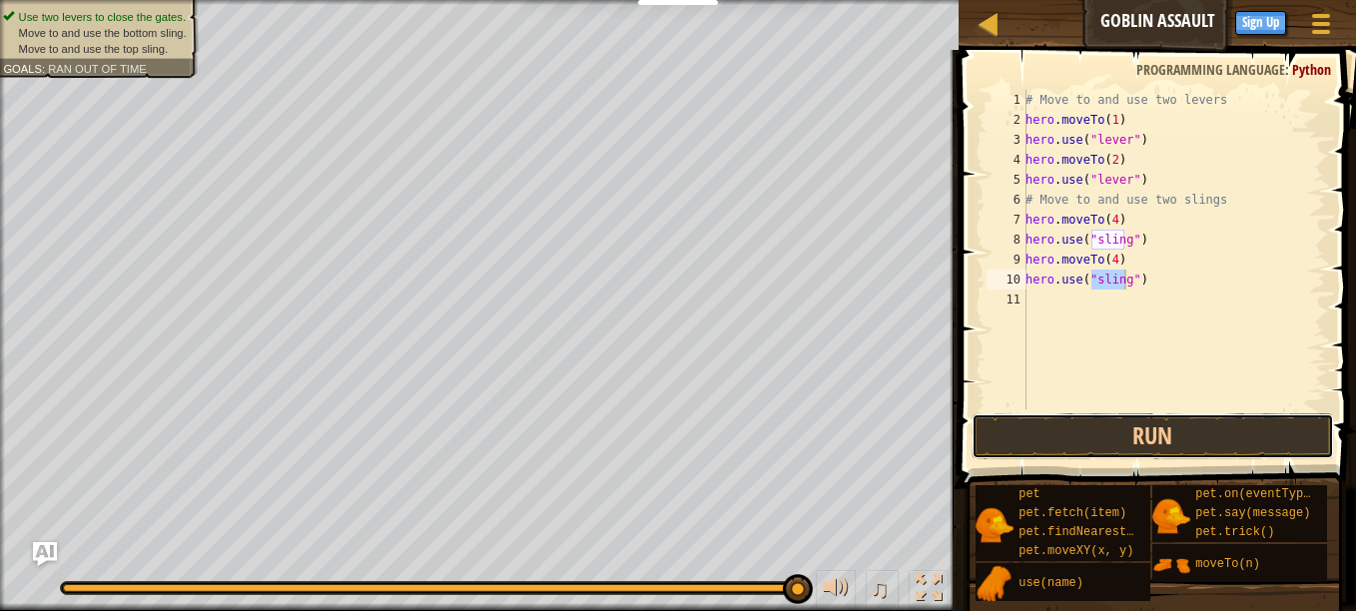
click at [1160, 446] on button "Run" at bounding box center [1153, 437] width 363 height 46
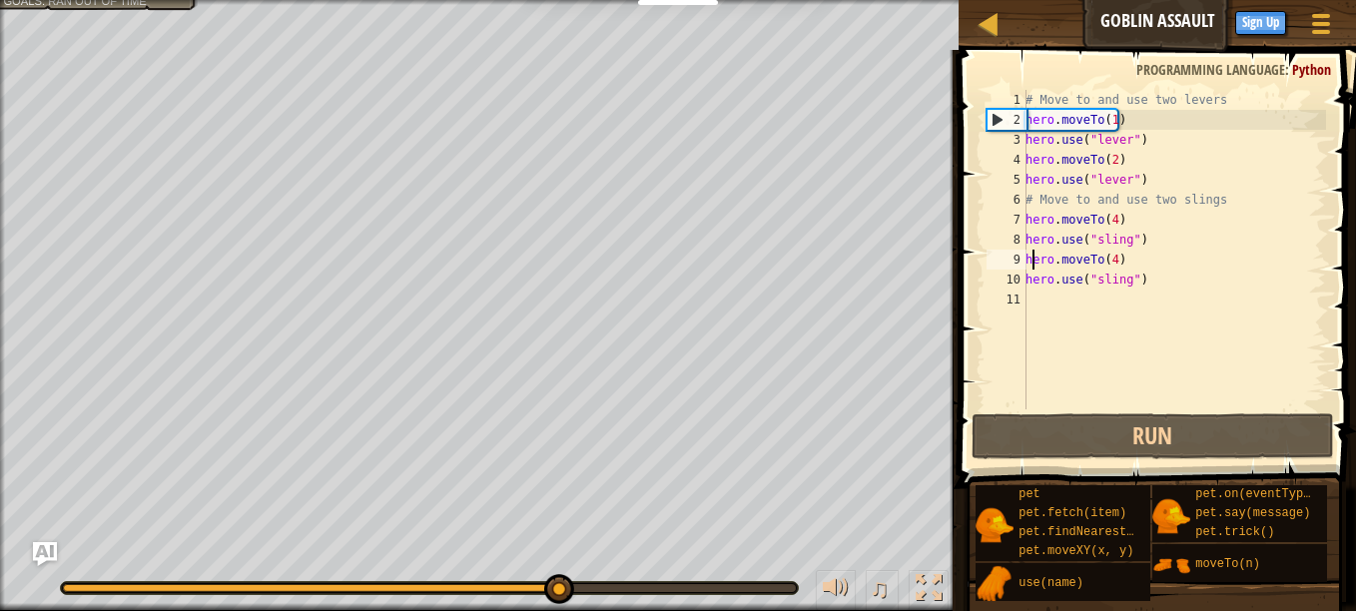
click at [1032, 253] on div "# Move to and use two levers hero . moveTo ( 1 ) hero . use ( "lever" ) hero . …" at bounding box center [1174, 270] width 305 height 360
type textarea "hero.moveTo(4)"
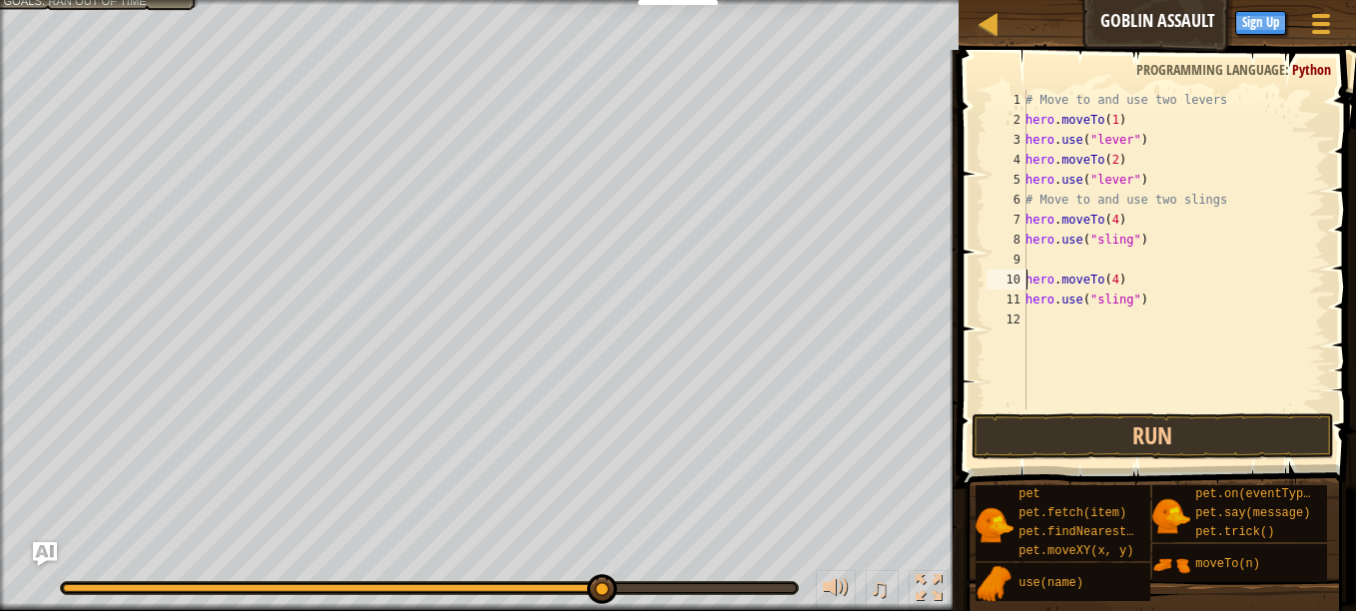
click at [1084, 252] on div "# Move to and use two levers hero . moveTo ( 1 ) hero . use ( "lever" ) hero . …" at bounding box center [1174, 270] width 305 height 360
drag, startPoint x: 1084, startPoint y: 252, endPoint x: 1158, endPoint y: 266, distance: 75.2
click at [1158, 266] on div "# Move to and use two levers hero . moveTo ( 1 ) hero . use ( "lever" ) hero . …" at bounding box center [1174, 270] width 305 height 360
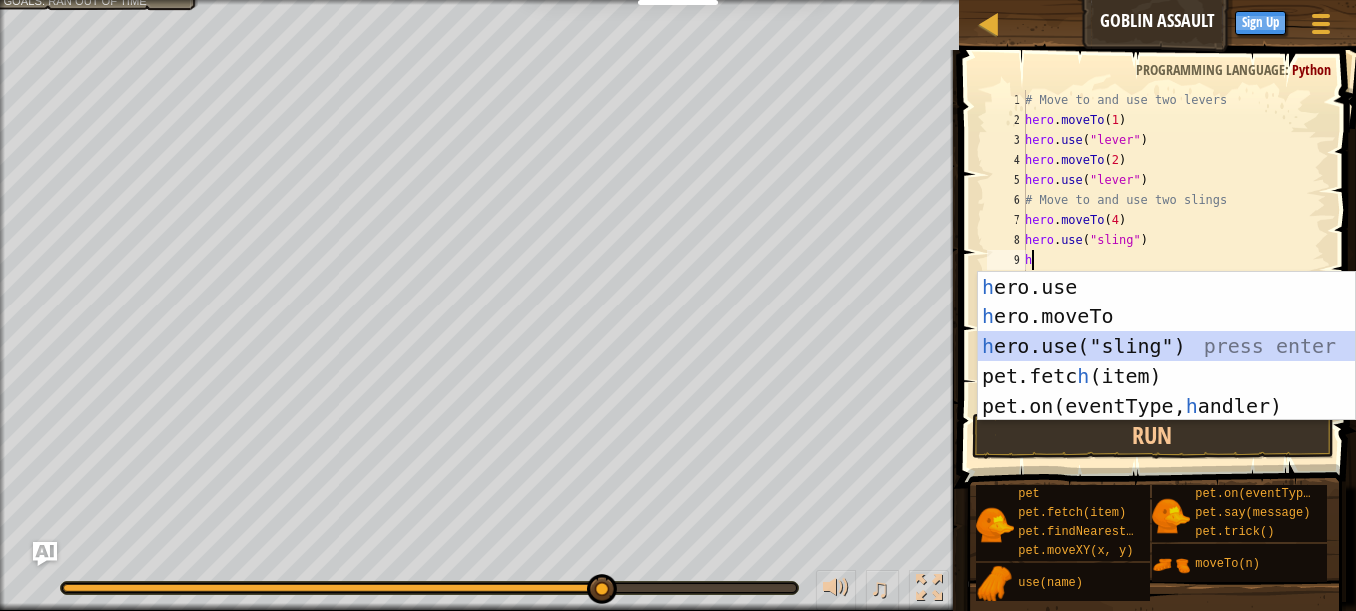
click at [1156, 341] on div "h ero.use press enter h ero.moveTo press enter h ero.use("sling") press enter p…" at bounding box center [1167, 377] width 378 height 210
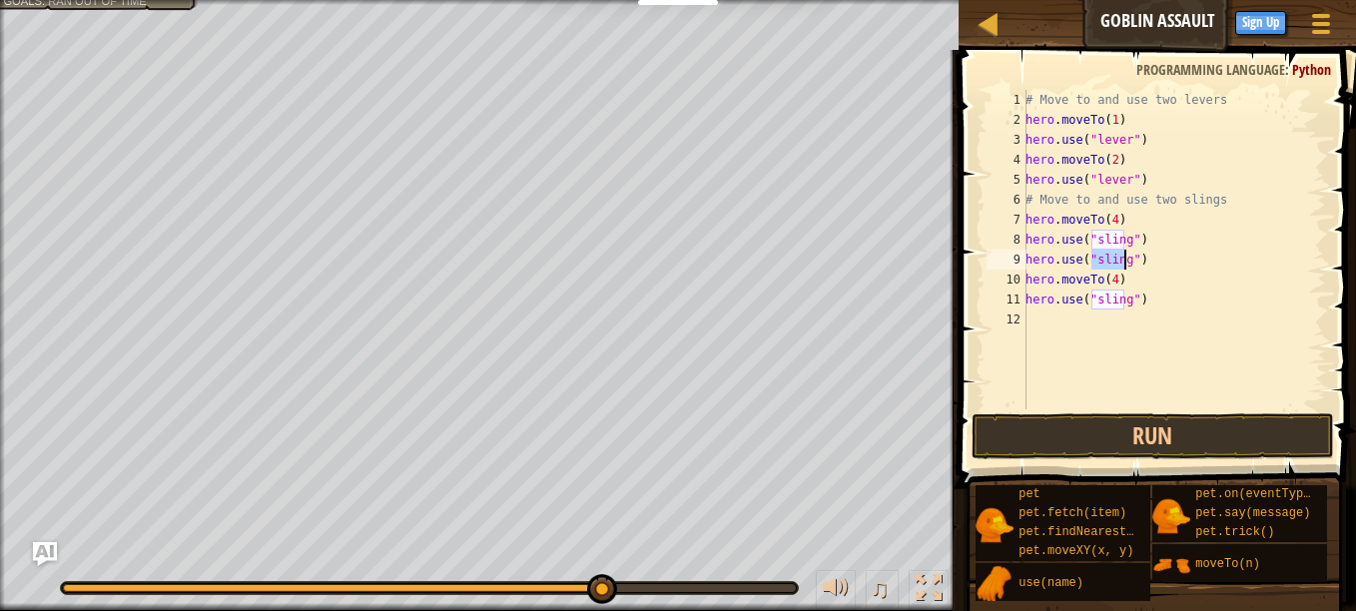
type textarea "hero.use("sling")"
click at [1160, 426] on button "Run" at bounding box center [1153, 437] width 363 height 46
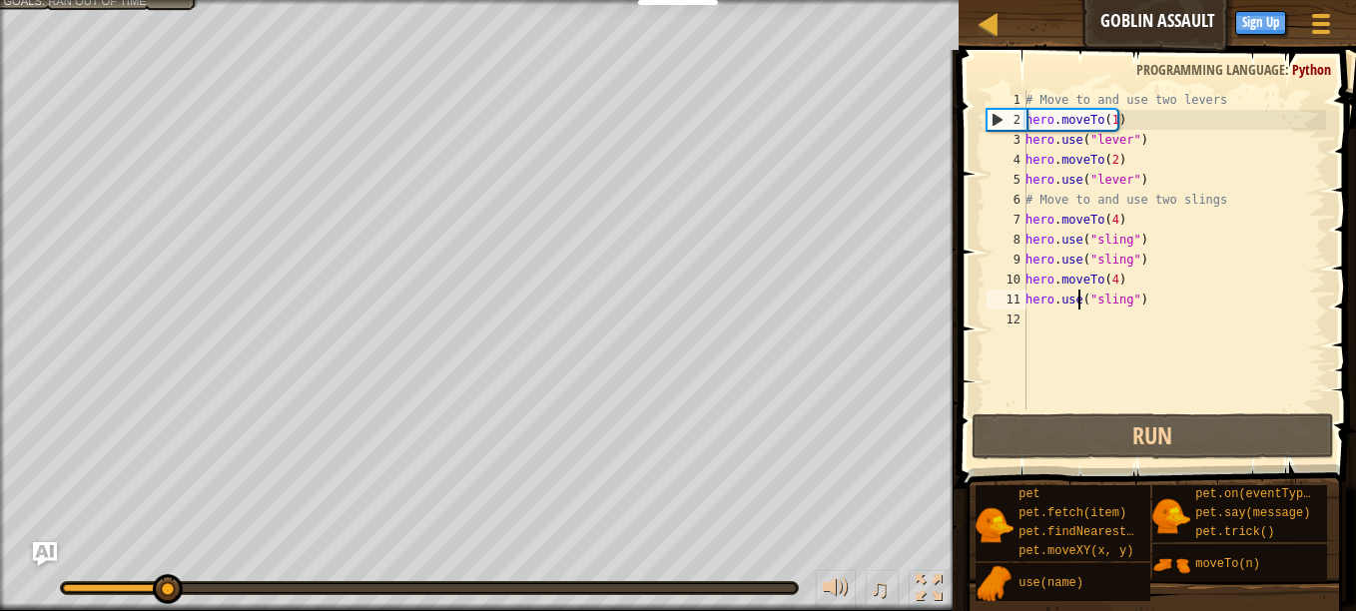
click at [1078, 304] on div "# Move to and use two levers hero . moveTo ( 1 ) hero . use ( "lever" ) hero . …" at bounding box center [1174, 270] width 305 height 360
click at [1073, 312] on div "# Move to and use two levers hero . moveTo ( 1 ) hero . use ( "lever" ) hero . …" at bounding box center [1174, 270] width 305 height 360
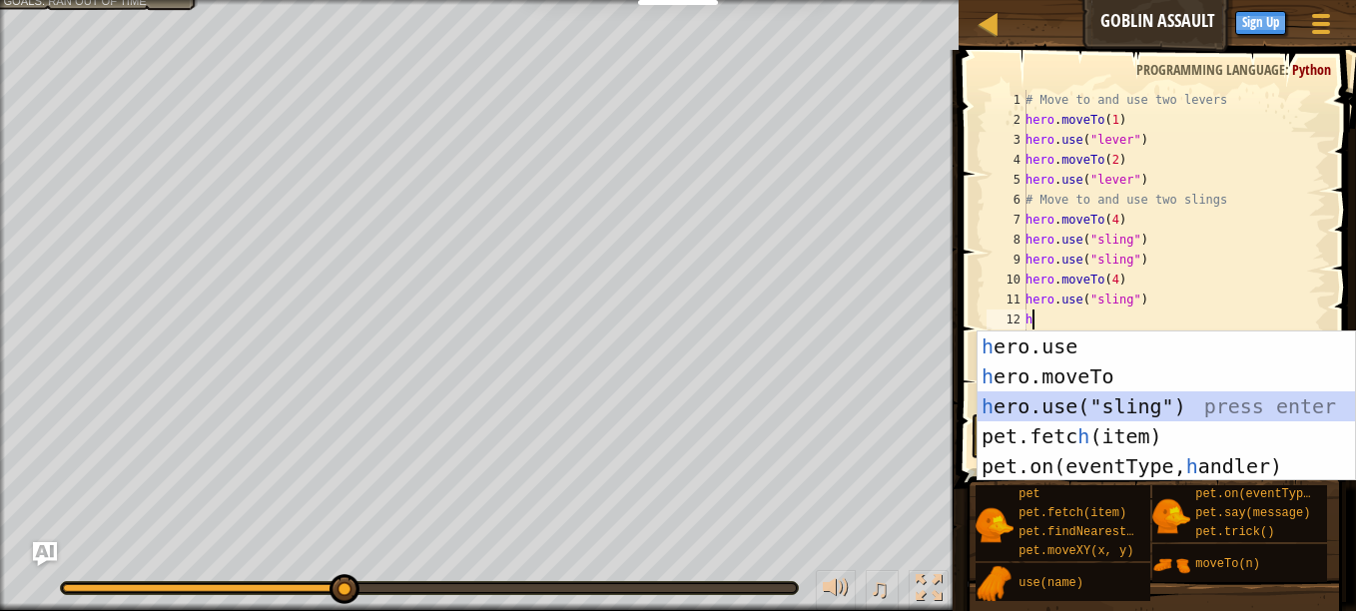
click at [1132, 409] on div "h ero.use press enter h ero.moveTo press enter h ero.use("sling") press enter p…" at bounding box center [1167, 437] width 378 height 210
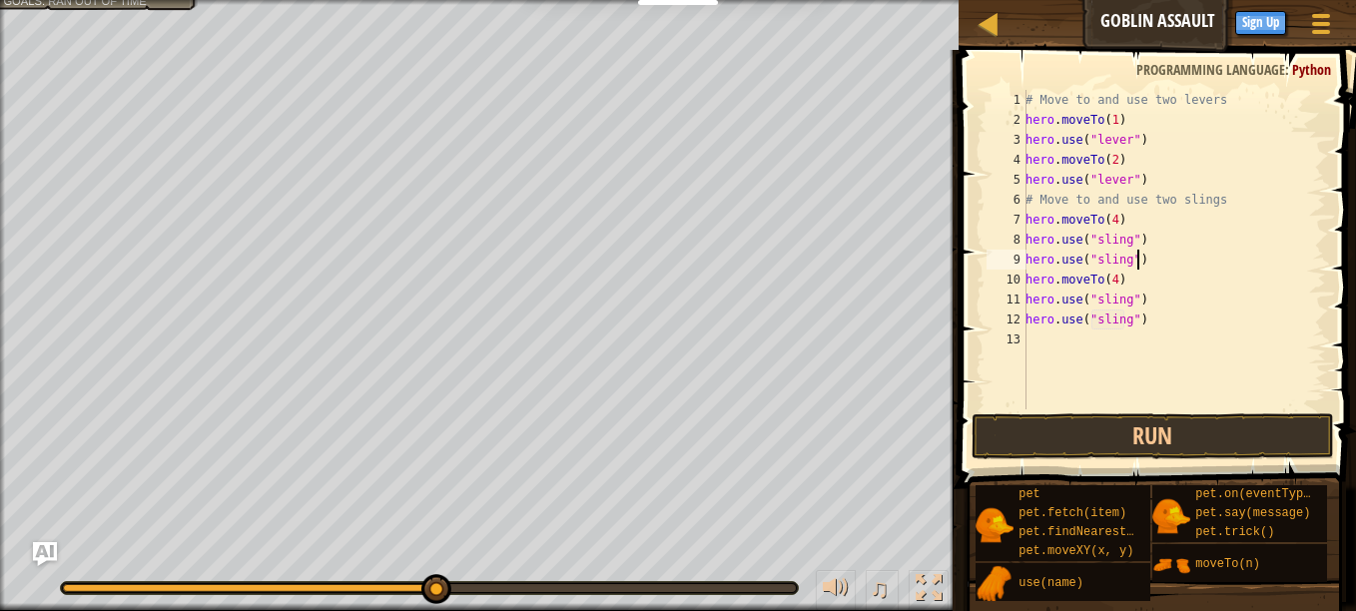
click at [1142, 255] on div "# Move to and use two levers hero . moveTo ( 1 ) hero . use ( "lever" ) hero . …" at bounding box center [1174, 270] width 305 height 360
type textarea "h"
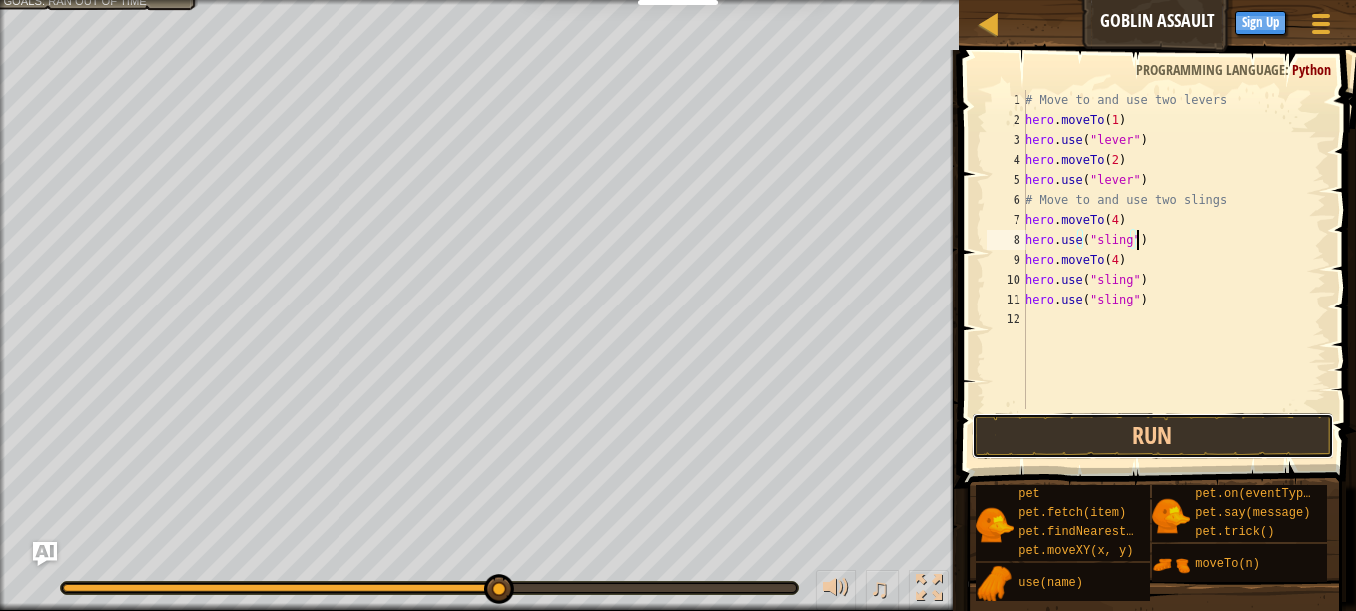
click at [1145, 435] on button "Run" at bounding box center [1153, 437] width 363 height 46
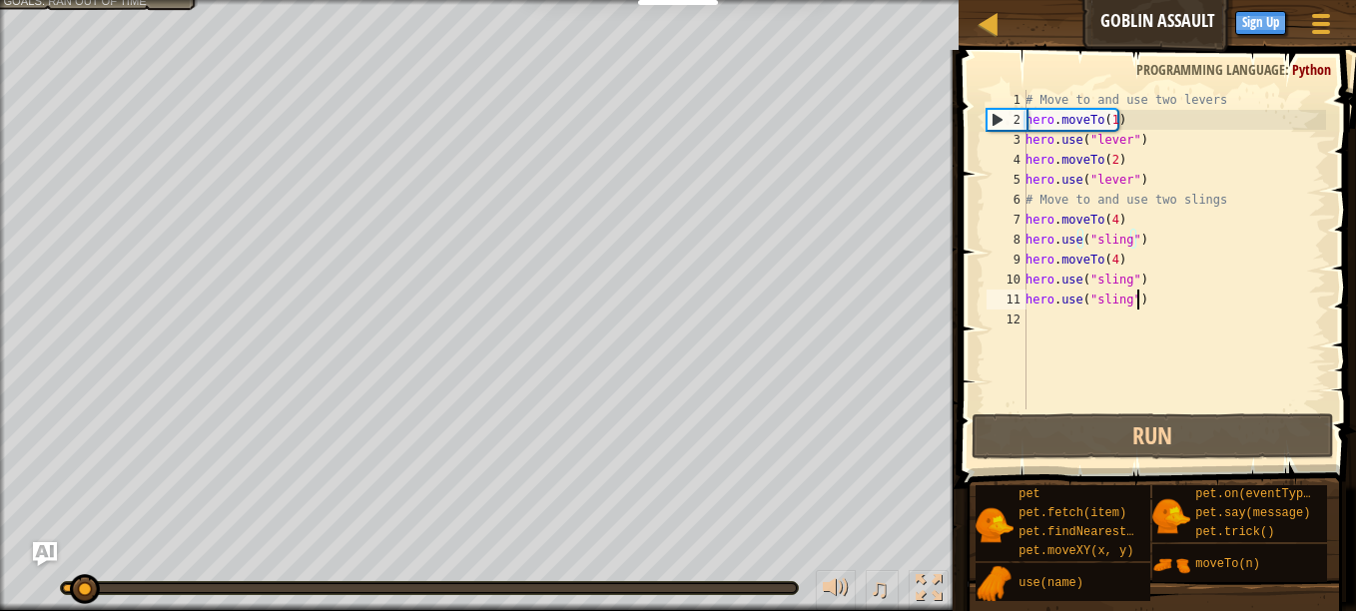
click at [1151, 296] on div "# Move to and use two levers hero . moveTo ( 1 ) hero . use ( "lever" ) hero . …" at bounding box center [1174, 270] width 305 height 360
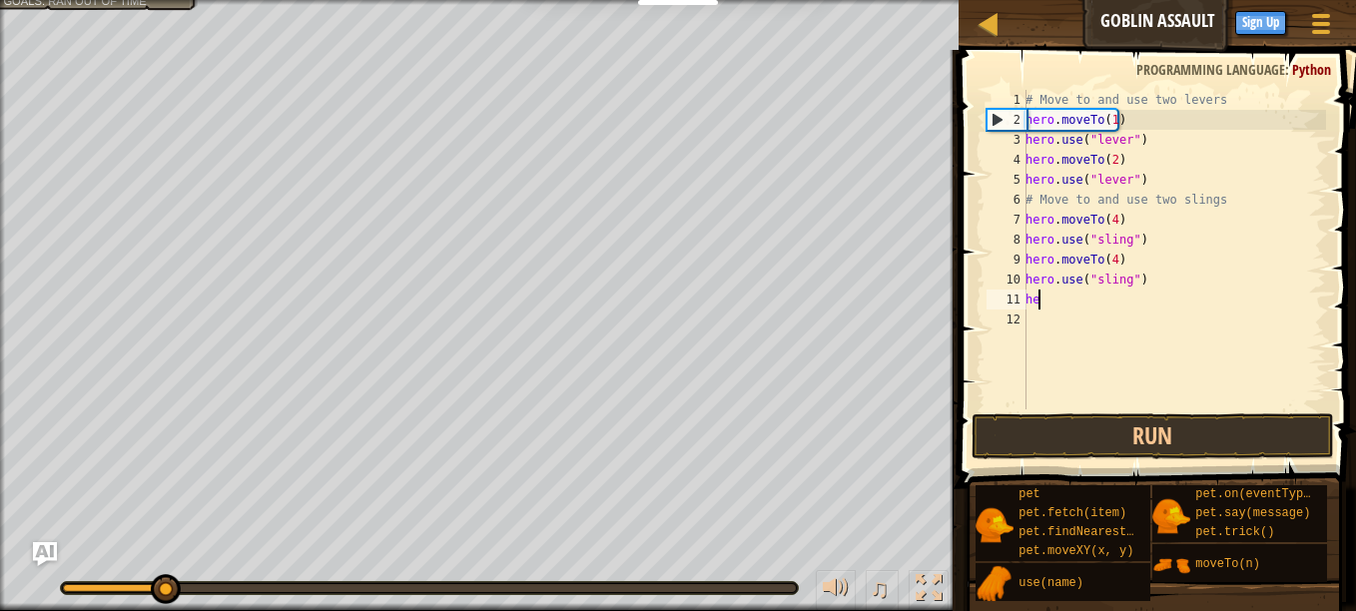
type textarea "h"
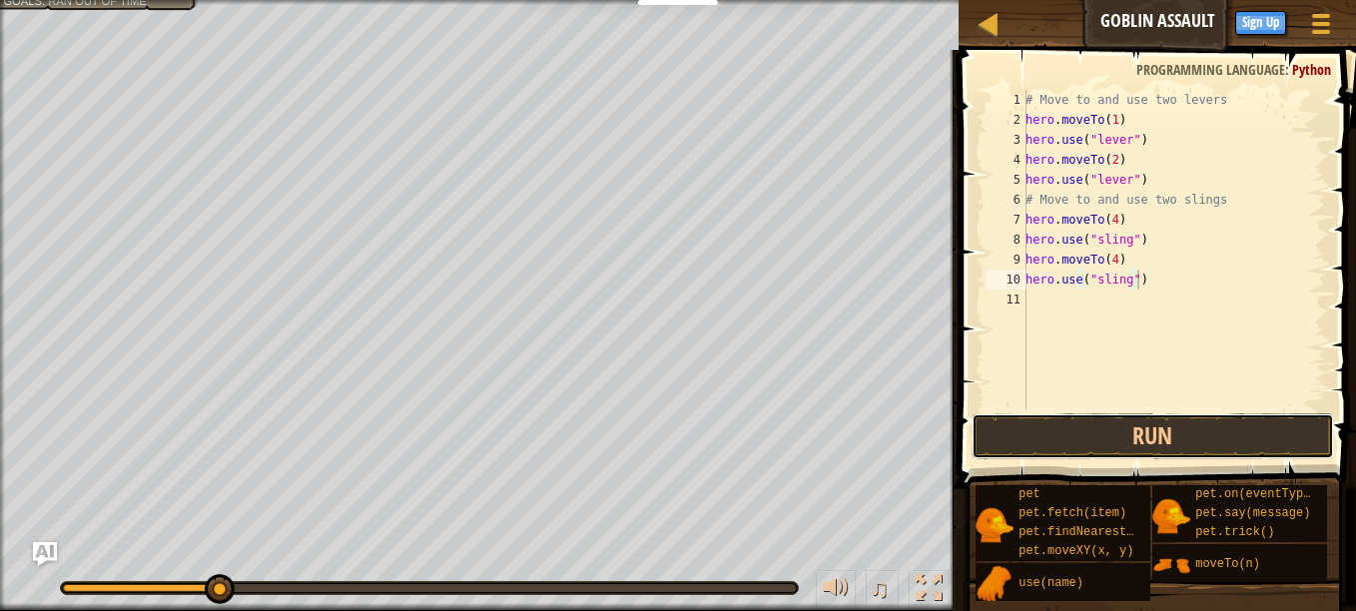
click at [1158, 419] on button "Run" at bounding box center [1153, 437] width 363 height 46
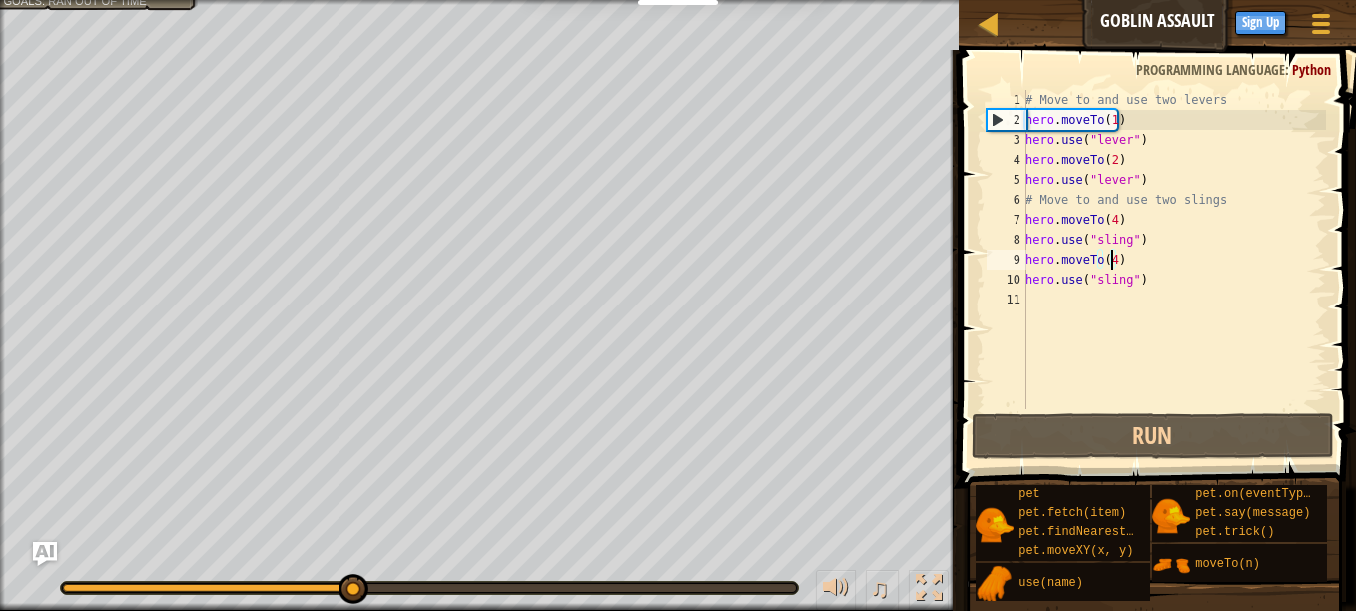
click at [1110, 251] on div "# Move to and use two levers hero . moveTo ( 1 ) hero . use ( "lever" ) hero . …" at bounding box center [1174, 270] width 305 height 360
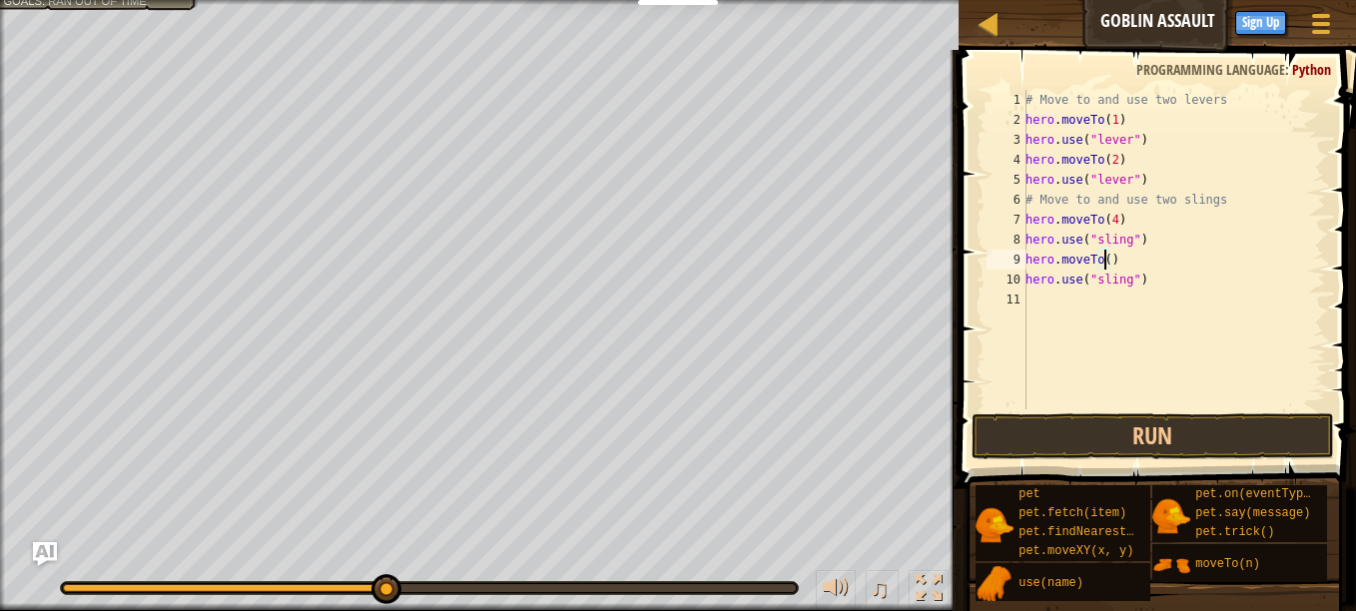
scroll to position [9, 7]
type textarea "hero.moveTo(3)"
click at [1211, 410] on span at bounding box center [1160, 240] width 414 height 497
click at [1201, 425] on button "Run" at bounding box center [1153, 437] width 363 height 46
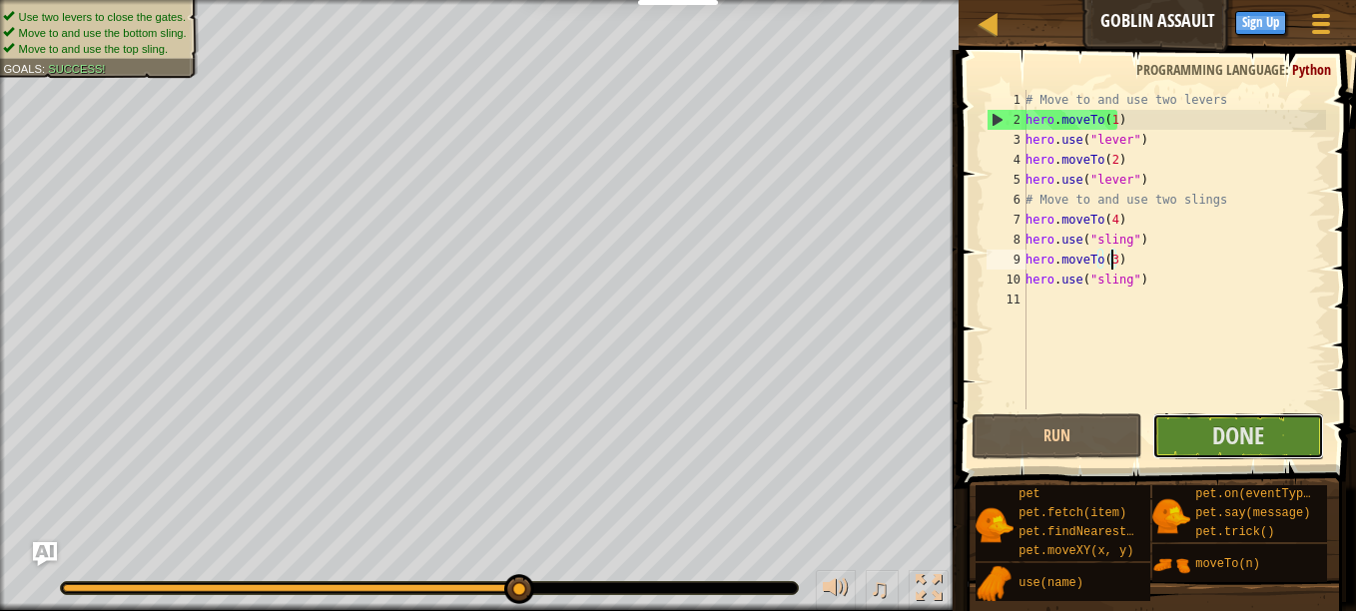
click at [1275, 419] on button "Done" at bounding box center [1238, 437] width 171 height 46
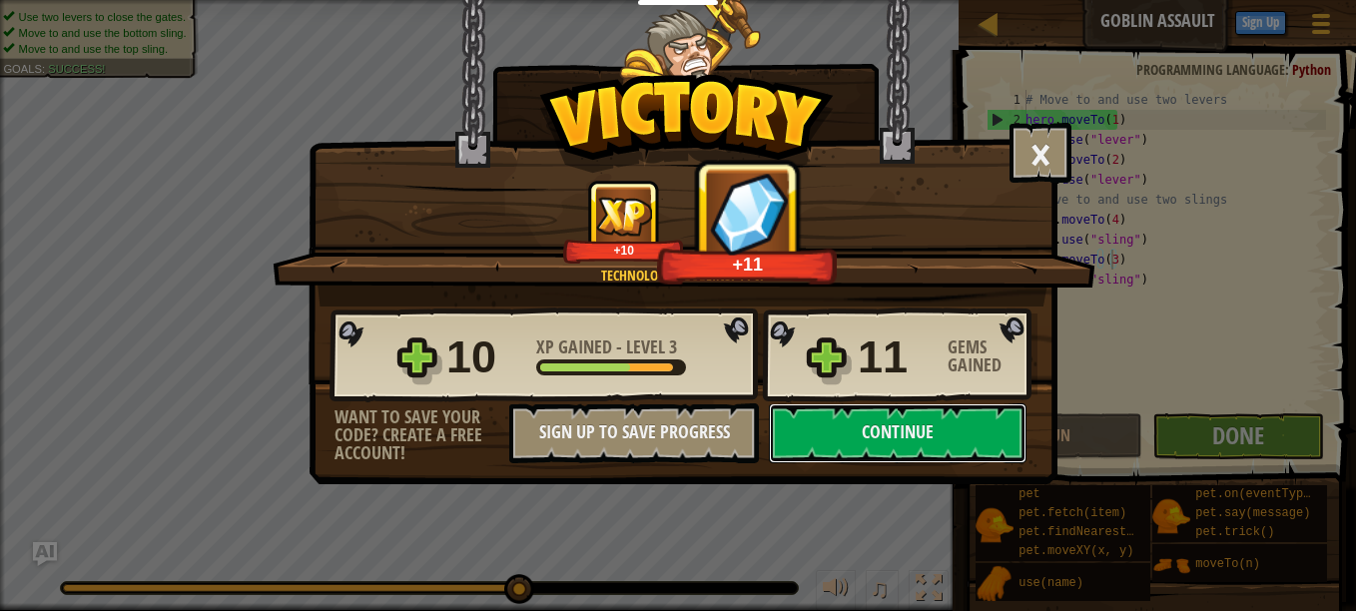
click at [920, 442] on button "Continue" at bounding box center [898, 434] width 258 height 60
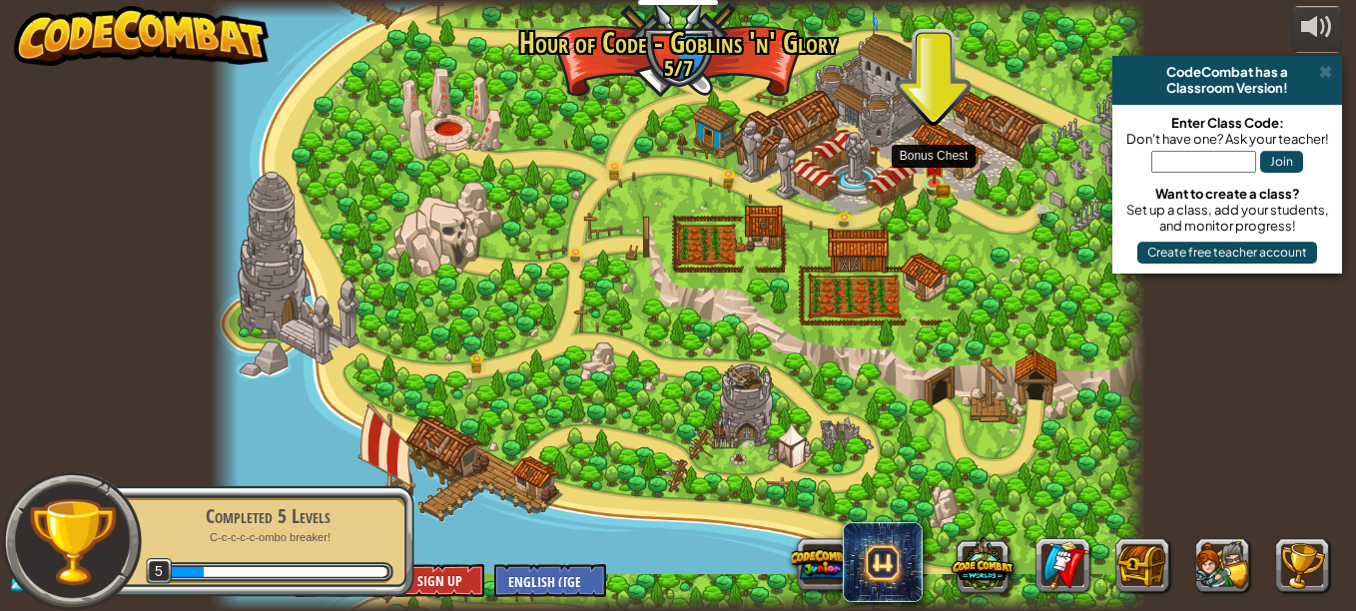
click at [935, 158] on img at bounding box center [934, 167] width 22 height 36
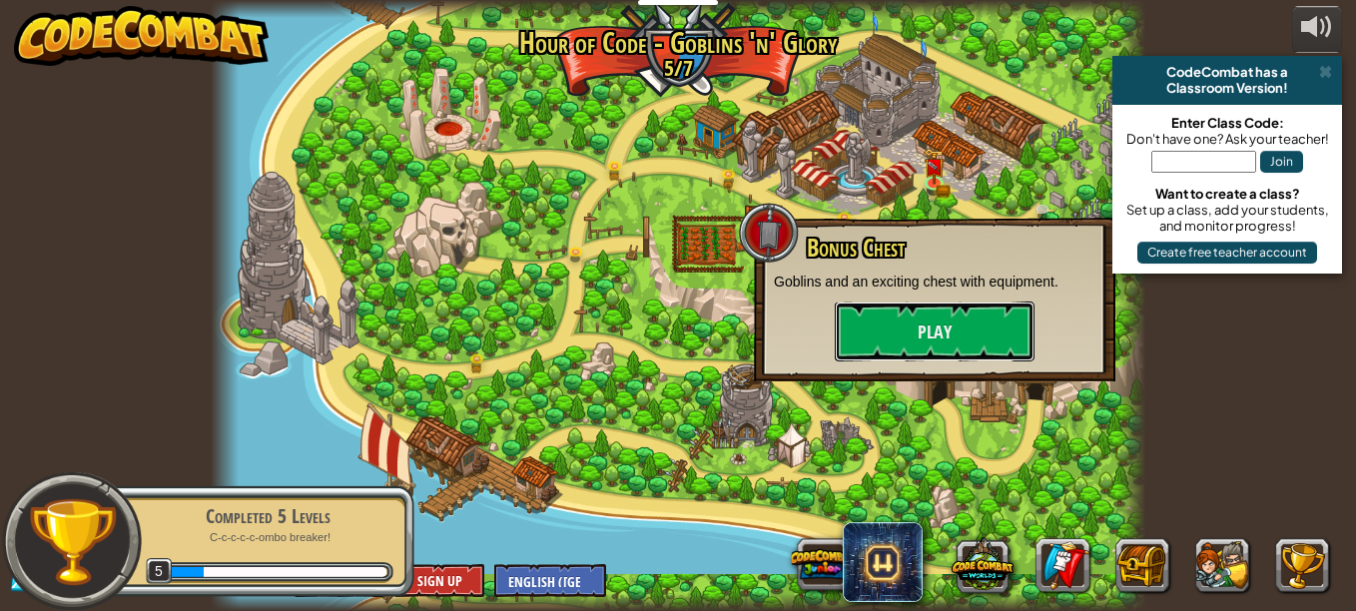
click at [907, 319] on button "Play" at bounding box center [935, 332] width 200 height 60
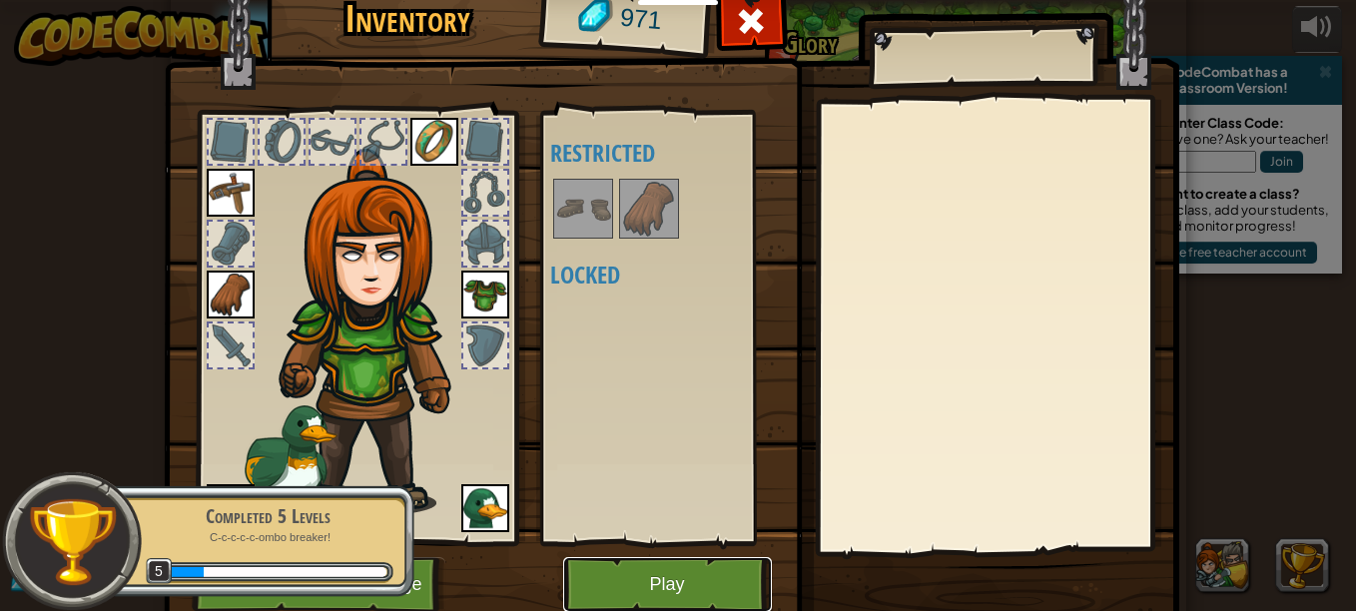
click at [663, 576] on button "Play" at bounding box center [667, 584] width 209 height 55
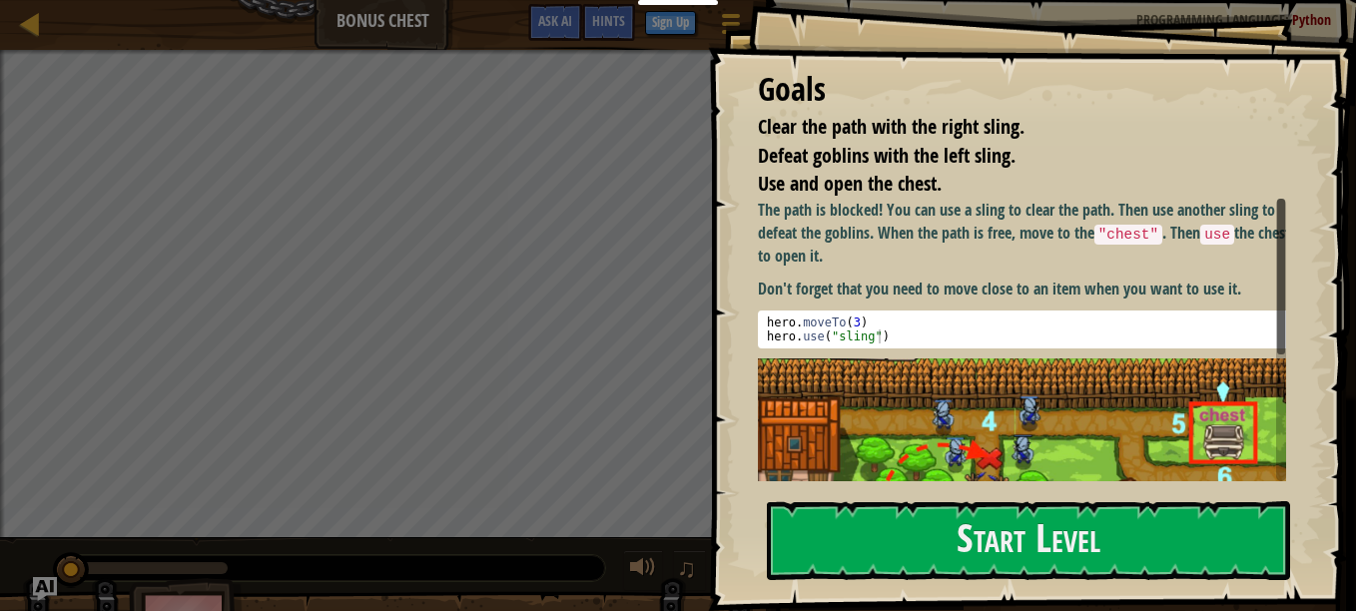
click at [815, 512] on button "Start Level" at bounding box center [1028, 540] width 523 height 79
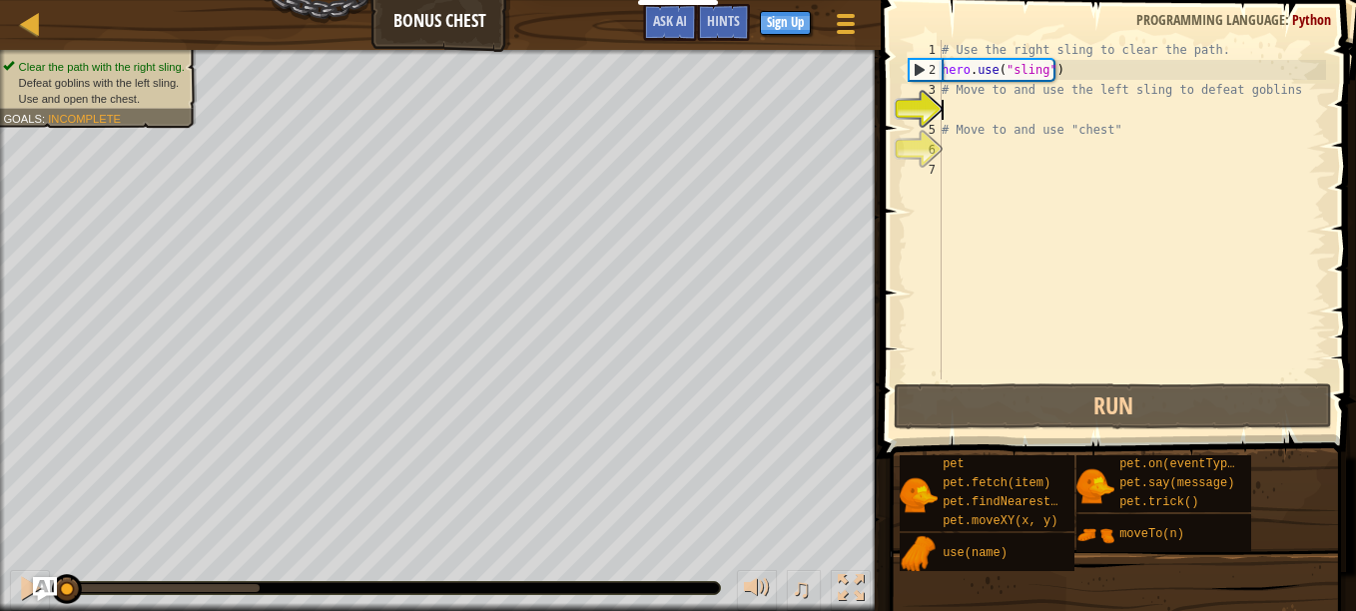
scroll to position [9, 0]
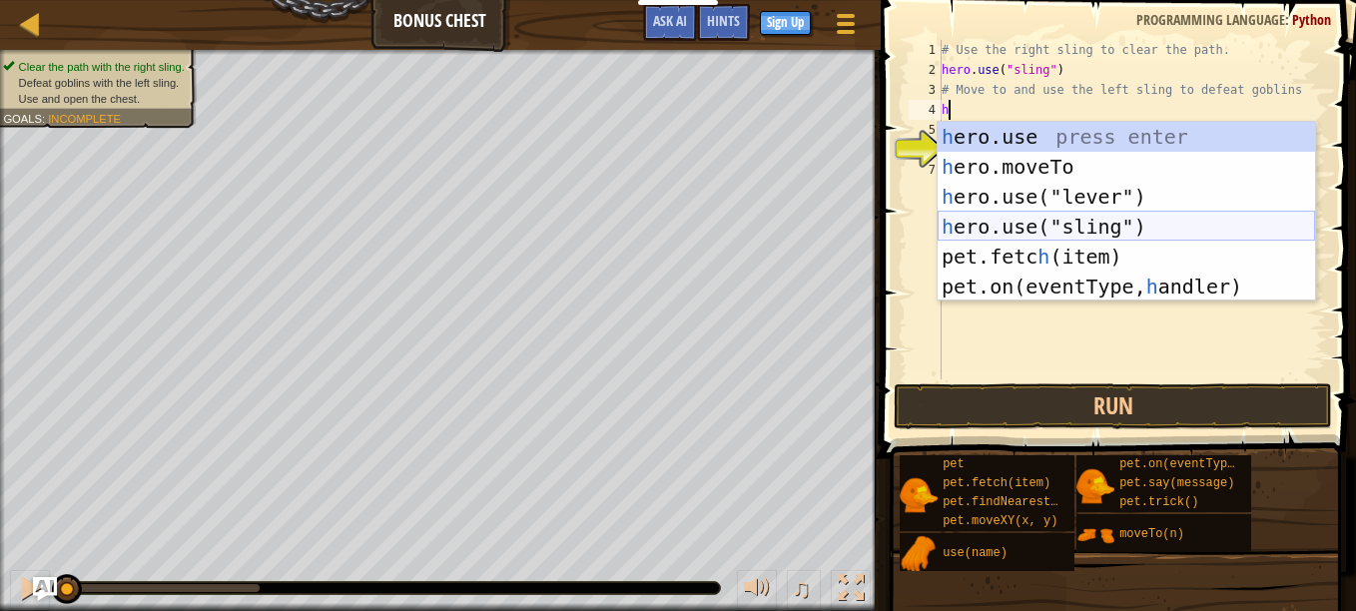
click at [1106, 232] on div "h ero.use press enter h ero.moveTo press enter h ero.use("lever") press enter h…" at bounding box center [1127, 242] width 378 height 240
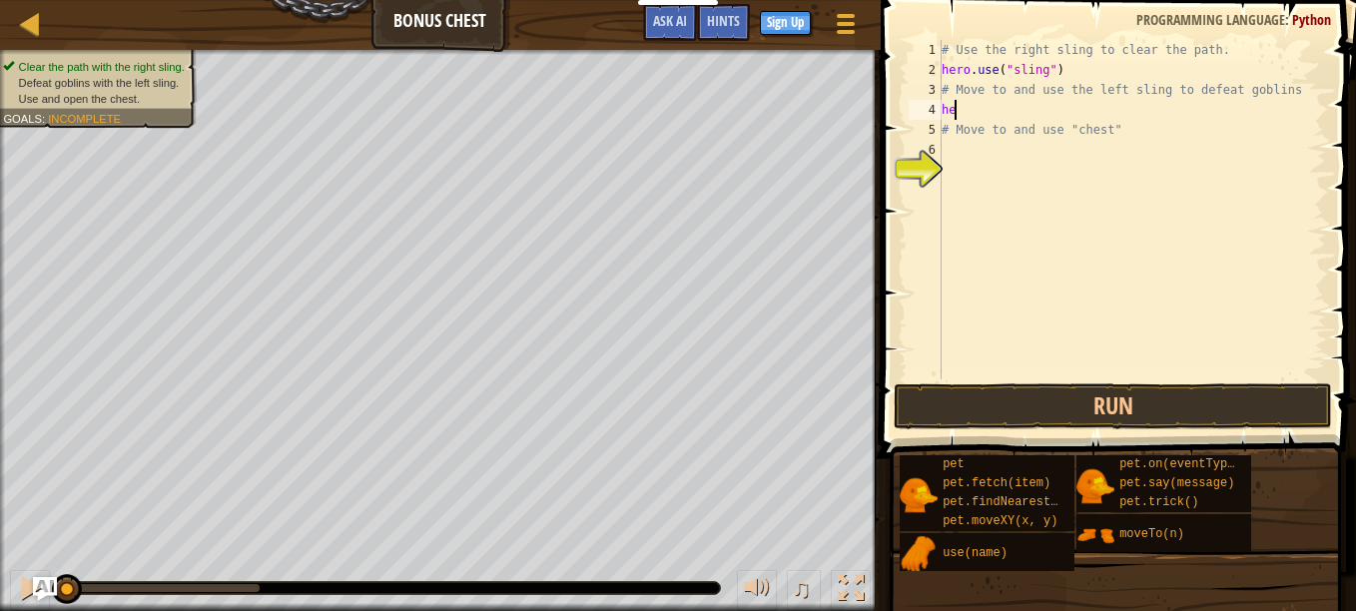
type textarea "h"
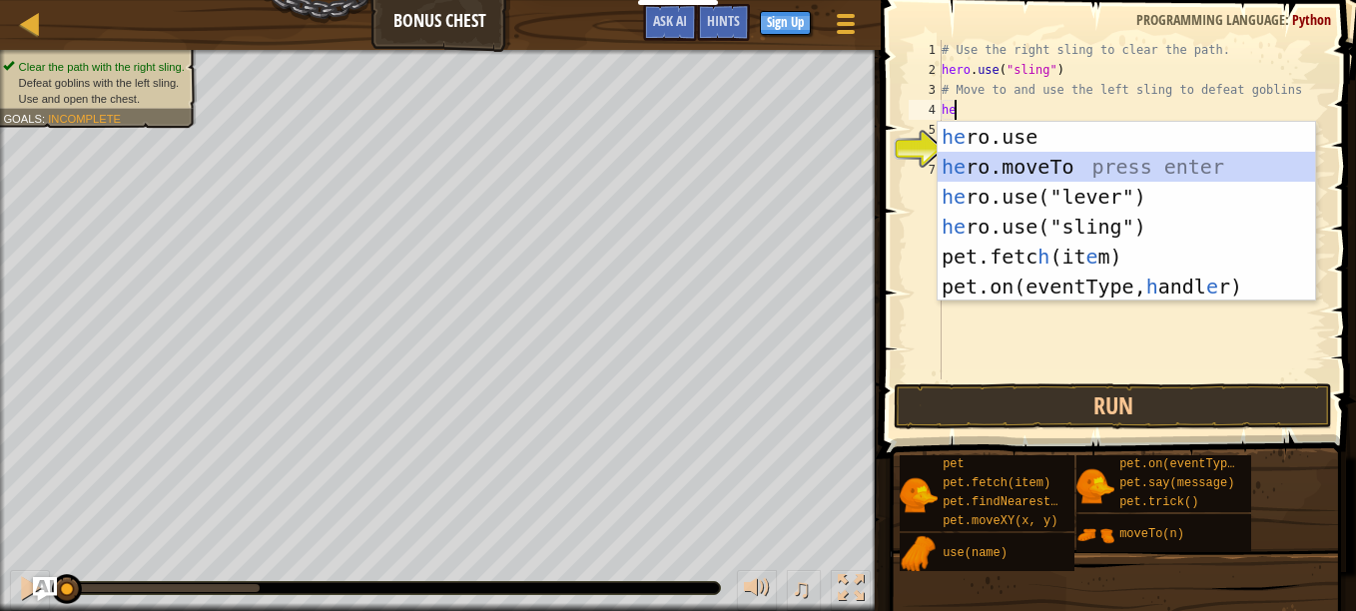
click at [1113, 156] on div "he ro.use press enter he ro.moveTo press enter he ro.use("lever") press enter h…" at bounding box center [1127, 242] width 378 height 240
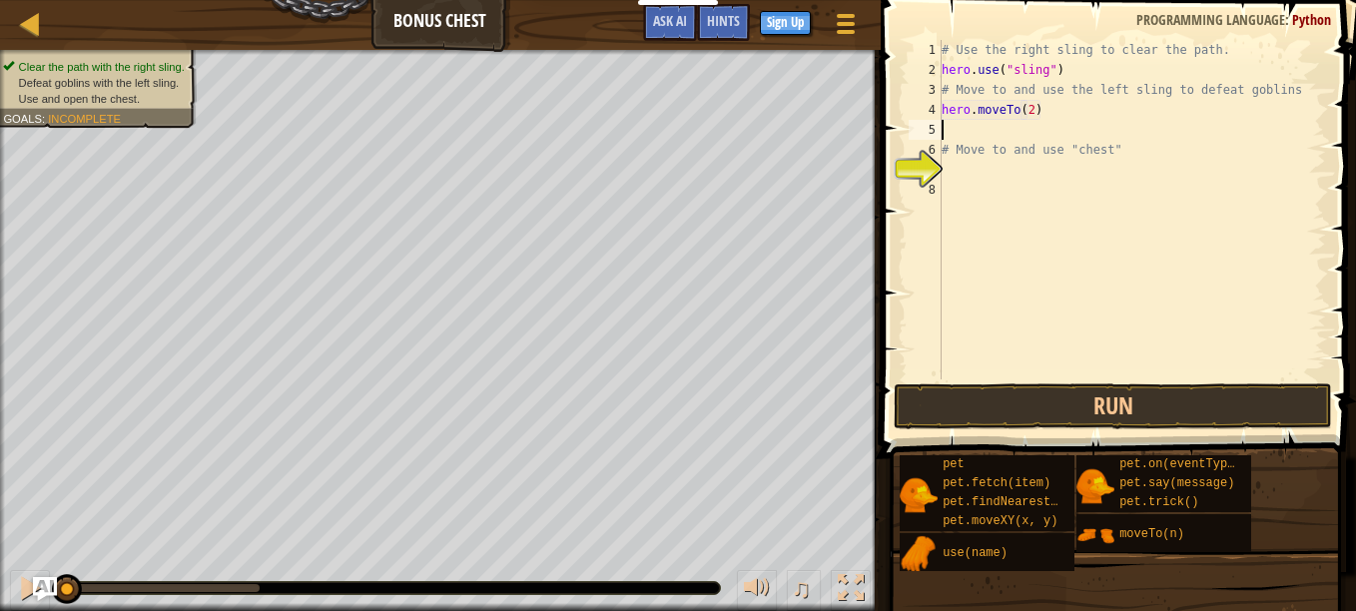
scroll to position [9, 7]
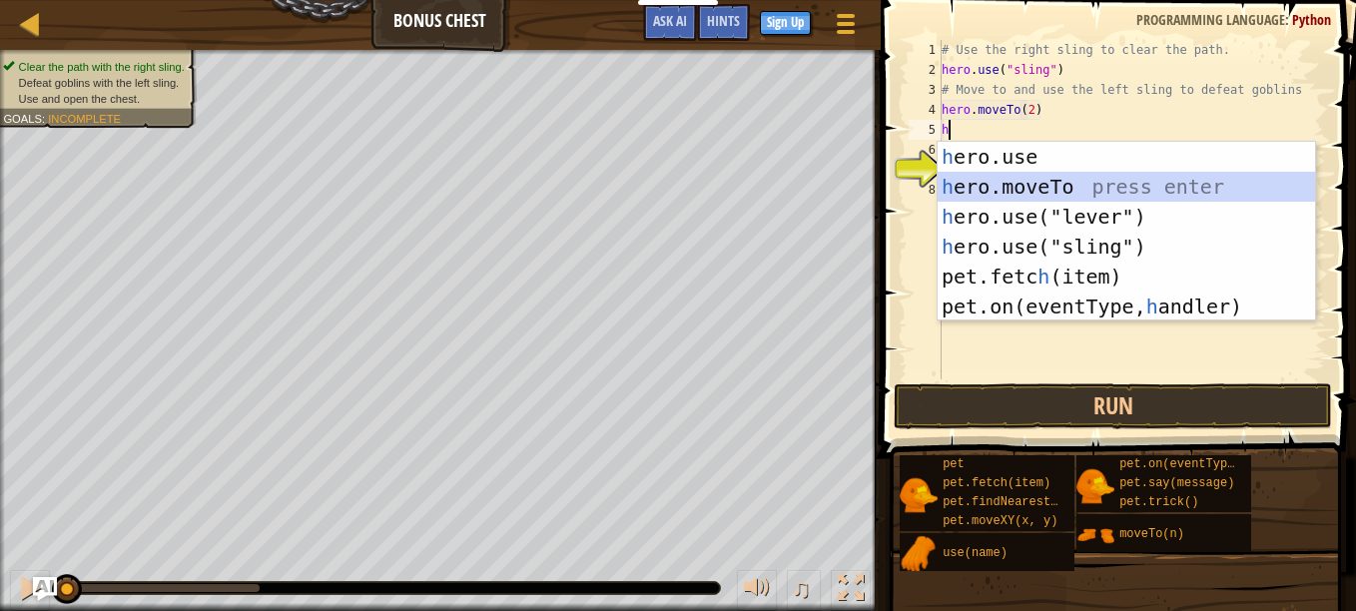
click at [1051, 181] on div "h ero.use press enter h ero.moveTo press enter h ero.use("lever") press enter h…" at bounding box center [1127, 262] width 378 height 240
type textarea "hero.moveTo(2)"
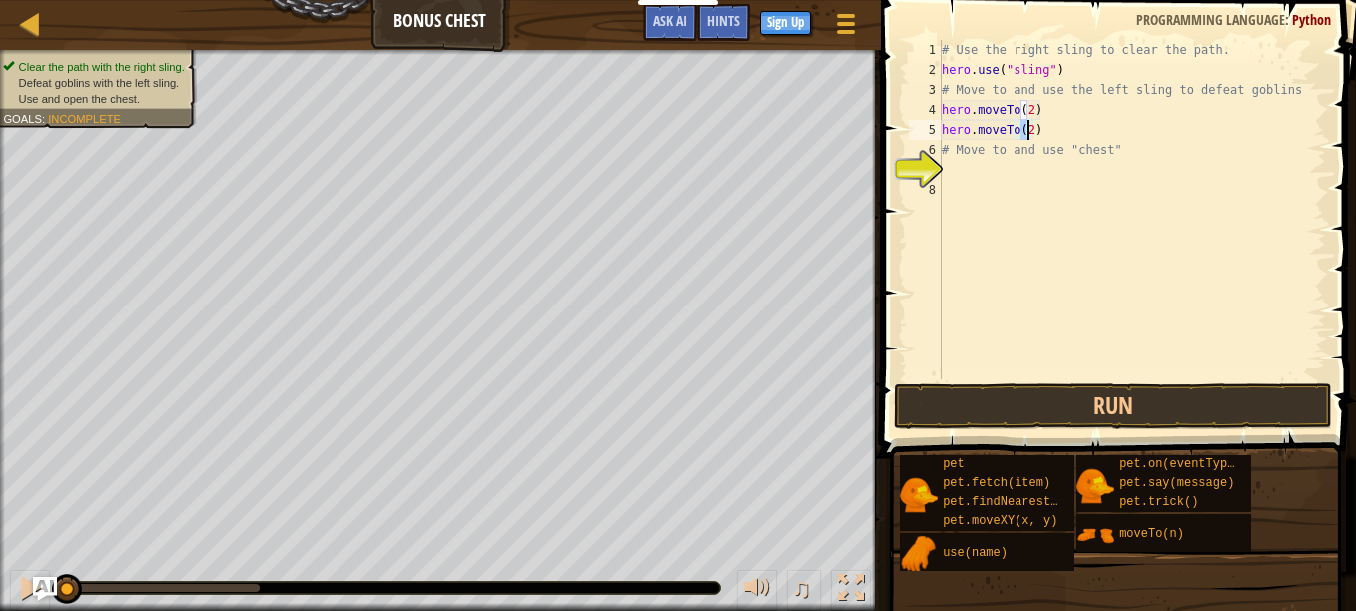
scroll to position [9, 5]
drag, startPoint x: 1051, startPoint y: 164, endPoint x: 1044, endPoint y: 178, distance: 15.6
click at [1044, 178] on div "# Use the right sling to clear the path. hero . use ( "sling" ) # Move to and u…" at bounding box center [1132, 230] width 389 height 380
click at [1027, 128] on div "# Use the right sling to clear the path. hero . use ( "sling" ) # Move to and u…" at bounding box center [1132, 230] width 389 height 380
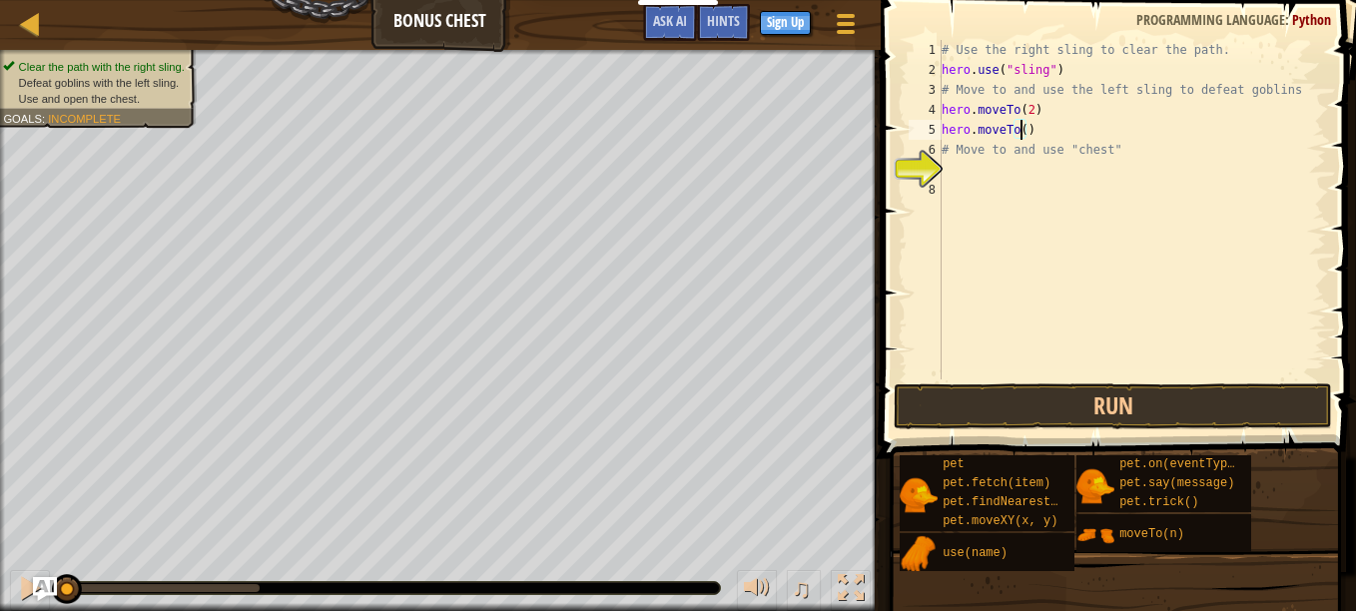
type textarea "hero.moveTo(3)"
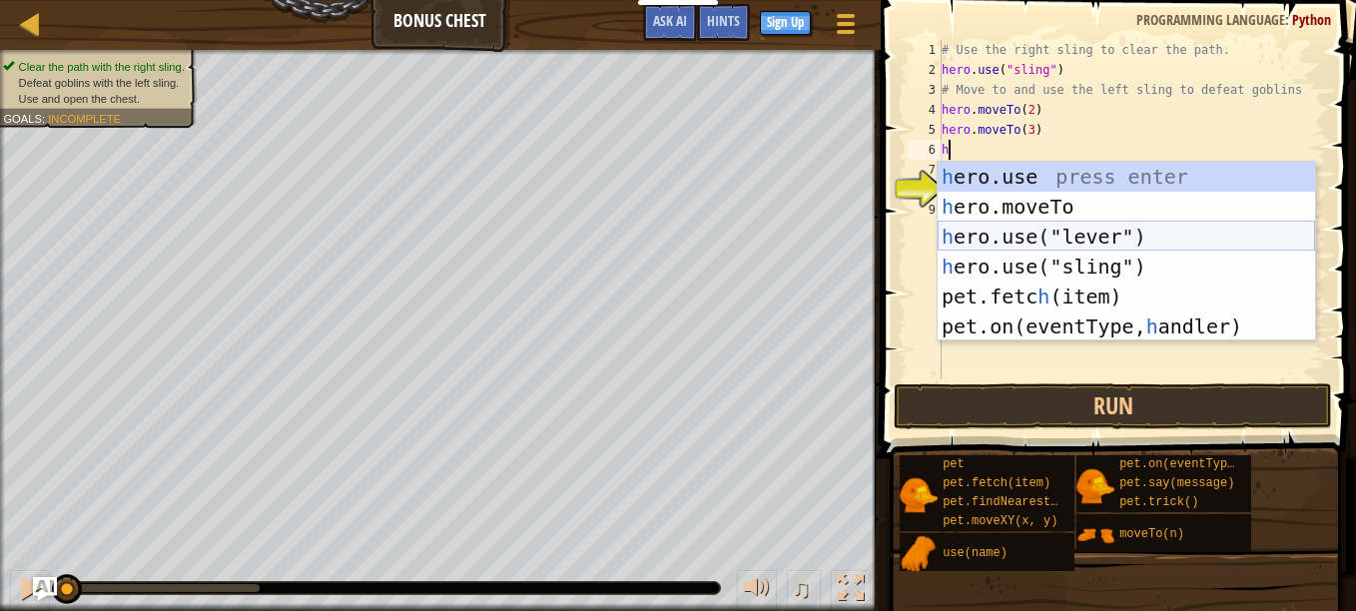
click at [1033, 238] on div "h ero.use press enter h ero.moveTo press enter h ero.use("lever") press enter h…" at bounding box center [1127, 282] width 378 height 240
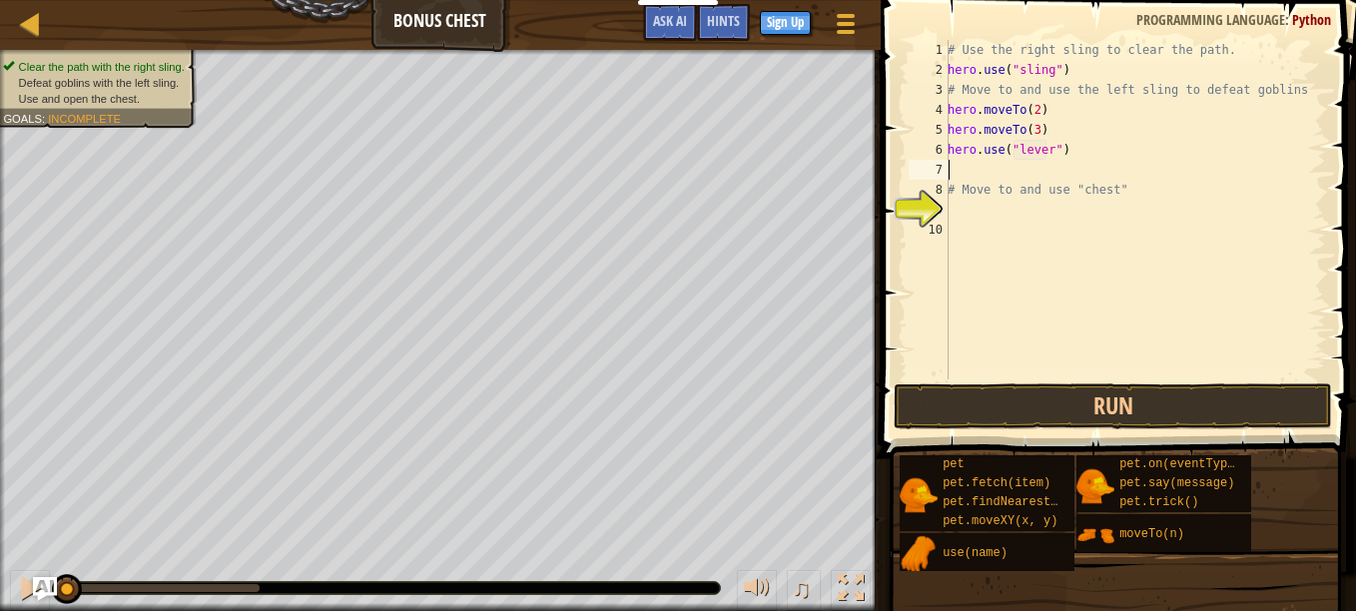
type textarea "hero.use("lever")4"
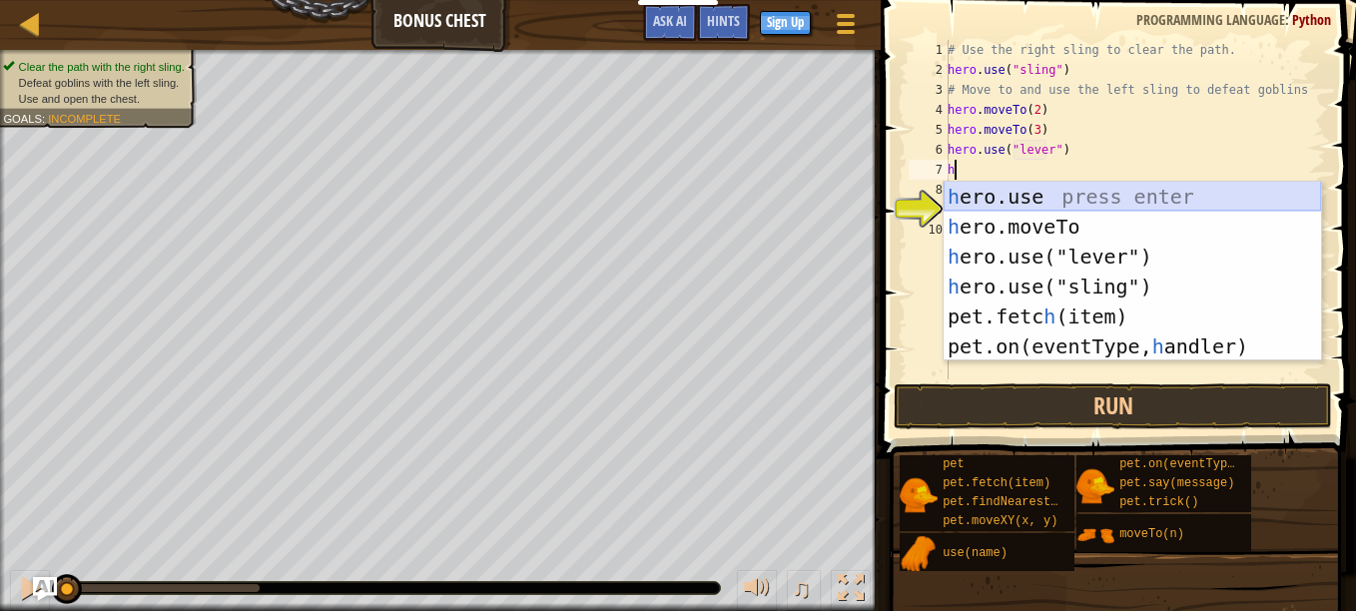
click at [1149, 215] on div "h ero.use press enter h ero.moveTo press enter h ero.use("lever") press enter h…" at bounding box center [1133, 302] width 378 height 240
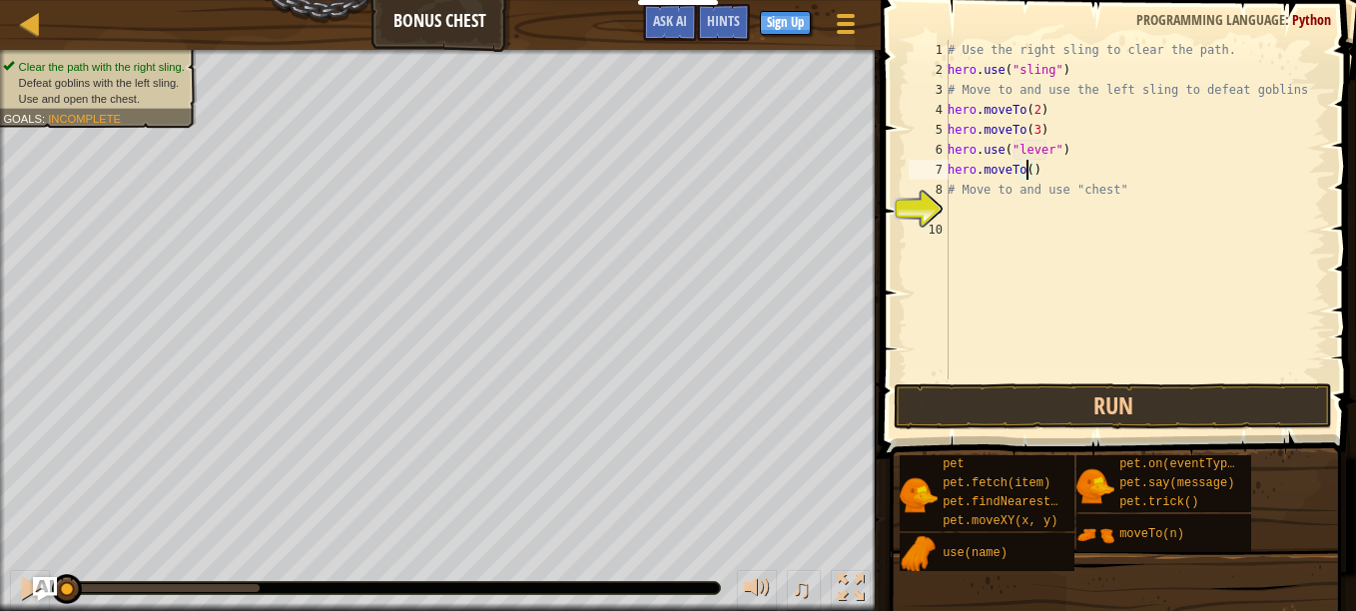
type textarea "hero.moveTo(4)"
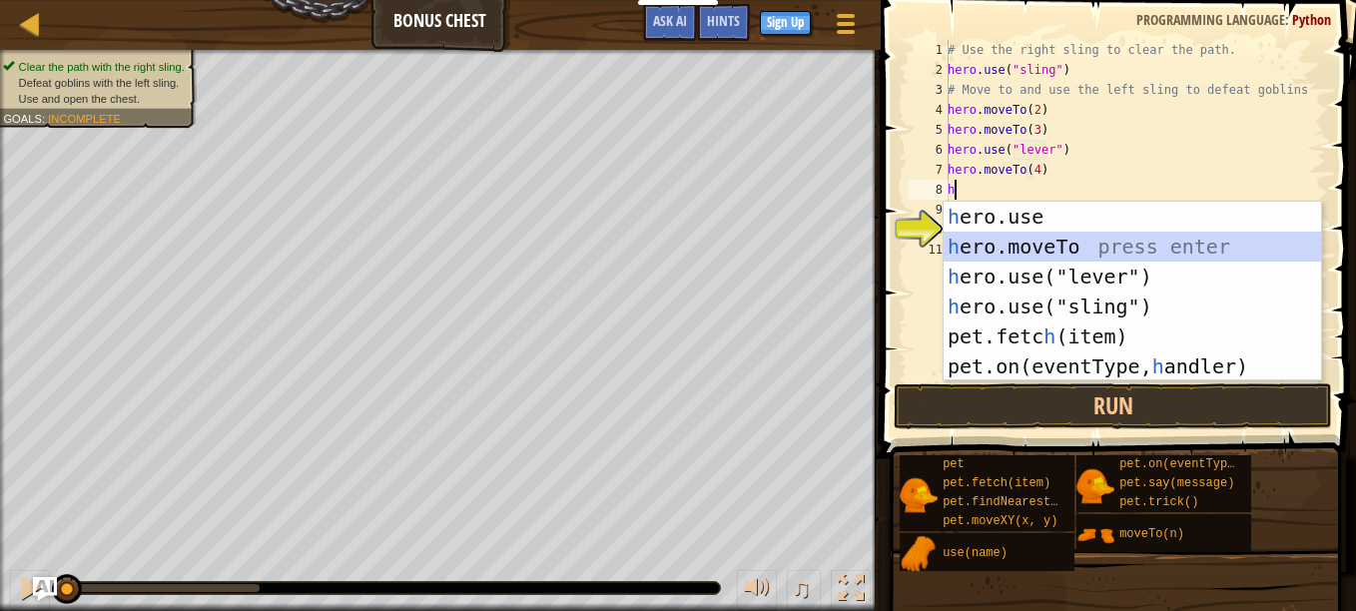
click at [1118, 248] on div "h ero.use press enter h ero.moveTo press enter h ero.use("lever") press enter h…" at bounding box center [1133, 322] width 378 height 240
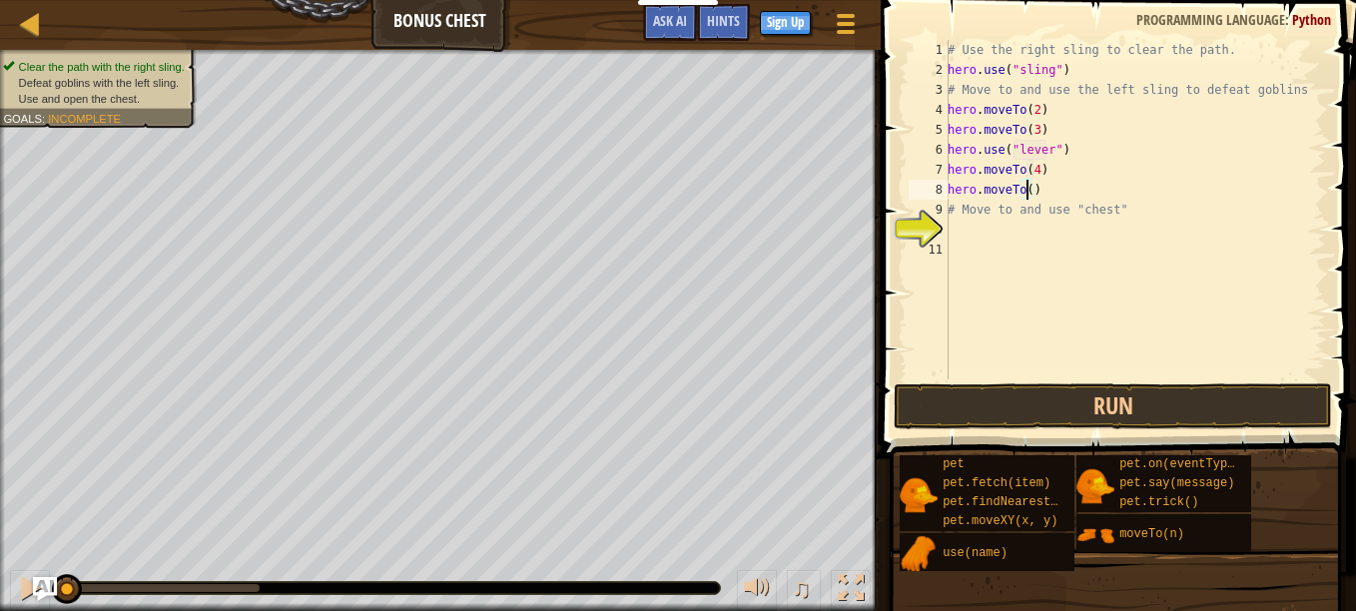
type textarea "hero.moveTo(5)"
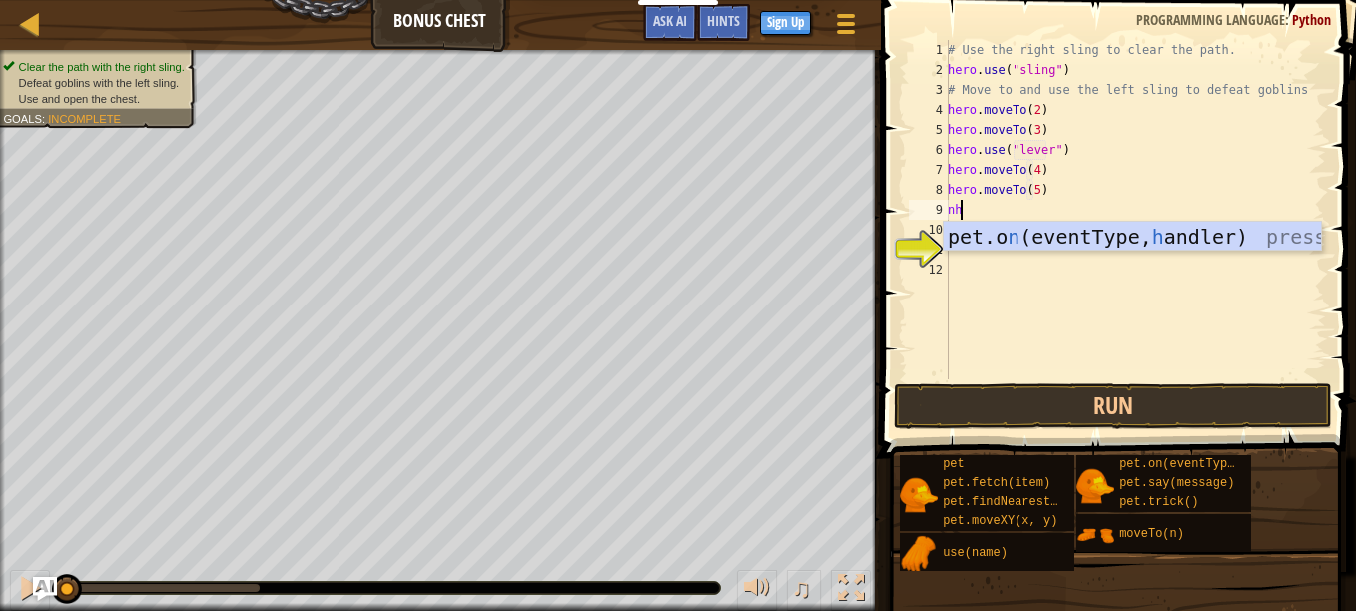
type textarea "n"
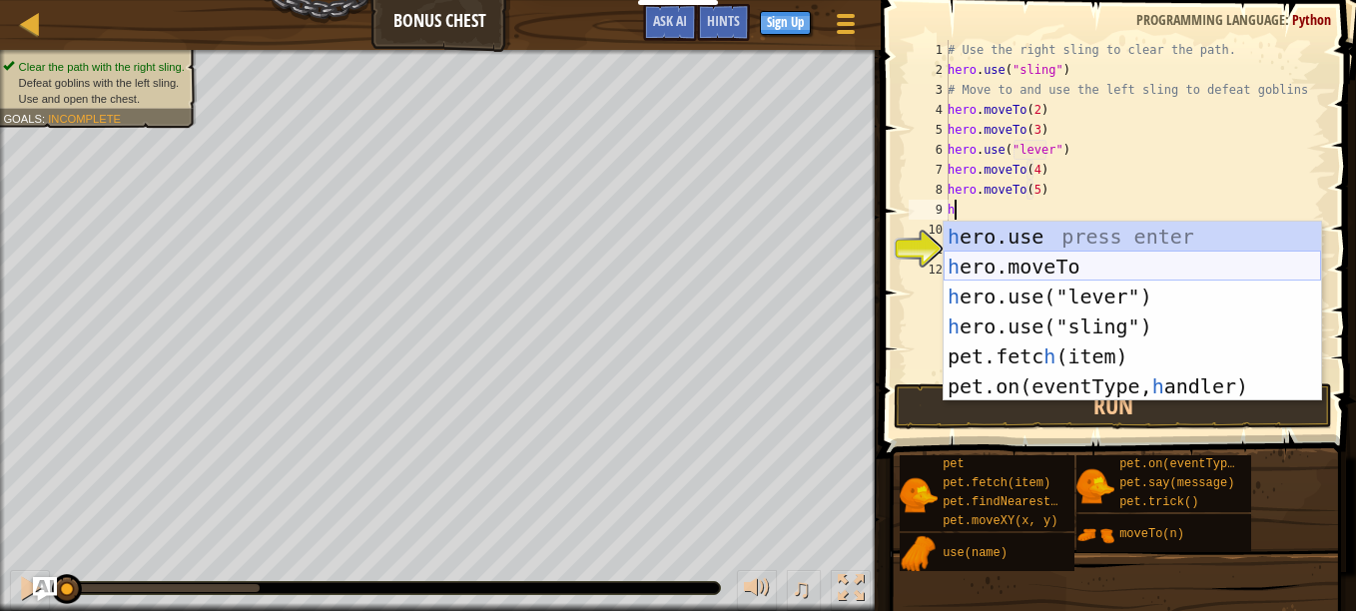
click at [1130, 258] on div "h ero.use press enter h ero.moveTo press enter h ero.use("lever") press enter h…" at bounding box center [1133, 342] width 378 height 240
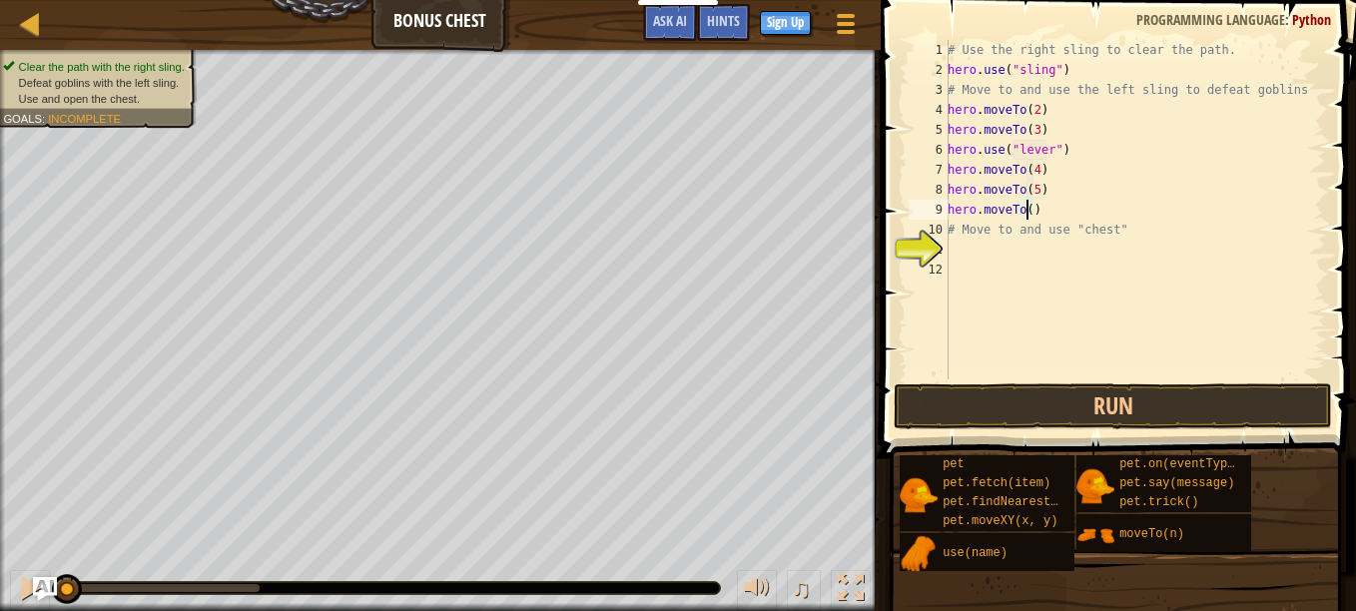
type textarea "hero.moveTo(6)"
click at [1078, 378] on div "# Use the right sling to clear the path. hero . use ( "sling" ) # Move to and u…" at bounding box center [1135, 230] width 383 height 380
click at [1049, 413] on button "Run" at bounding box center [1113, 407] width 439 height 46
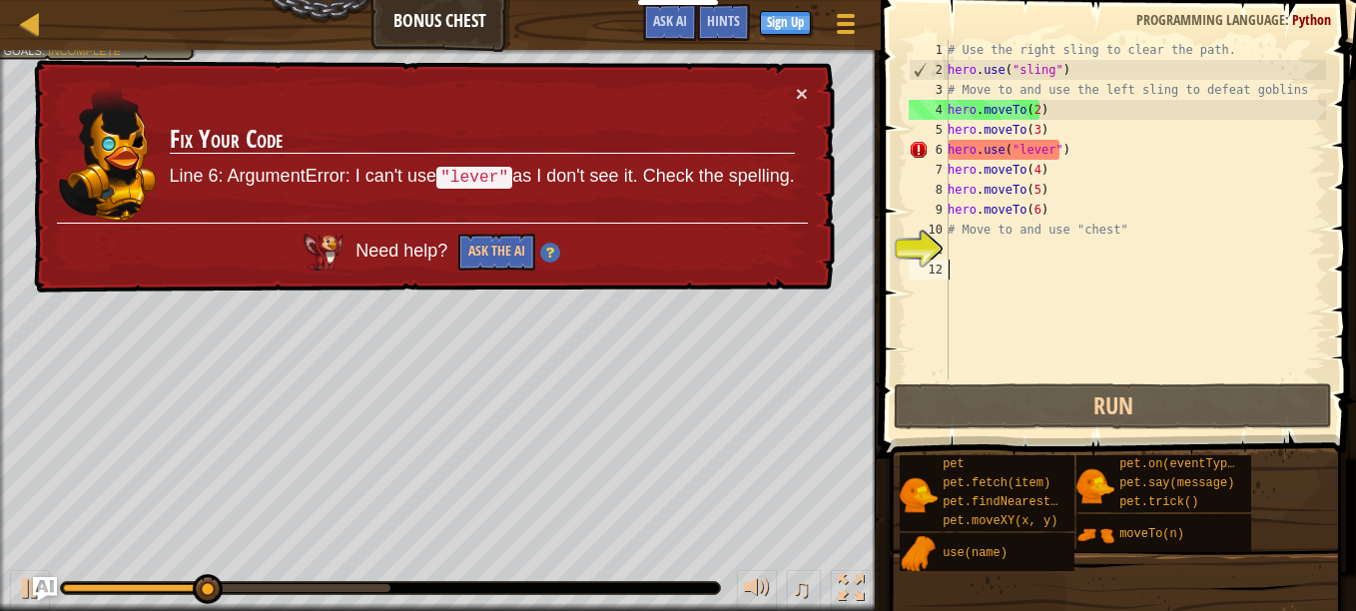
click at [1096, 132] on div "# Use the right sling to clear the path. hero . use ( "sling" ) # Move to and u…" at bounding box center [1135, 230] width 383 height 380
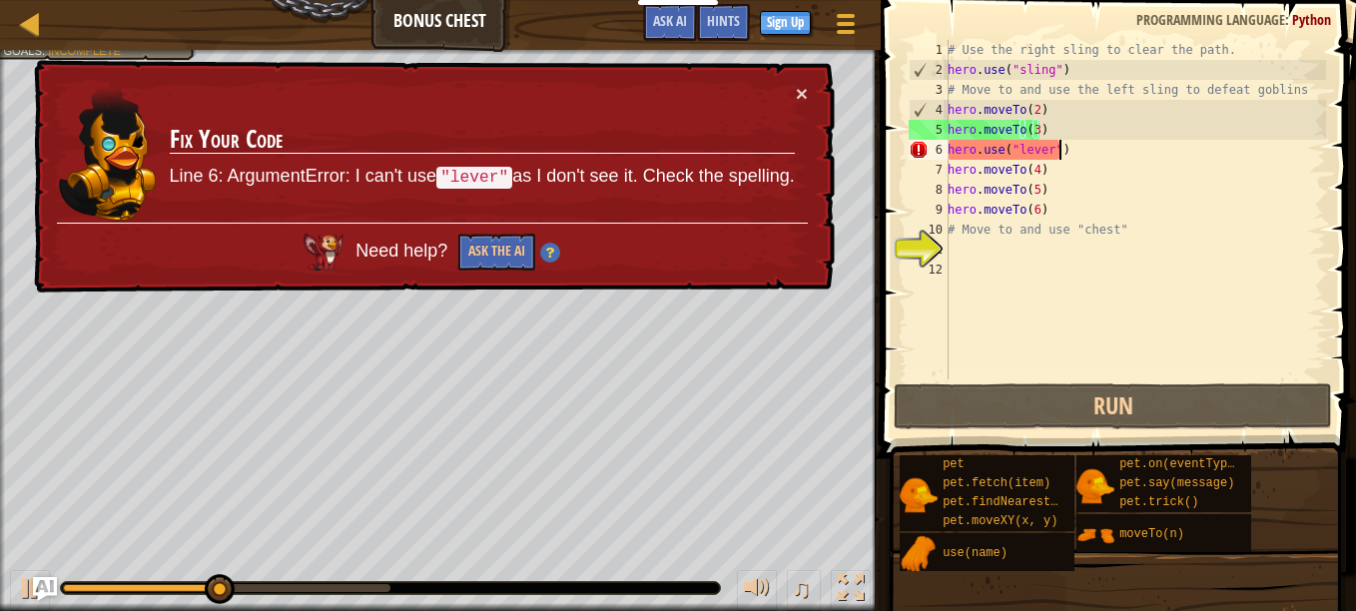
click at [1069, 140] on div "# Use the right sling to clear the path. hero . use ( "sling" ) # Move to and u…" at bounding box center [1135, 230] width 383 height 380
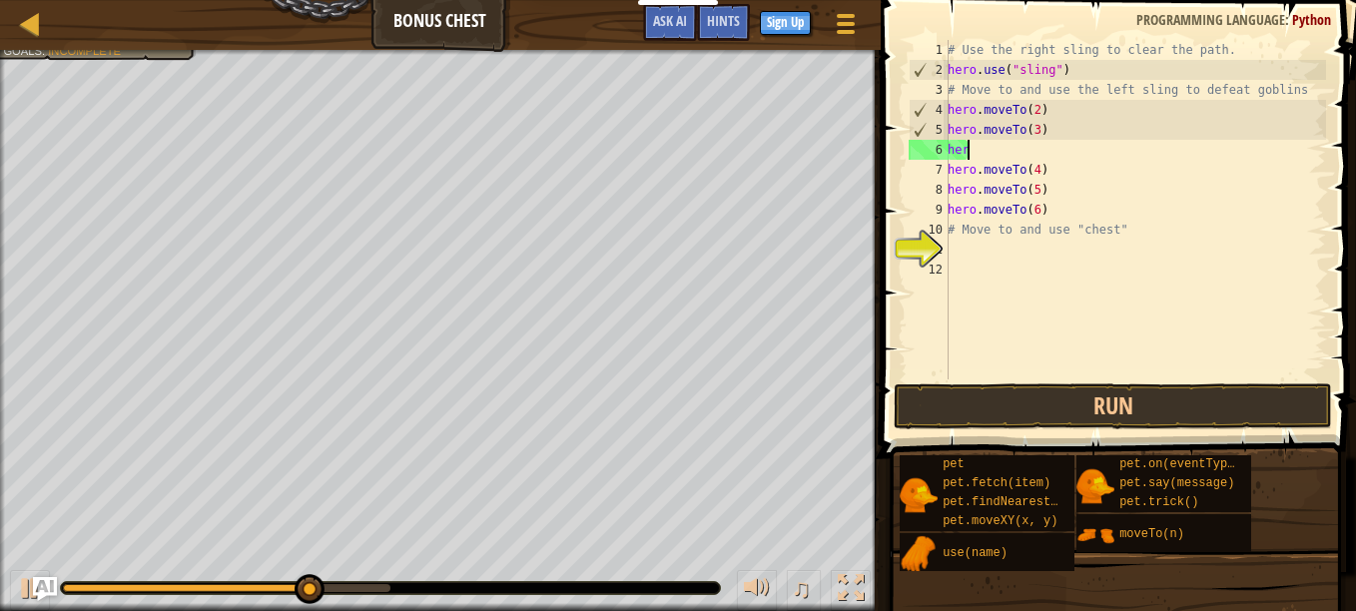
type textarea "h"
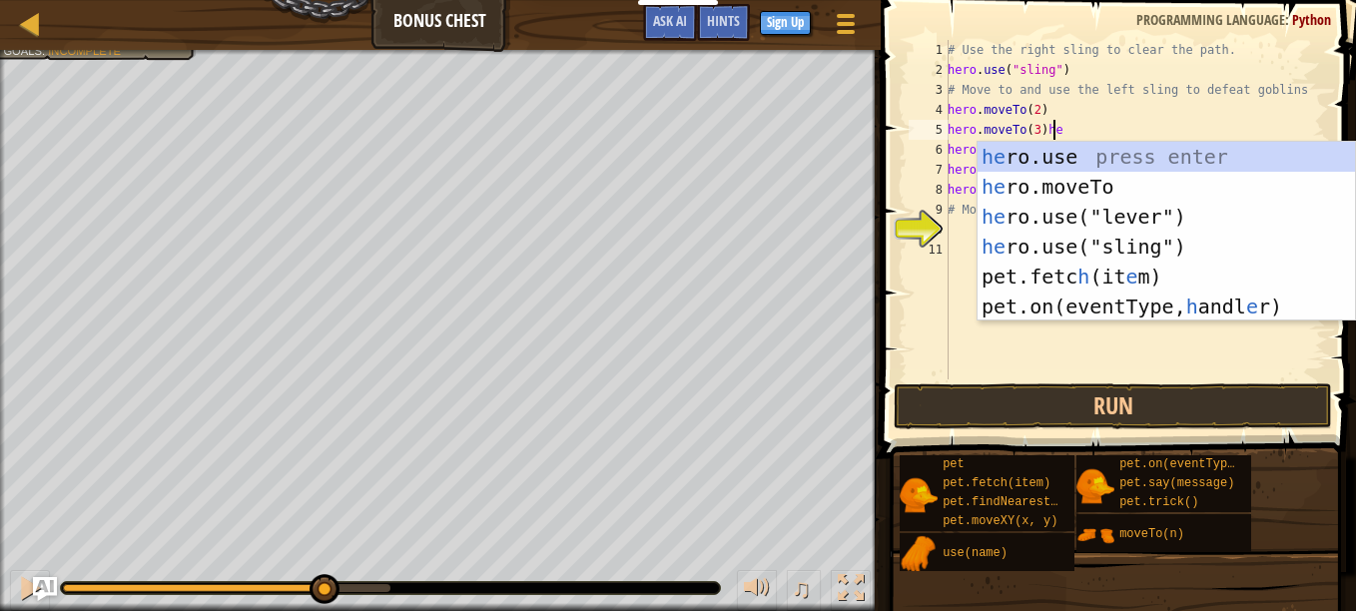
scroll to position [9, 8]
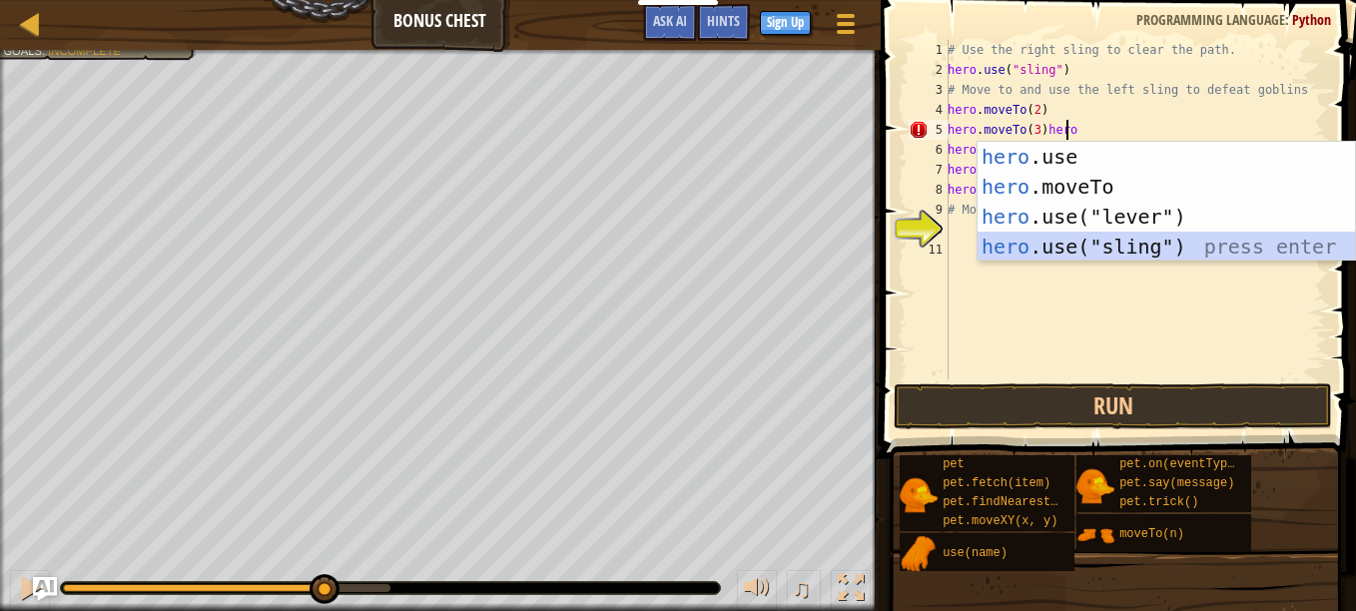
click at [1149, 245] on div "hero .use press enter hero .moveTo press enter hero .use("lever") press enter h…" at bounding box center [1167, 232] width 378 height 180
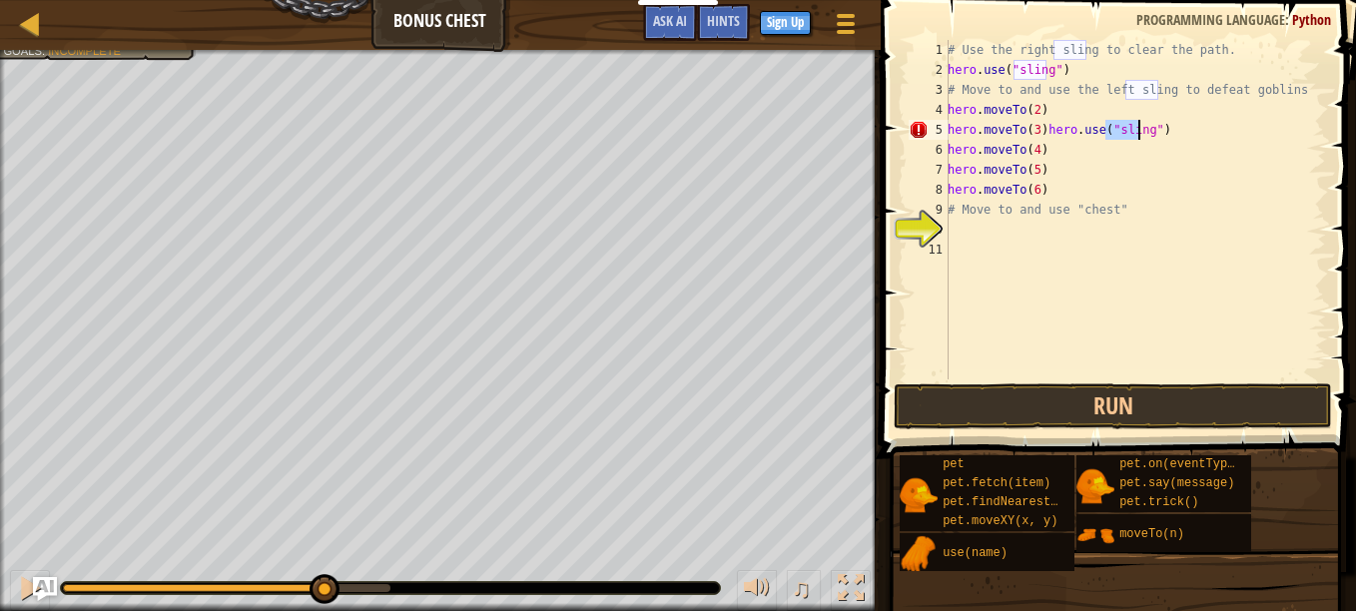
click at [1036, 129] on div "# Use the right sling to clear the path. hero . use ( "sling" ) # Move to and u…" at bounding box center [1135, 230] width 383 height 380
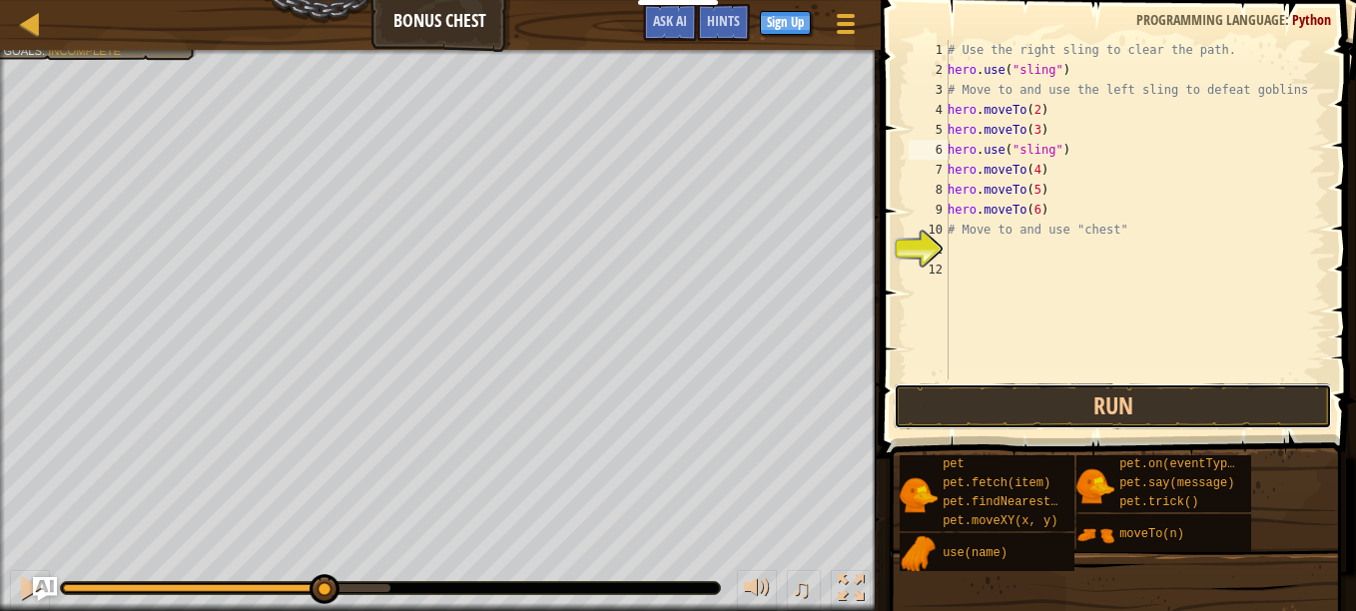
click at [1023, 405] on button "Run" at bounding box center [1113, 407] width 439 height 46
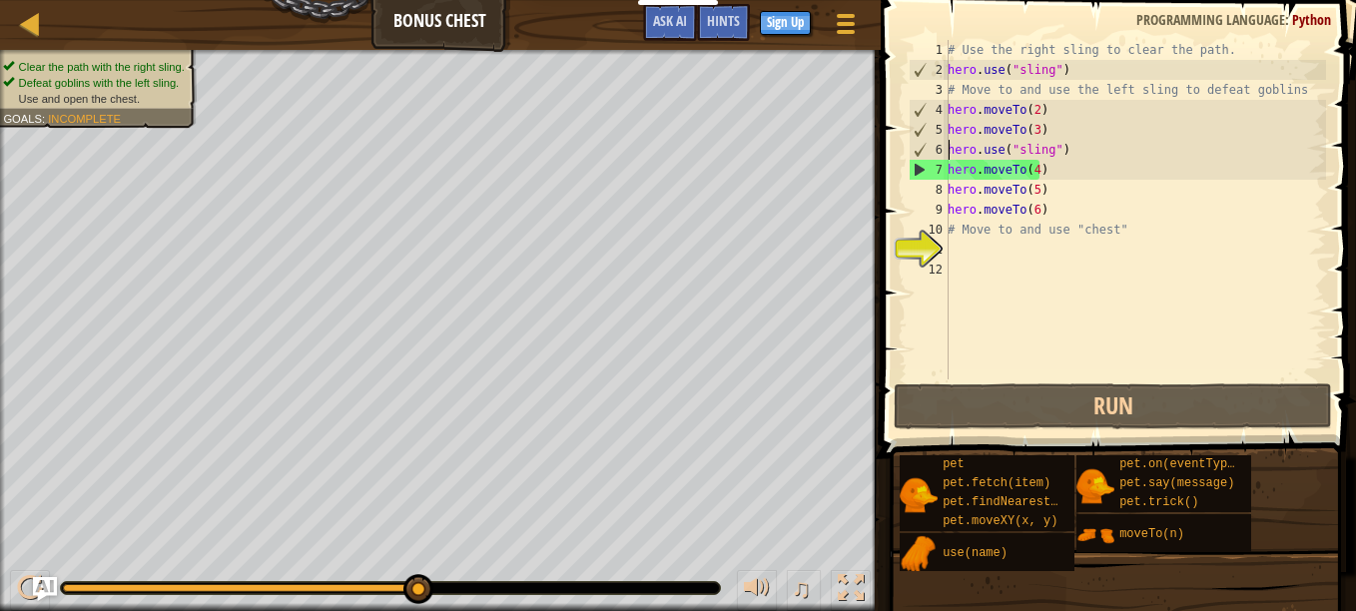
click at [1047, 163] on div "# Use the right sling to clear the path. hero . use ( "sling" ) # Move to and u…" at bounding box center [1135, 230] width 383 height 380
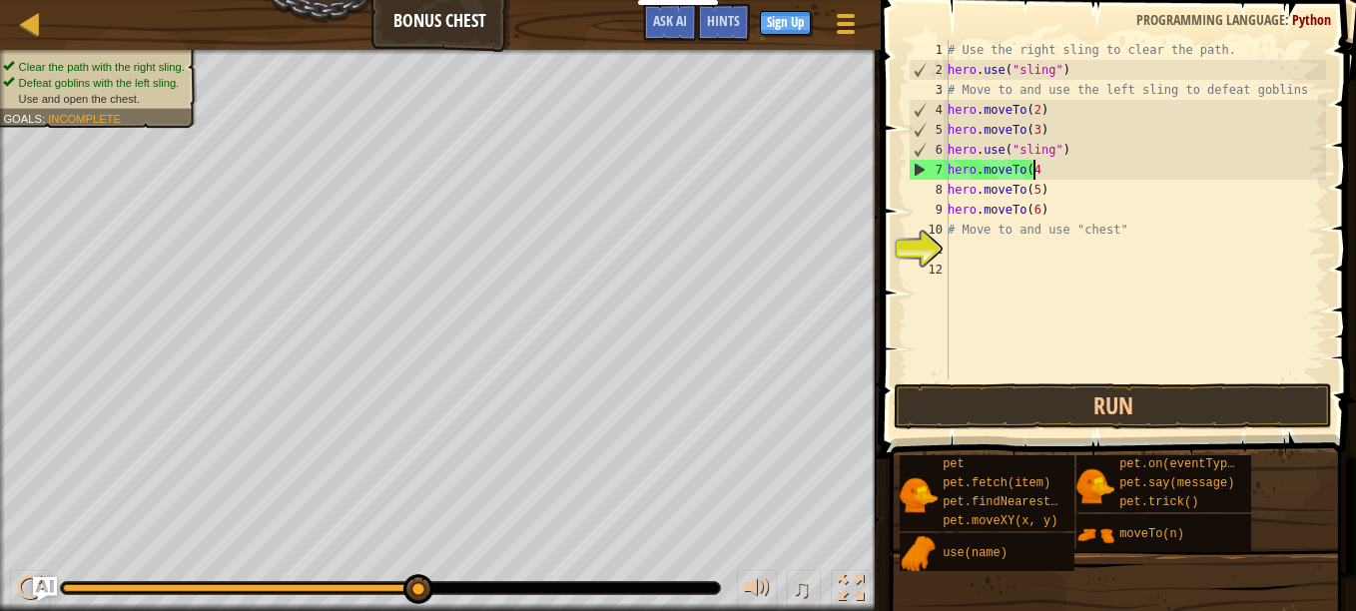
scroll to position [9, 6]
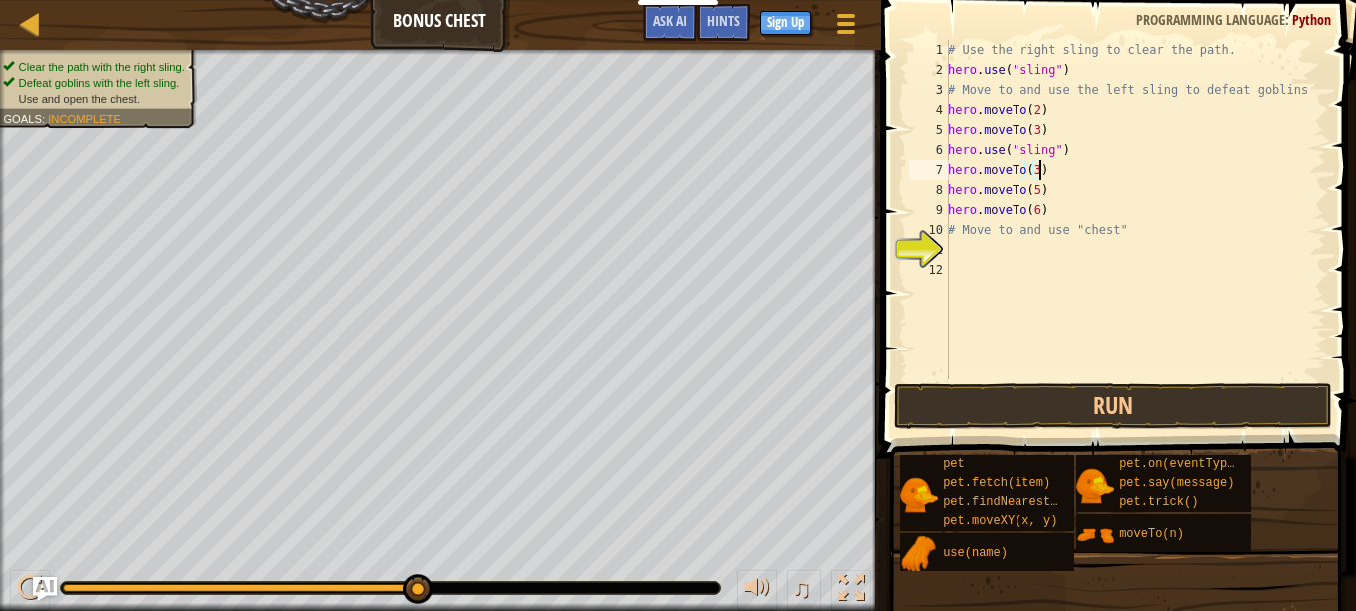
click at [1036, 191] on div "# Use the right sling to clear the path. hero . use ( "sling" ) # Move to and u…" at bounding box center [1135, 230] width 383 height 380
click at [1040, 212] on div "# Use the right sling to clear the path. hero . use ( "sling" ) # Move to and u…" at bounding box center [1135, 230] width 383 height 380
click at [1035, 209] on div "# Use the right sling to clear the path. hero . use ( "sling" ) # Move to and u…" at bounding box center [1135, 230] width 383 height 380
click at [1060, 212] on div "# Use the right sling to clear the path. hero . use ( "sling" ) # Move to and u…" at bounding box center [1135, 230] width 383 height 380
type textarea "hero.moveTo(5)"
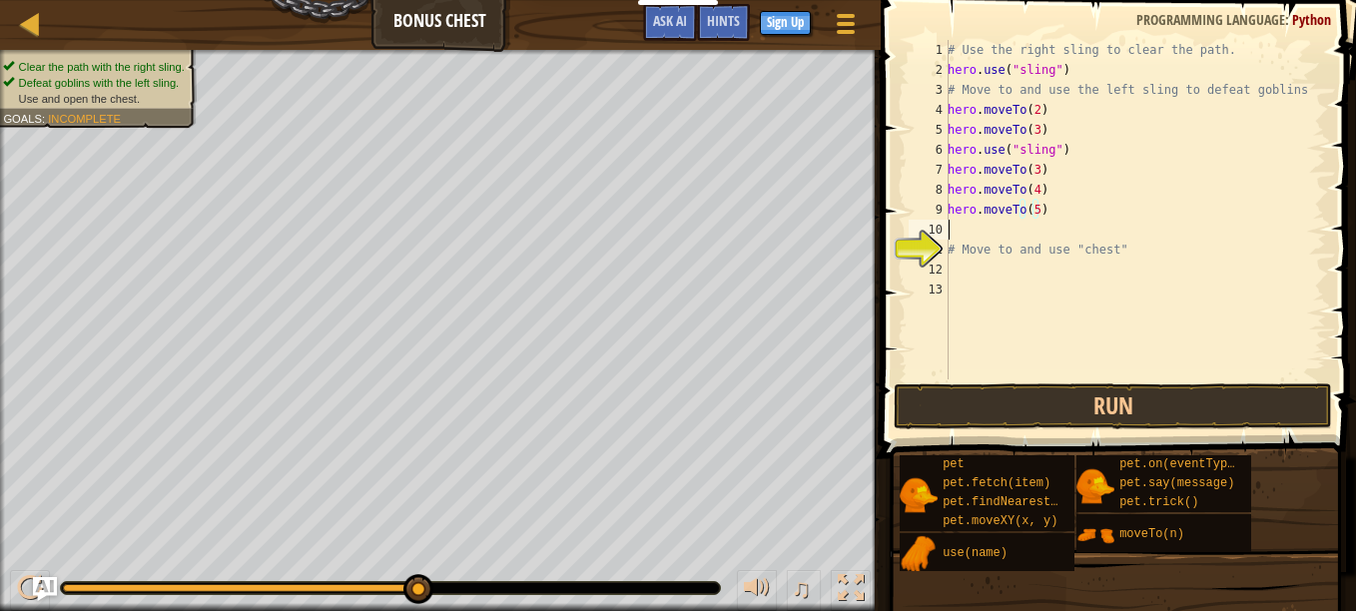
scroll to position [9, 0]
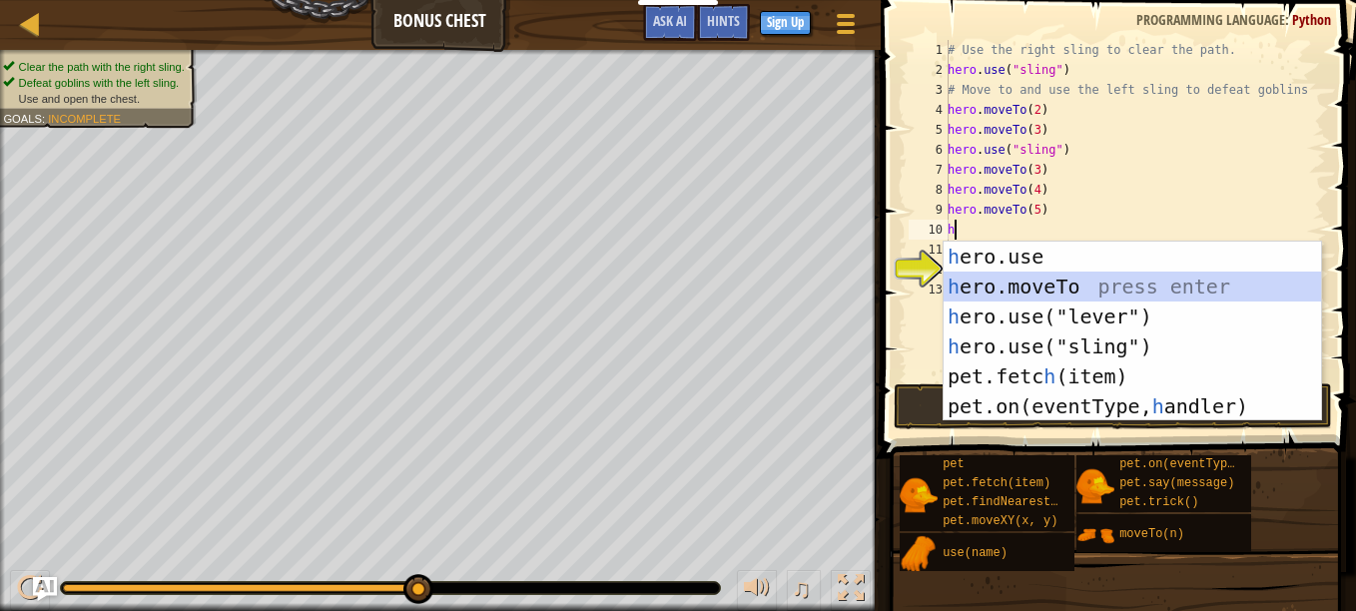
click at [1066, 279] on div "h ero.use press enter h ero.moveTo press enter h ero.use("lever") press enter h…" at bounding box center [1133, 362] width 378 height 240
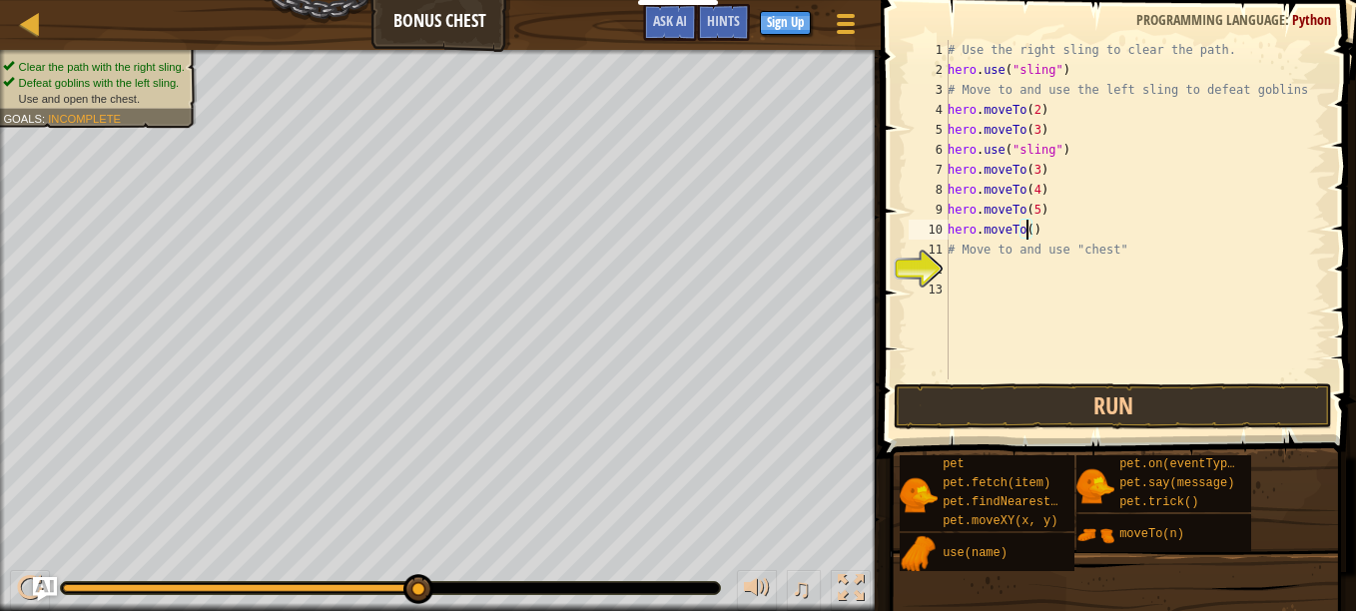
scroll to position [9, 6]
click at [1087, 392] on button "Run" at bounding box center [1113, 407] width 439 height 46
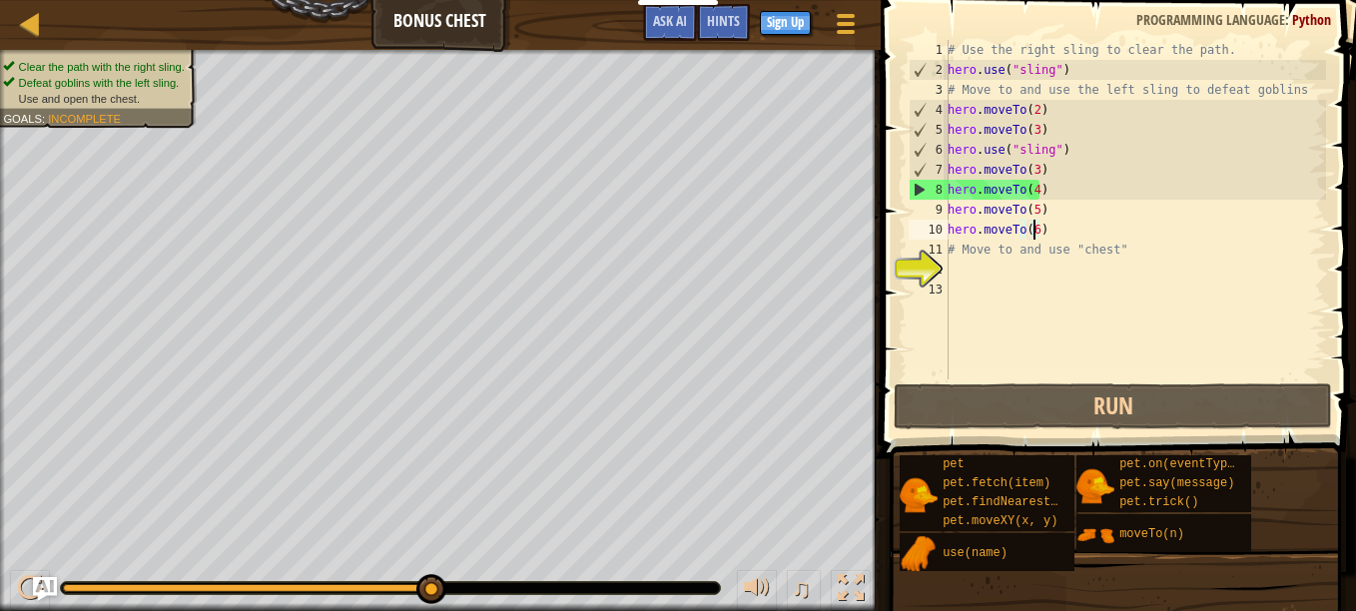
click at [1029, 167] on div "# Use the right sling to clear the path. hero . use ( "sling" ) # Move to and u…" at bounding box center [1135, 230] width 383 height 380
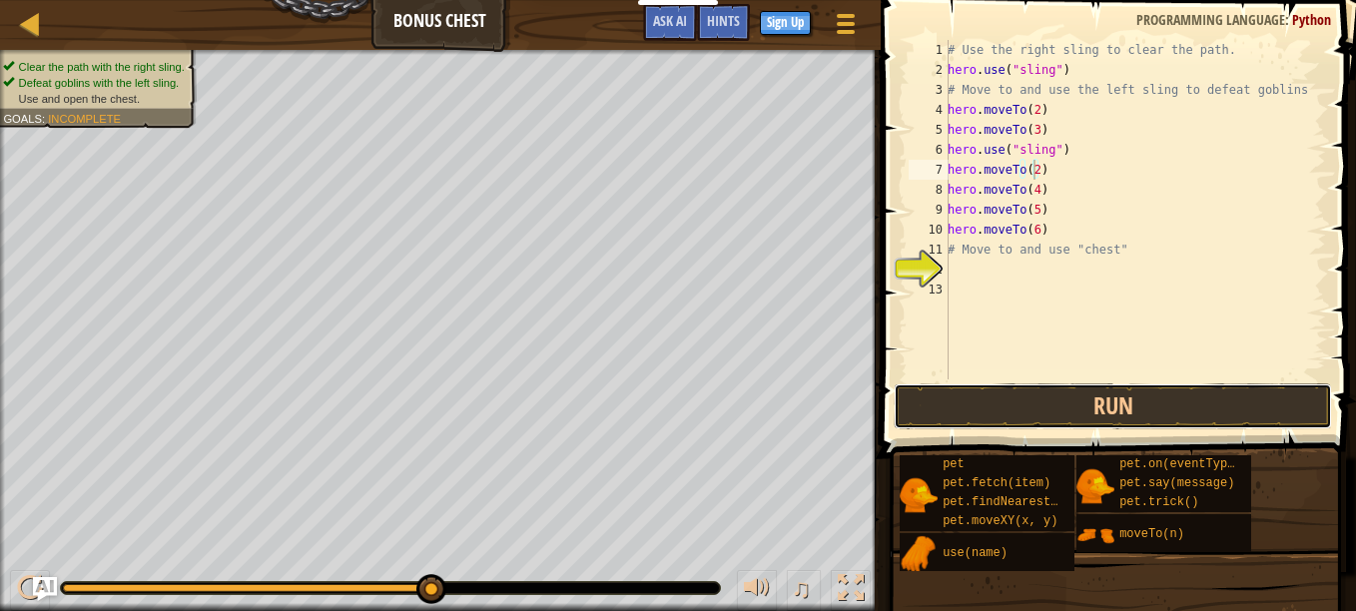
drag, startPoint x: 1061, startPoint y: 404, endPoint x: 940, endPoint y: 413, distance: 121.2
click at [940, 413] on button "Run" at bounding box center [1113, 407] width 439 height 46
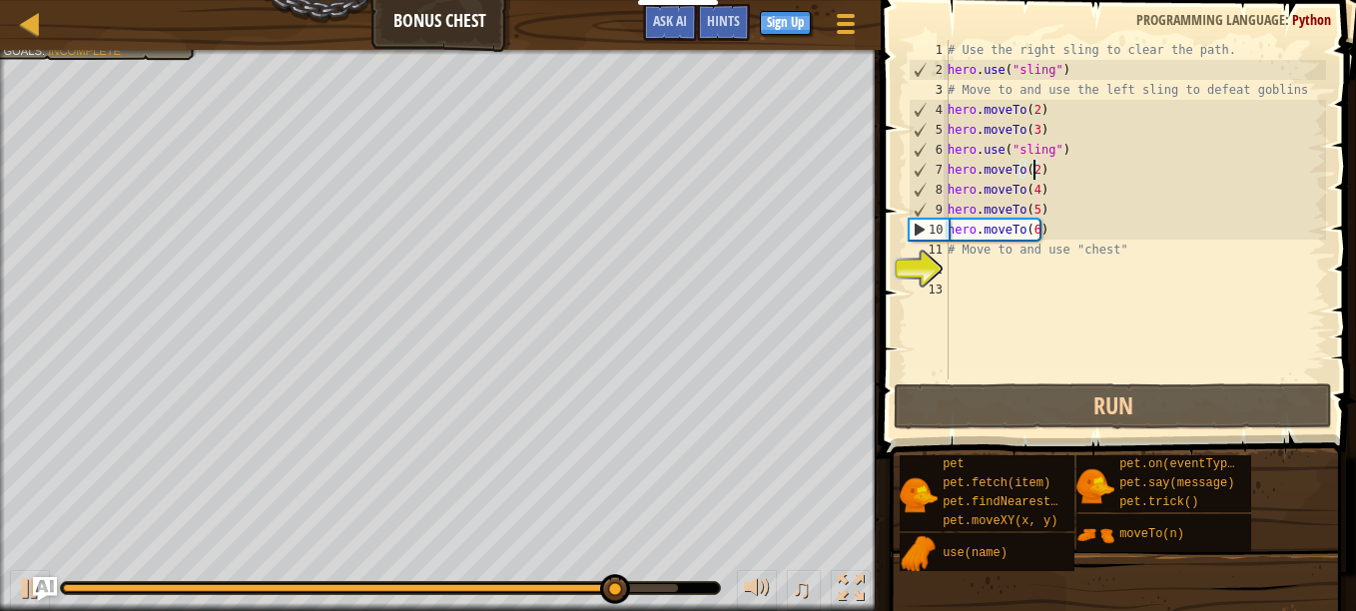
click at [1070, 232] on div "# Use the right sling to clear the path. hero . use ( "sling" ) # Move to and u…" at bounding box center [1135, 230] width 383 height 380
click at [1059, 241] on div "# Use the right sling to clear the path. hero . use ( "sling" ) # Move to and u…" at bounding box center [1135, 230] width 383 height 380
click at [1048, 228] on div "# Use the right sling to clear the path. hero . use ( "sling" ) # Move to and u…" at bounding box center [1135, 230] width 383 height 380
type textarea "hero.moveTo(6)"
click at [1026, 230] on div "# Use the right sling to clear the path. hero . use ( "sling" ) # Move to and u…" at bounding box center [1135, 230] width 383 height 380
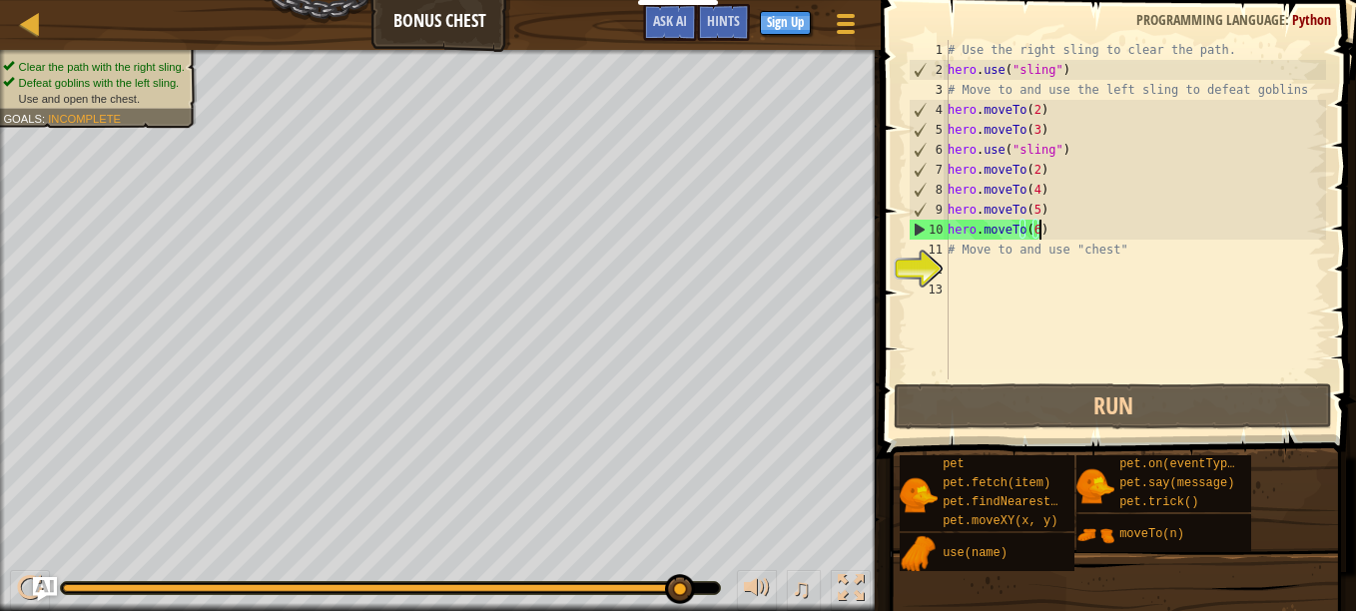
click at [1066, 231] on div "# Use the right sling to clear the path. hero . use ( "sling" ) # Move to and u…" at bounding box center [1135, 230] width 383 height 380
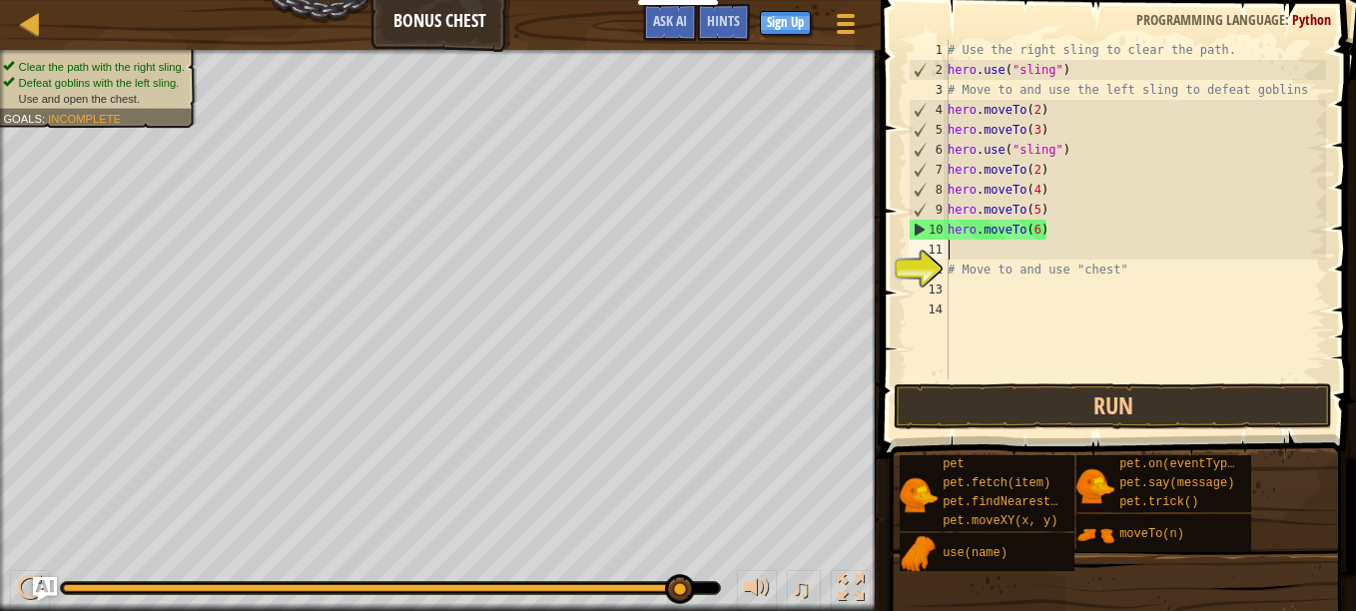
scroll to position [9, 0]
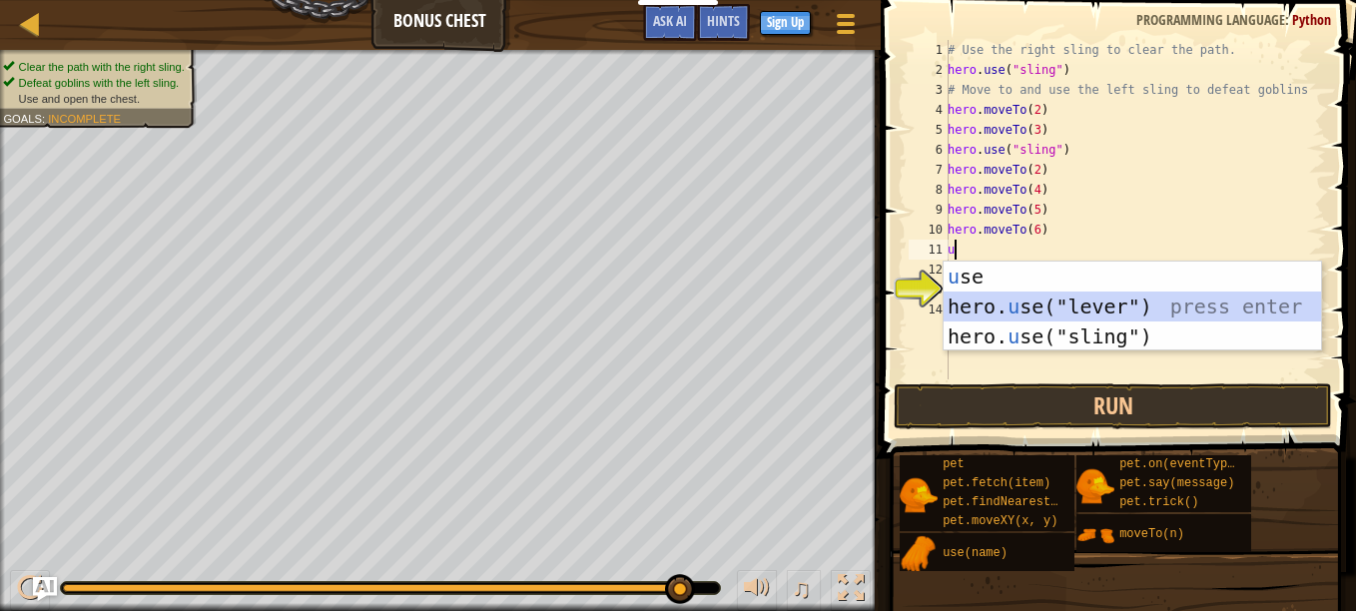
click at [1127, 311] on div "u se press enter hero. u se("lever") press enter hero. u se("sling") press enter" at bounding box center [1133, 337] width 378 height 150
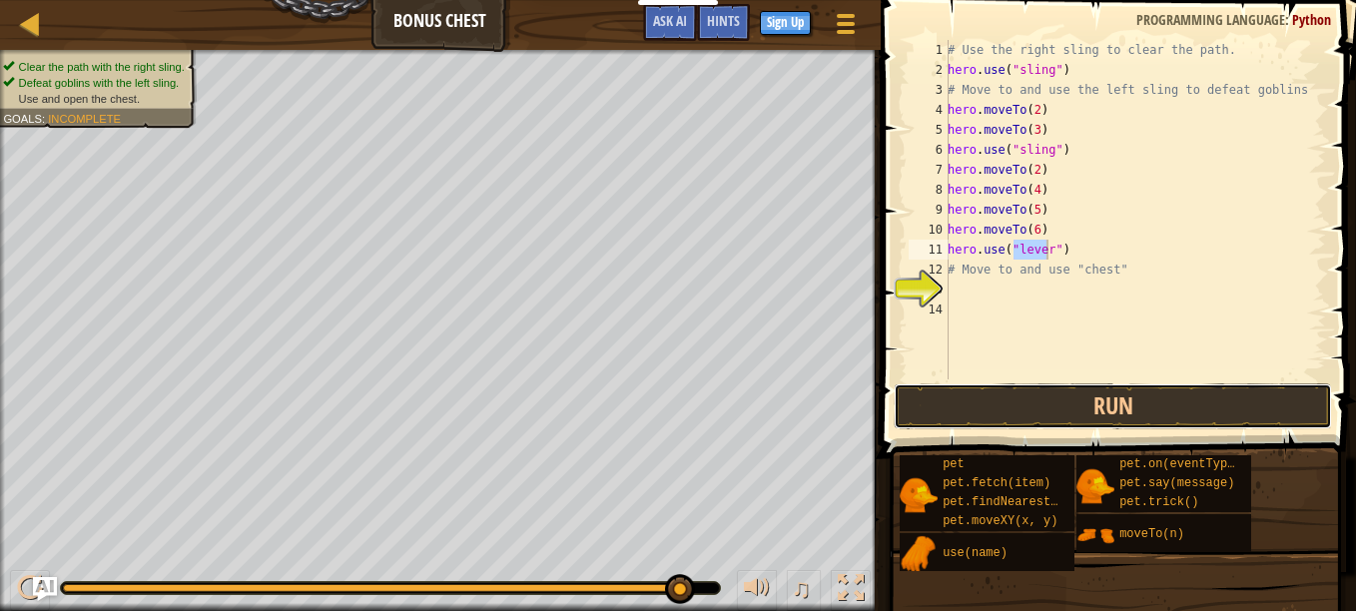
click at [1105, 391] on button "Run" at bounding box center [1113, 407] width 439 height 46
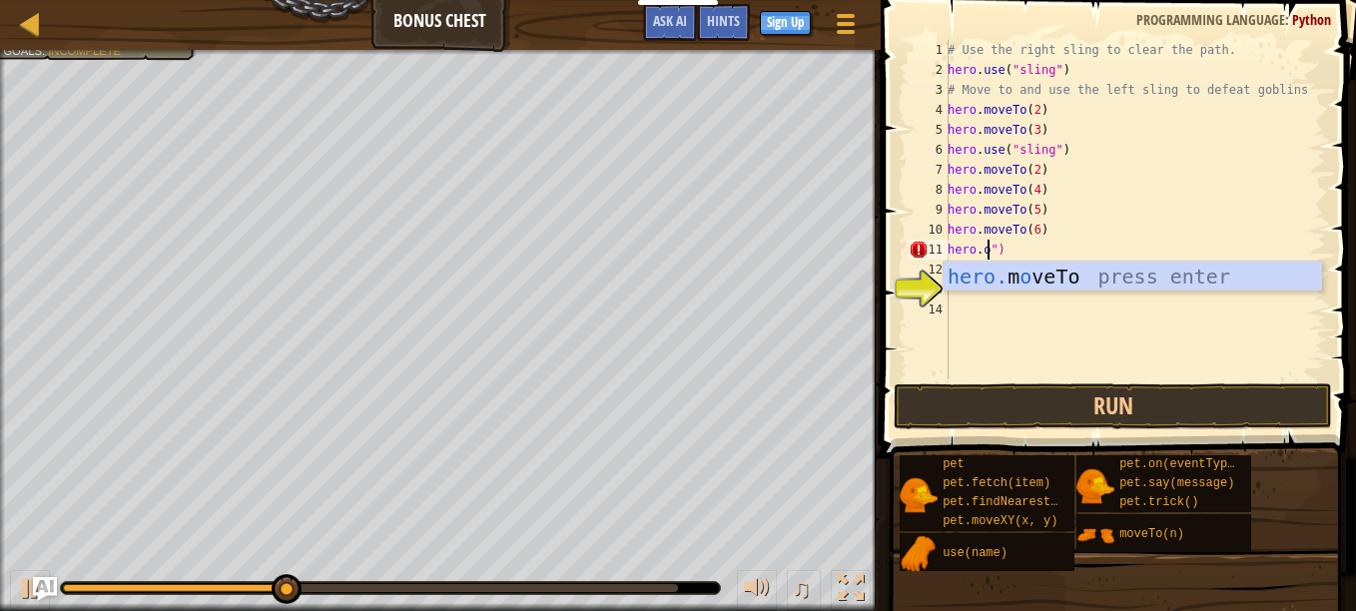
scroll to position [9, 3]
click at [1127, 254] on div "# Use the right sling to clear the path. hero . use ( "sling" ) # Move to and u…" at bounding box center [1135, 230] width 383 height 380
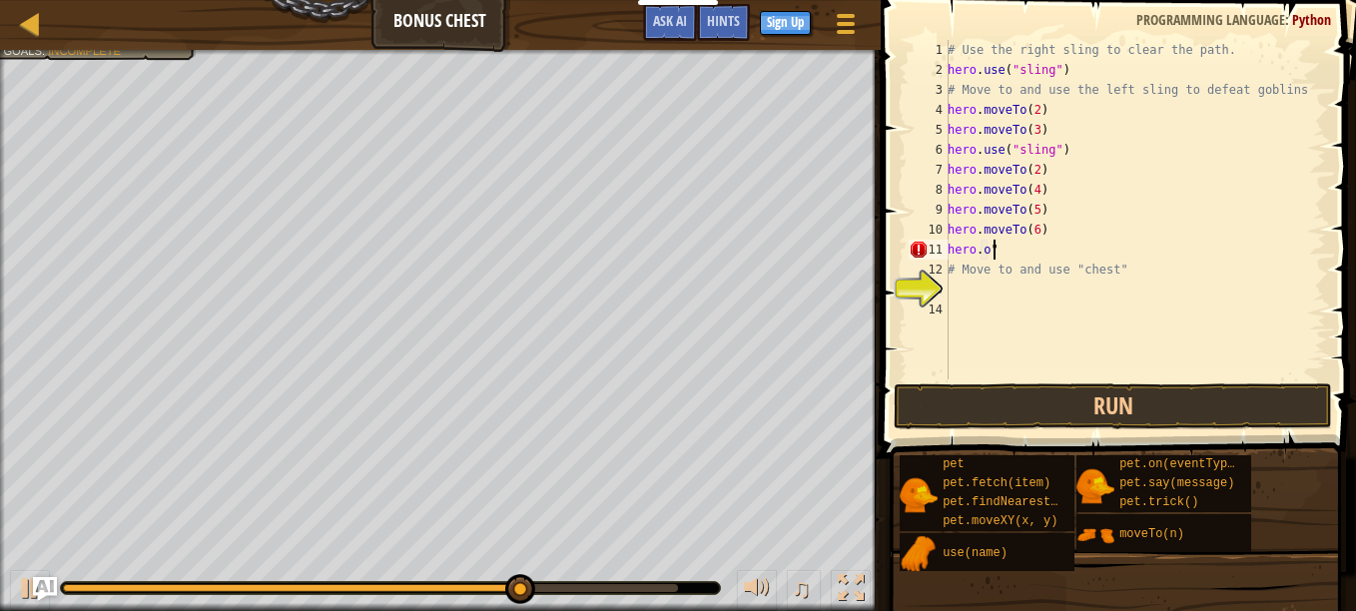
scroll to position [9, 1]
type textarea "h"
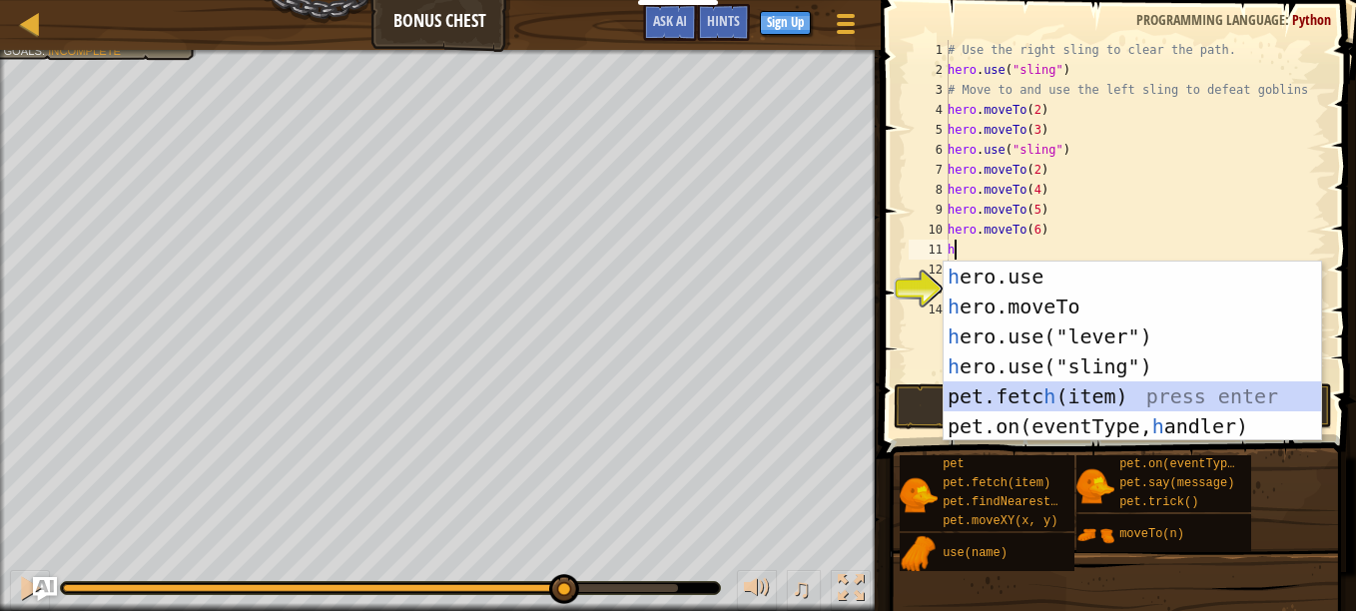
click at [1114, 398] on div "h ero.use press enter h ero.moveTo press enter h ero.use("lever") press enter h…" at bounding box center [1133, 382] width 378 height 240
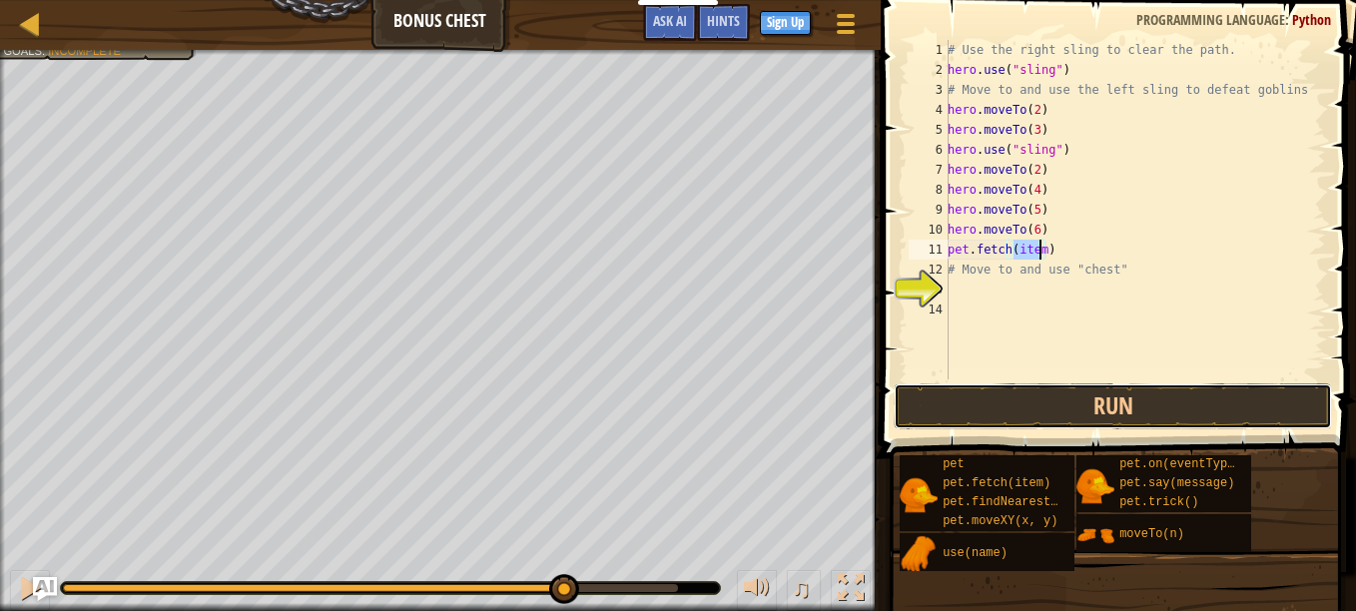
click at [1127, 394] on button "Run" at bounding box center [1113, 407] width 439 height 46
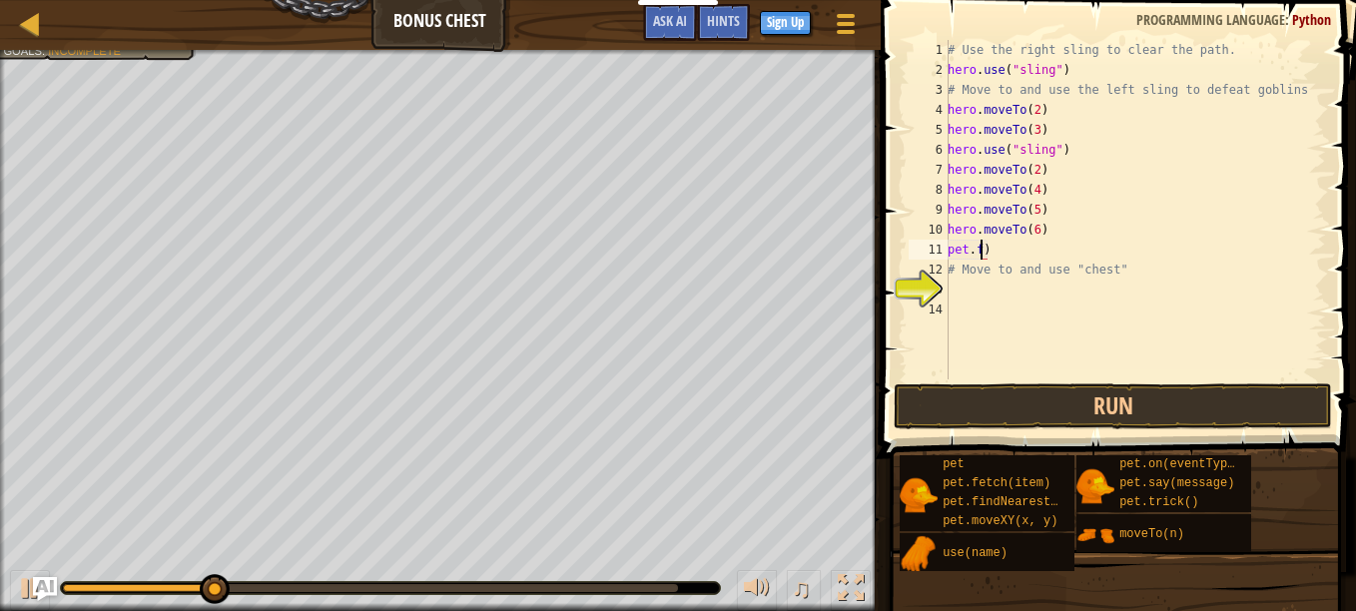
type textarea "pet.)"
click at [1048, 242] on div "# Use the right sling to clear the path. hero . use ( "sling" ) # Move to and u…" at bounding box center [1135, 230] width 383 height 380
type textarea "p"
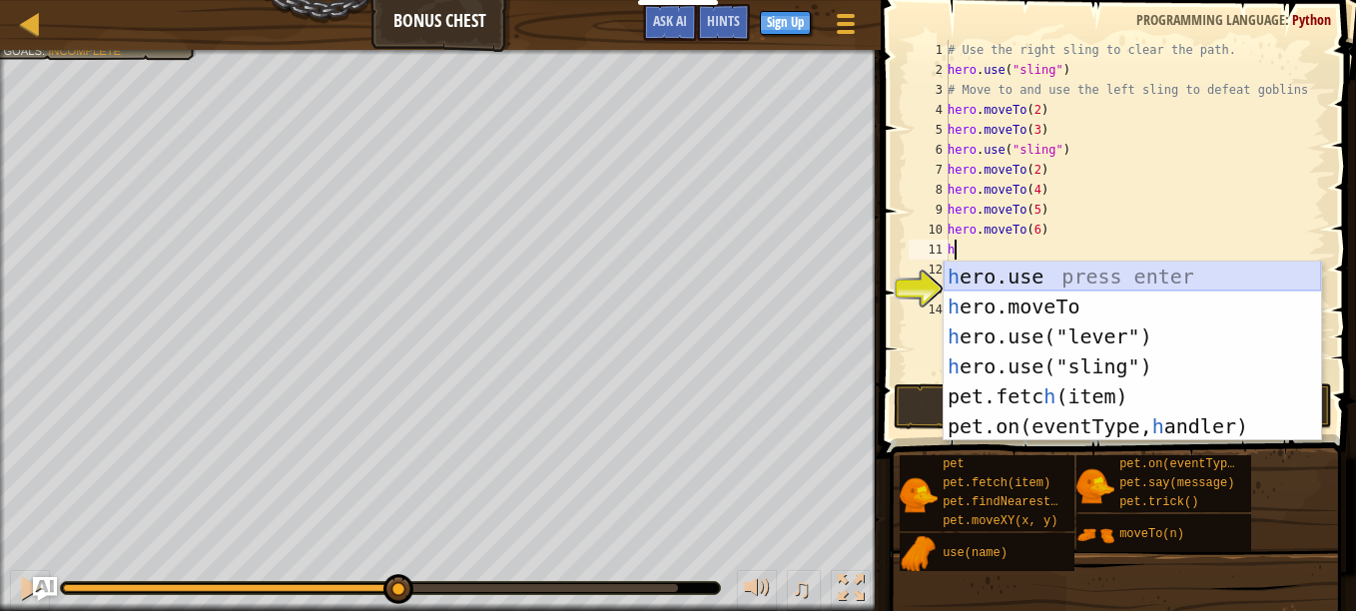
click at [1146, 277] on div "h ero.use press enter h ero.moveTo press enter h ero.use("lever") press enter h…" at bounding box center [1133, 382] width 378 height 240
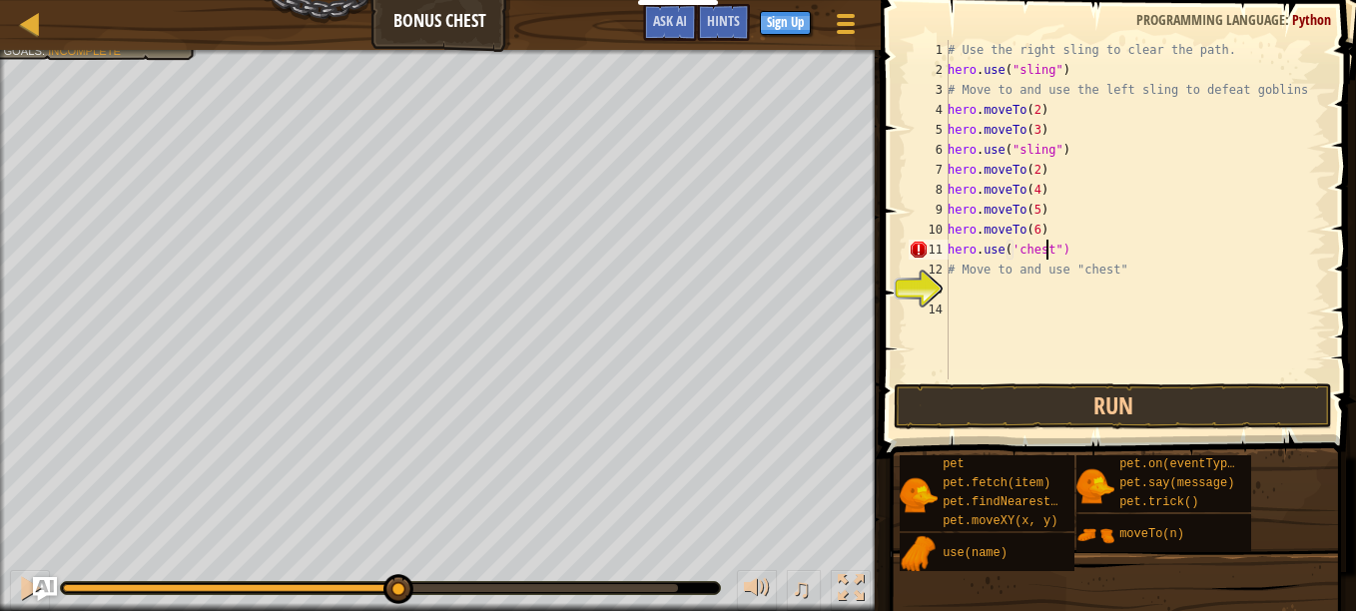
scroll to position [9, 8]
click at [1089, 383] on span at bounding box center [1120, 200] width 491 height 517
click at [1098, 401] on button "Run" at bounding box center [1113, 407] width 439 height 46
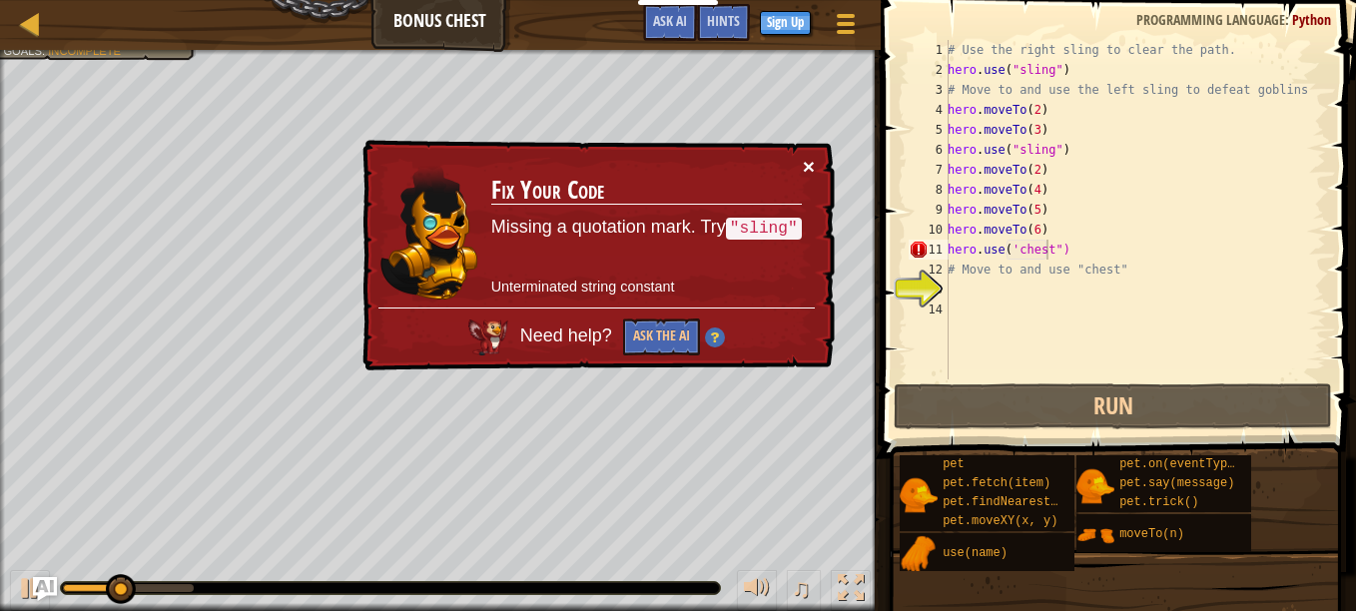
click at [805, 176] on button "×" at bounding box center [809, 166] width 12 height 21
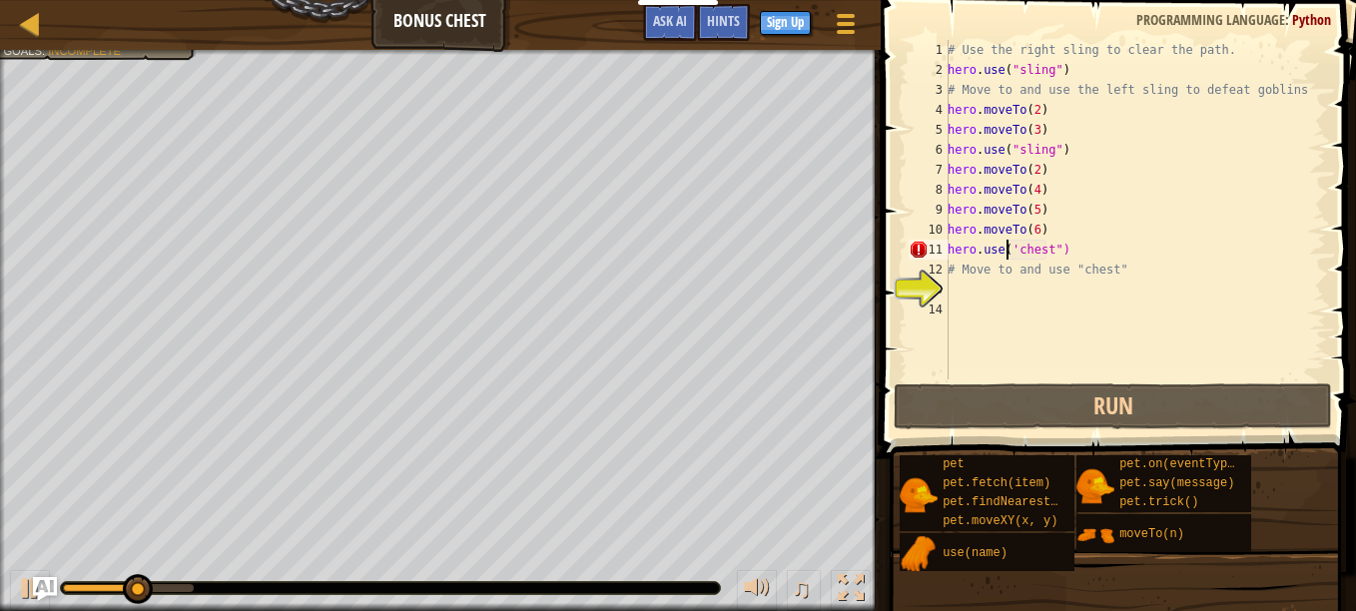
click at [1007, 245] on div "# Use the right sling to clear the path. hero . use ( "sling" ) # Move to and u…" at bounding box center [1135, 230] width 383 height 380
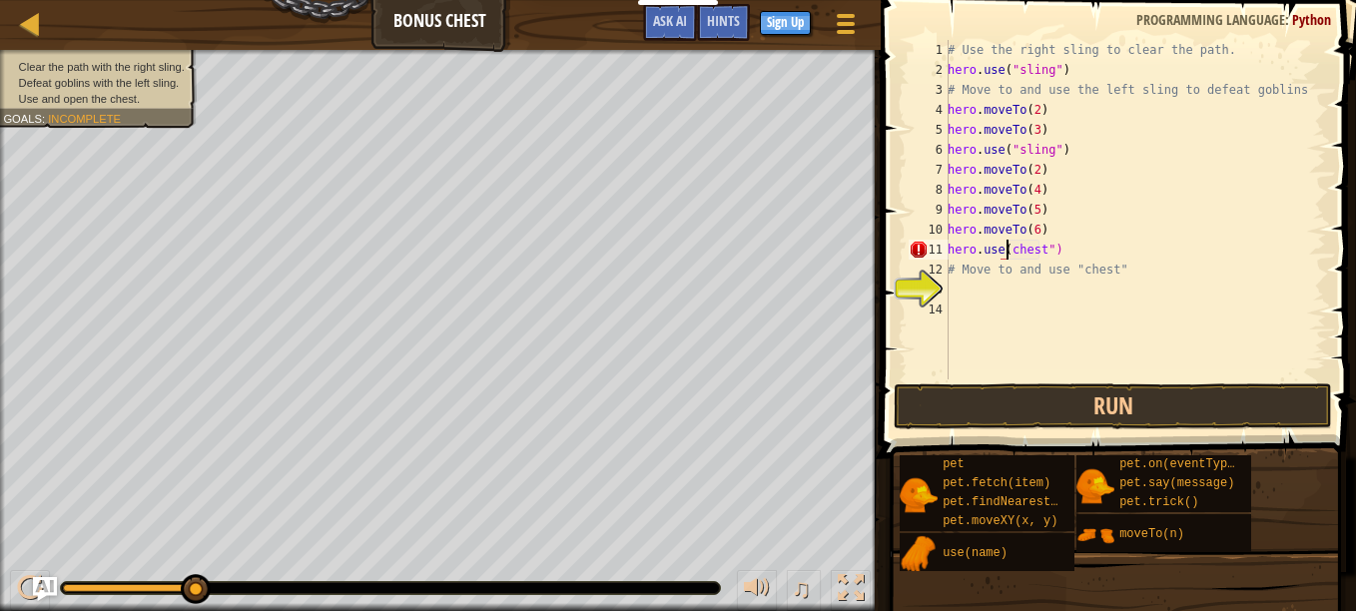
scroll to position [9, 5]
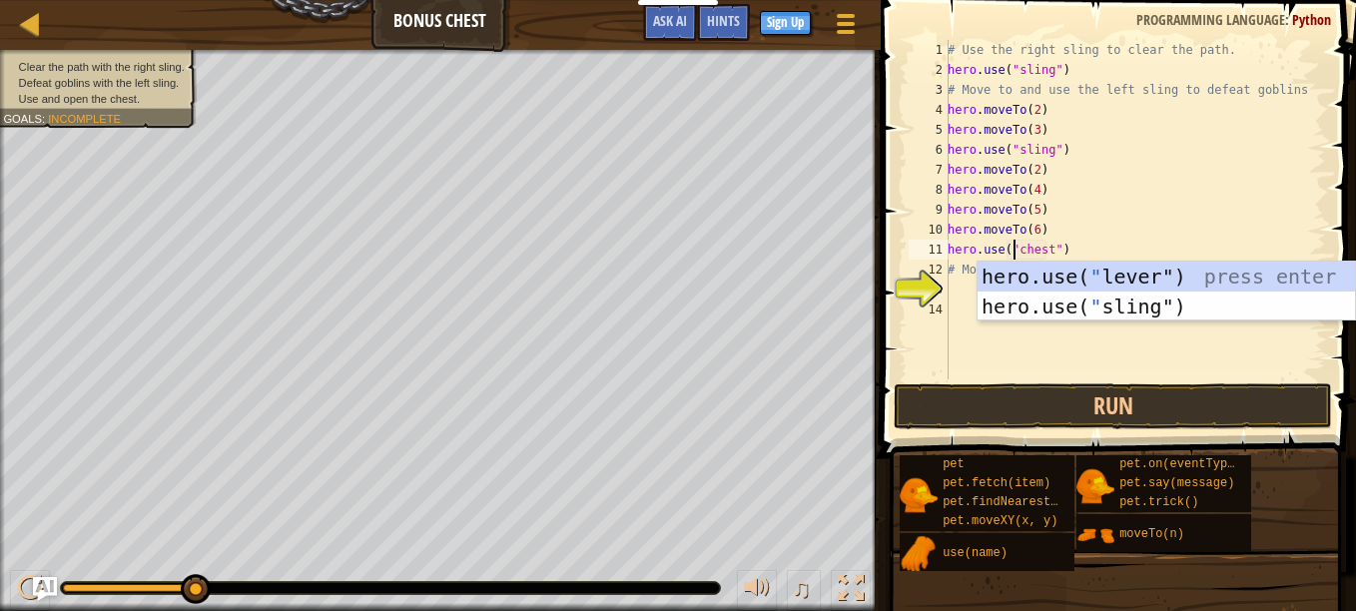
type textarea "hero.use("chest")"
click at [1174, 398] on button "Run" at bounding box center [1113, 407] width 439 height 46
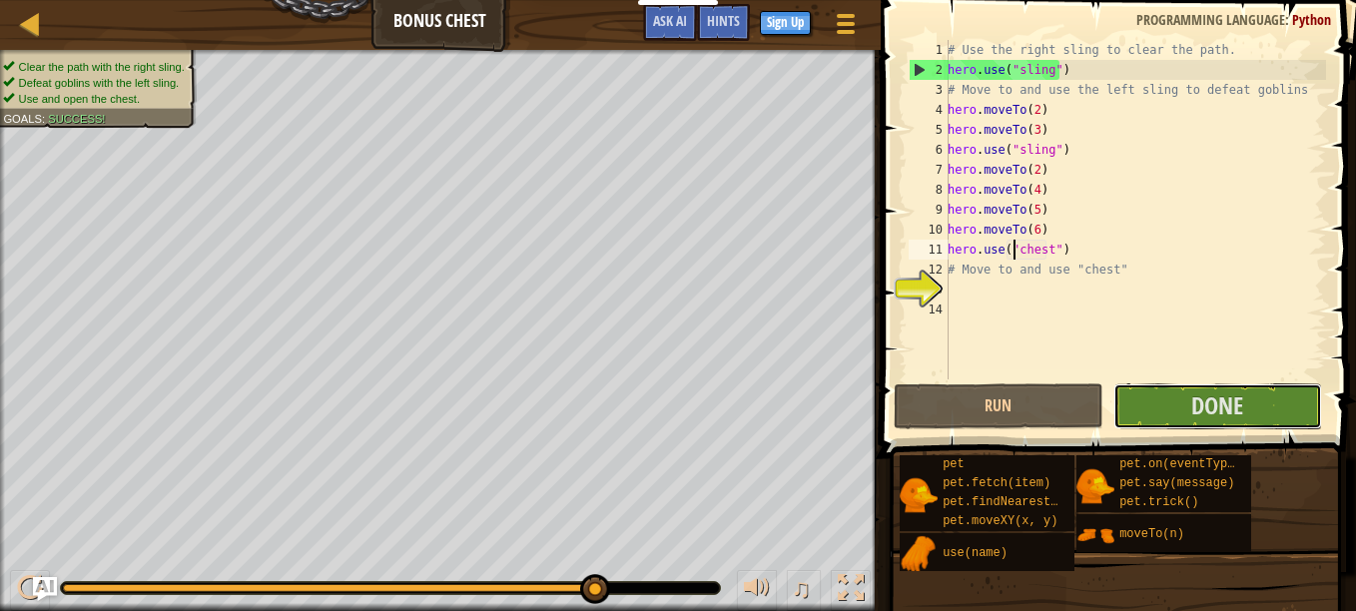
click at [1214, 395] on span "Done" at bounding box center [1218, 406] width 52 height 32
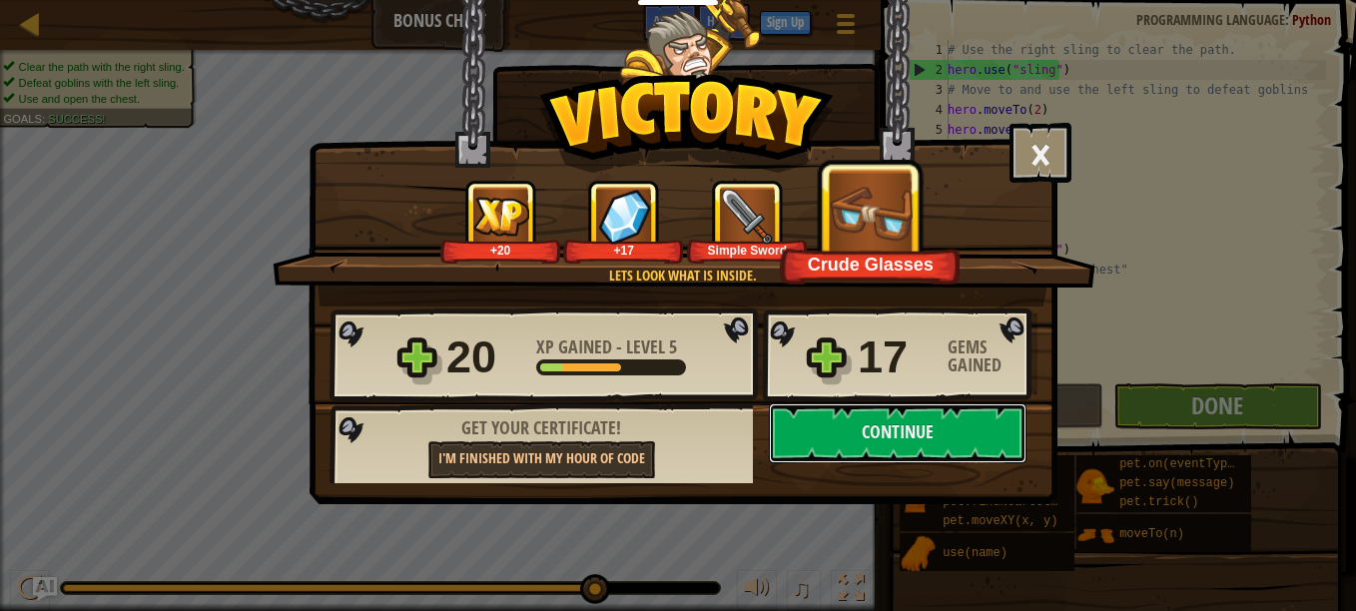
click at [866, 433] on button "Continue" at bounding box center [898, 434] width 258 height 60
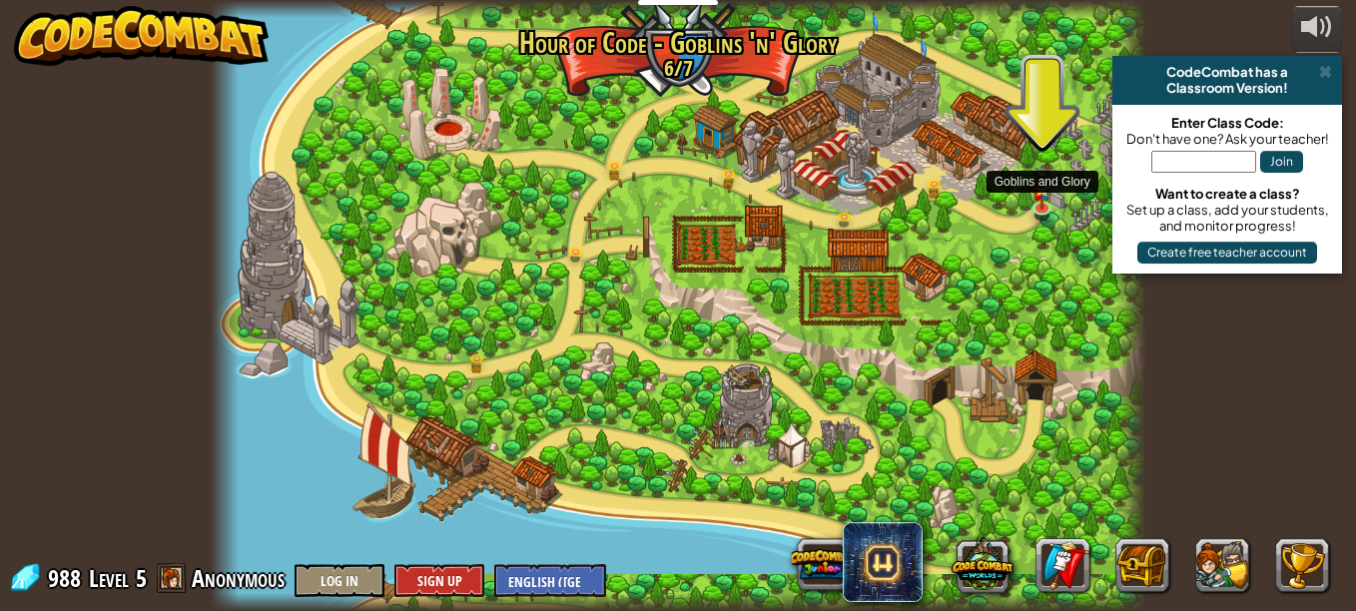
click at [1038, 203] on img at bounding box center [1043, 188] width 22 height 43
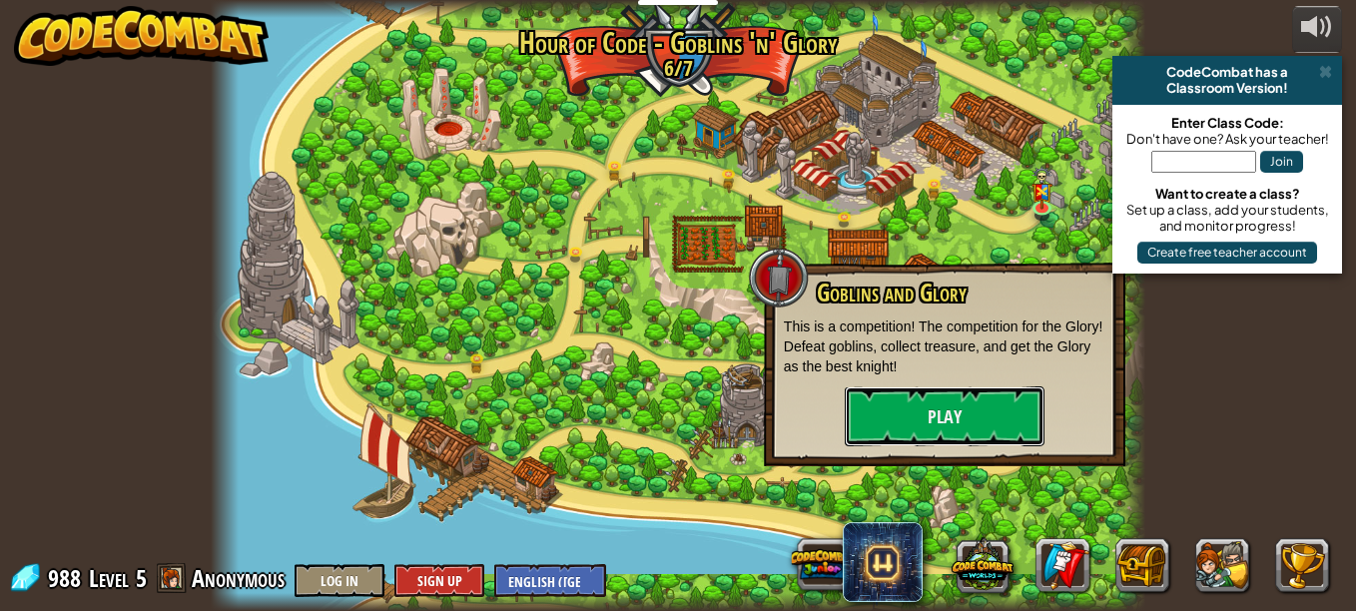
click at [936, 416] on button "Play" at bounding box center [945, 417] width 200 height 60
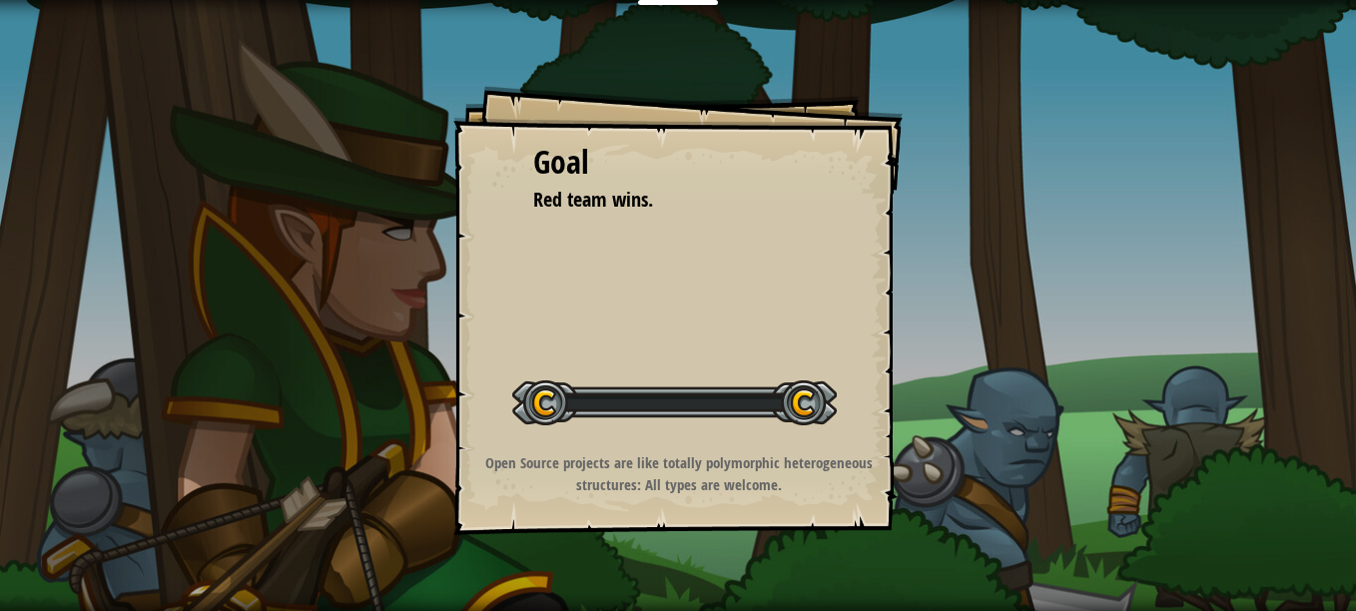
click at [763, 347] on div "Goal Red team wins. Start Level Error loading from server. Try refreshing the p…" at bounding box center [677, 310] width 449 height 449
click at [948, 359] on div "Goal Red team wins. Start Level Error loading from server. Try refreshing the p…" at bounding box center [678, 305] width 1356 height 611
click at [954, 361] on div "Goal Red team wins. Start Level Error loading from server. Try refreshing the p…" at bounding box center [678, 305] width 1356 height 611
click at [775, 434] on div "Start Level" at bounding box center [674, 401] width 325 height 80
click at [1012, 396] on div "Goal Red team wins. Start Level Error loading from server. Try refreshing the p…" at bounding box center [678, 305] width 1356 height 611
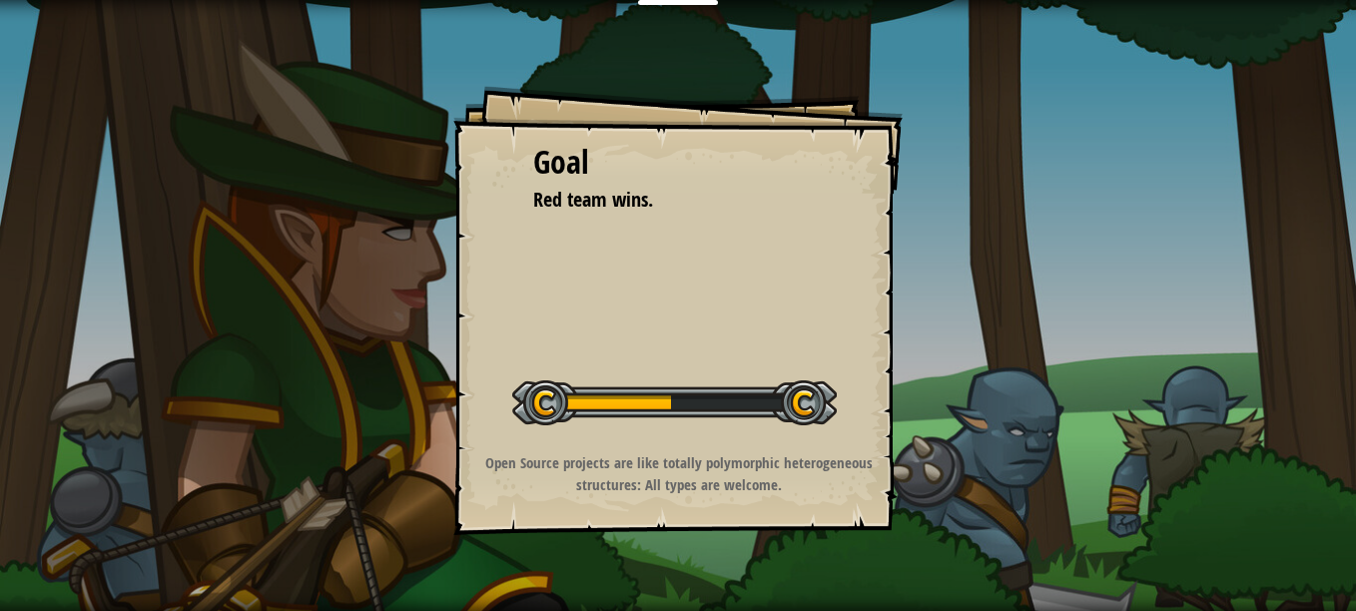
click at [1006, 400] on div "Goal Red team wins. Start Level Error loading from server. Try refreshing the p…" at bounding box center [678, 305] width 1356 height 611
click at [1008, 412] on div "Goal Red team wins. Start Level Error loading from server. Try refreshing the p…" at bounding box center [678, 305] width 1356 height 611
drag, startPoint x: 1008, startPoint y: 412, endPoint x: 958, endPoint y: 510, distance: 110.8
click at [958, 510] on div "Goal Red team wins. Start Level Error loading from server. Try refreshing the p…" at bounding box center [678, 305] width 1356 height 611
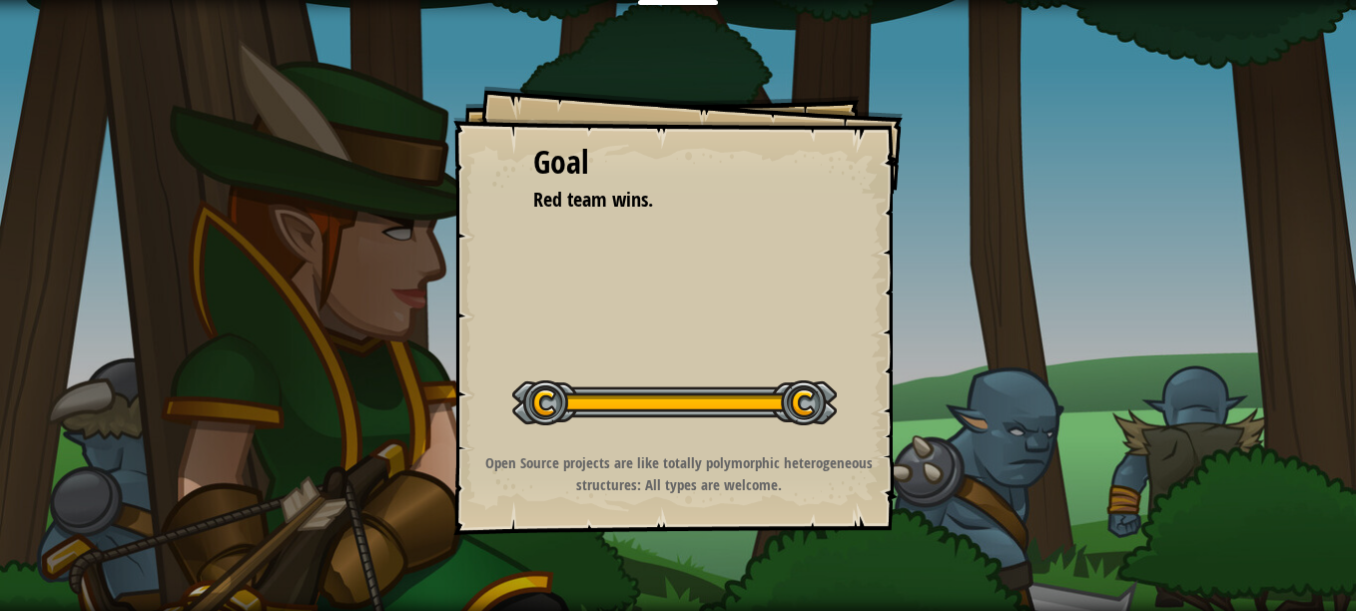
click at [912, 489] on div "Goal Red team wins. Start Level Error loading from server. Try refreshing the p…" at bounding box center [678, 305] width 1356 height 611
